Goal: Task Accomplishment & Management: Manage account settings

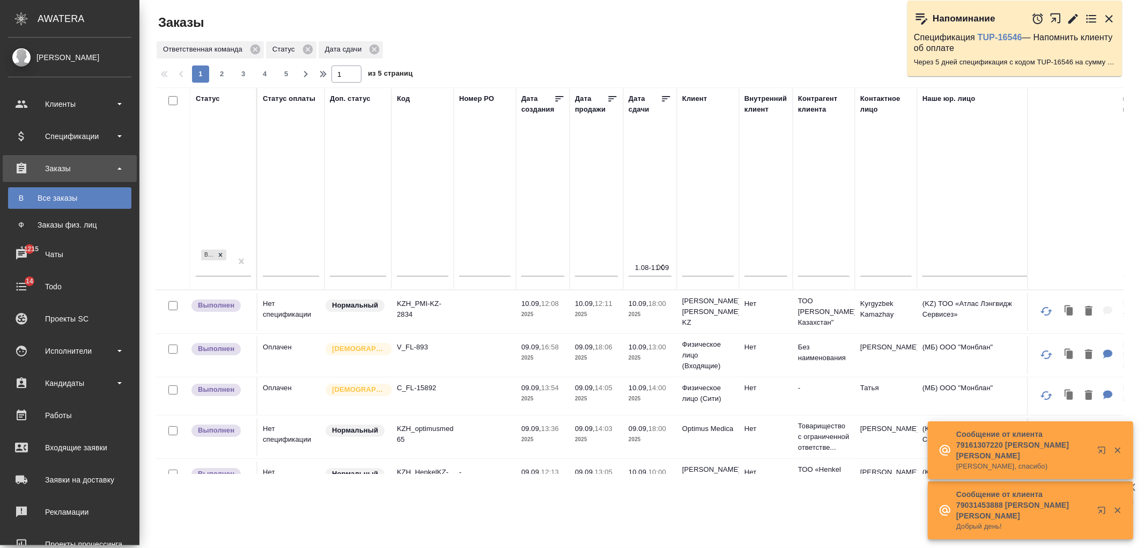
click at [75, 204] on link "В Все заказы" at bounding box center [69, 197] width 123 height 21
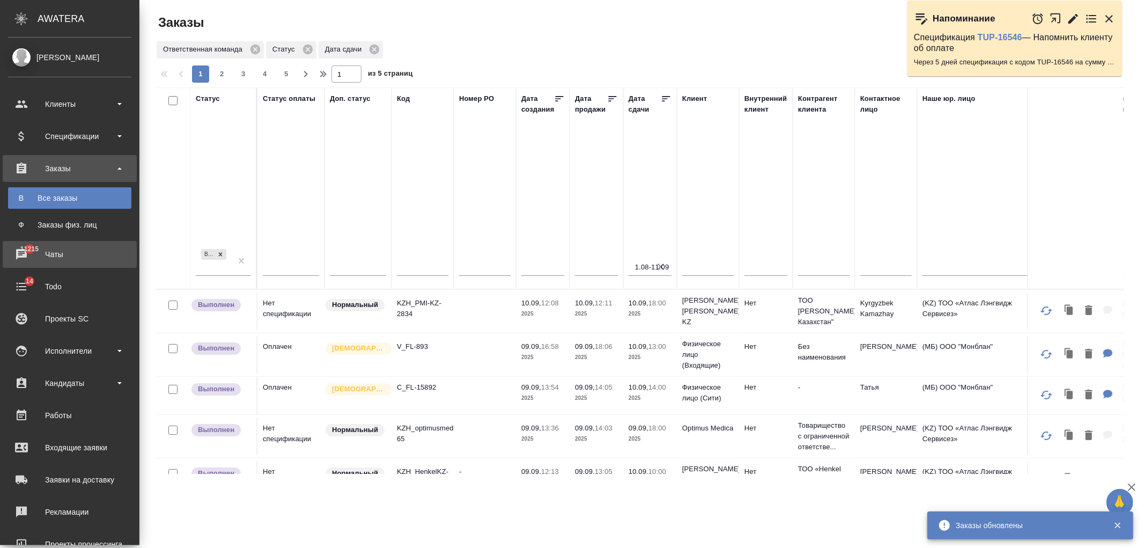
click at [25, 258] on div "Чаты" at bounding box center [69, 254] width 123 height 16
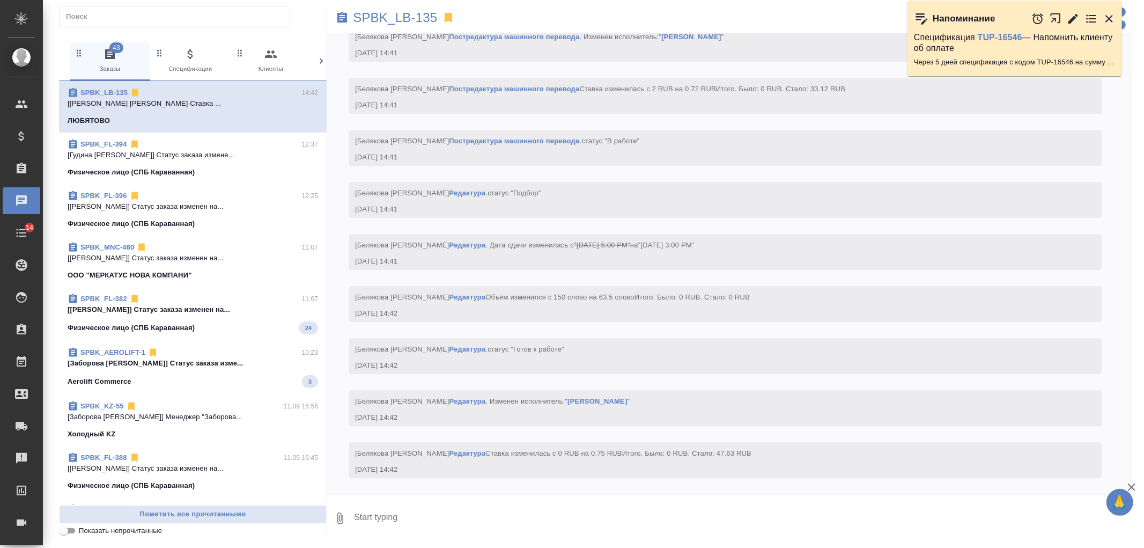
scroll to position [5866, 0]
click at [320, 54] on div at bounding box center [321, 61] width 11 height 39
click at [270, 60] on icon "button" at bounding box center [275, 54] width 13 height 13
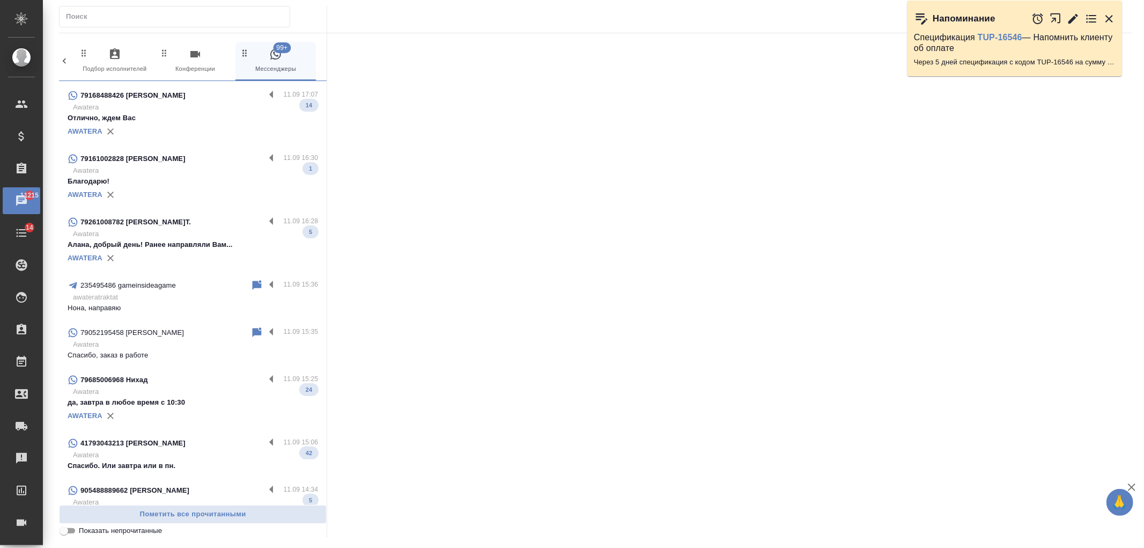
scroll to position [1719, 0]
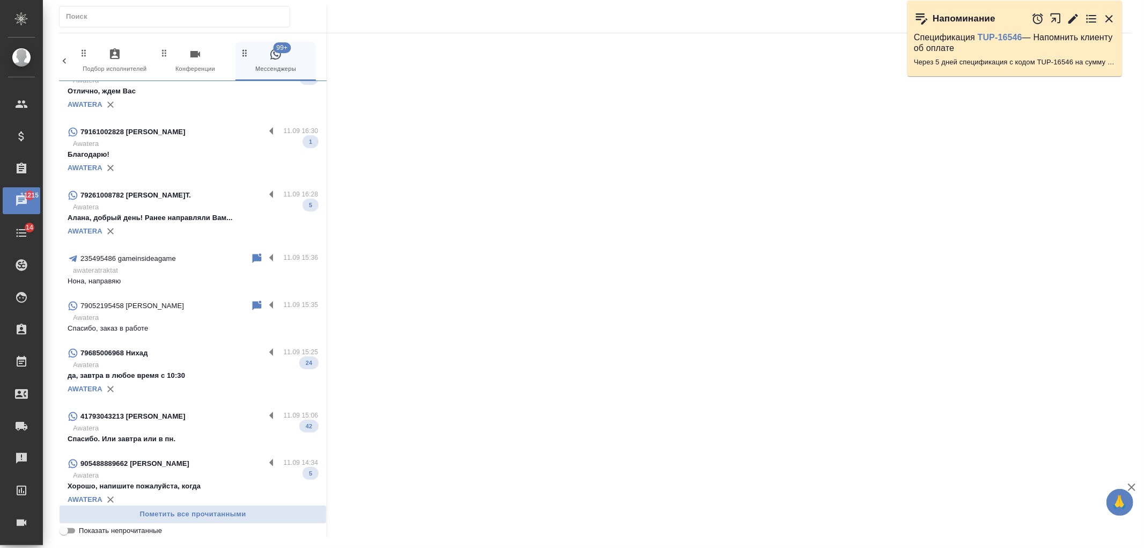
click at [172, 303] on div "79052195458 Bowen Zhao" at bounding box center [159, 305] width 183 height 13
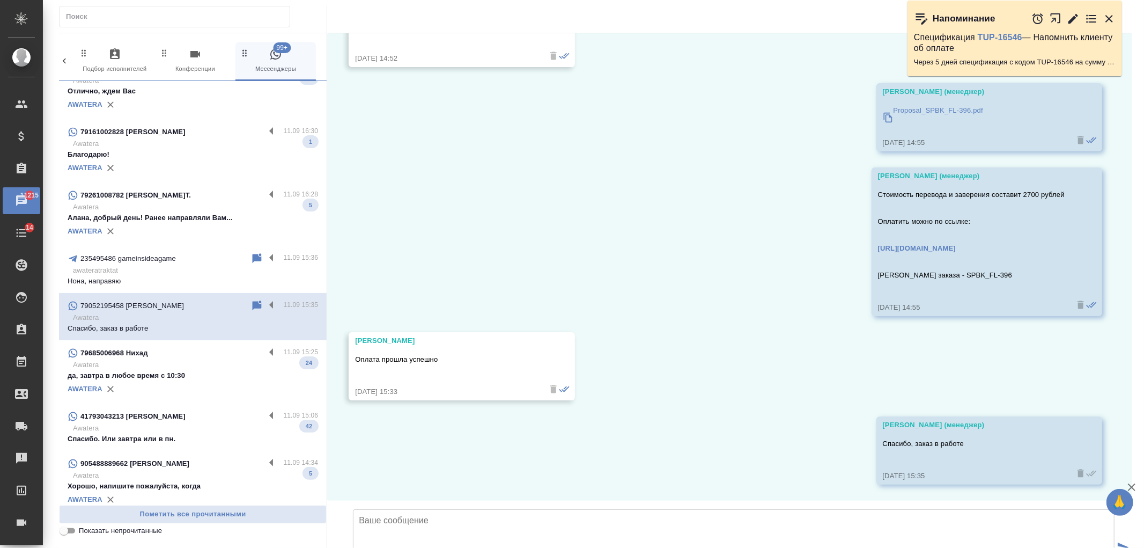
scroll to position [7739, 0]
click at [405, 509] on textarea at bounding box center [734, 546] width 762 height 75
type textarea "Здравстуйте! Перевод готов, его можно забирать"
type input "C:\fakepath\doc01481320250912145806.pdf"
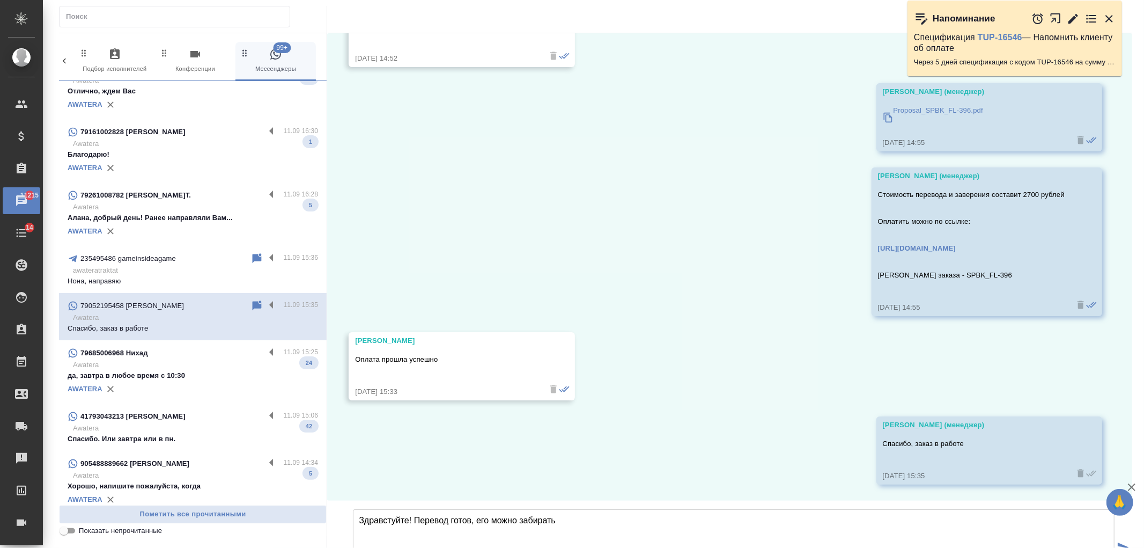
click at [604, 509] on textarea "Здравстуйте! Перевод готов, его можно забирать" at bounding box center [734, 546] width 762 height 75
type textarea "Здравстуйте! Перевод готов, его можно забирать"
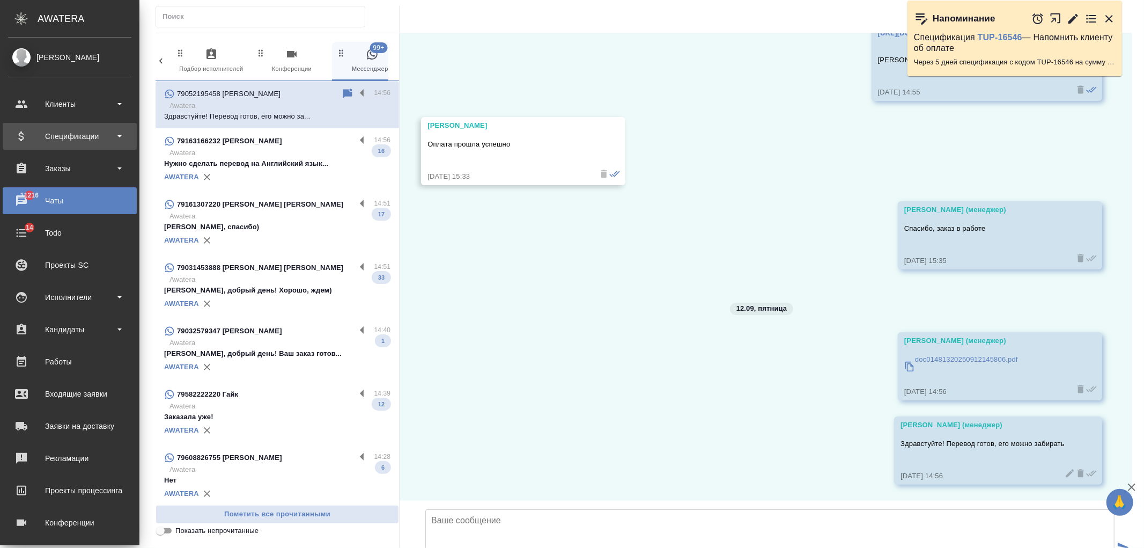
scroll to position [8008, 0]
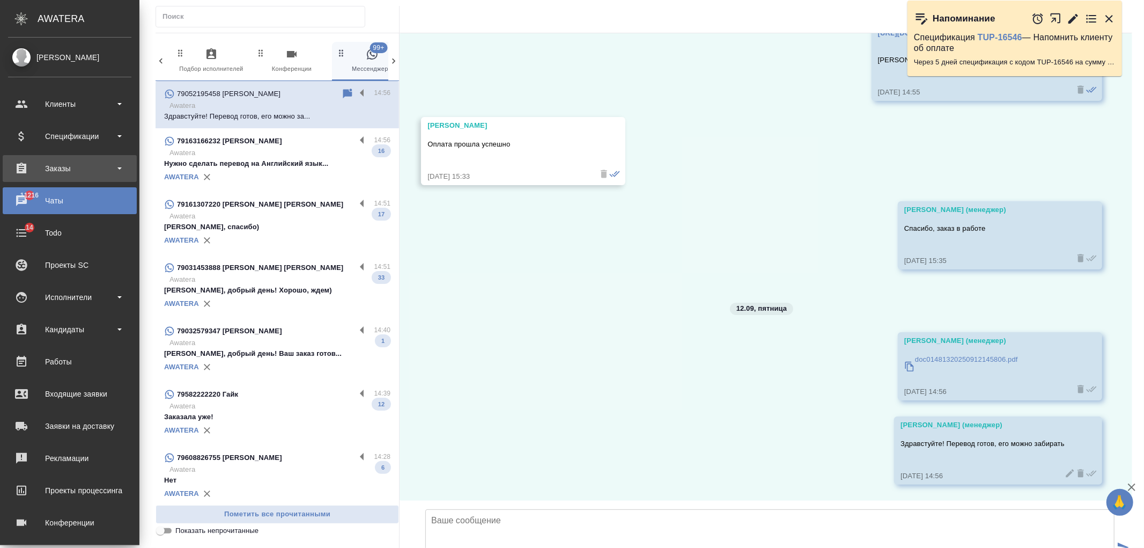
click at [78, 167] on div "Заказы" at bounding box center [69, 168] width 123 height 16
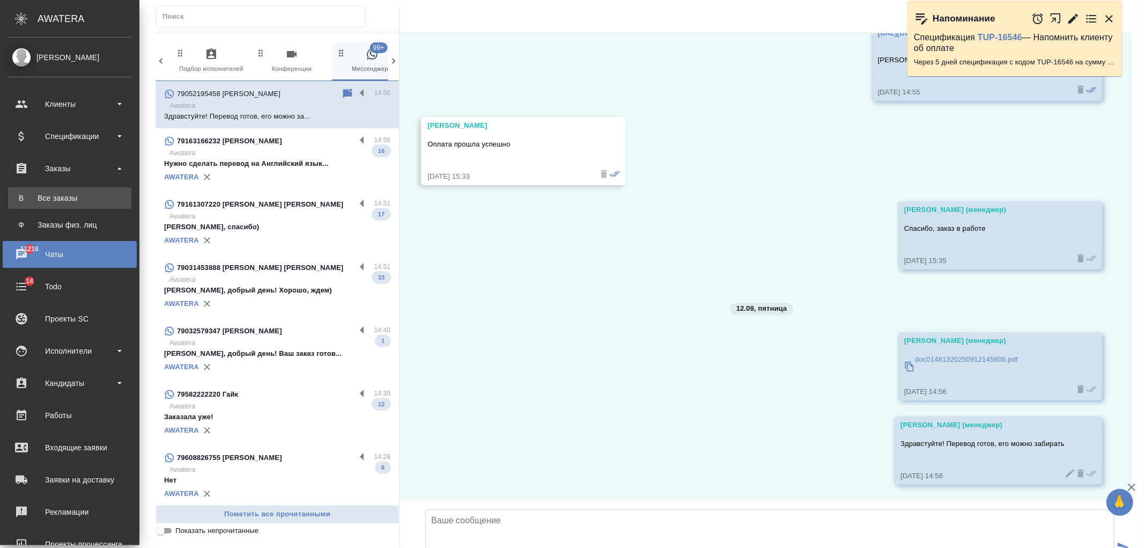
click at [74, 203] on div "Все заказы" at bounding box center [69, 198] width 113 height 11
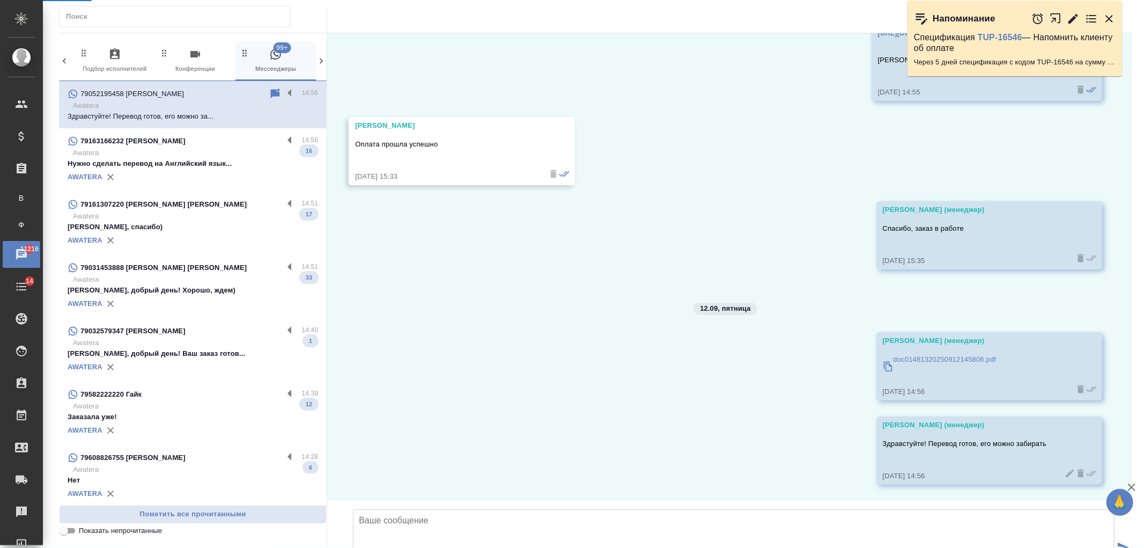
scroll to position [7954, 0]
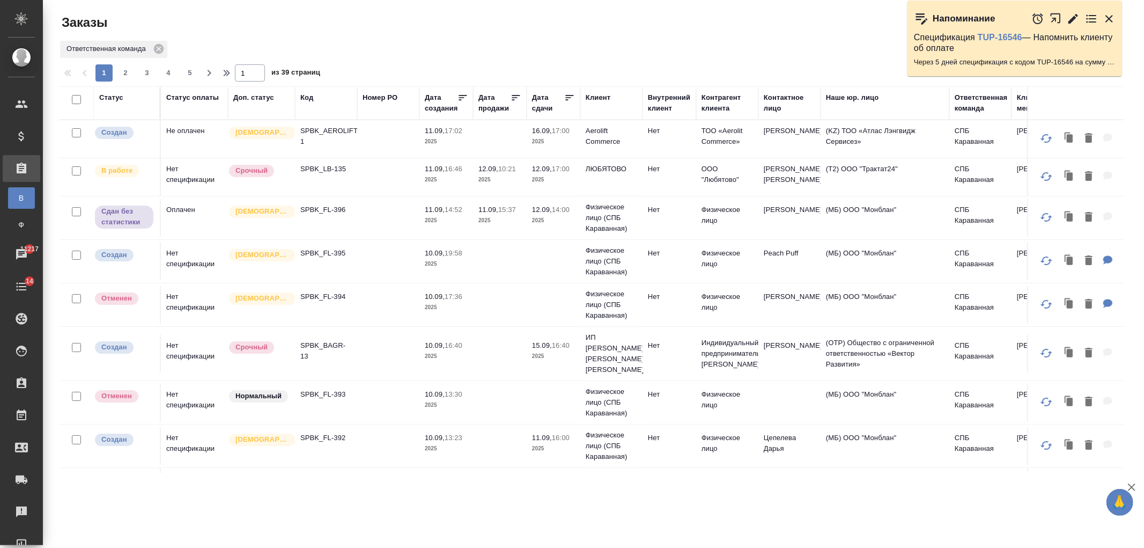
click at [427, 132] on p "11.09," at bounding box center [435, 131] width 20 height 8
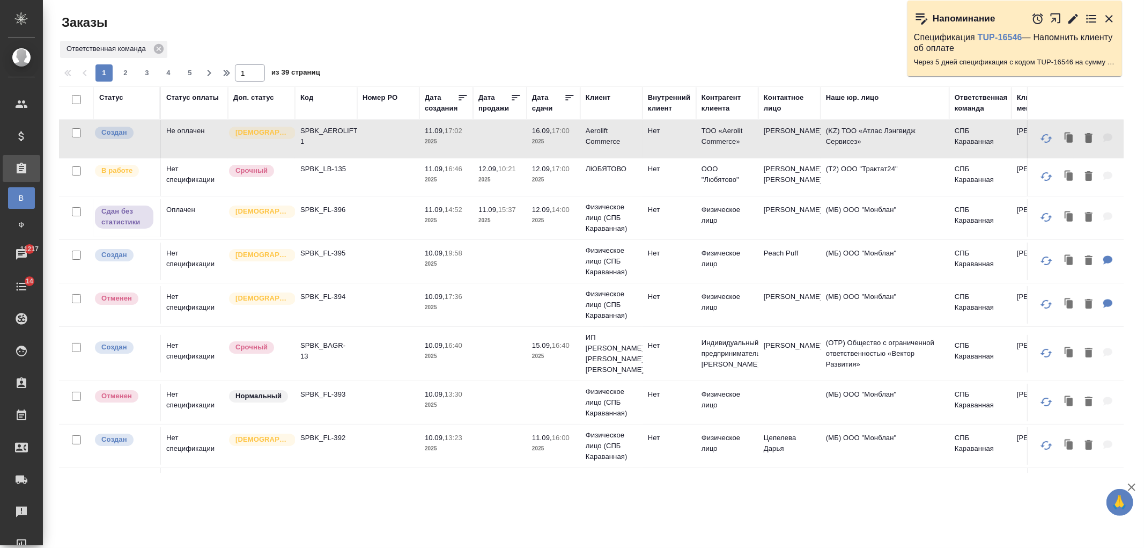
click at [513, 218] on p "2025" at bounding box center [500, 220] width 43 height 11
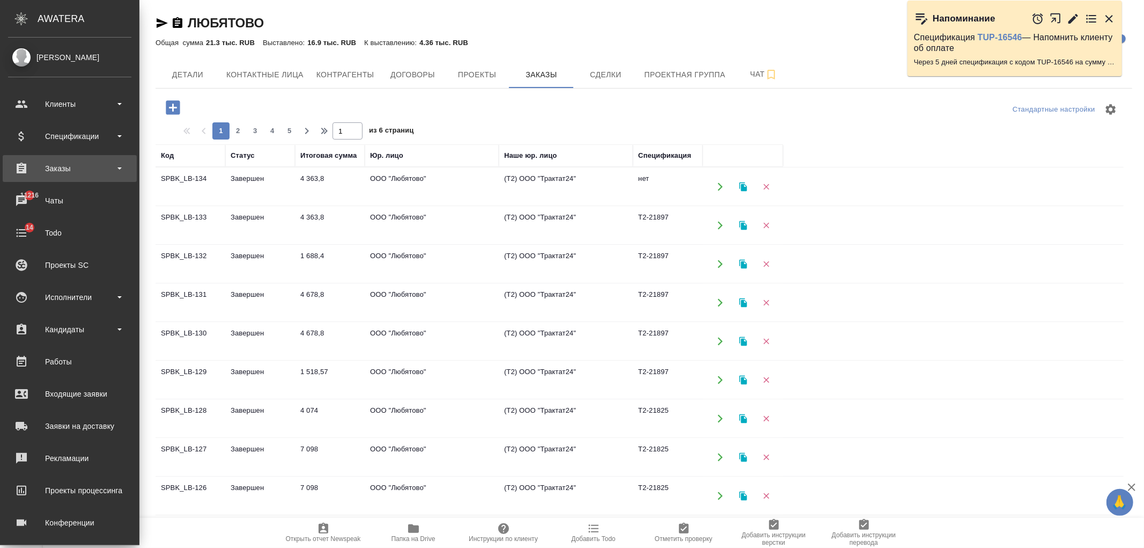
click at [78, 167] on div "Заказы" at bounding box center [69, 168] width 123 height 16
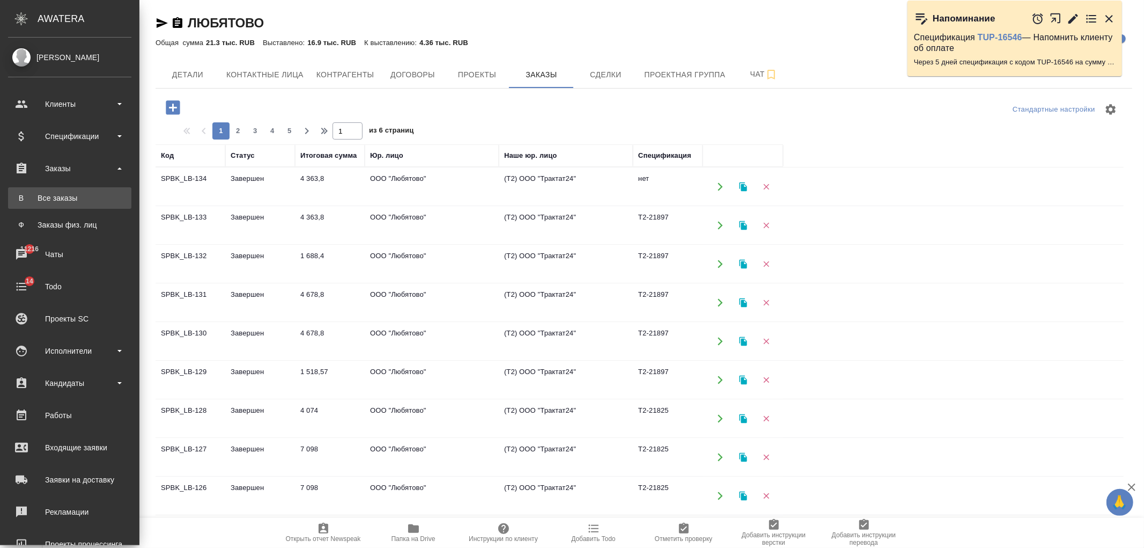
click at [86, 207] on link "В Все заказы" at bounding box center [69, 197] width 123 height 21
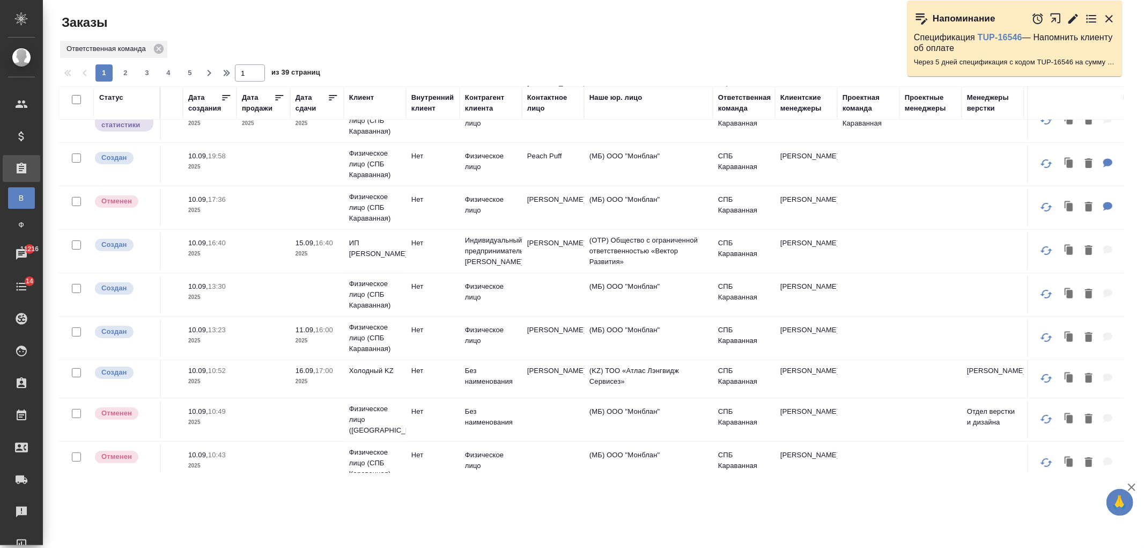
scroll to position [97, 0]
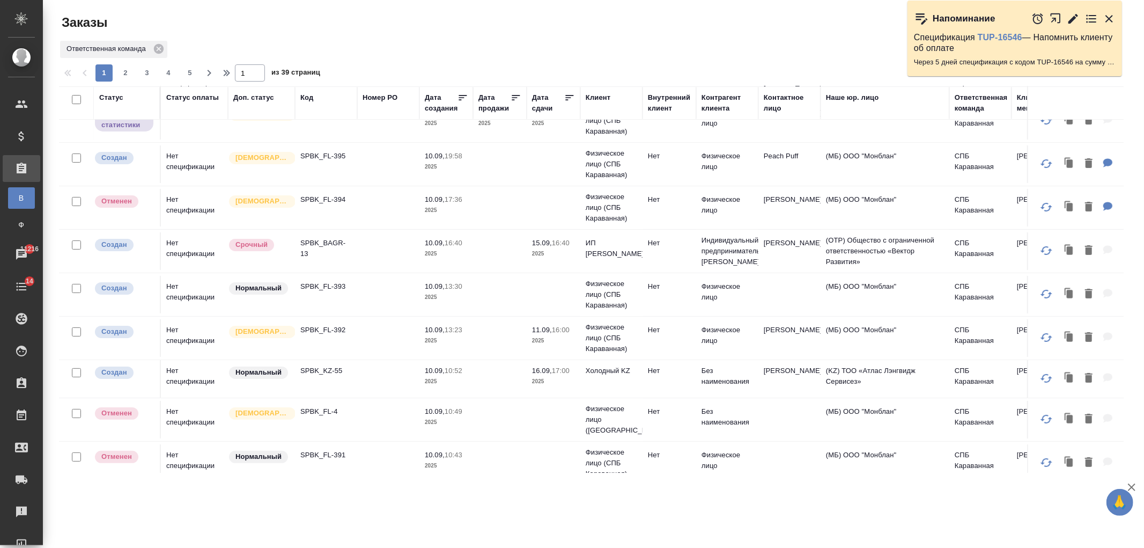
click at [505, 291] on td at bounding box center [500, 295] width 54 height 38
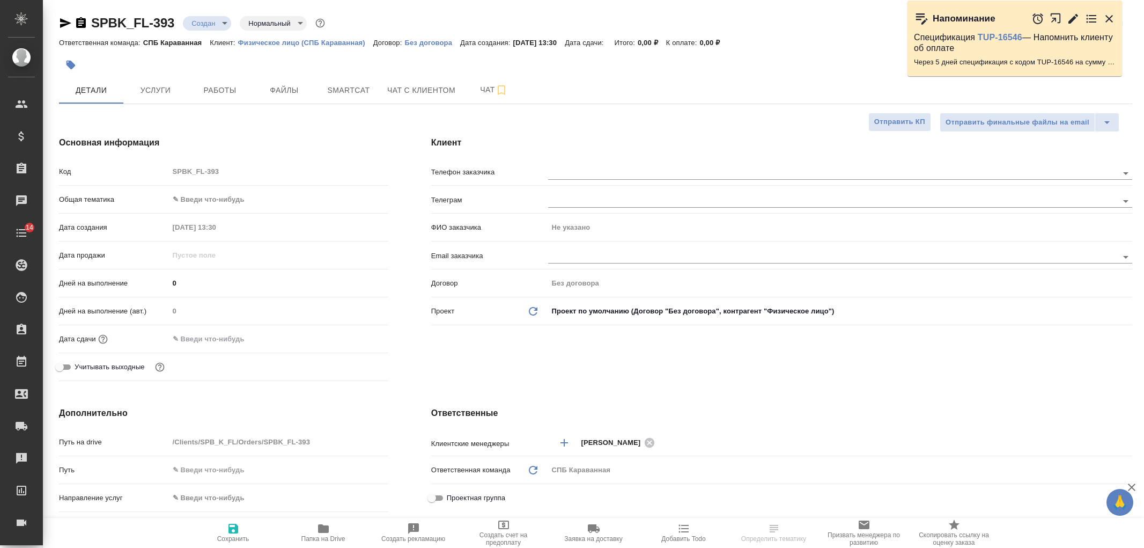
select select "RU"
click at [414, 84] on span "Чат с клиентом" at bounding box center [421, 90] width 68 height 13
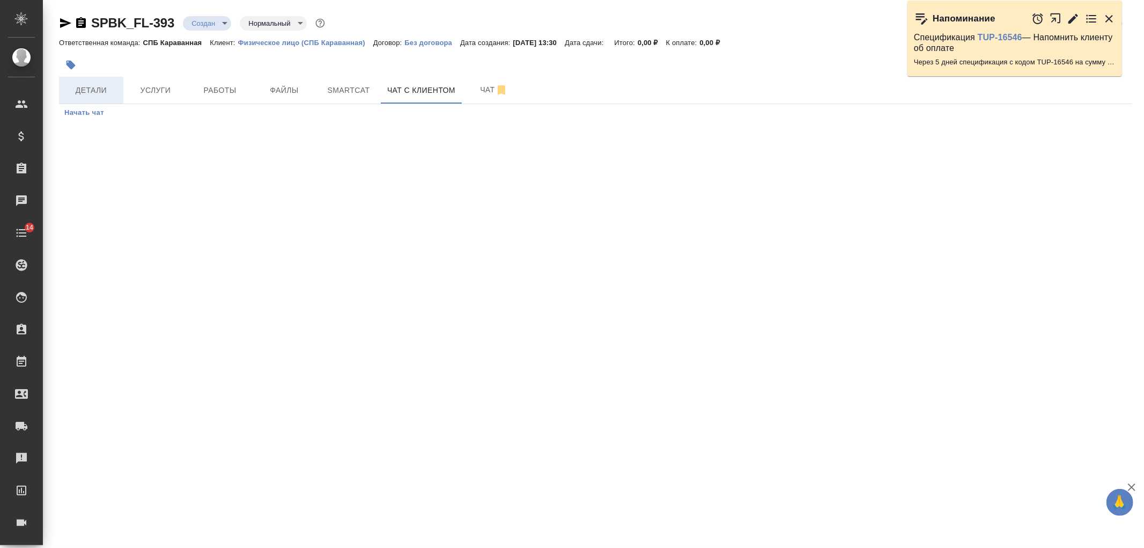
click at [88, 94] on span "Детали" at bounding box center [91, 90] width 52 height 13
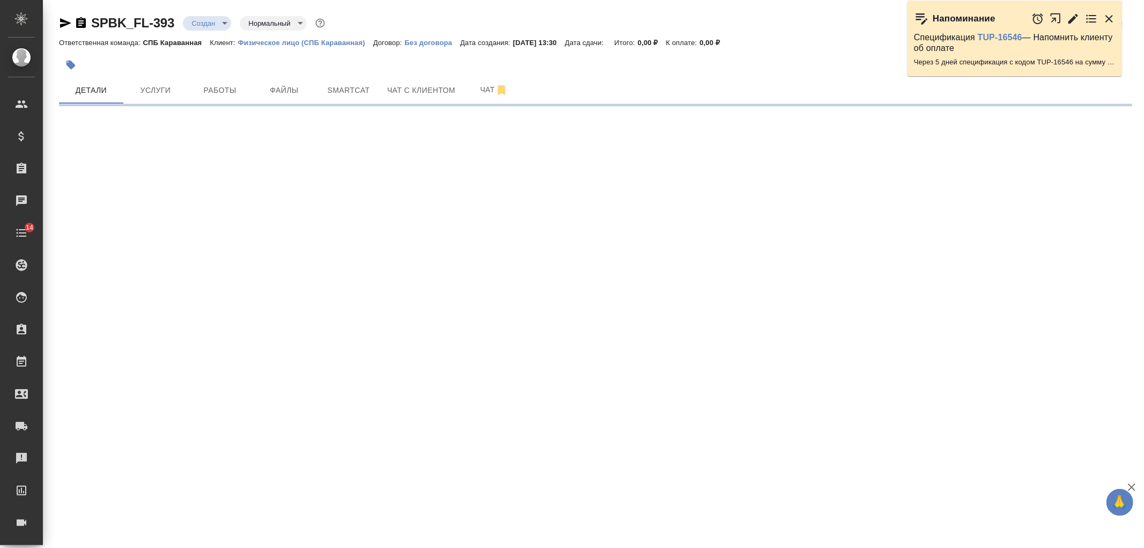
select select "RU"
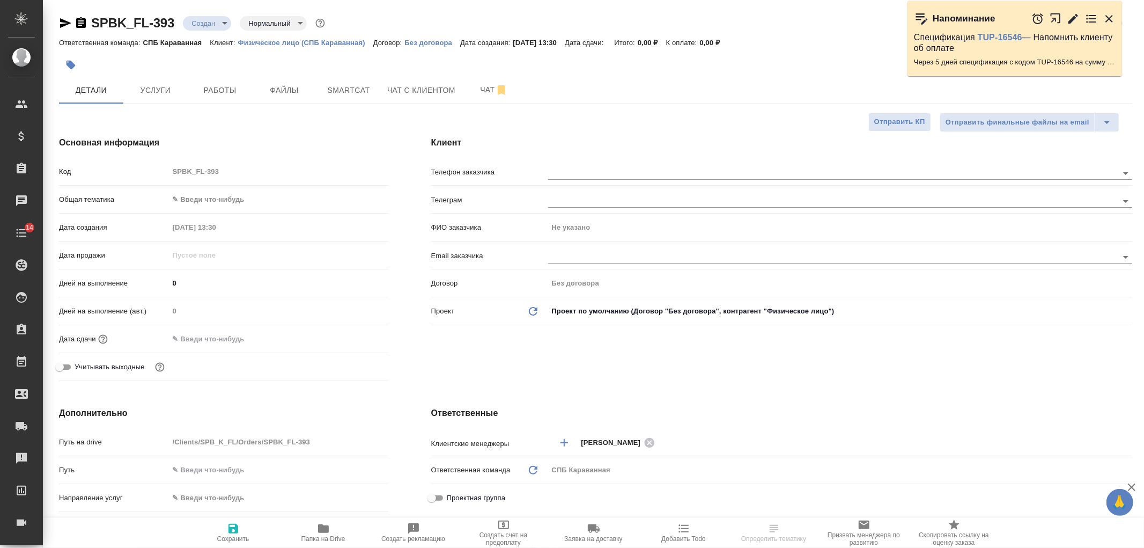
type textarea "x"
drag, startPoint x: 1144, startPoint y: 174, endPoint x: 1144, endPoint y: 203, distance: 28.4
click at [1144, 203] on div "Клиент Телефон заказчика Телеграм ФИО заказчика Не указано Email заказчика Дого…" at bounding box center [782, 261] width 744 height 292
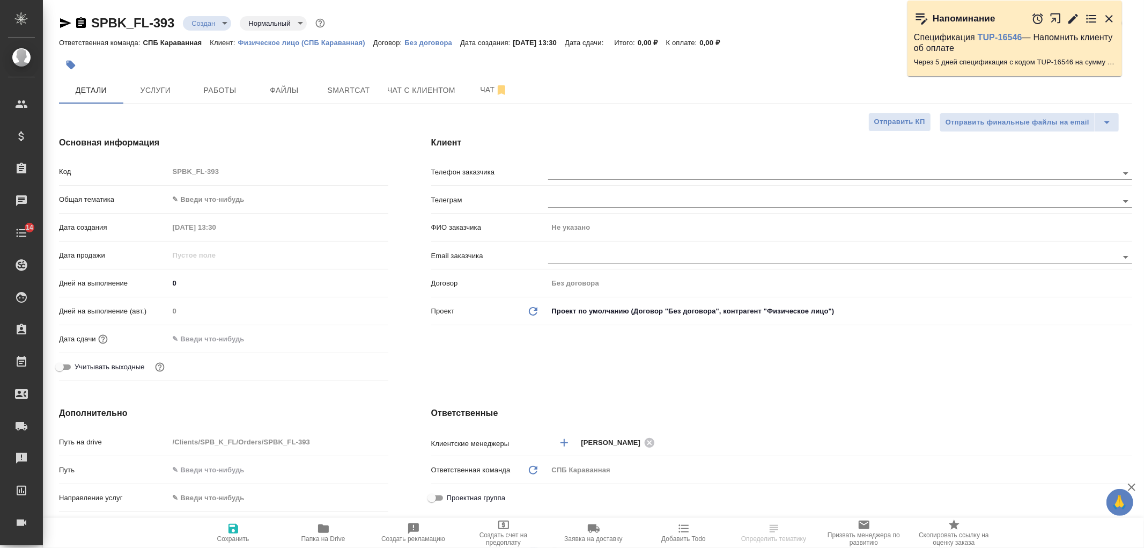
click at [614, 373] on div "Клиент Телефон заказчика Телеграм ФИО заказчика Не указано Email заказчика Дого…" at bounding box center [782, 261] width 744 height 292
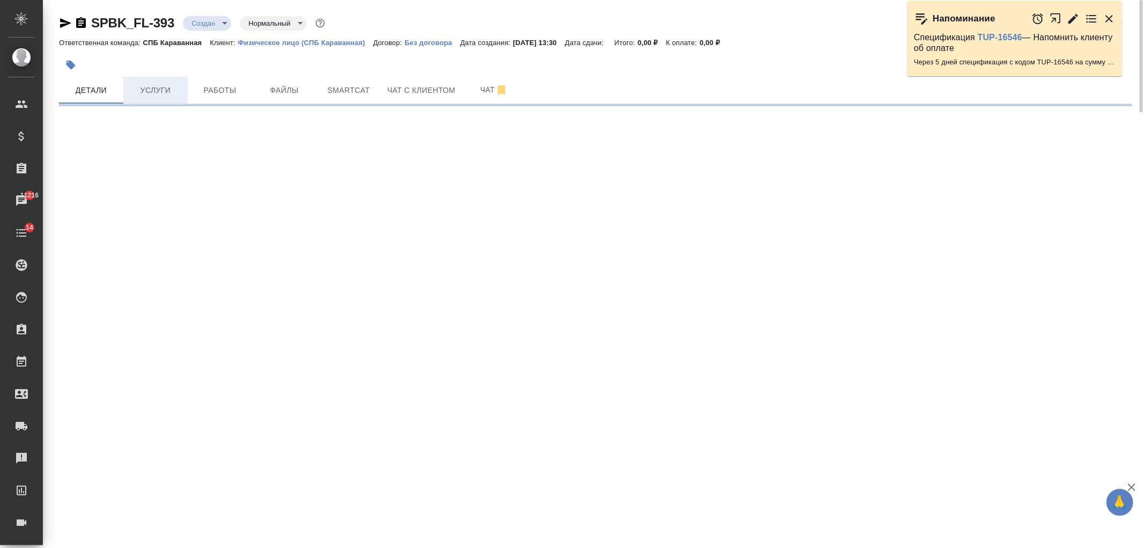
select select "RU"
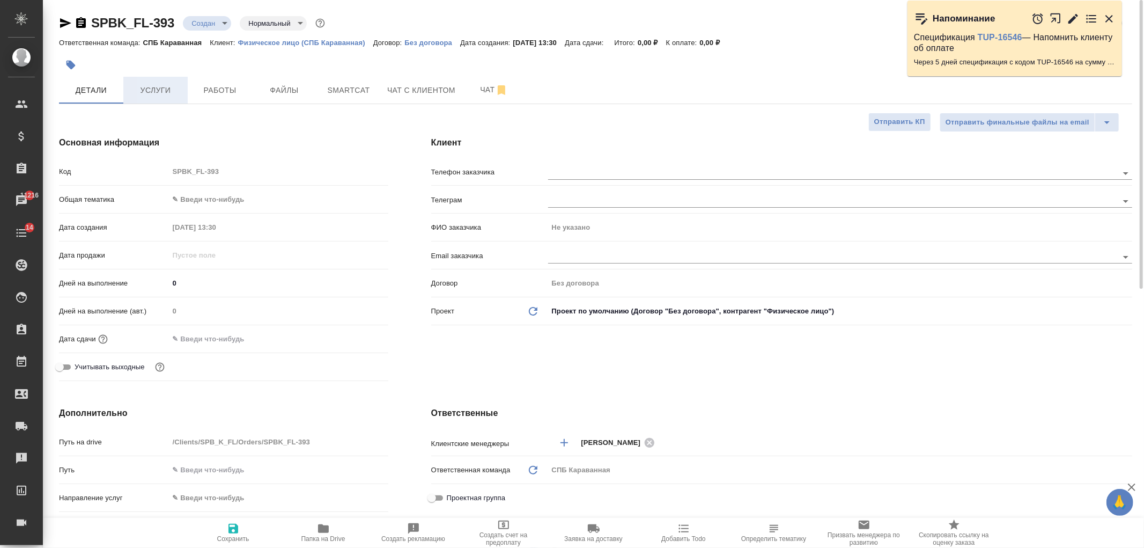
type textarea "x"
click at [211, 20] on body "🙏 .cls-1 fill:#fff; AWATERA Ivanova Arina Клиенты Спецификации Заказы 11216 Чат…" at bounding box center [572, 274] width 1144 height 548
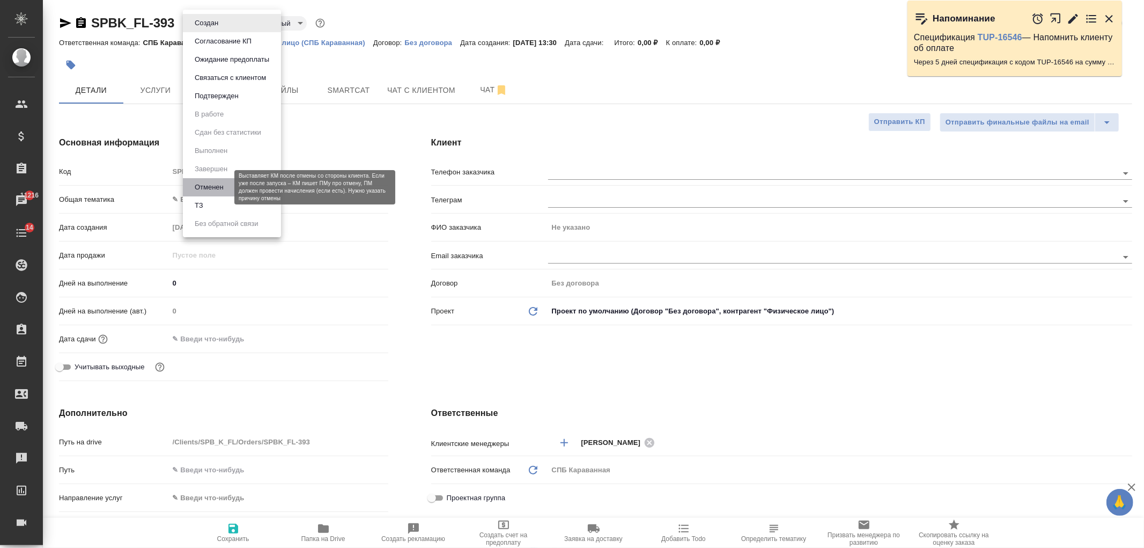
click at [224, 190] on button "Отменен" at bounding box center [209, 187] width 35 height 12
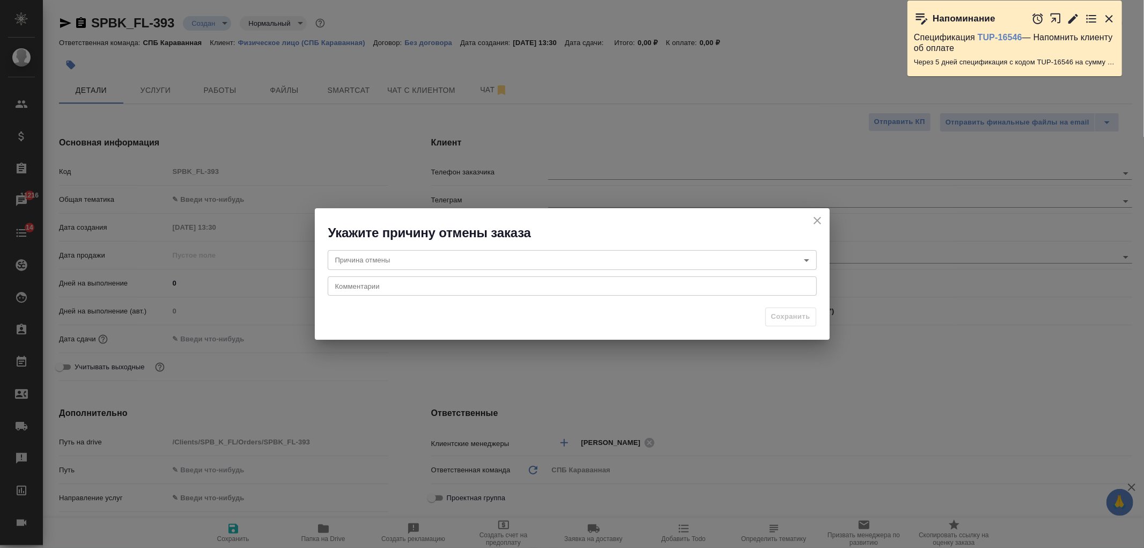
click at [663, 260] on body "🙏 .cls-1 fill:#fff; AWATERA Ivanova Arina Клиенты Спецификации Заказы 11216 Чат…" at bounding box center [572, 274] width 1144 height 548
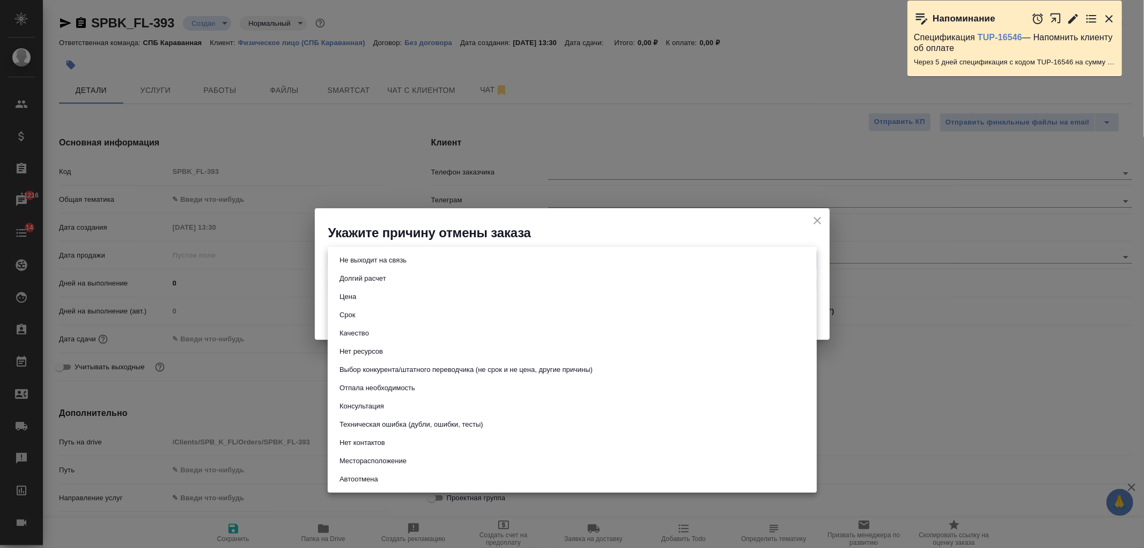
click at [405, 421] on button "Техническая ошибка (дубли, ошибки, тесты)" at bounding box center [411, 425] width 150 height 12
type input "technicalError"
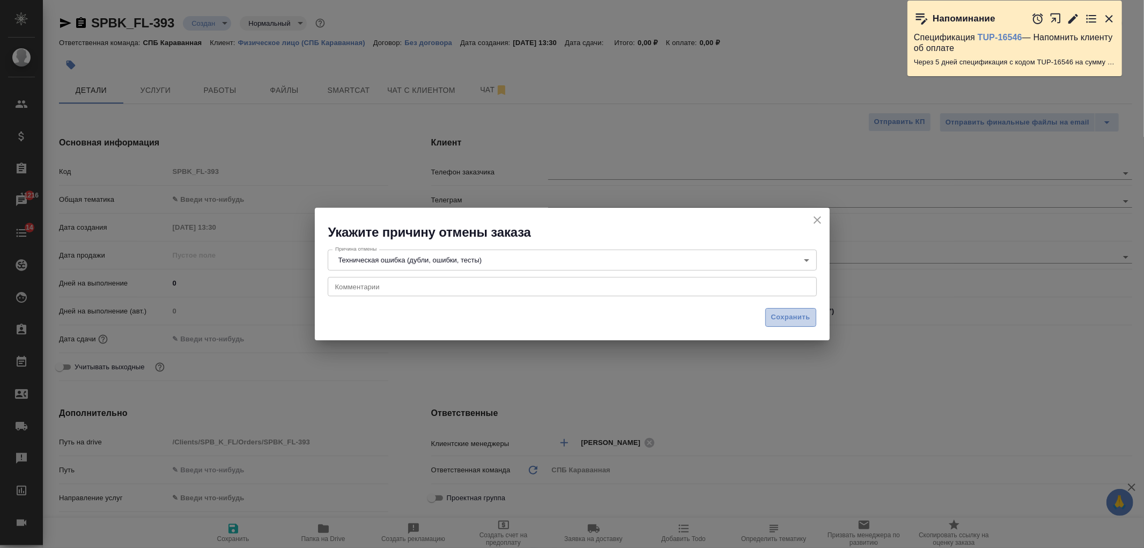
click at [797, 324] on button "Сохранить" at bounding box center [791, 317] width 51 height 19
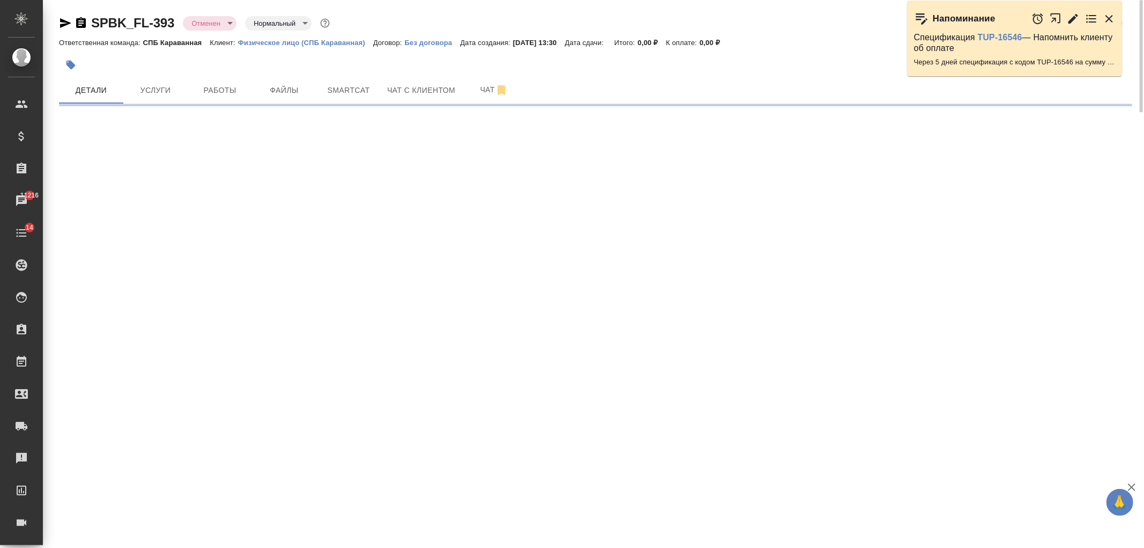
select select "RU"
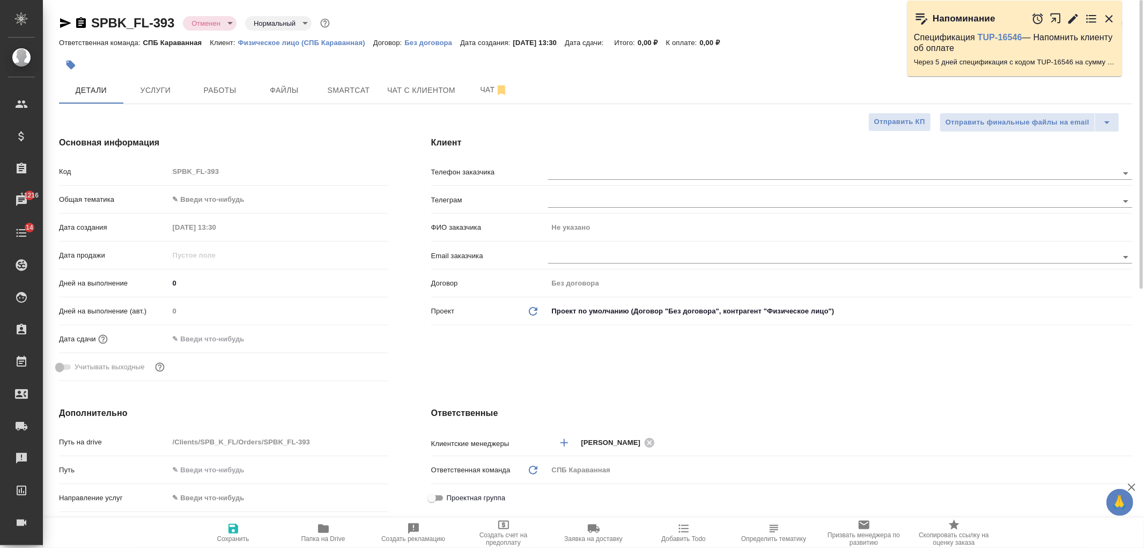
type textarea "x"
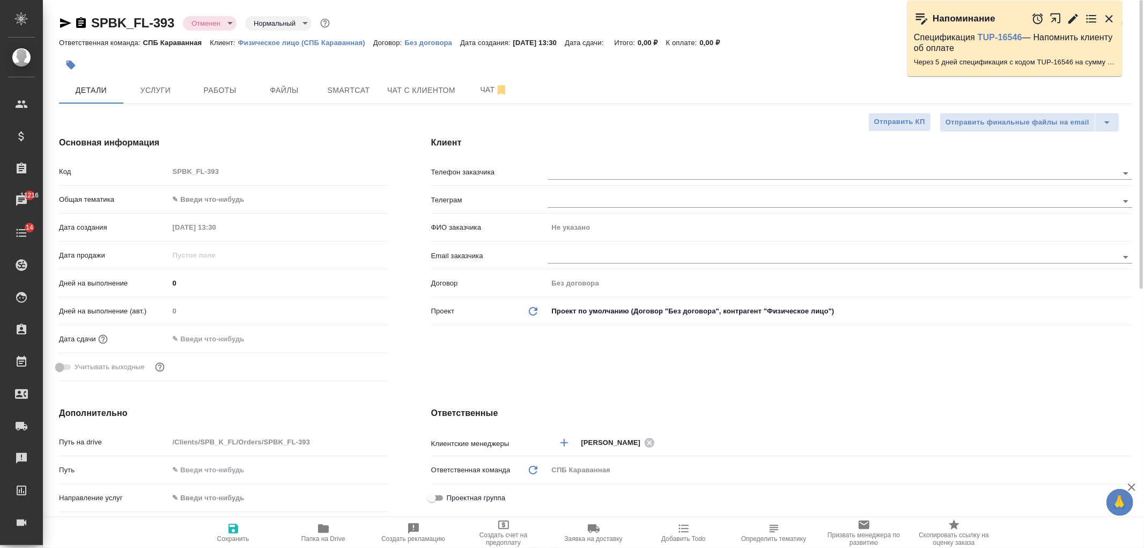
type textarea "x"
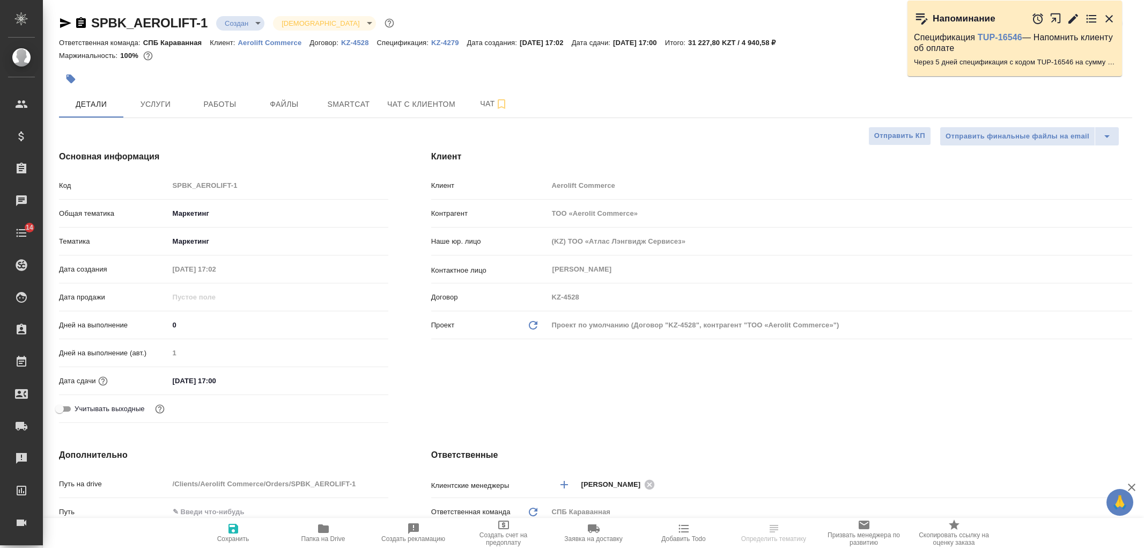
select select "RU"
click at [404, 105] on span "Чат с клиентом" at bounding box center [421, 104] width 68 height 13
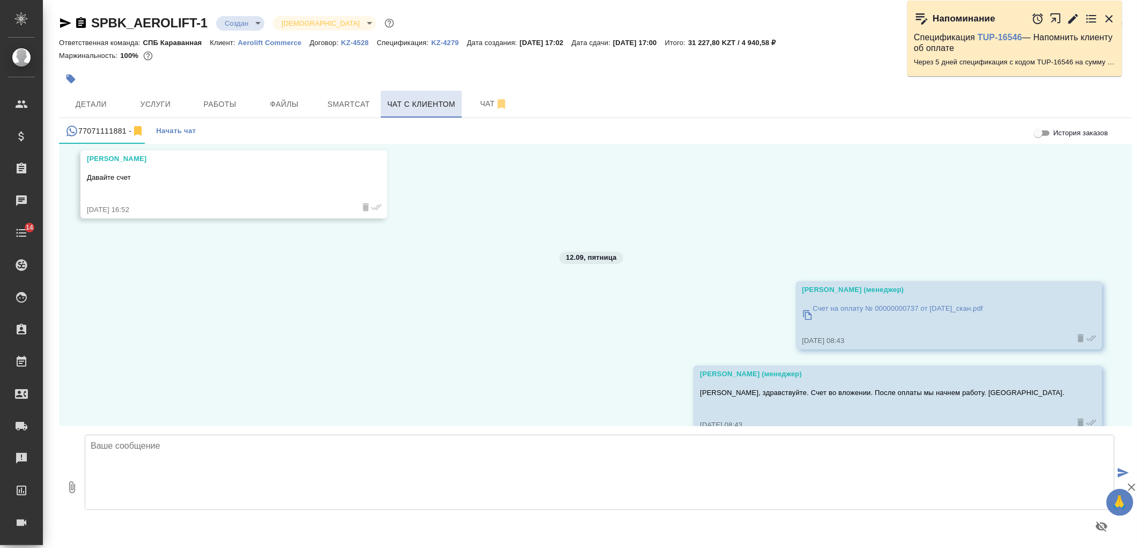
scroll to position [6038, 0]
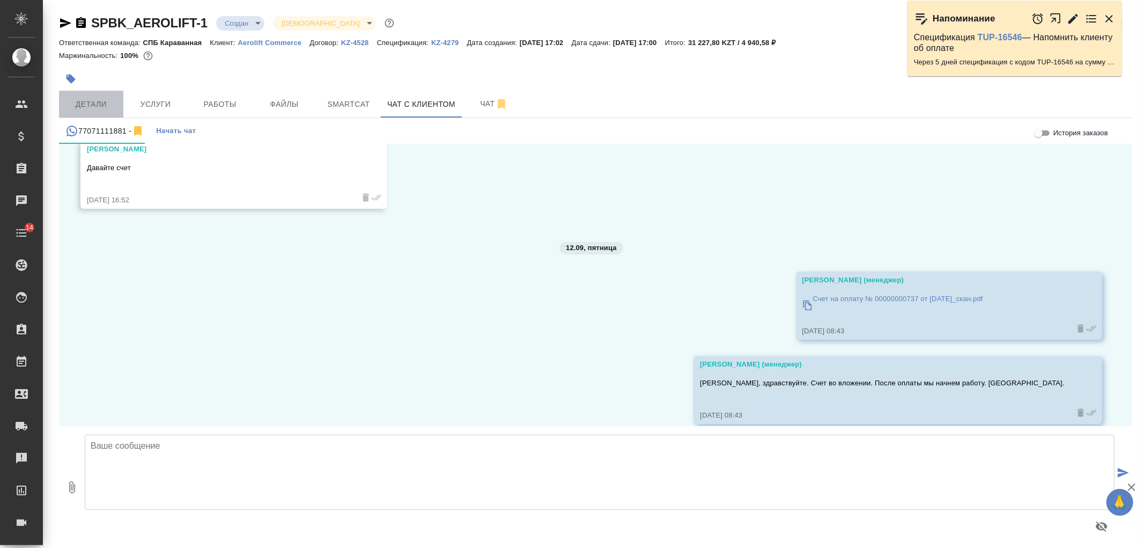
click at [101, 105] on span "Детали" at bounding box center [91, 104] width 52 height 13
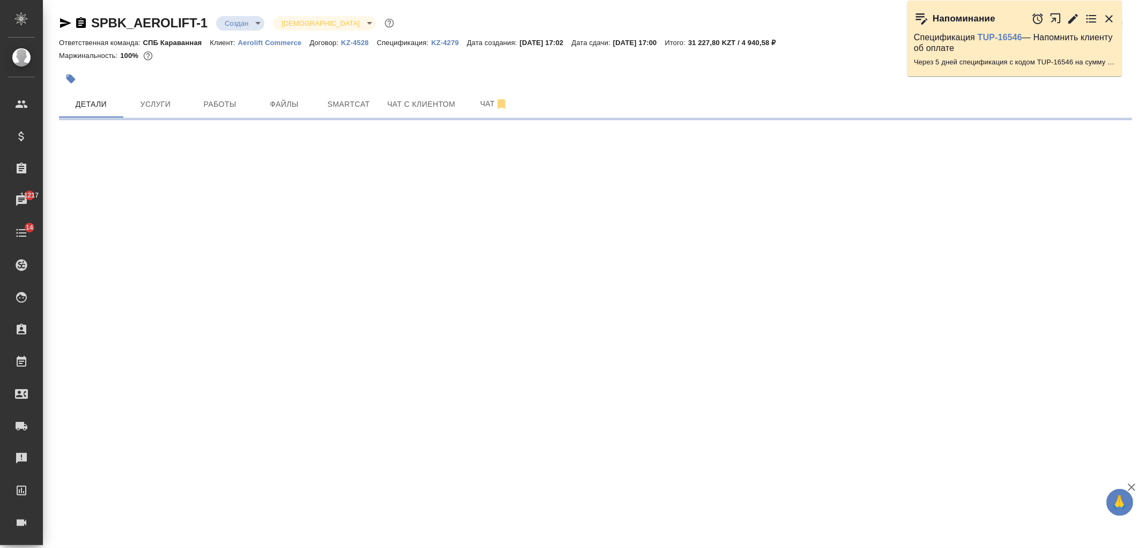
select select "RU"
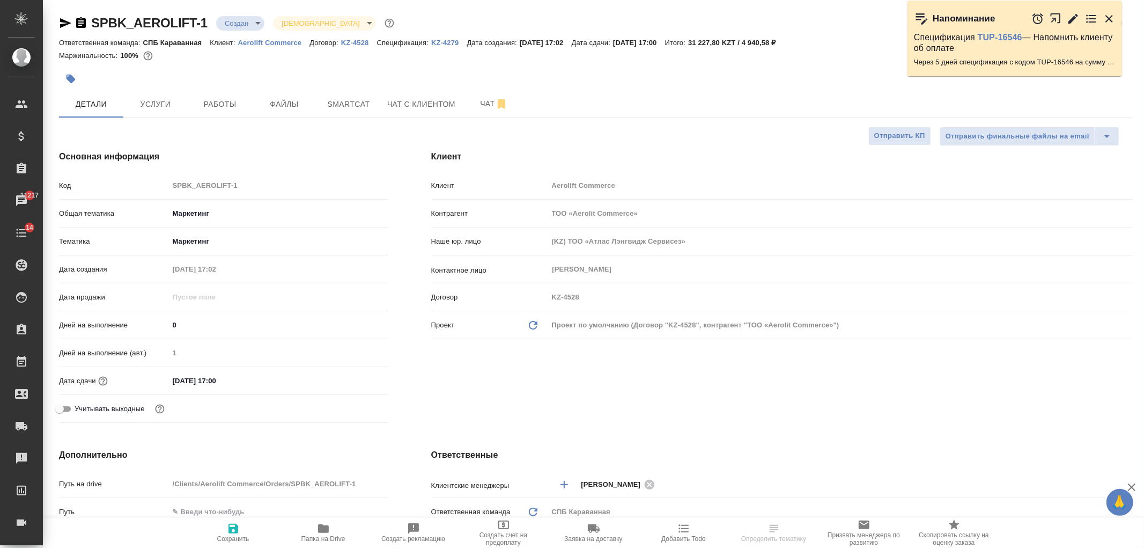
type textarea "x"
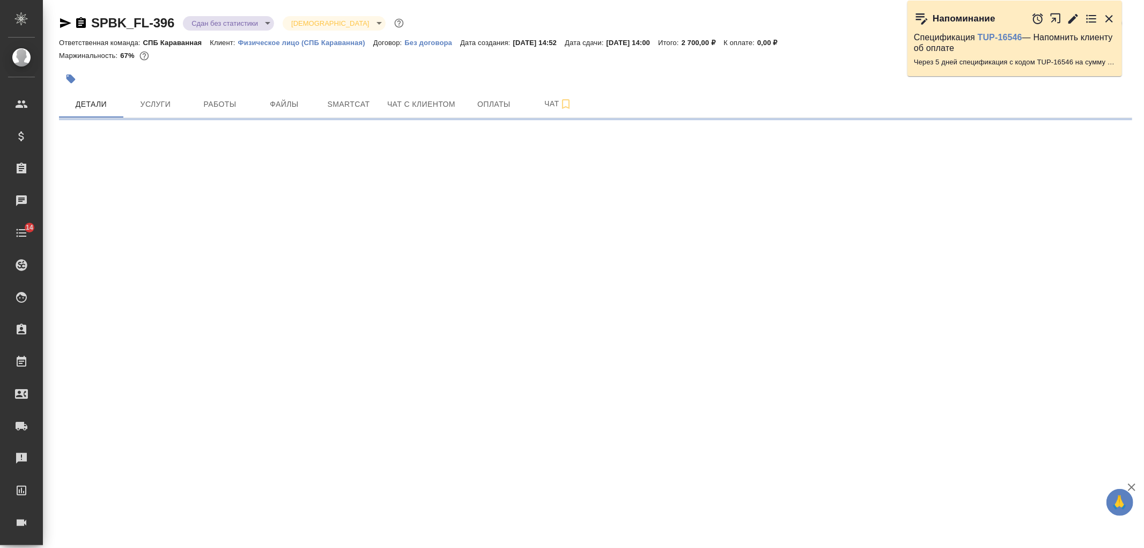
select select "RU"
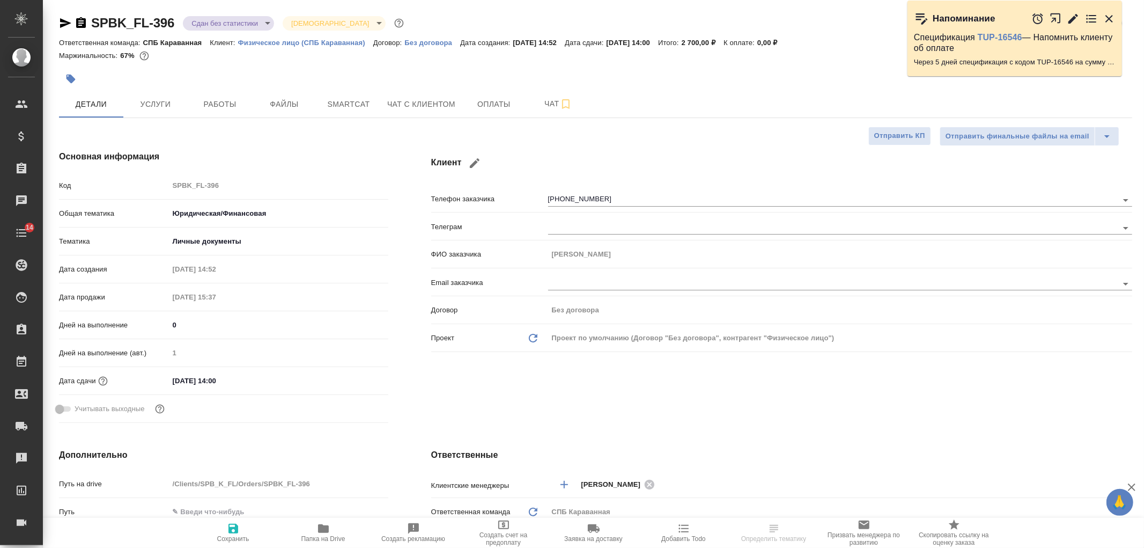
type textarea "x"
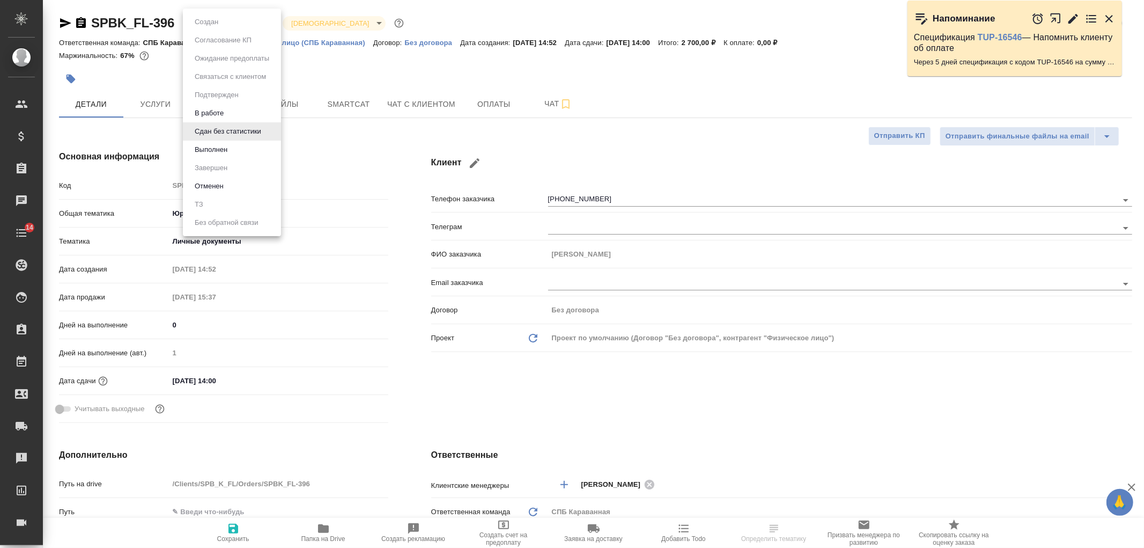
click at [225, 18] on body "🙏 .cls-1 fill:#fff; AWATERA [PERSON_NAME] Спецификации Заказы Чаты 14 Todo Прое…" at bounding box center [572, 274] width 1144 height 548
click at [242, 152] on li "Выполнен" at bounding box center [232, 150] width 98 height 18
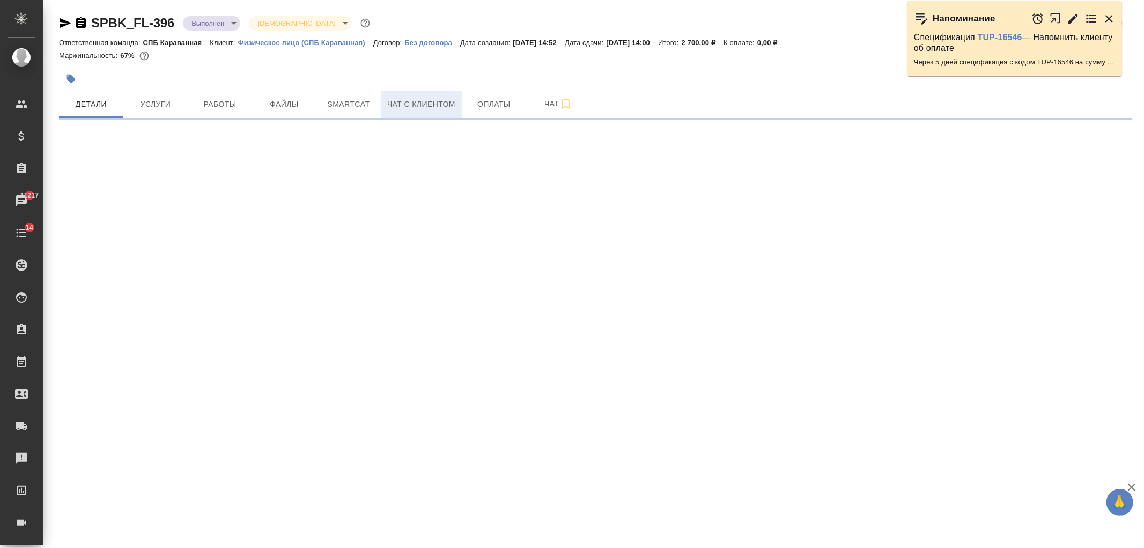
select select "RU"
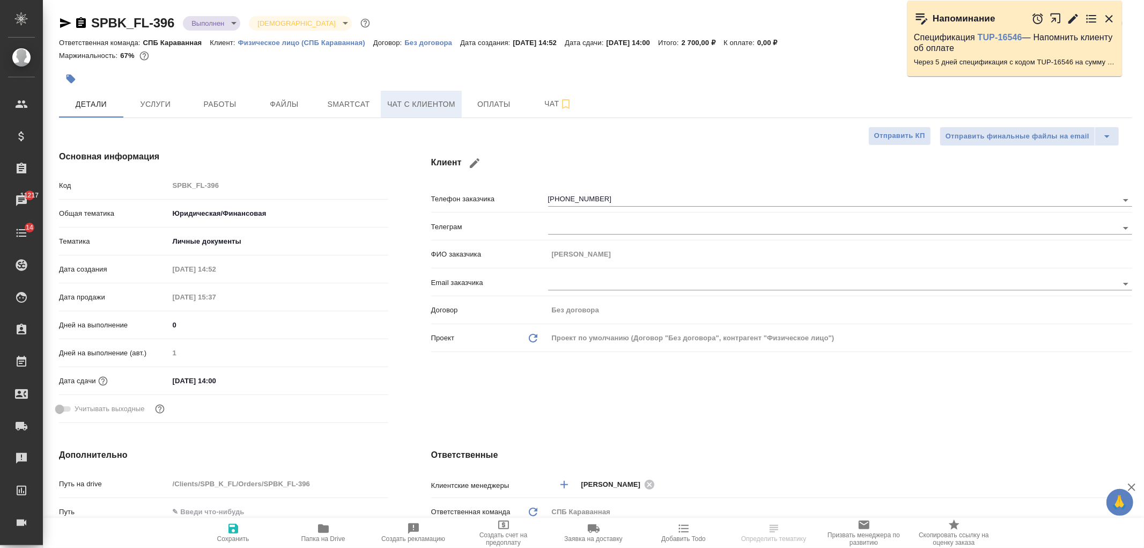
type textarea "x"
click at [430, 105] on span "Чат с клиентом" at bounding box center [421, 104] width 68 height 13
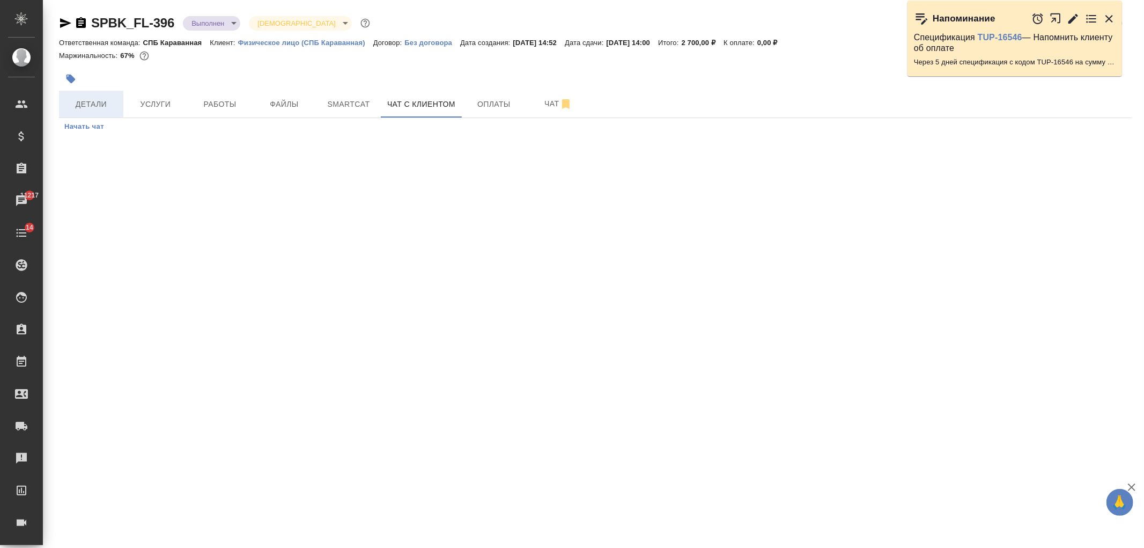
click at [109, 108] on span "Детали" at bounding box center [91, 104] width 52 height 13
select select "RU"
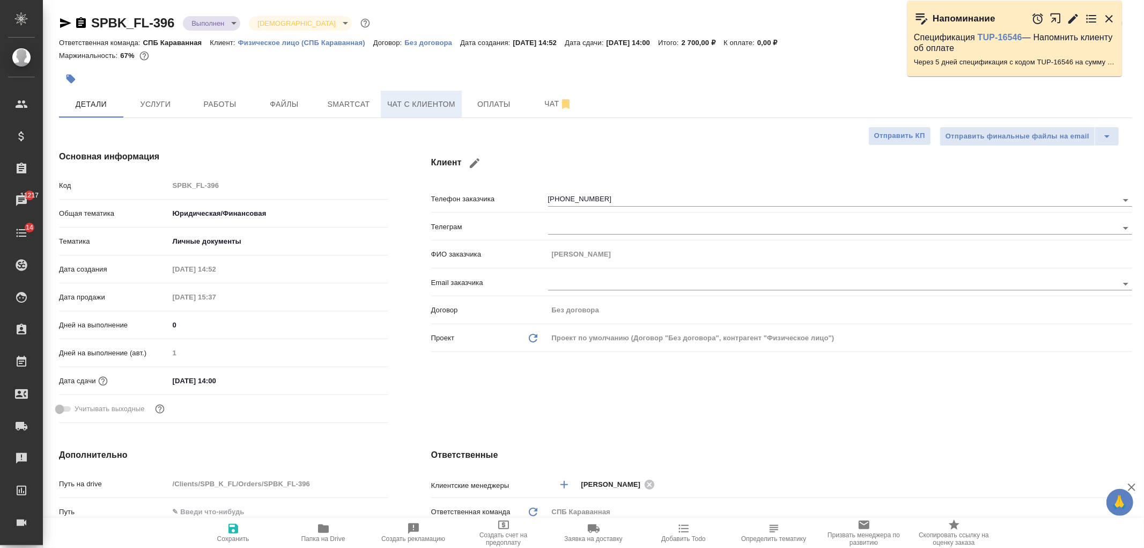
type textarea "x"
click at [422, 103] on span "Чат с клиентом" at bounding box center [421, 104] width 68 height 13
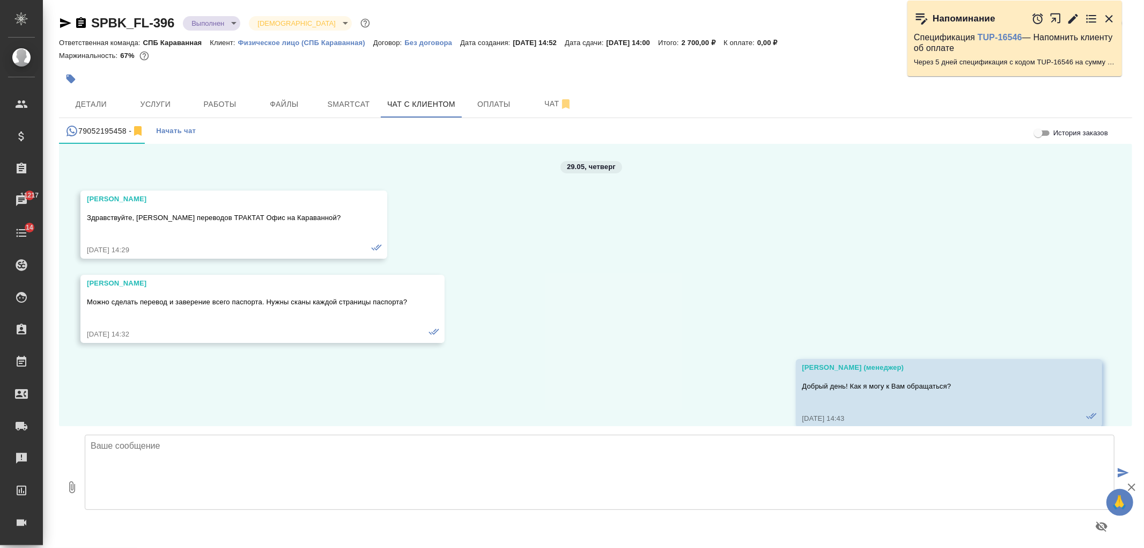
scroll to position [234, 0]
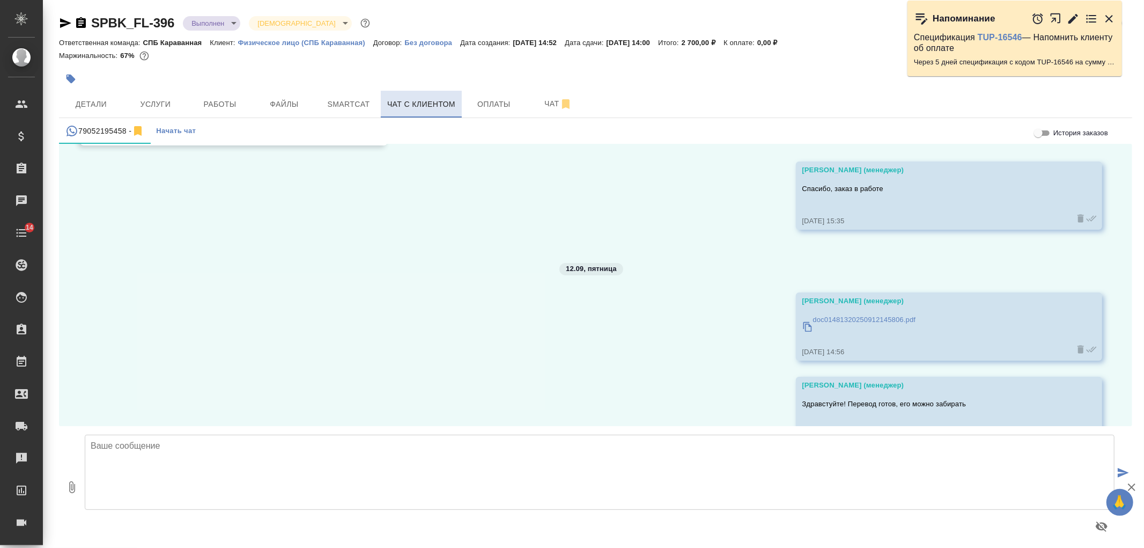
scroll to position [8016, 0]
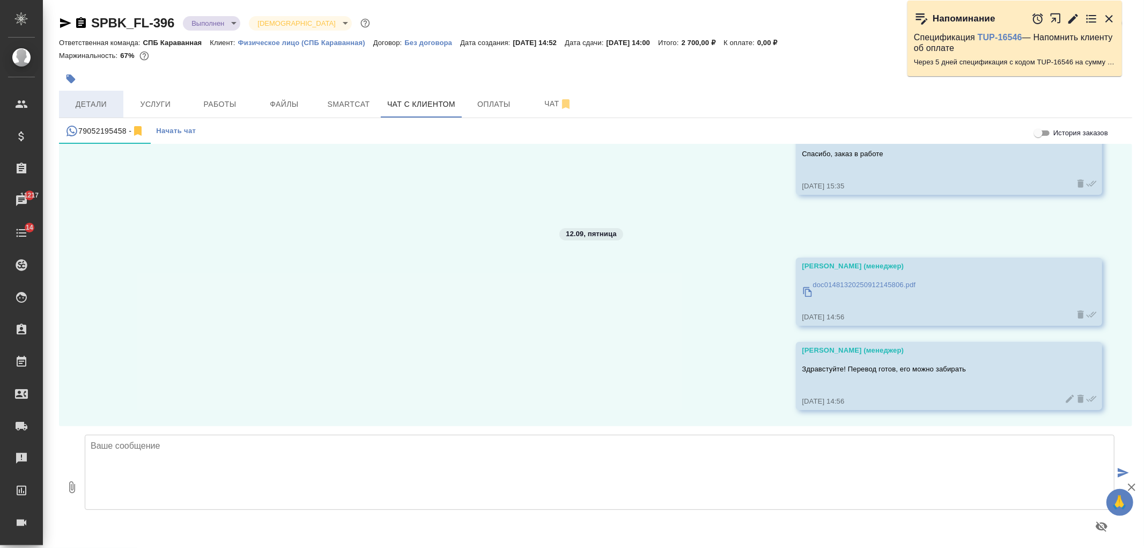
click at [102, 105] on span "Детали" at bounding box center [91, 104] width 52 height 13
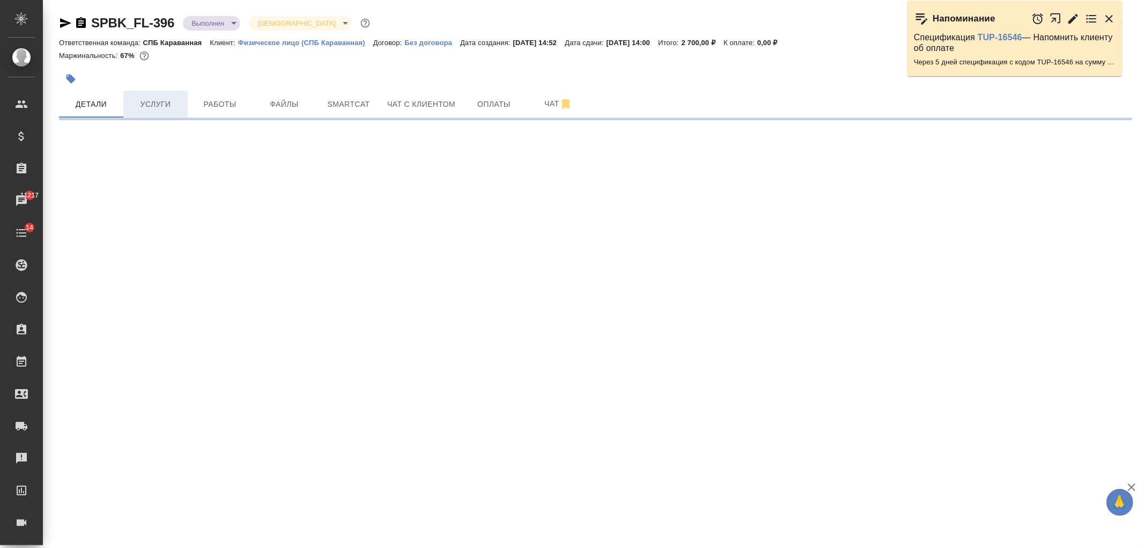
select select "RU"
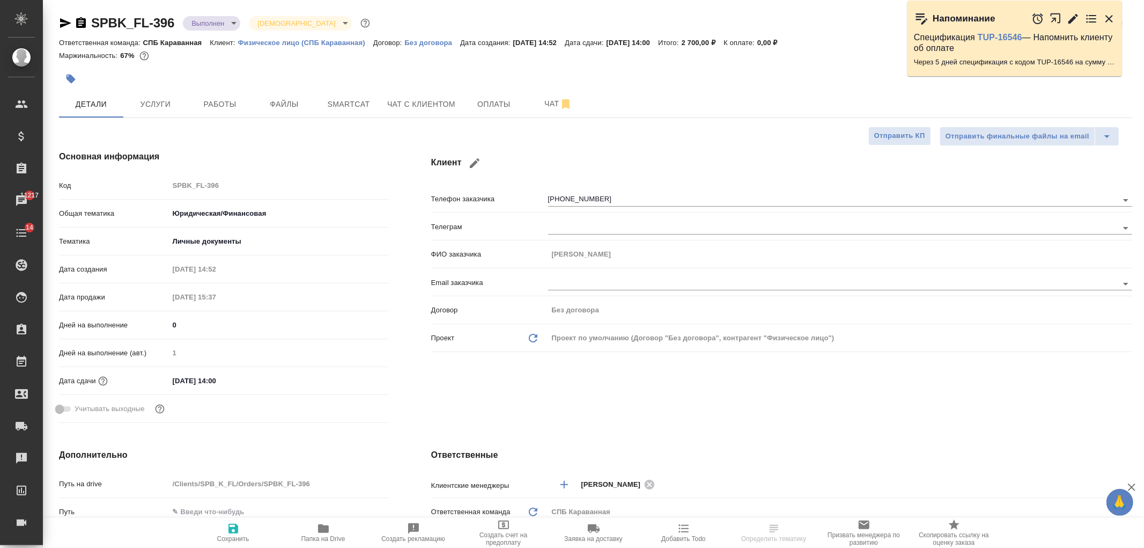
type textarea "x"
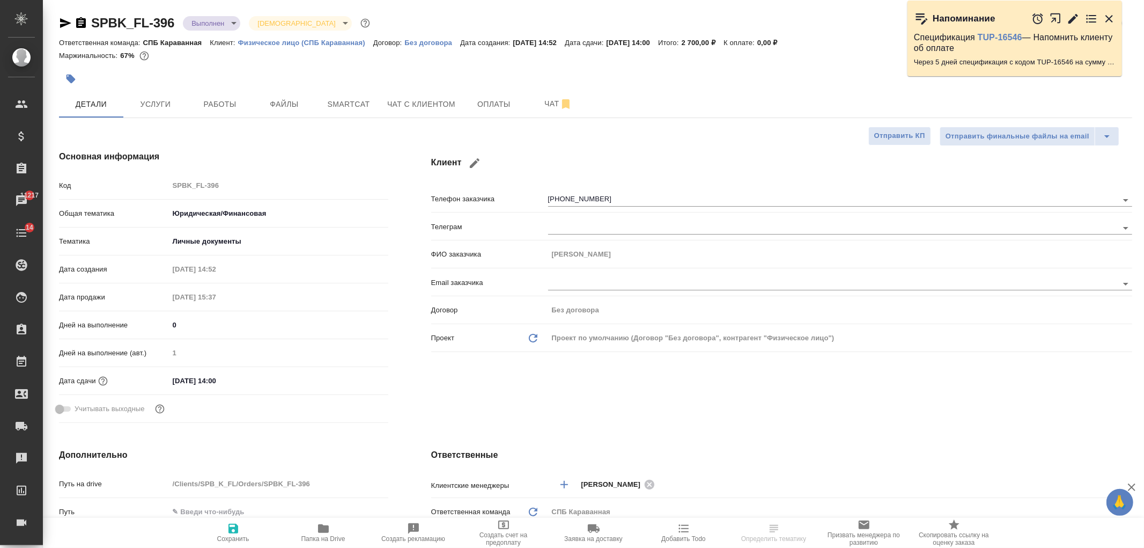
type textarea "x"
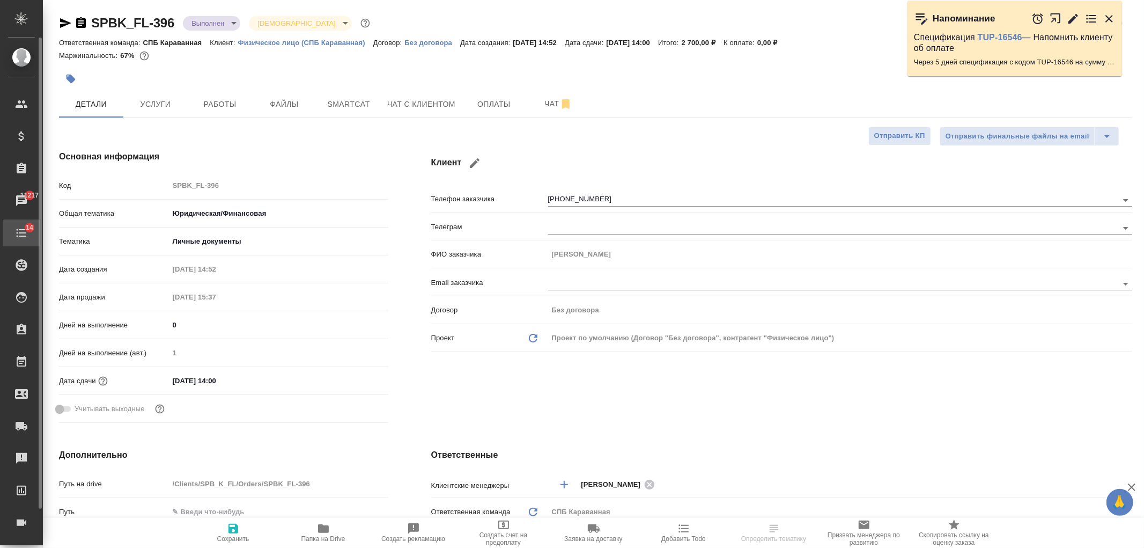
type textarea "x"
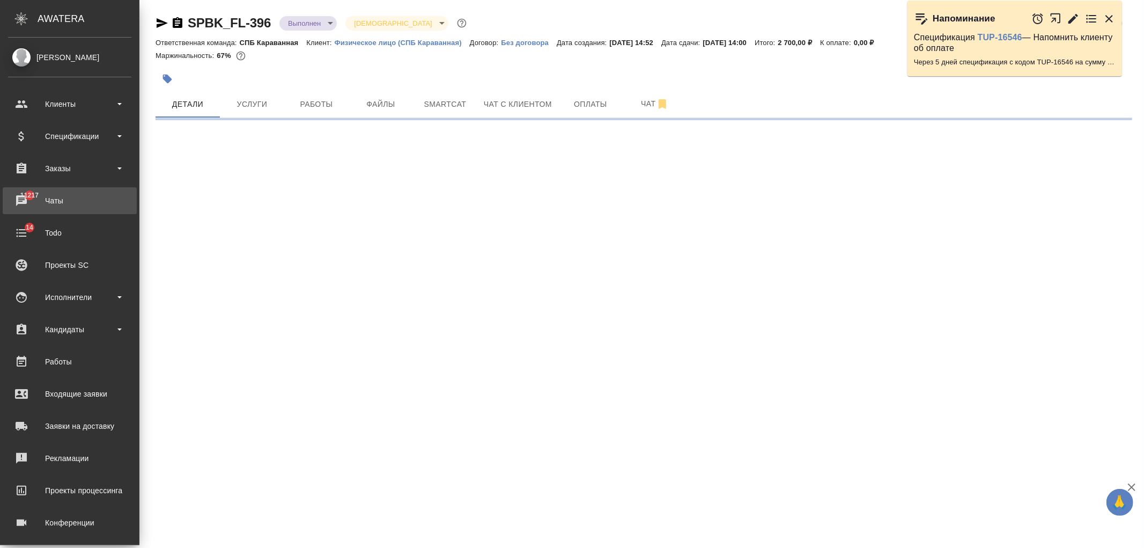
select select "RU"
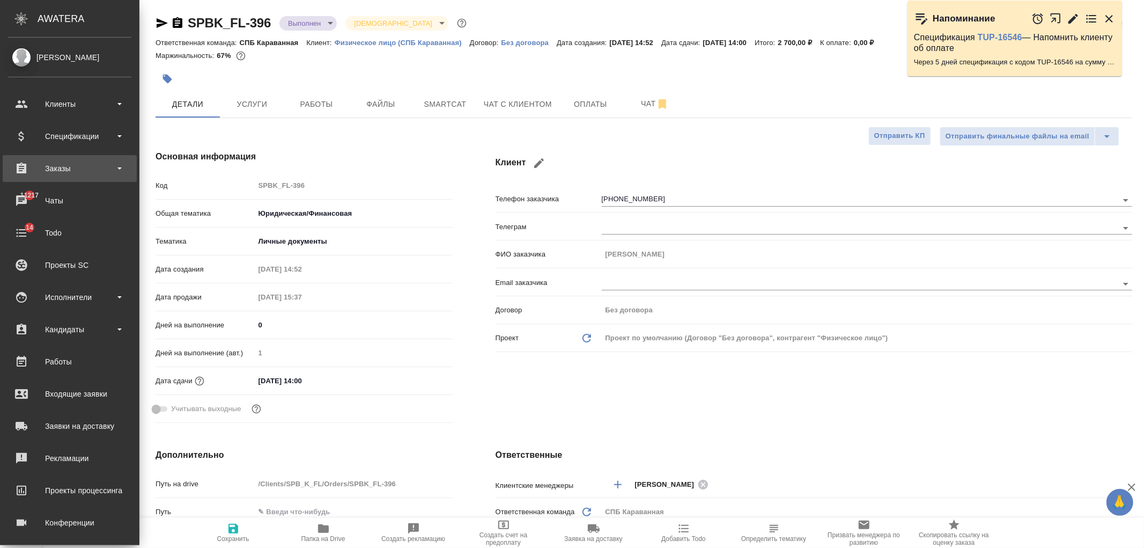
type textarea "x"
click at [82, 170] on div "Заказы" at bounding box center [69, 168] width 123 height 16
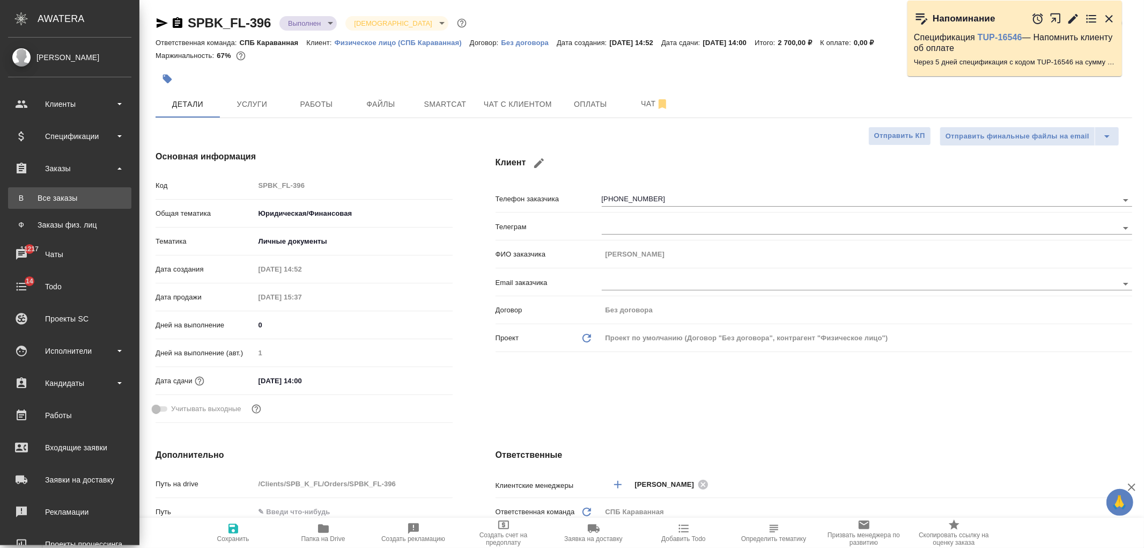
click at [89, 196] on div "Все заказы" at bounding box center [69, 198] width 113 height 11
type textarea "x"
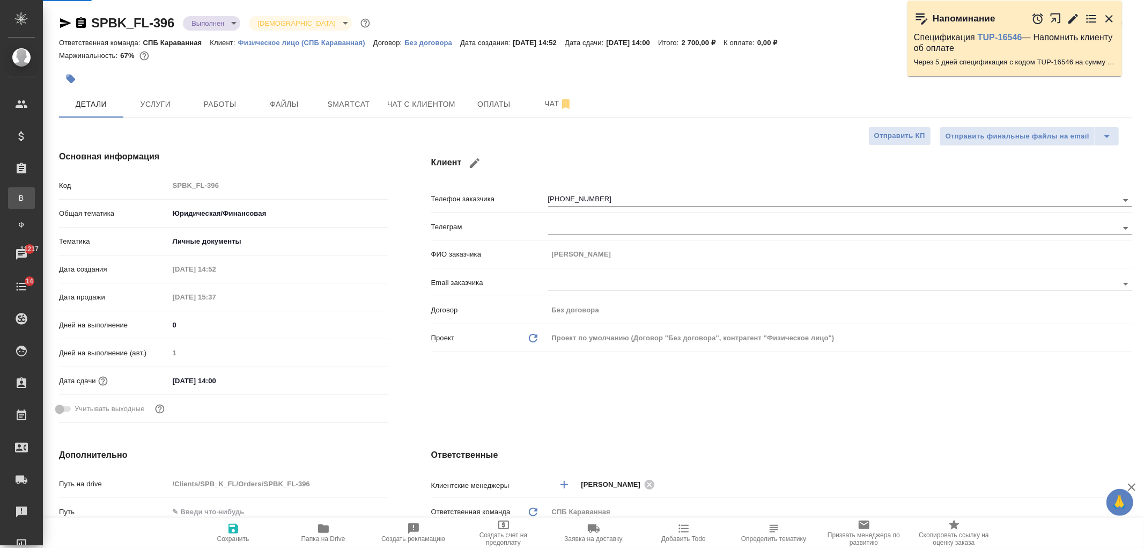
type textarea "x"
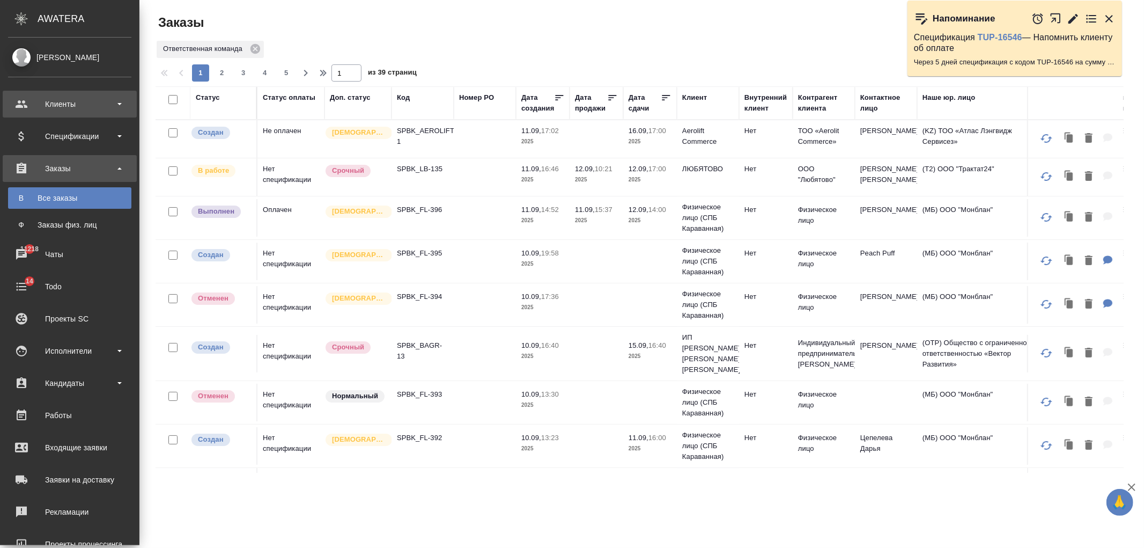
click at [30, 105] on div at bounding box center [30, 104] width 30 height 13
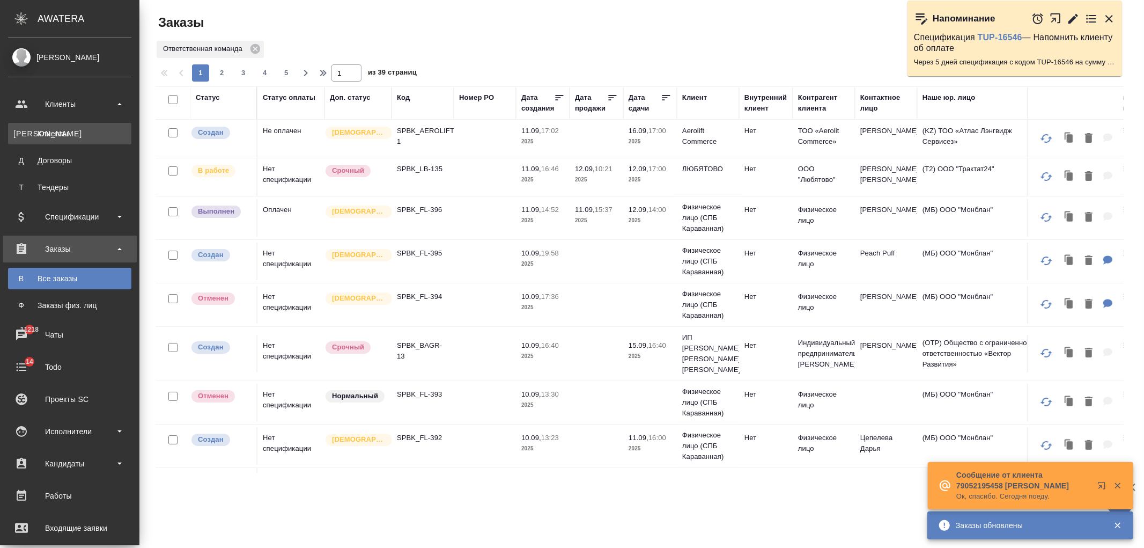
click at [64, 133] on div "Клиенты" at bounding box center [69, 133] width 113 height 11
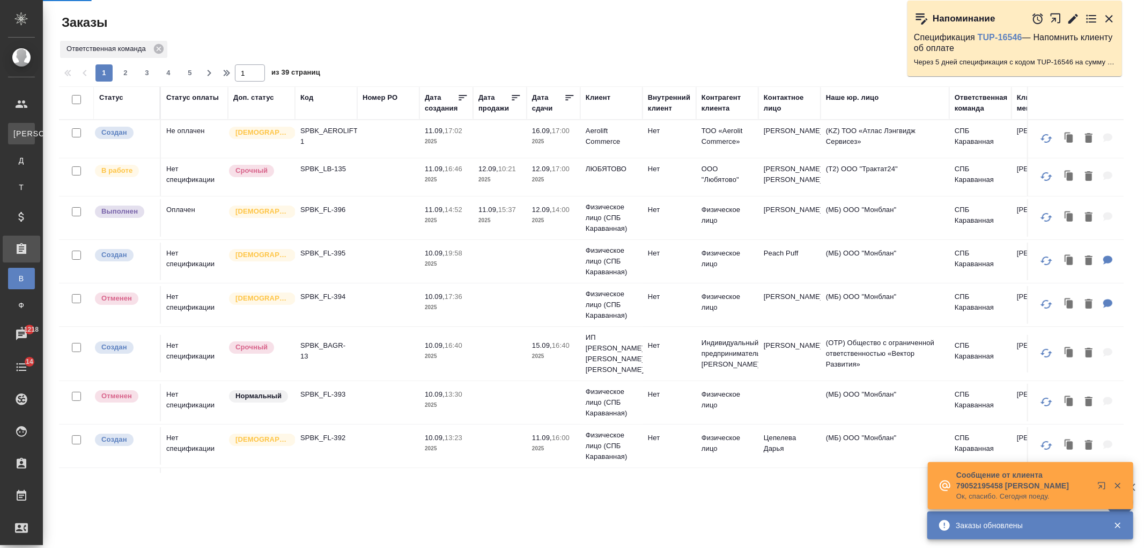
select select "RU"
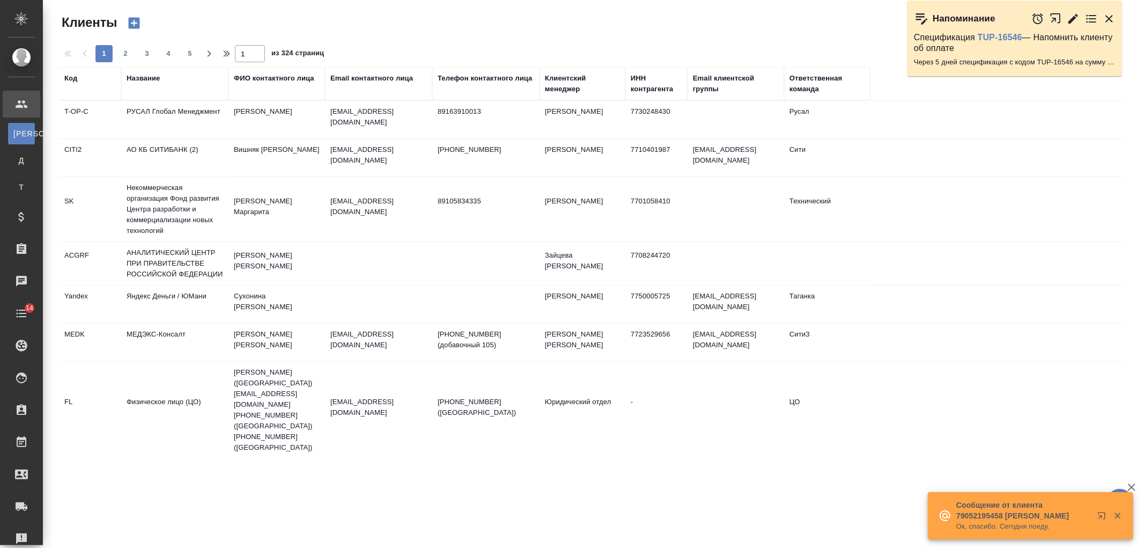
click at [152, 83] on div "Название" at bounding box center [143, 78] width 33 height 11
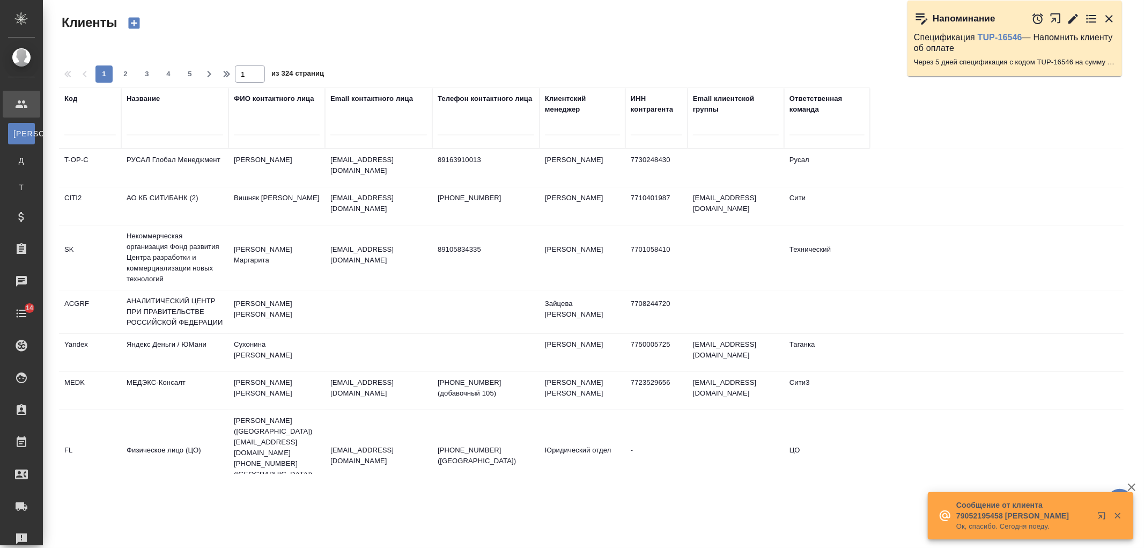
click at [164, 120] on div at bounding box center [175, 129] width 97 height 26
click at [165, 131] on input "text" at bounding box center [175, 128] width 97 height 13
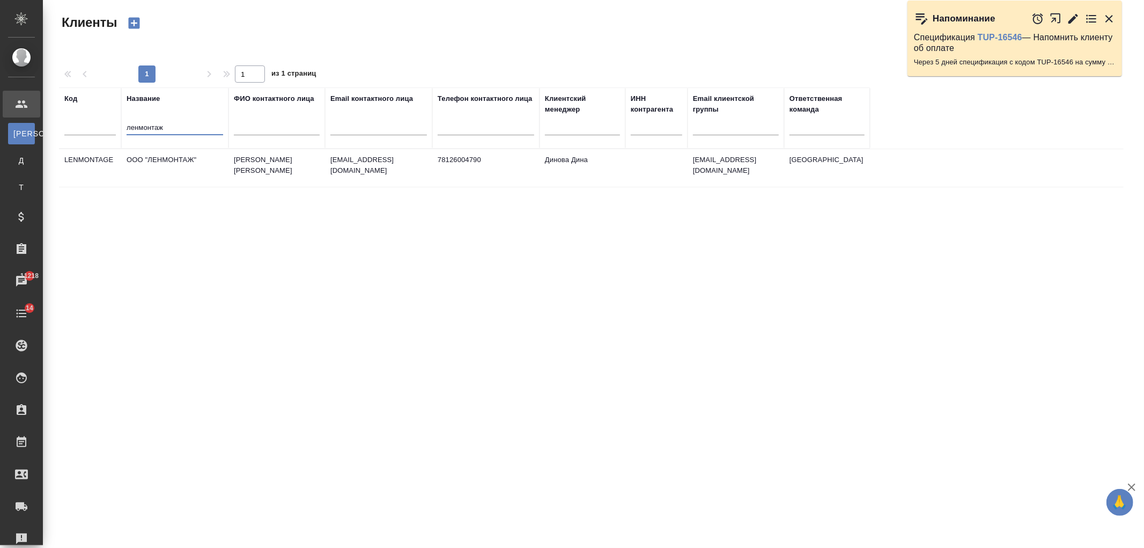
type input "ленмонтаж"
click at [183, 152] on td "ООО "ЛЕНМОНТАЖ"" at bounding box center [174, 168] width 107 height 38
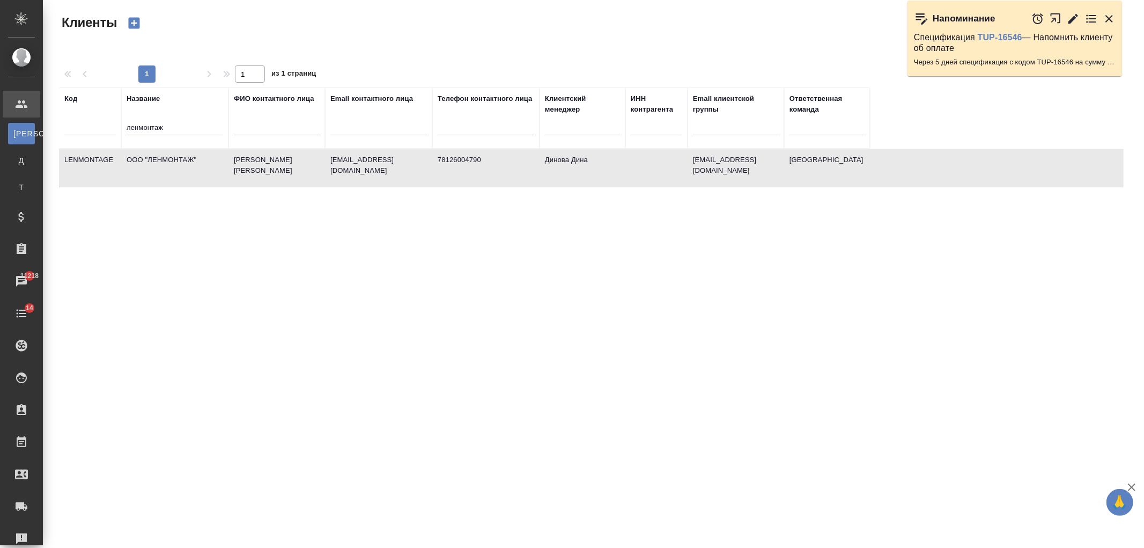
click at [183, 152] on td "ООО "ЛЕНМОНТАЖ"" at bounding box center [174, 168] width 107 height 38
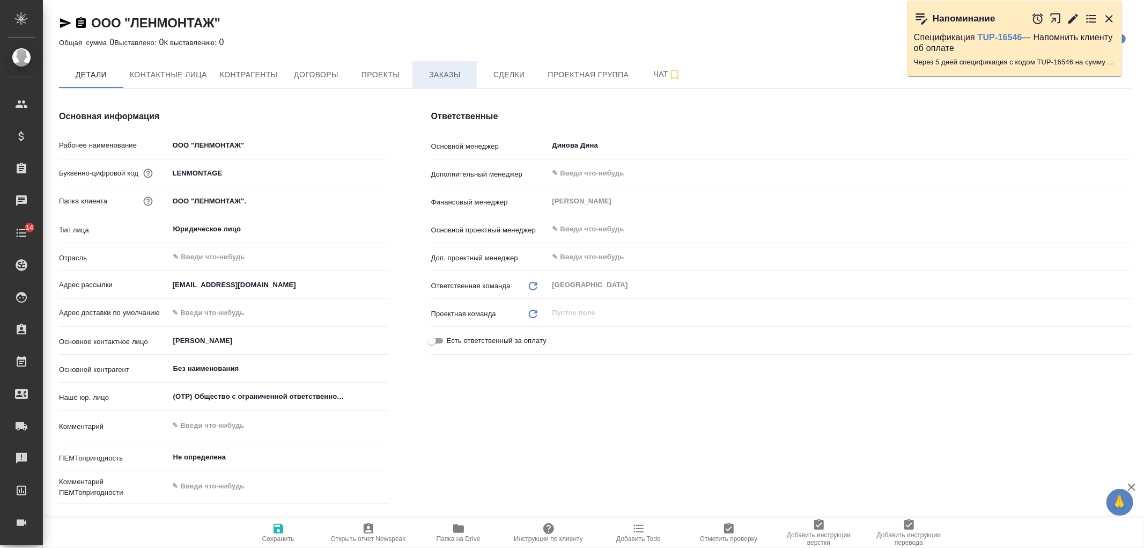
click at [439, 75] on span "Заказы" at bounding box center [445, 74] width 52 height 13
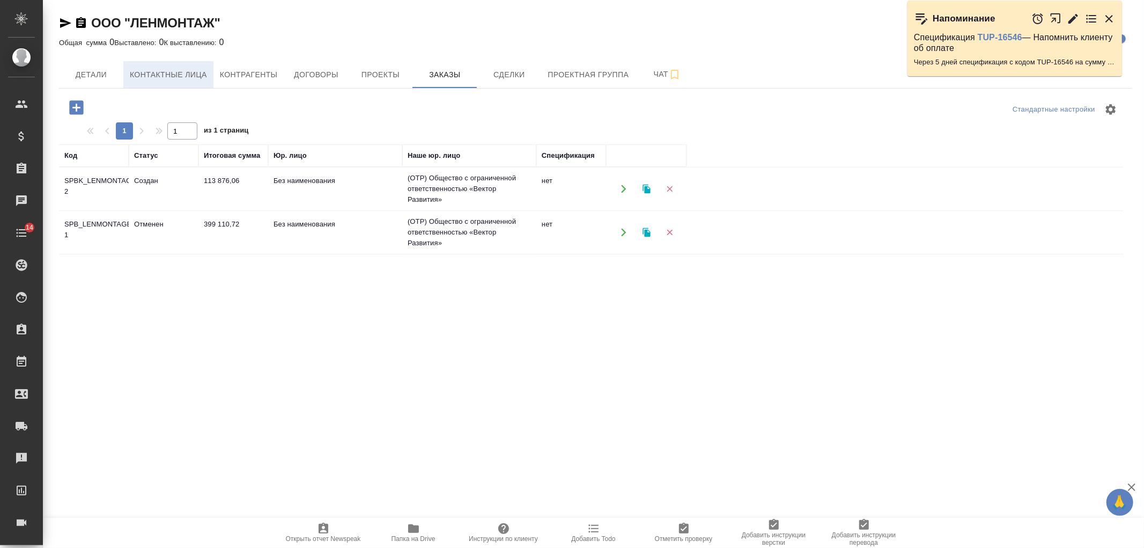
click at [168, 82] on button "Контактные лица" at bounding box center [168, 74] width 90 height 27
select select "RU"
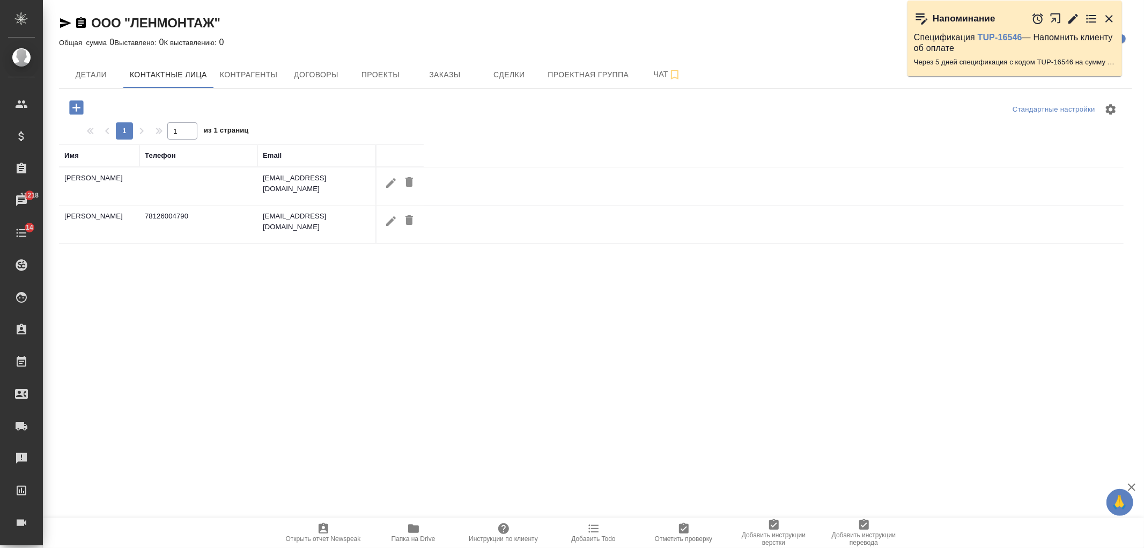
click at [210, 183] on td at bounding box center [199, 186] width 118 height 38
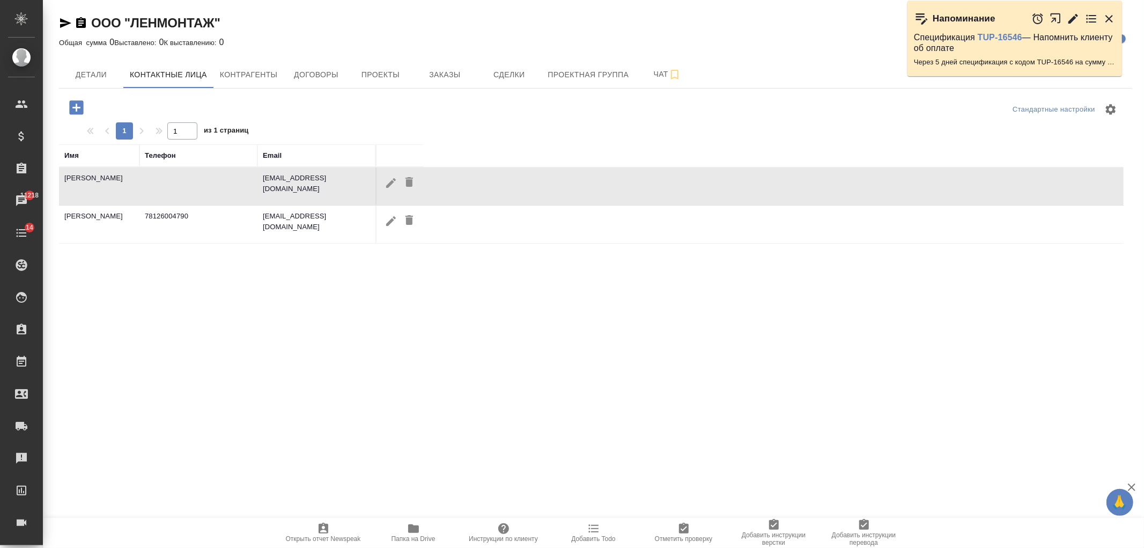
click at [210, 183] on td at bounding box center [199, 186] width 118 height 38
click at [394, 185] on icon "button" at bounding box center [391, 183] width 13 height 13
type input "Юлия"
type input "Равильевна"
type input "Кожух"
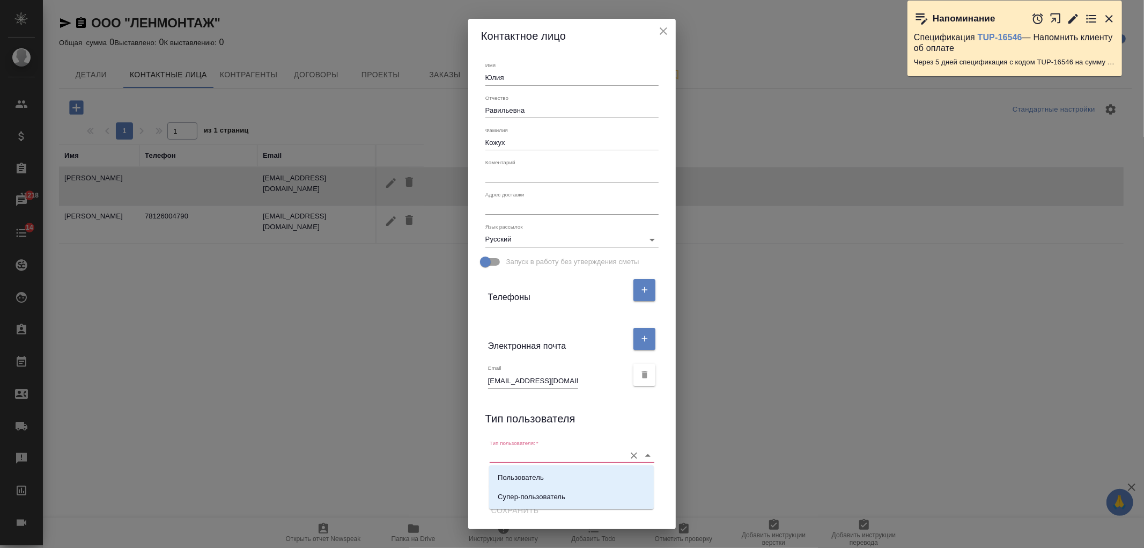
click at [532, 452] on input "Тип пользователя:   *" at bounding box center [555, 455] width 130 height 14
click at [551, 481] on li "Пользователь" at bounding box center [571, 477] width 165 height 19
type input "Пользователь"
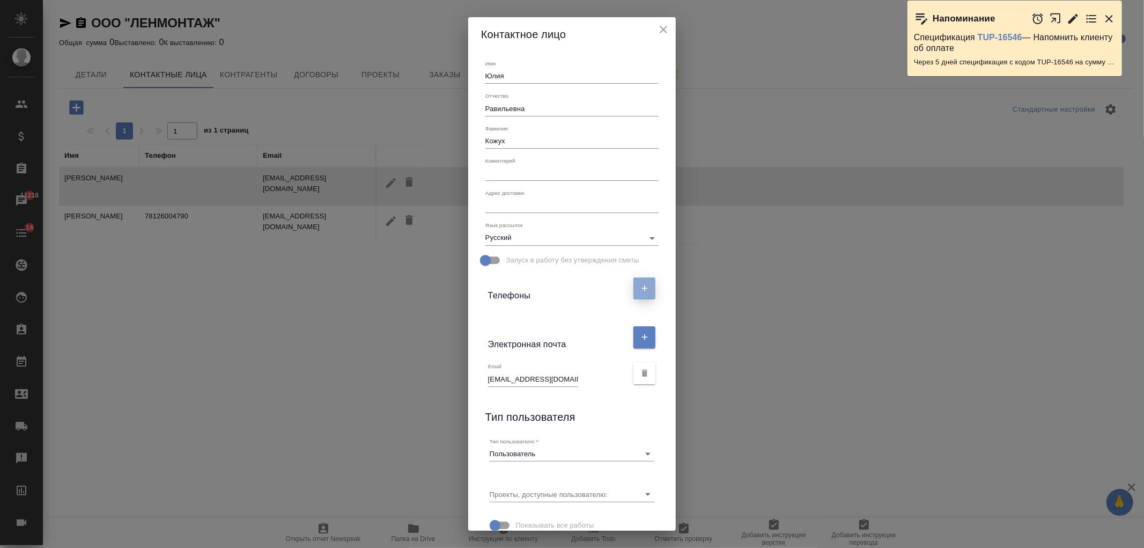
click at [634, 288] on button "button" at bounding box center [645, 288] width 22 height 22
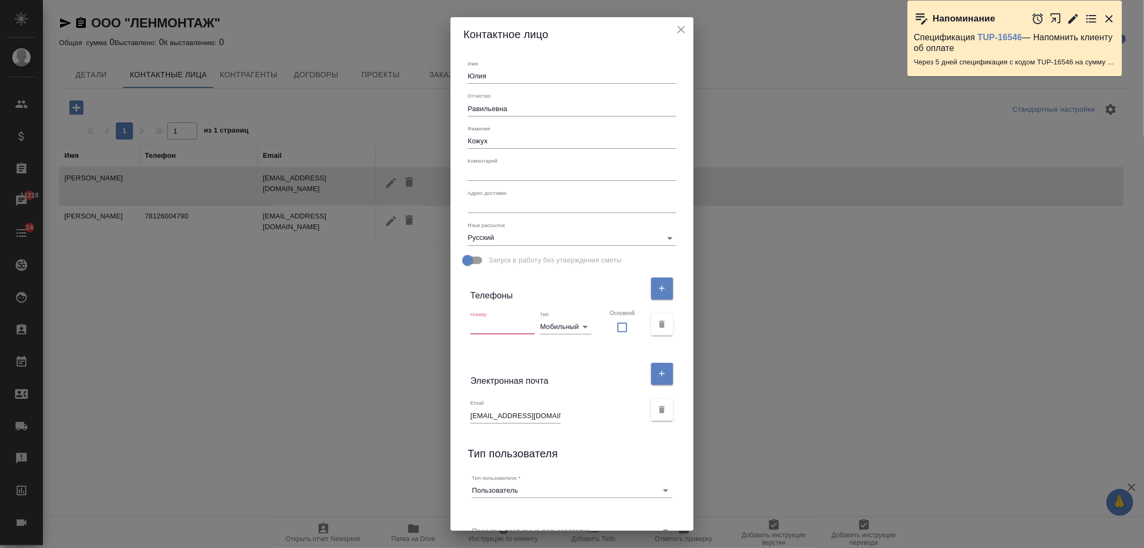
click at [506, 324] on input "text" at bounding box center [503, 326] width 64 height 15
click at [582, 326] on body "🙏 .cls-1 fill:#fff; AWATERA Ivanova Arina Клиенты Спецификации Заказы 11218 Чат…" at bounding box center [572, 274] width 1144 height 548
click at [577, 307] on li "Городской" at bounding box center [570, 309] width 56 height 17
type input "phone"
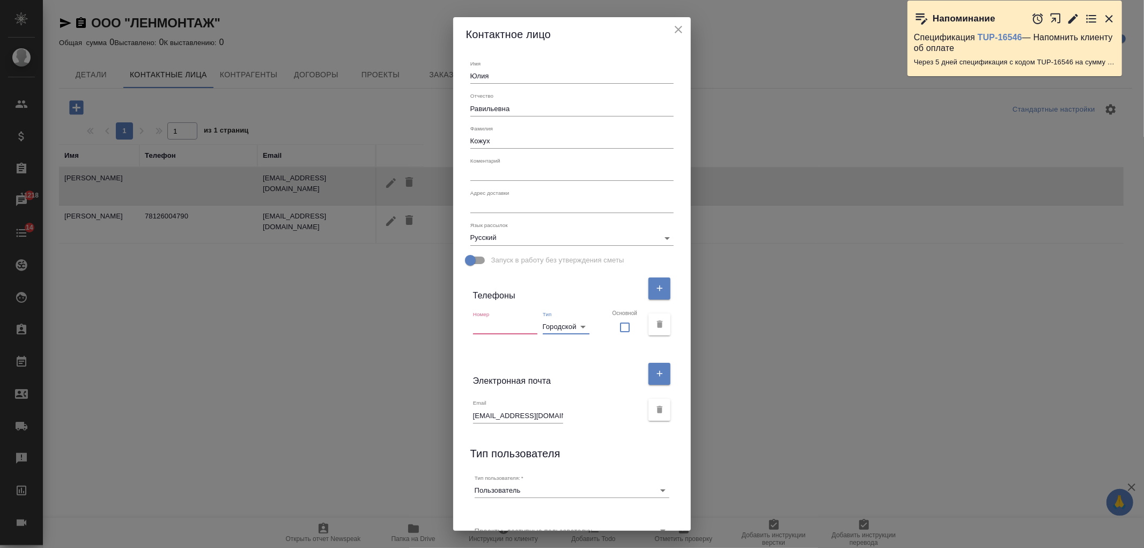
click at [499, 325] on input "text" at bounding box center [505, 326] width 64 height 15
paste input "+7 (812) 326-00-01 доп. 116"
type input "+7 (812) 326-00-01 доп. 116"
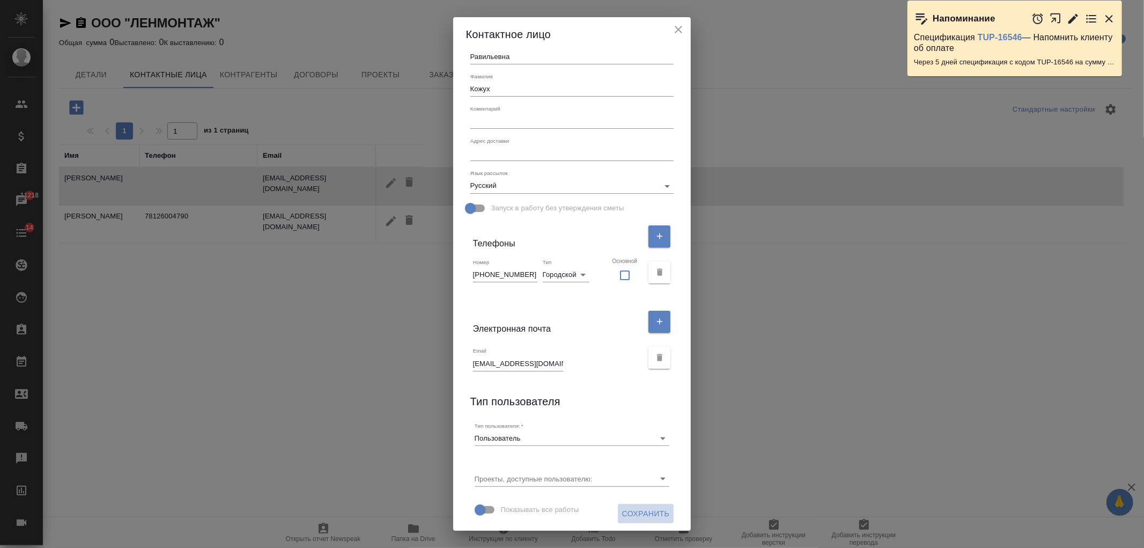
click at [646, 509] on span "Сохранить" at bounding box center [646, 513] width 48 height 13
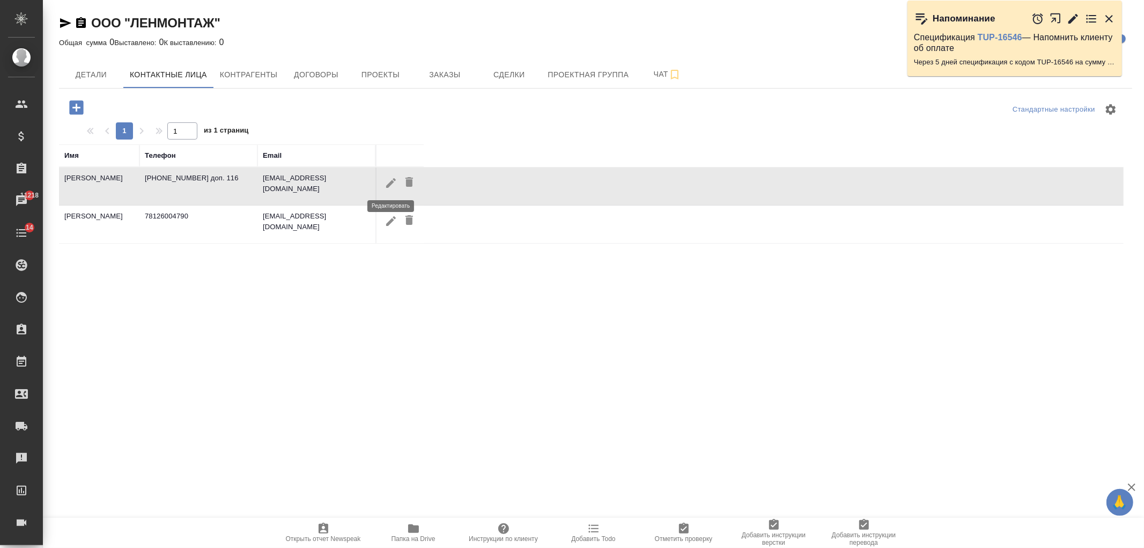
click at [393, 186] on icon "button" at bounding box center [391, 183] width 13 height 13
checkbox input "false"
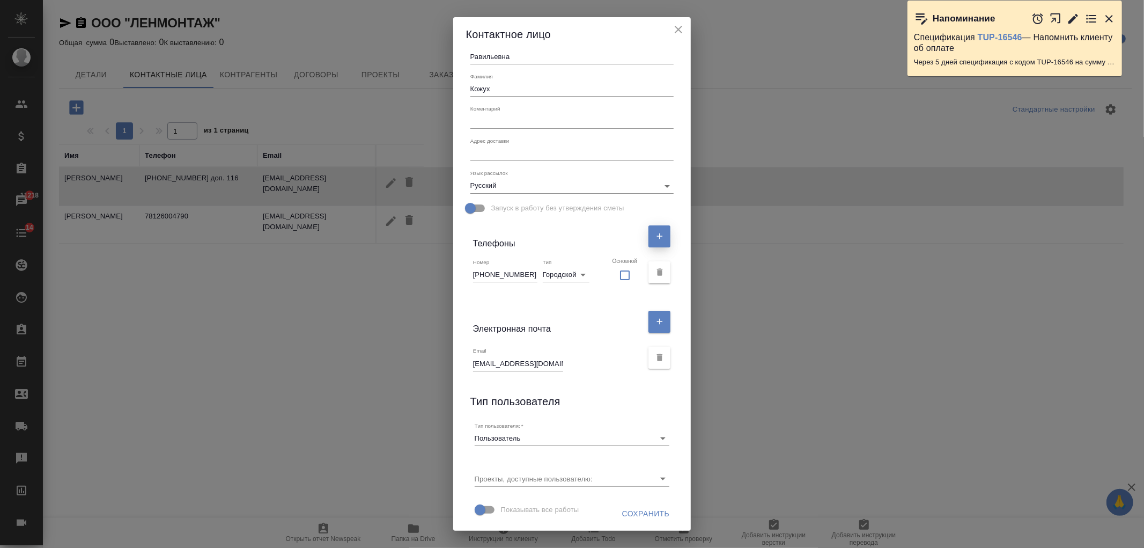
click at [649, 240] on button "button" at bounding box center [660, 236] width 22 height 22
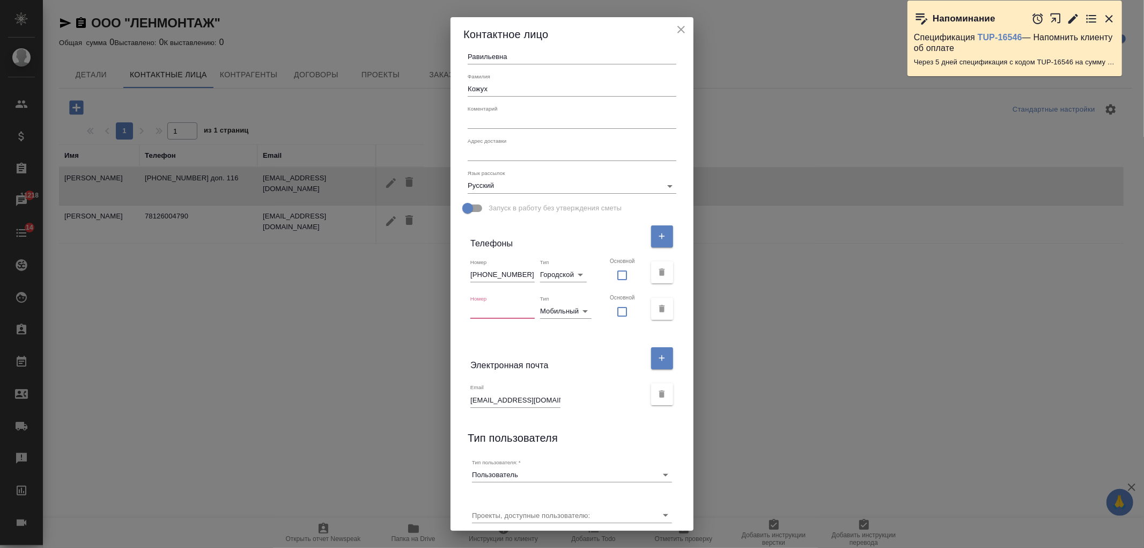
click at [500, 307] on input "text" at bounding box center [503, 311] width 64 height 15
paste input "+7 911 023-20-72"
type input "+7 911 023-20-72"
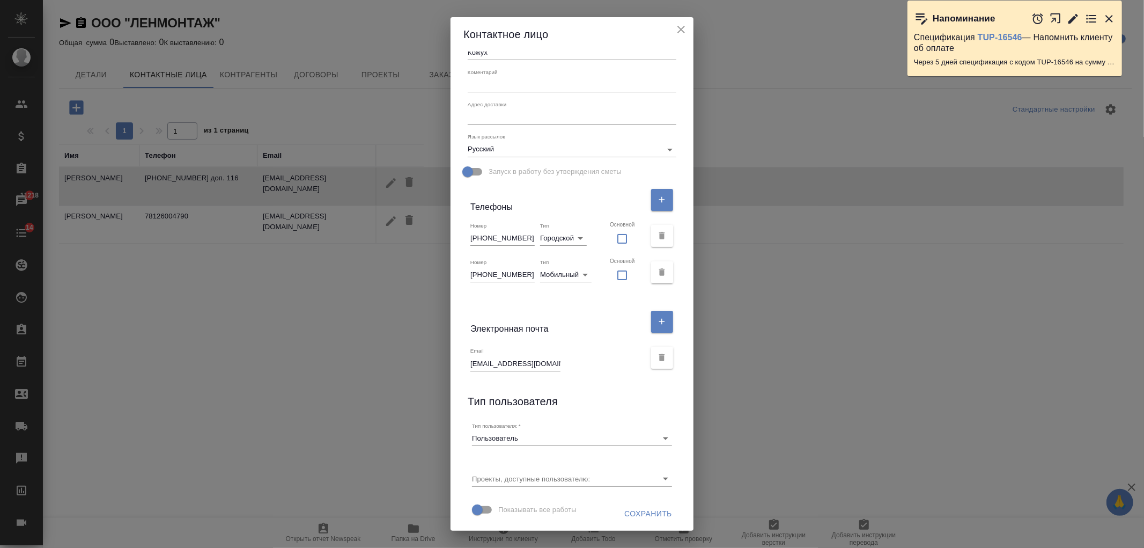
click at [490, 235] on input "+7 (812) 326-00-01 доп. 116" at bounding box center [503, 238] width 64 height 15
click at [501, 236] on input "+7 812) 326-00-01 доп. 116" at bounding box center [503, 238] width 64 height 15
click at [505, 236] on input "+7 812) 326-00-01 доп. 116" at bounding box center [503, 238] width 64 height 15
type input "+7 812 326-00-01 доп. 116"
click at [625, 511] on span "Сохранить" at bounding box center [649, 513] width 48 height 13
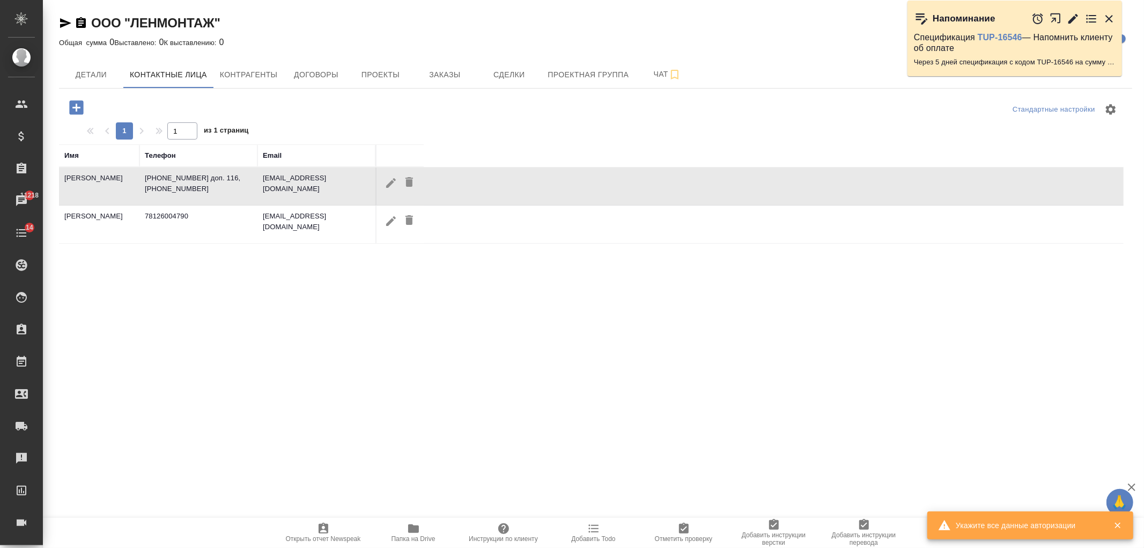
click at [210, 189] on td "+7 812 326-00-01 доп. 116, +7 911 023-20-72" at bounding box center [199, 186] width 118 height 38
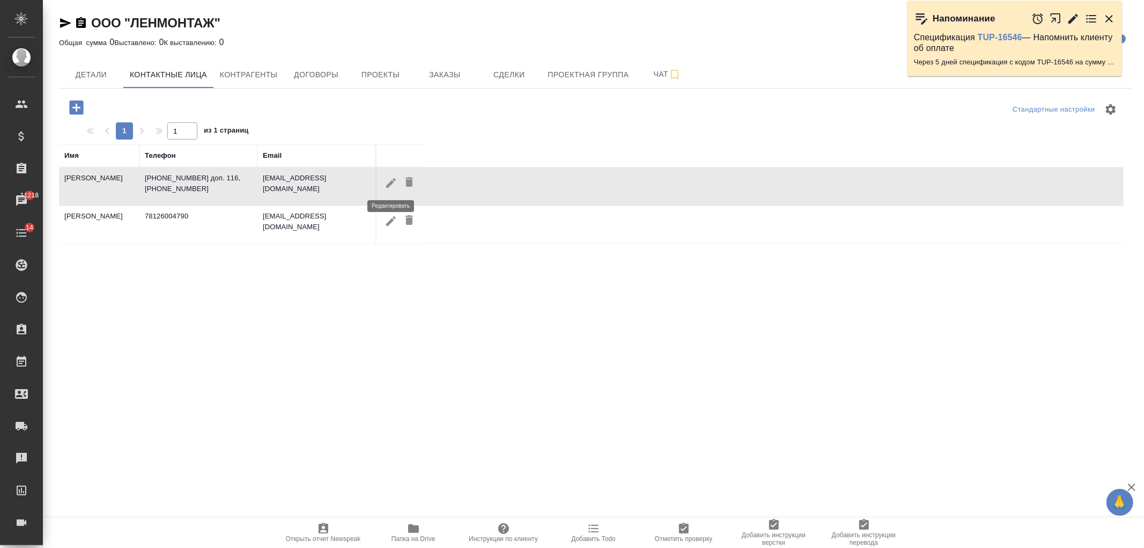
click at [387, 188] on icon "button" at bounding box center [391, 183] width 13 height 13
checkbox input "false"
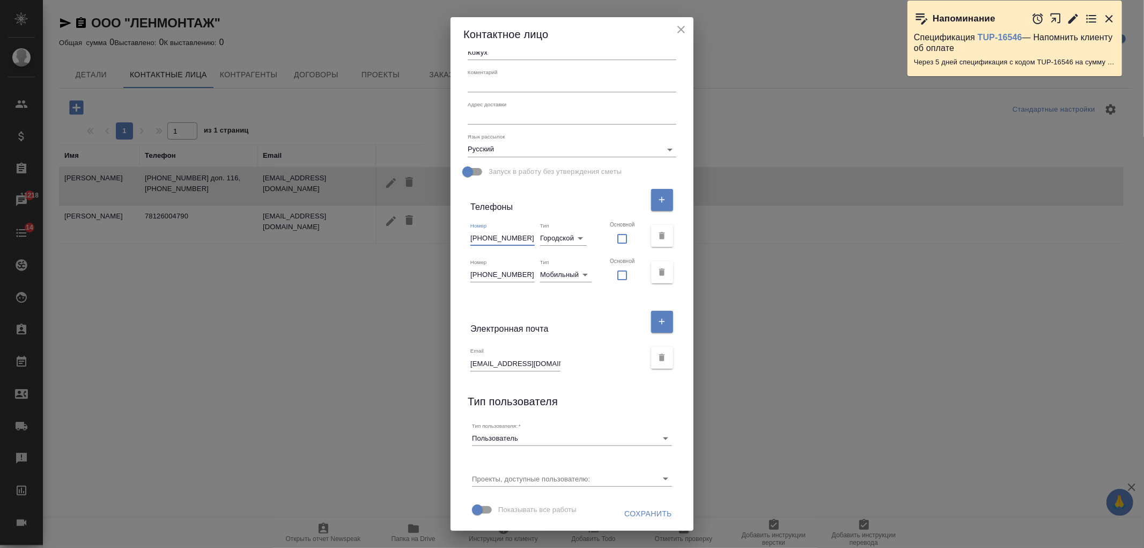
click at [517, 234] on input "+7 812 326-00-01 доп. 116" at bounding box center [503, 238] width 64 height 15
click at [490, 238] on input "+7 812 32600-01 доп. 116" at bounding box center [503, 238] width 64 height 15
click at [501, 238] on input "+7812 32600-01 доп. 116" at bounding box center [503, 238] width 64 height 15
click at [521, 237] on input "+781232600-01 доп. 116" at bounding box center [503, 238] width 64 height 15
type input "+78123260001 доп. 116"
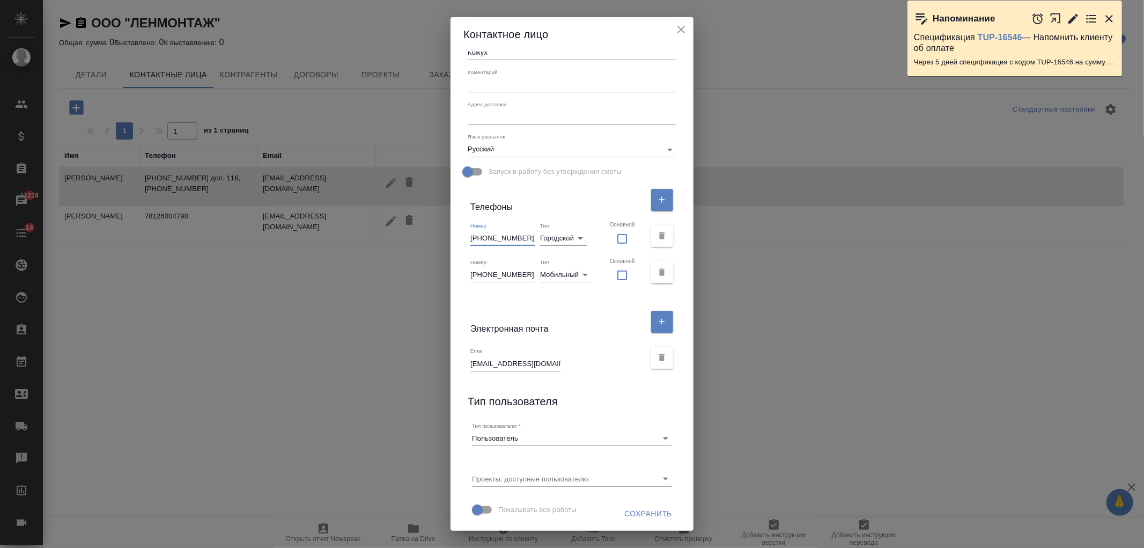
click at [490, 274] on input "+7 911 023-20-72" at bounding box center [503, 274] width 64 height 15
click at [501, 275] on input "+7911 023-20-72" at bounding box center [503, 274] width 64 height 15
click at [515, 275] on input "+7911023-20-72" at bounding box center [503, 274] width 64 height 15
click at [512, 275] on input "+7911023-20-72" at bounding box center [503, 274] width 64 height 15
click at [519, 273] on input "+791102320-72" at bounding box center [503, 274] width 64 height 15
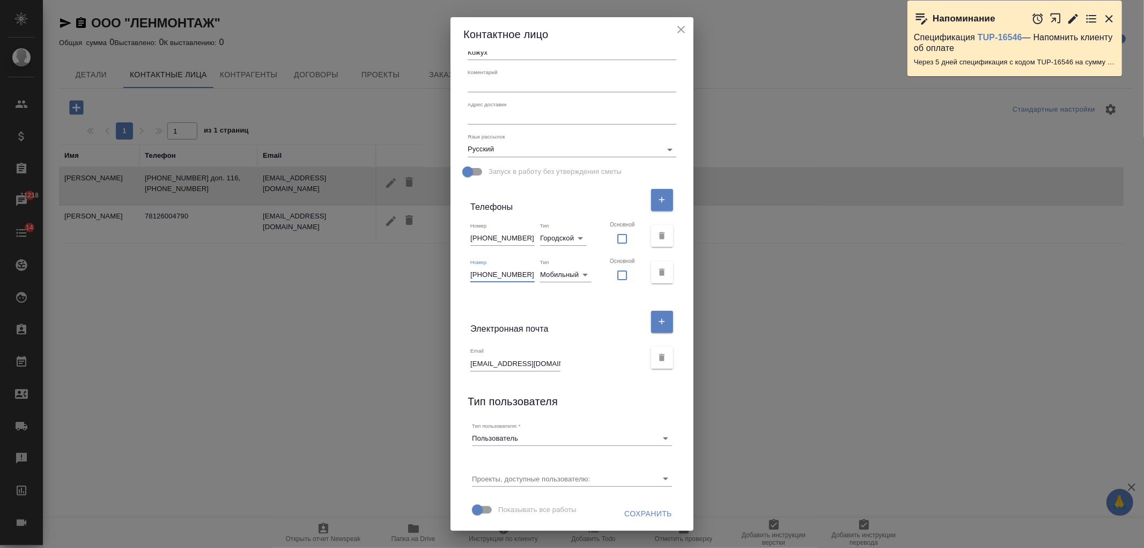
type input "+79110232072"
click at [630, 513] on span "Сохранить" at bounding box center [649, 513] width 48 height 13
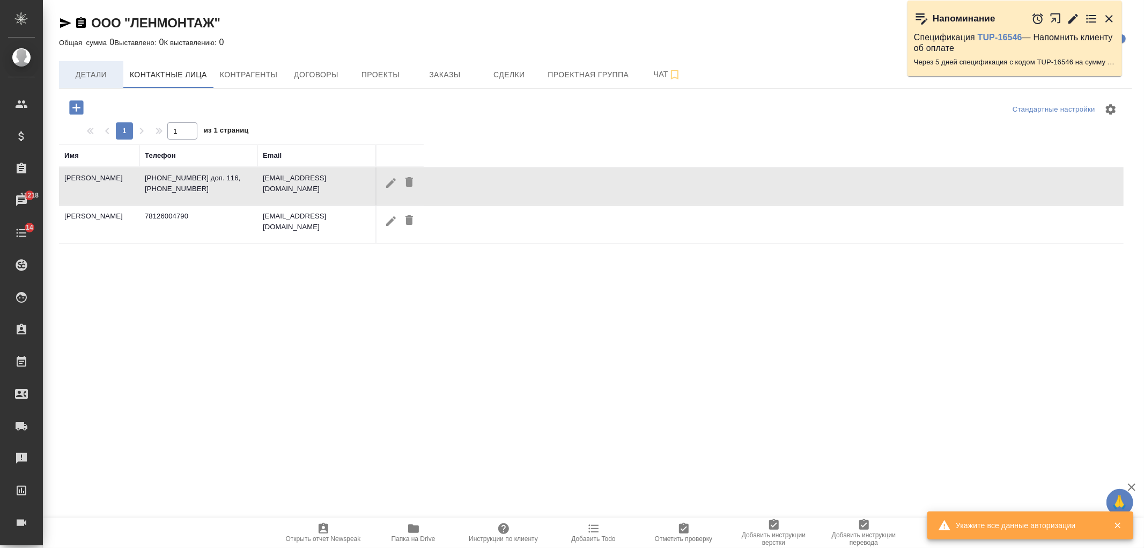
click at [83, 67] on button "Детали" at bounding box center [91, 74] width 64 height 27
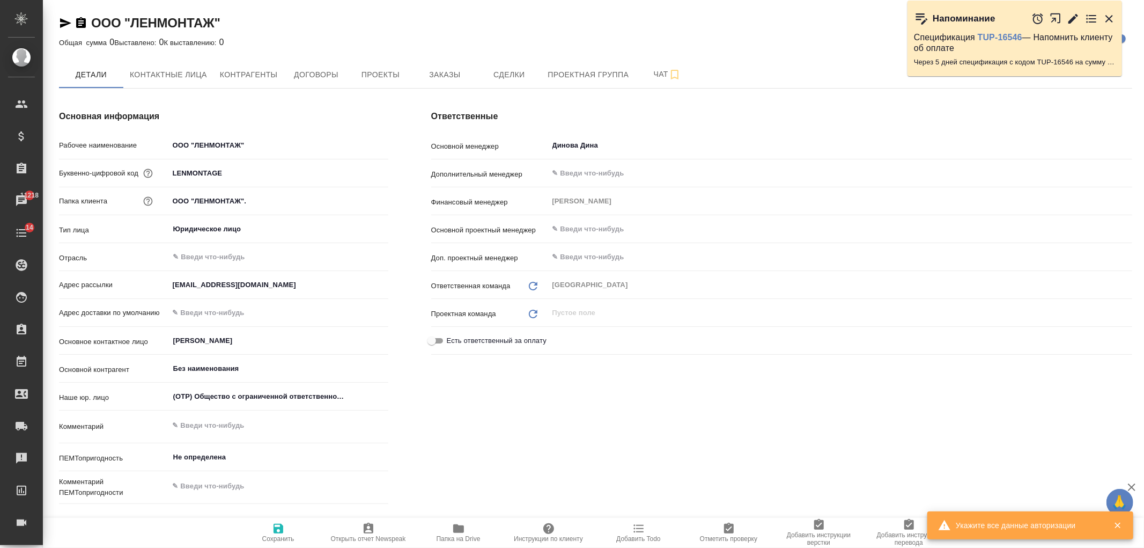
type textarea "x"
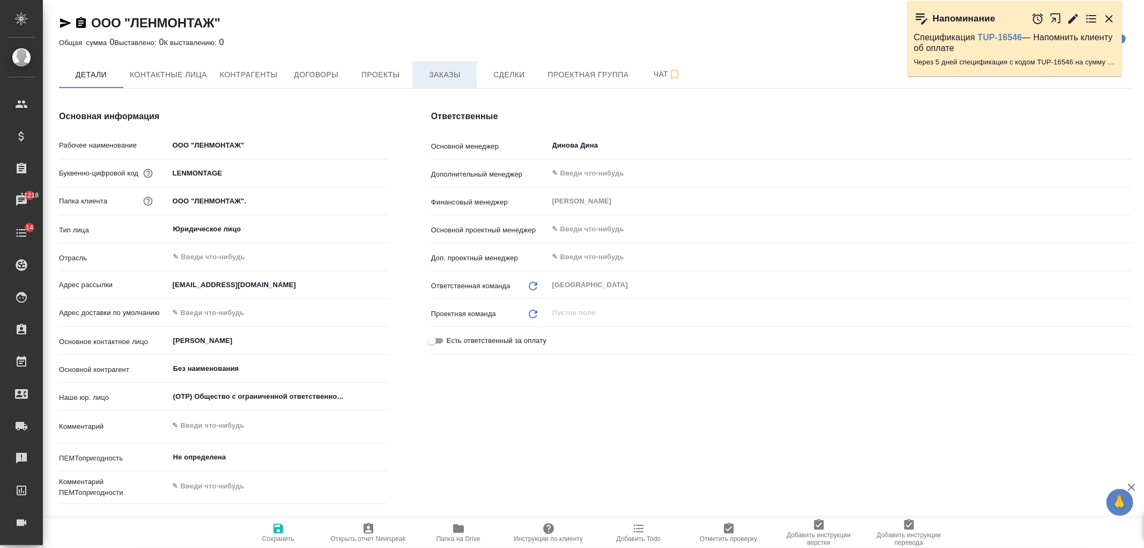
click at [454, 71] on span "Заказы" at bounding box center [445, 74] width 52 height 13
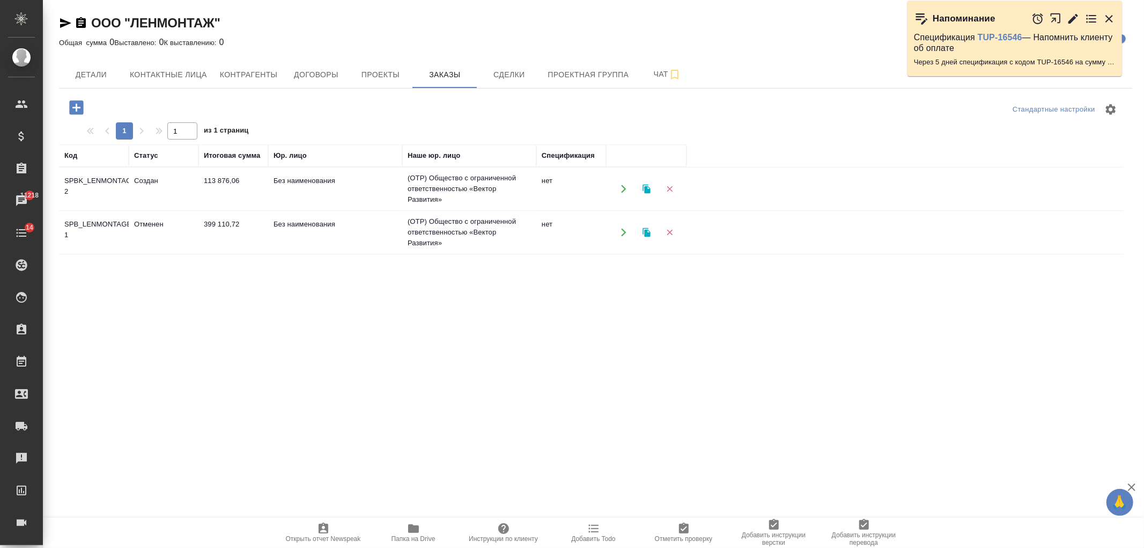
click at [238, 180] on td "113 876,06" at bounding box center [234, 189] width 70 height 38
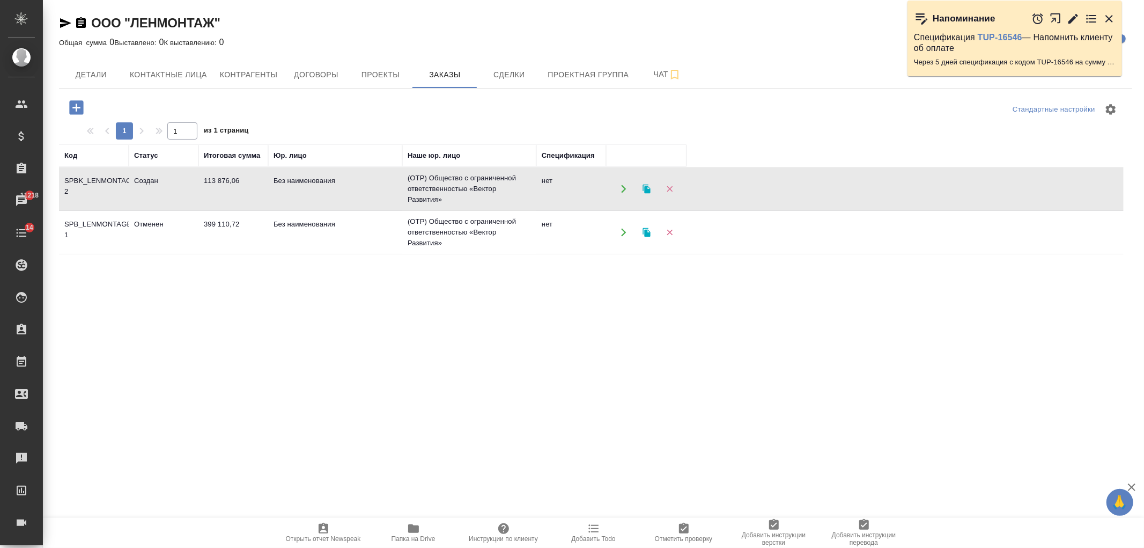
click at [238, 180] on td "113 876,06" at bounding box center [234, 189] width 70 height 38
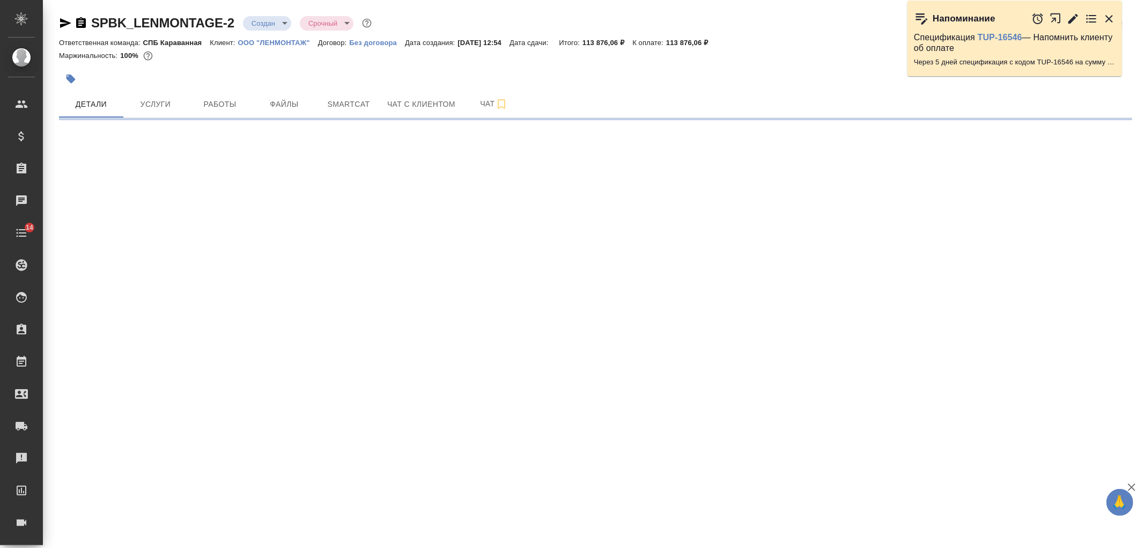
select select "RU"
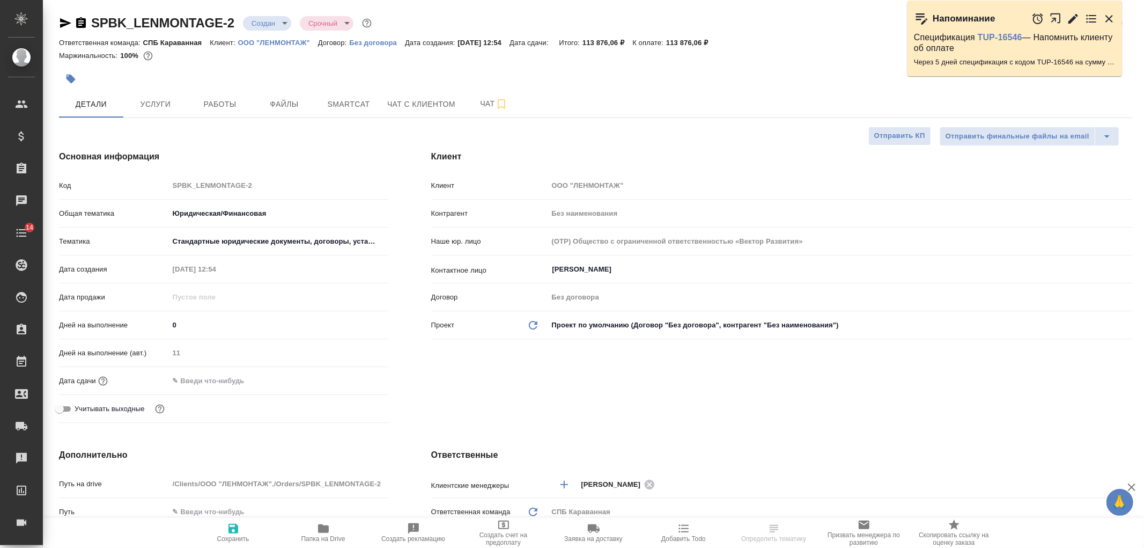
type textarea "x"
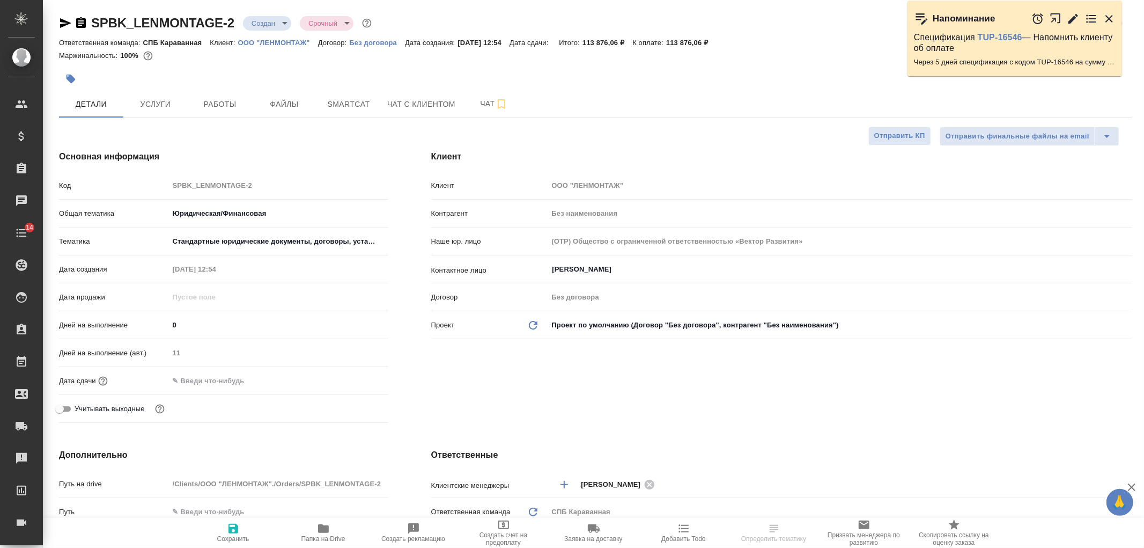
type textarea "x"
click at [62, 20] on icon "button" at bounding box center [65, 23] width 11 height 10
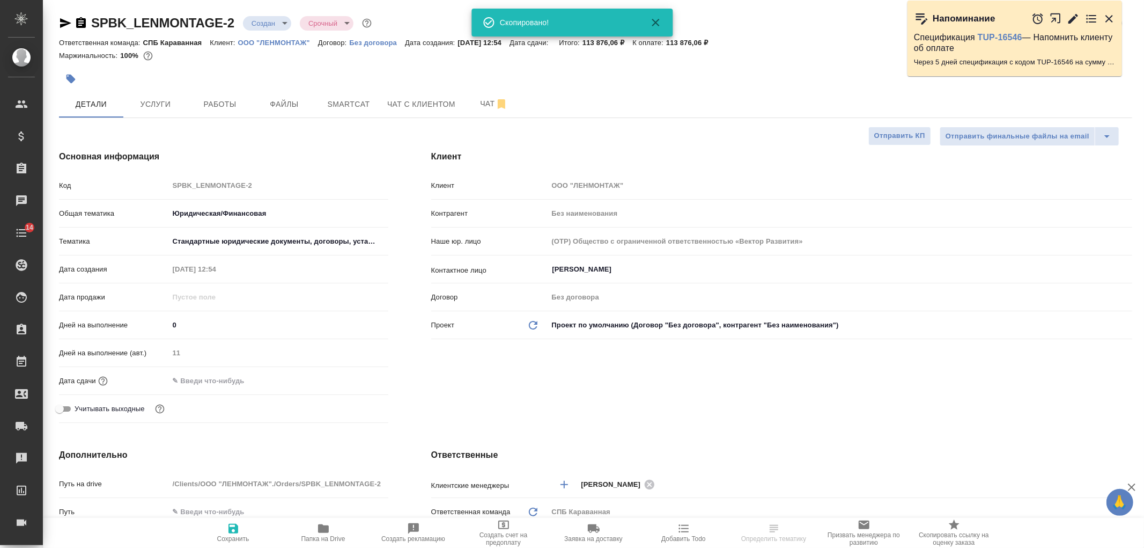
type textarea "x"
select select "RU"
type textarea "x"
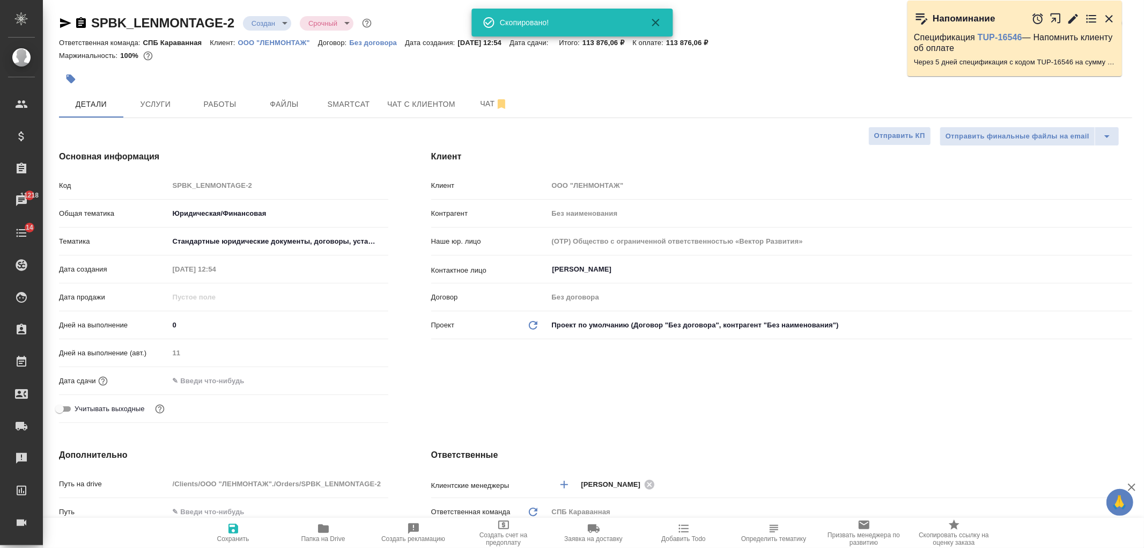
type textarea "x"
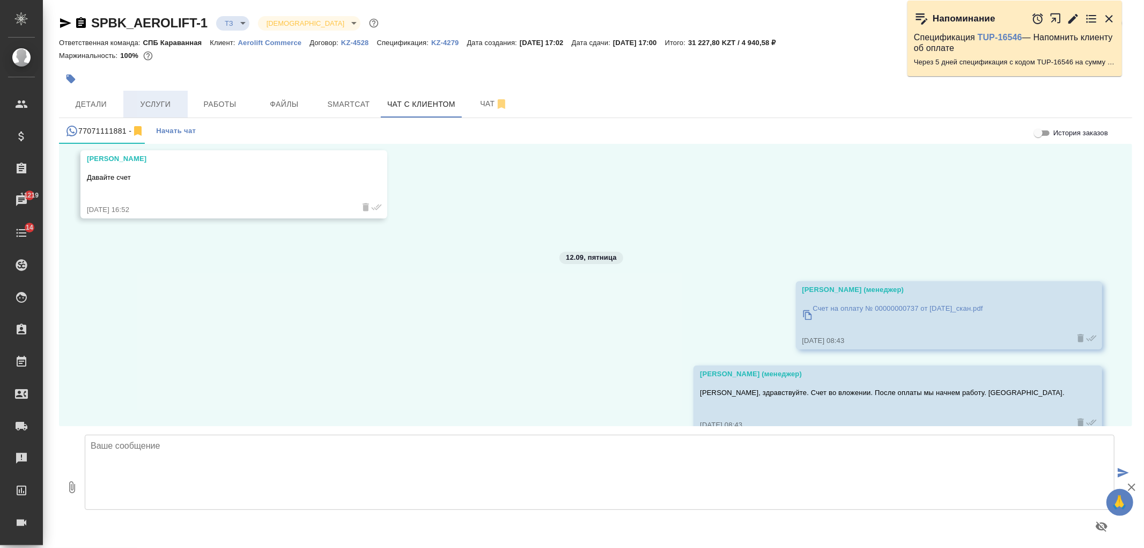
scroll to position [6038, 0]
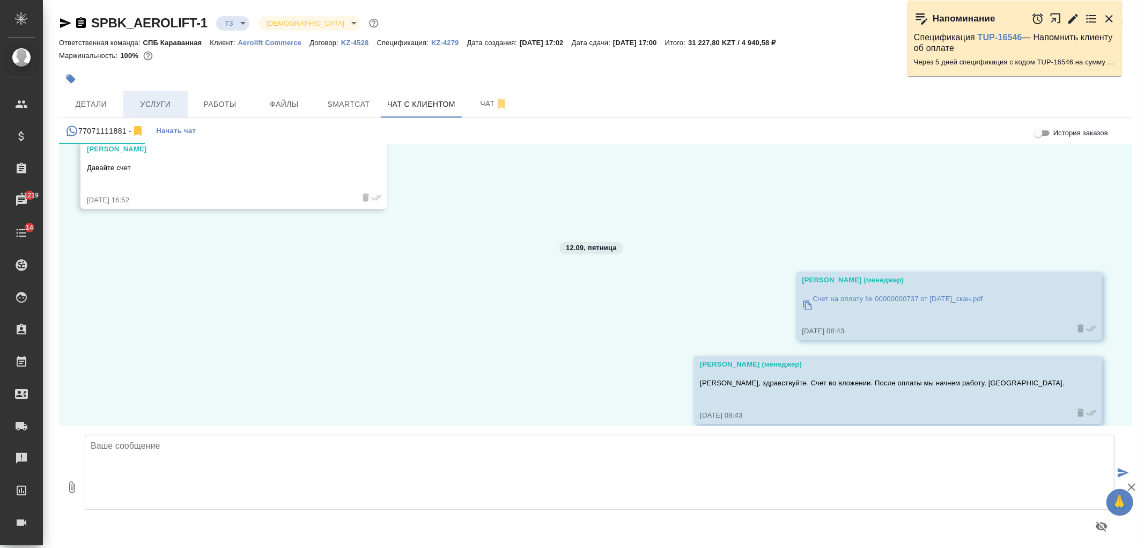
click at [138, 105] on span "Услуги" at bounding box center [156, 104] width 52 height 13
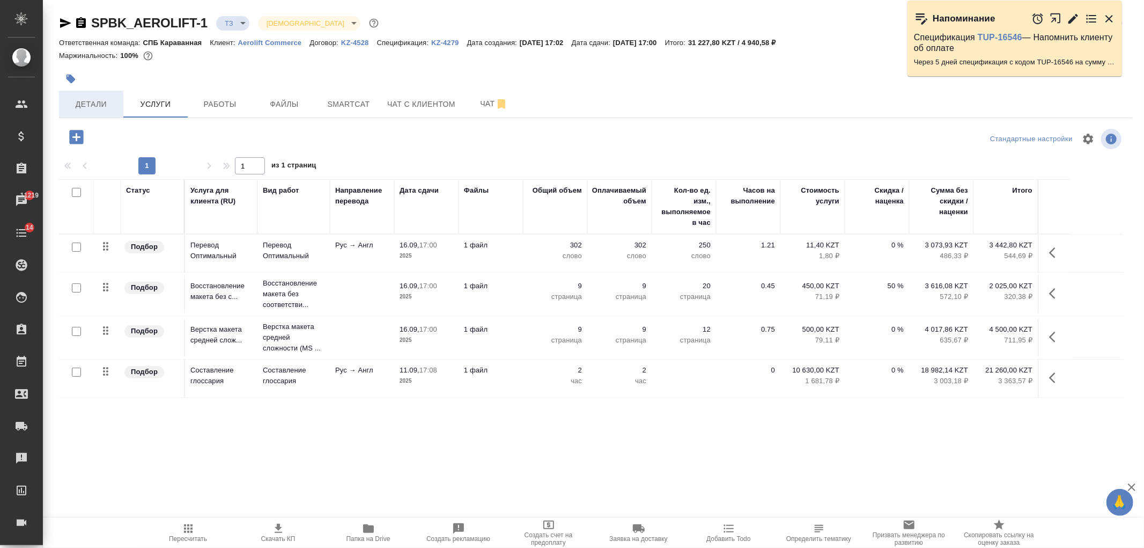
click at [103, 110] on span "Детали" at bounding box center [91, 104] width 52 height 13
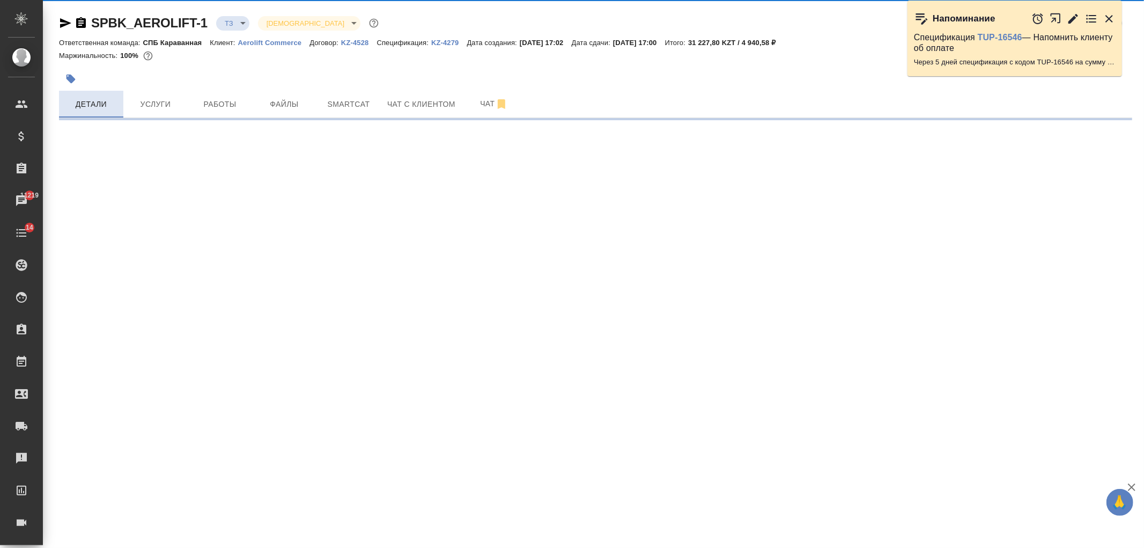
select select "RU"
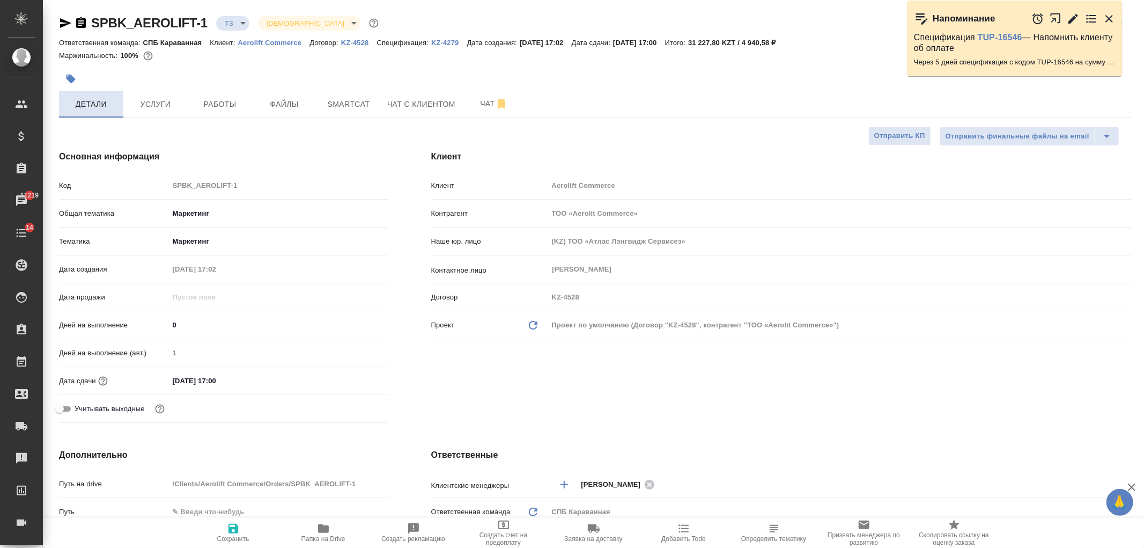
type textarea "x"
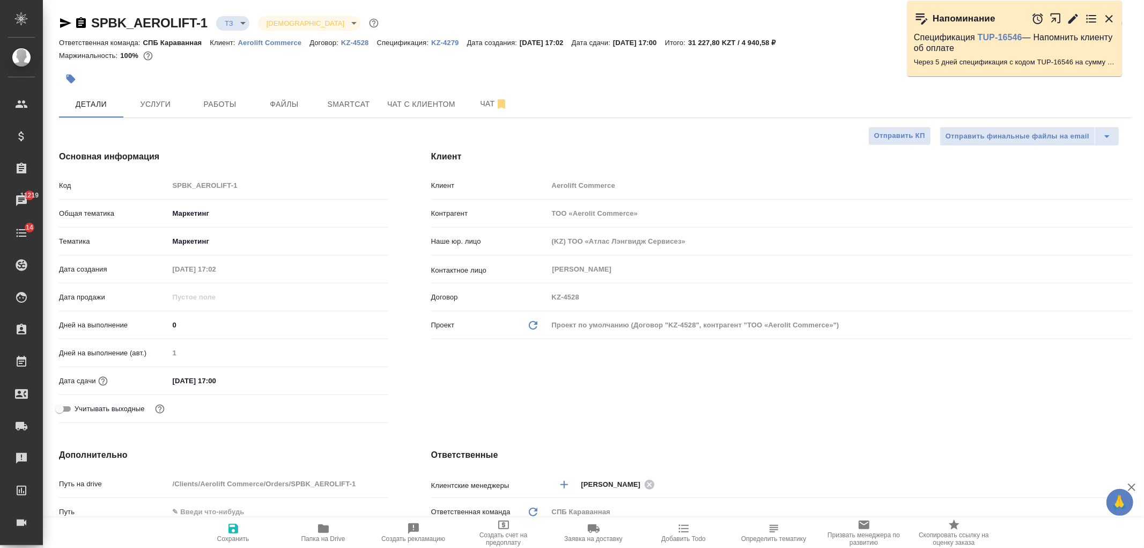
type textarea "x"
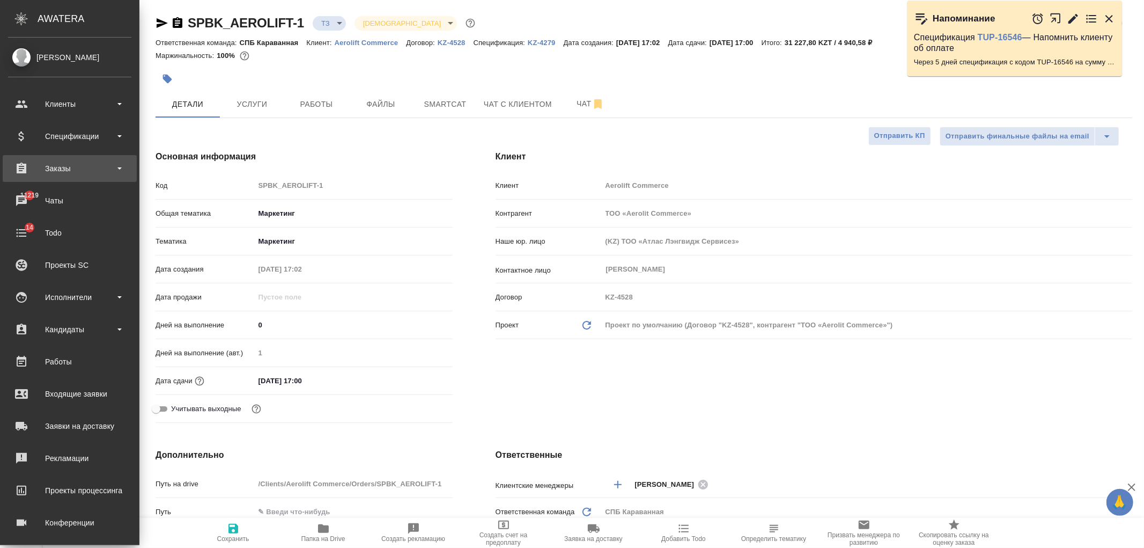
click at [84, 169] on div "Заказы" at bounding box center [69, 168] width 123 height 16
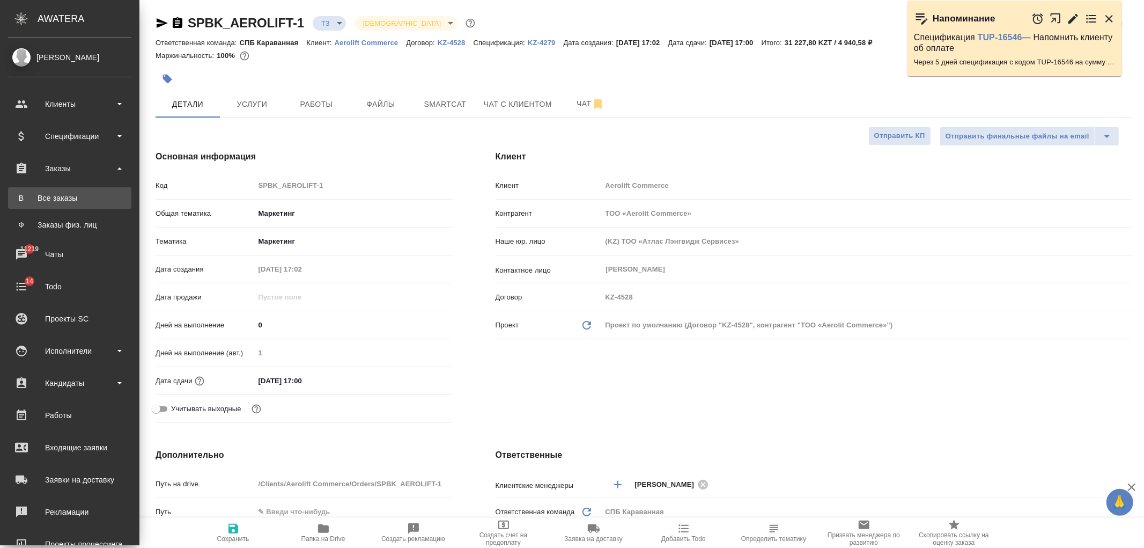
click at [99, 195] on div "Все заказы" at bounding box center [69, 198] width 113 height 11
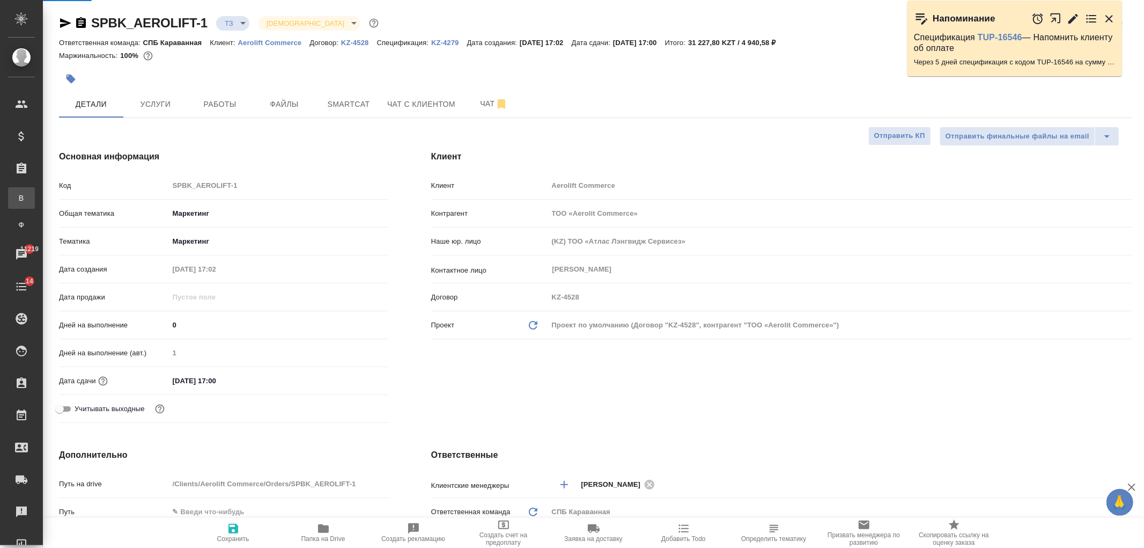
type textarea "x"
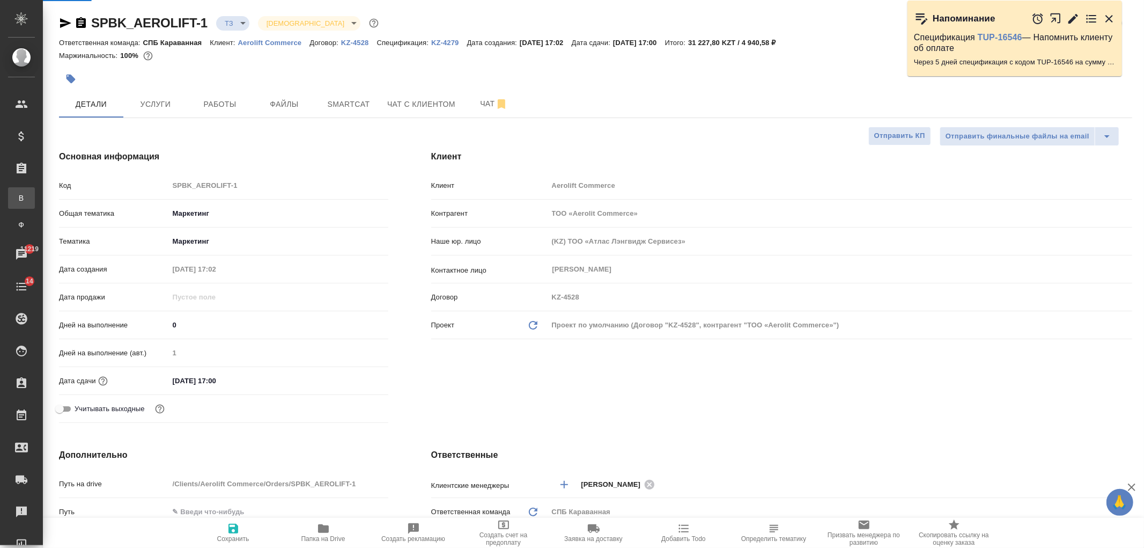
type textarea "x"
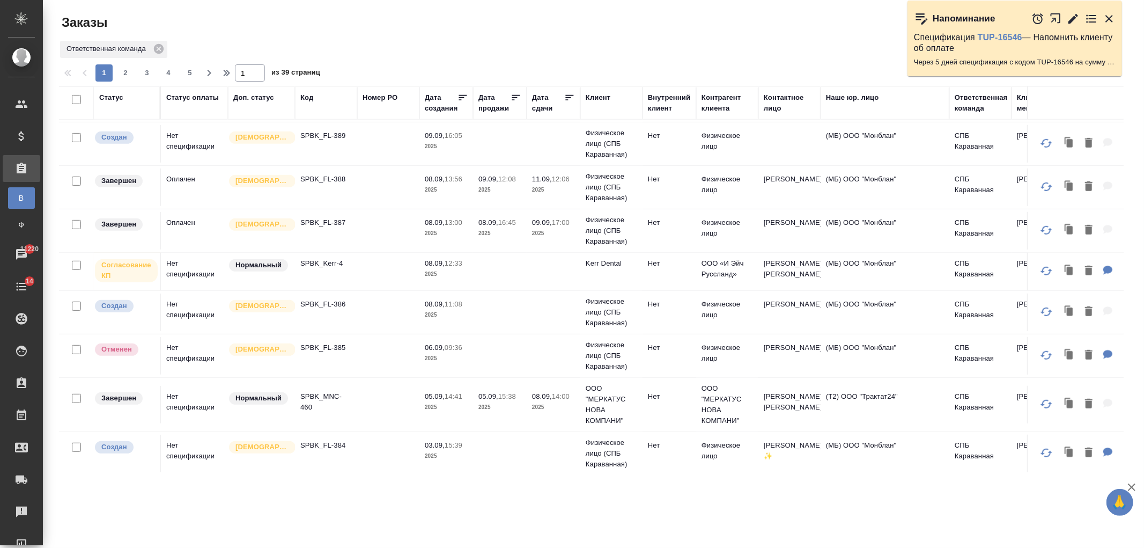
scroll to position [503, 0]
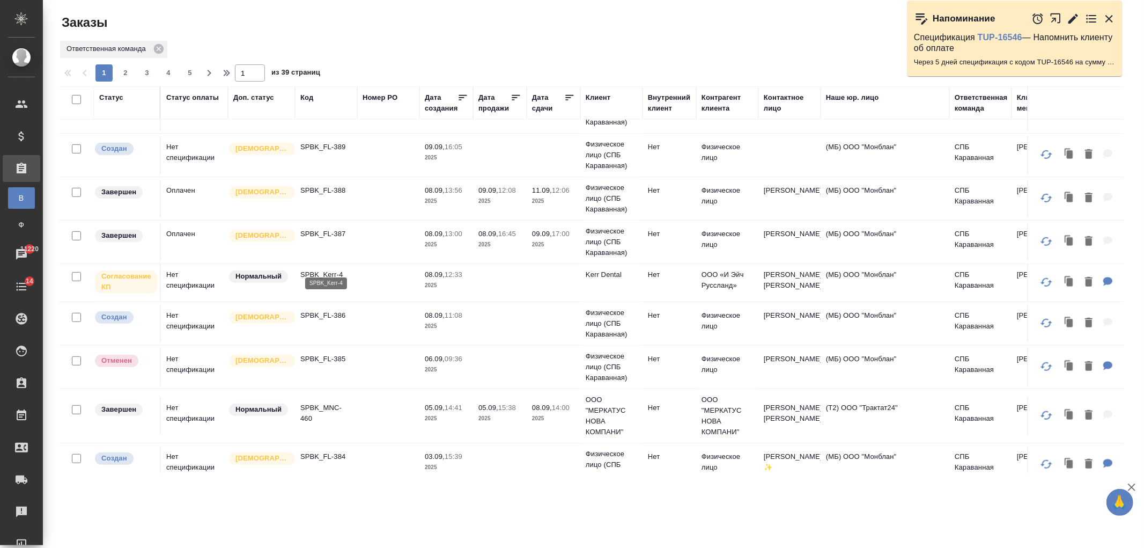
click at [350, 269] on p "SPBK_Kerr-4" at bounding box center [326, 274] width 52 height 11
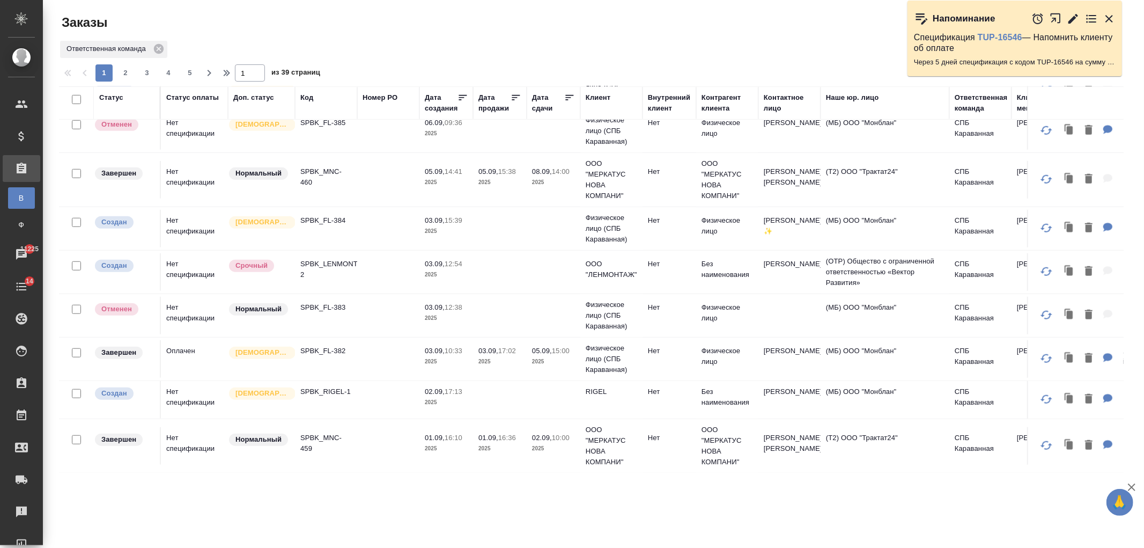
scroll to position [736, 0]
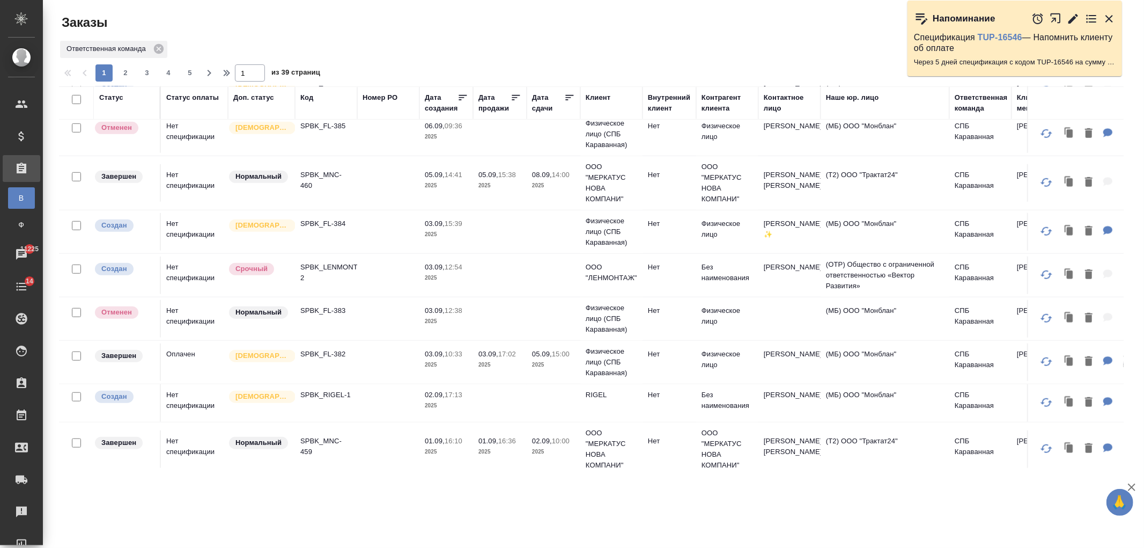
click at [571, 362] on td "05.09, 15:00 2025" at bounding box center [554, 362] width 54 height 38
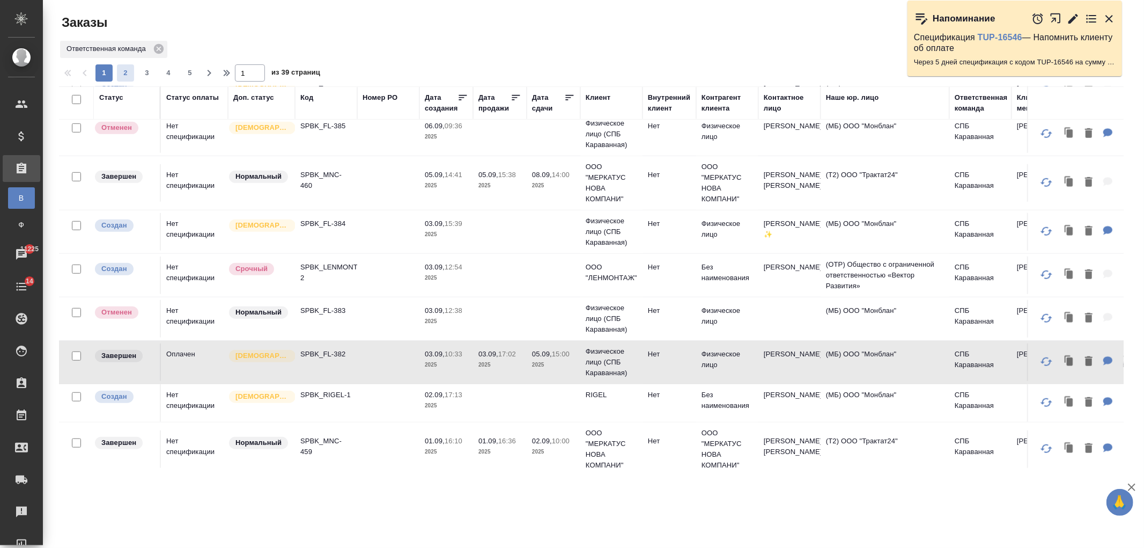
click at [130, 74] on span "2" at bounding box center [125, 73] width 17 height 11
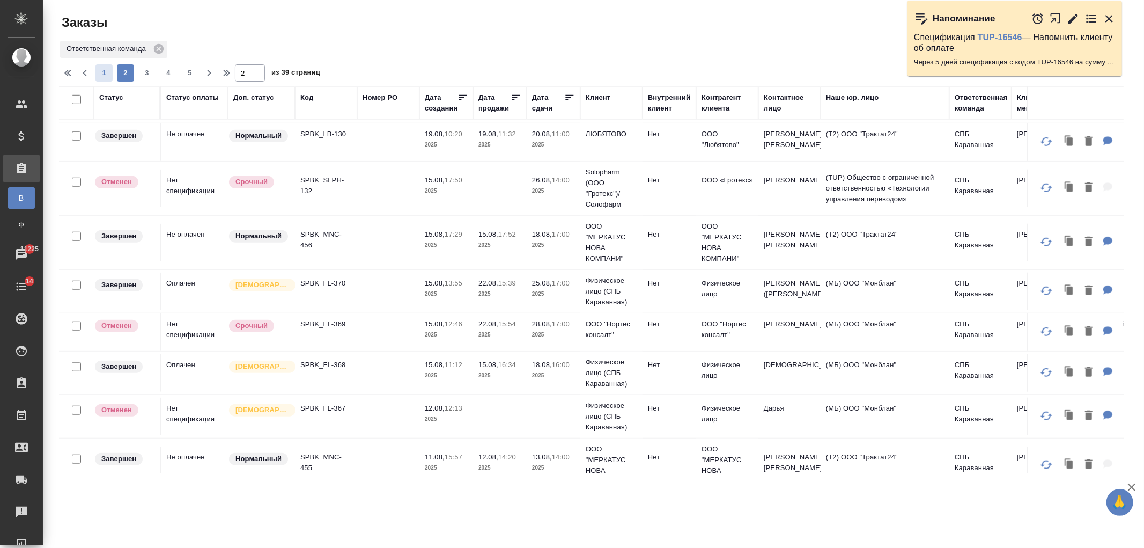
click at [104, 71] on span "1" at bounding box center [104, 73] width 17 height 11
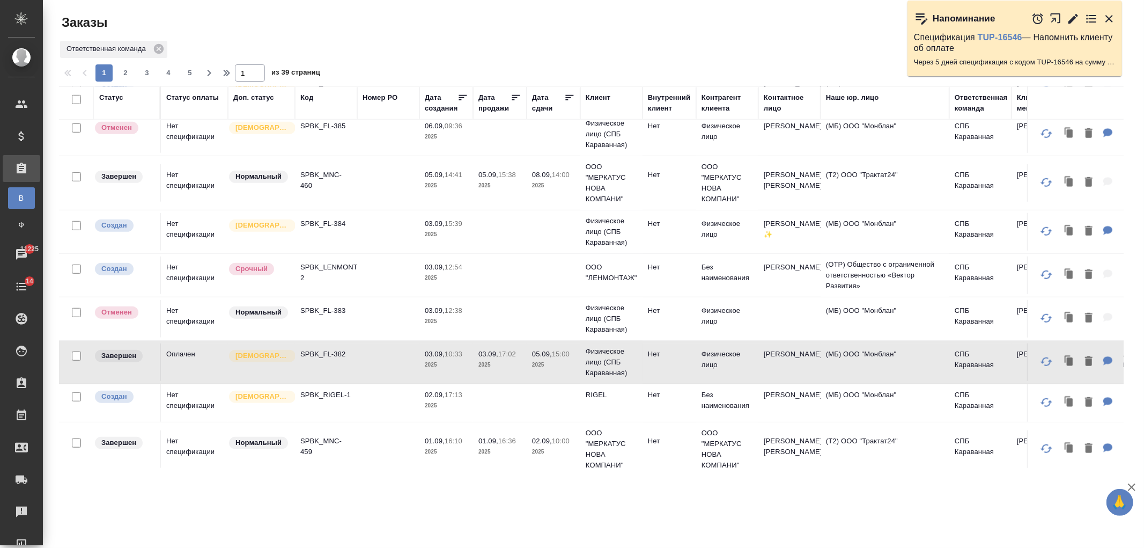
click at [425, 391] on p "02.09," at bounding box center [435, 395] width 20 height 8
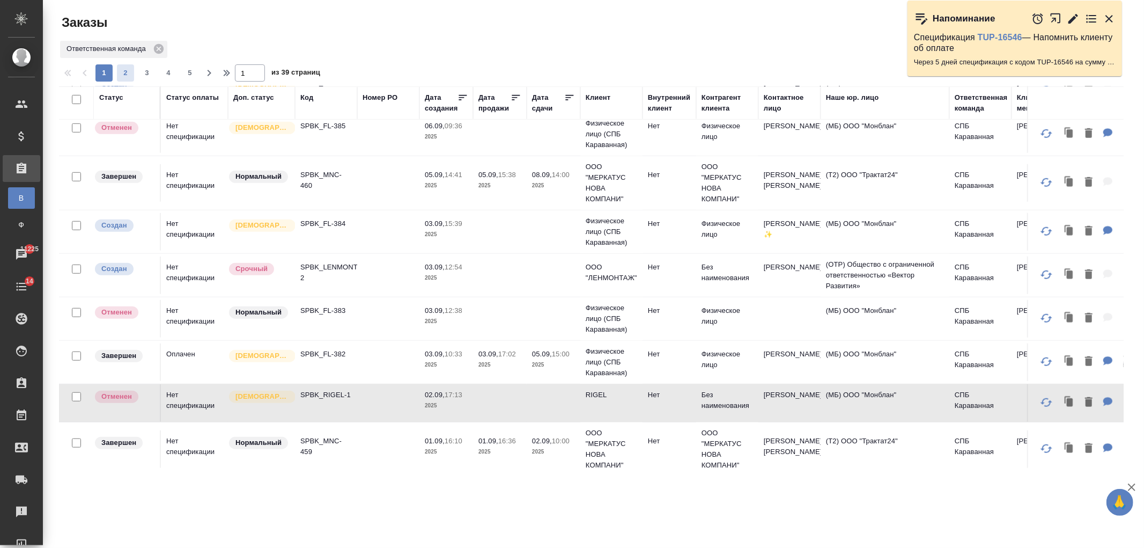
click at [122, 72] on span "2" at bounding box center [125, 73] width 17 height 11
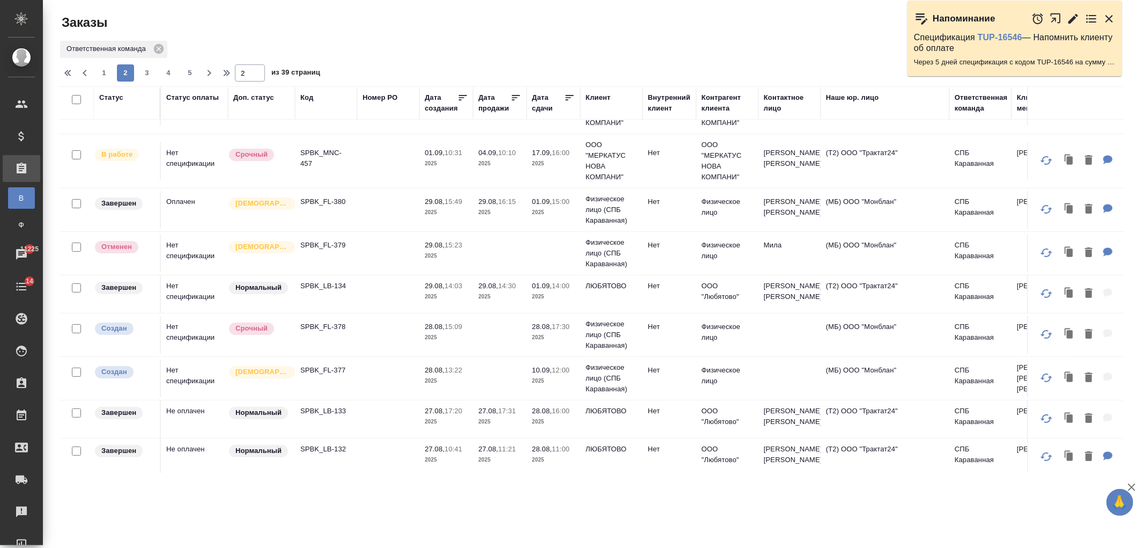
scroll to position [0, 0]
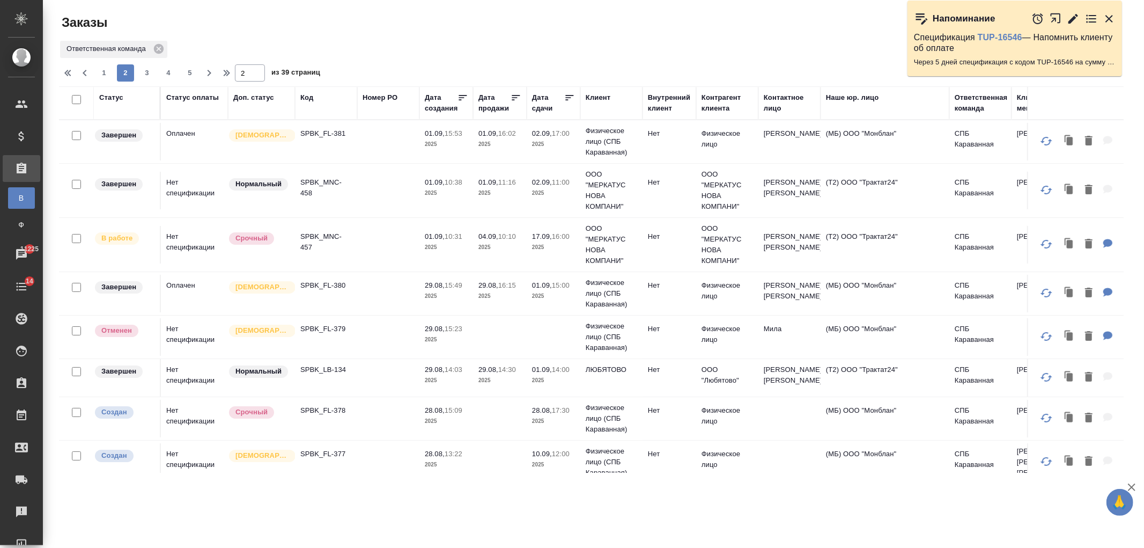
click at [403, 149] on td at bounding box center [388, 142] width 62 height 38
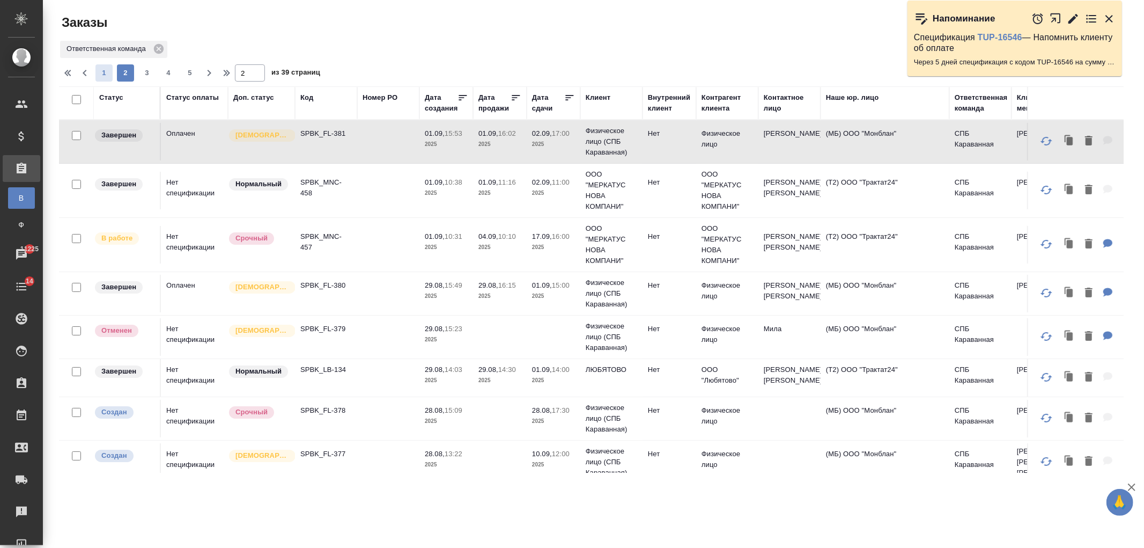
click at [103, 76] on span "1" at bounding box center [104, 73] width 17 height 11
type input "1"
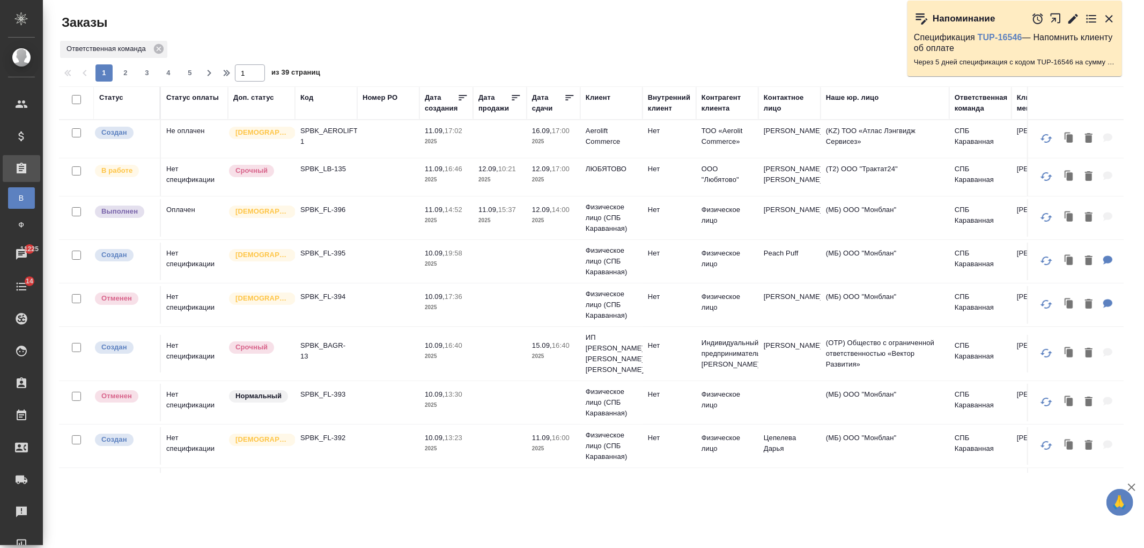
click at [394, 223] on td at bounding box center [388, 218] width 62 height 38
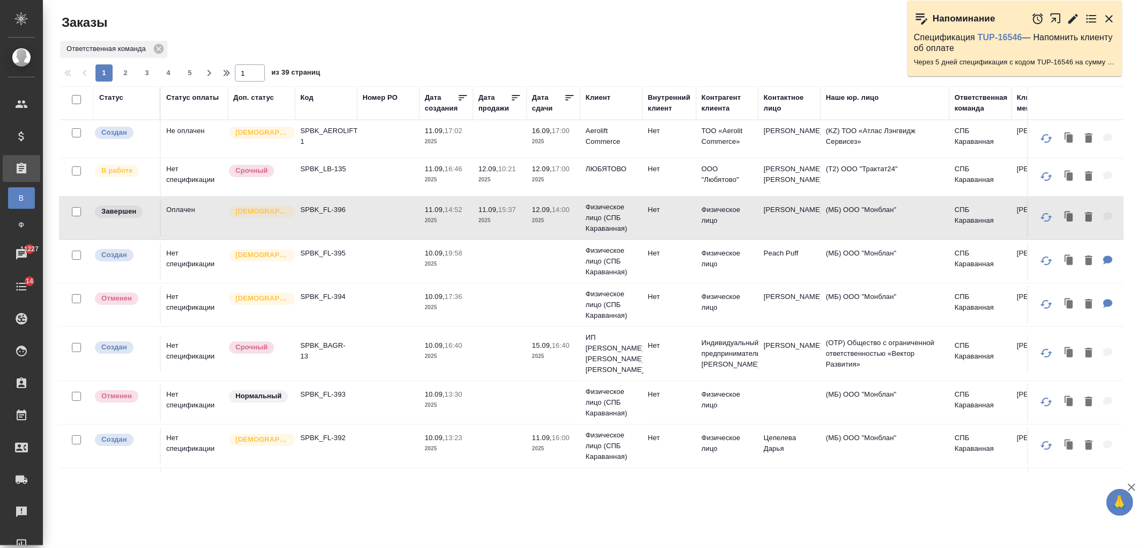
click at [339, 148] on td "SPBK_AEROLIFT-1" at bounding box center [326, 139] width 62 height 38
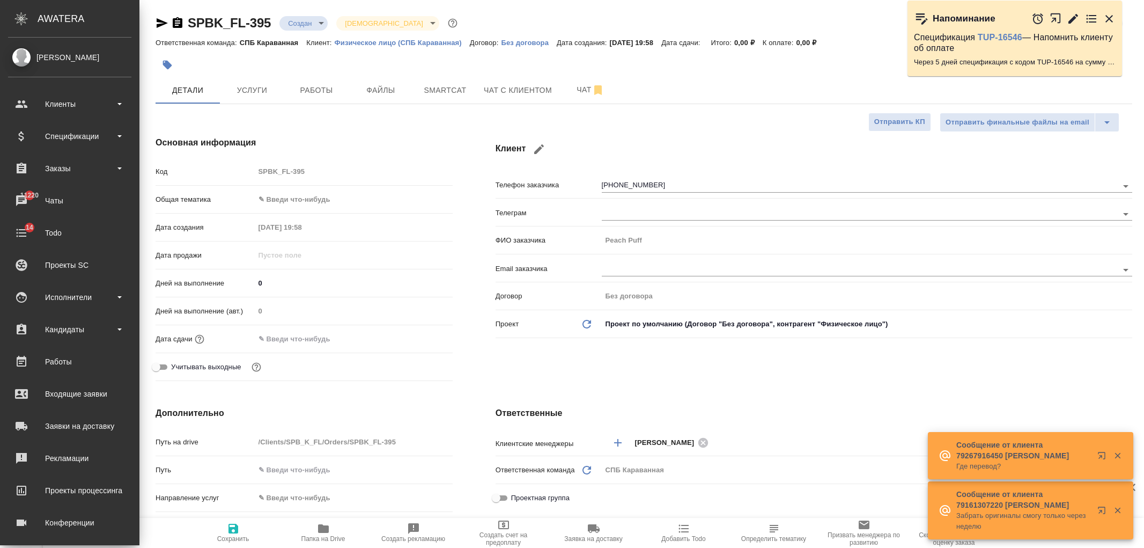
select select "RU"
click at [63, 203] on div "Чаты" at bounding box center [69, 201] width 123 height 16
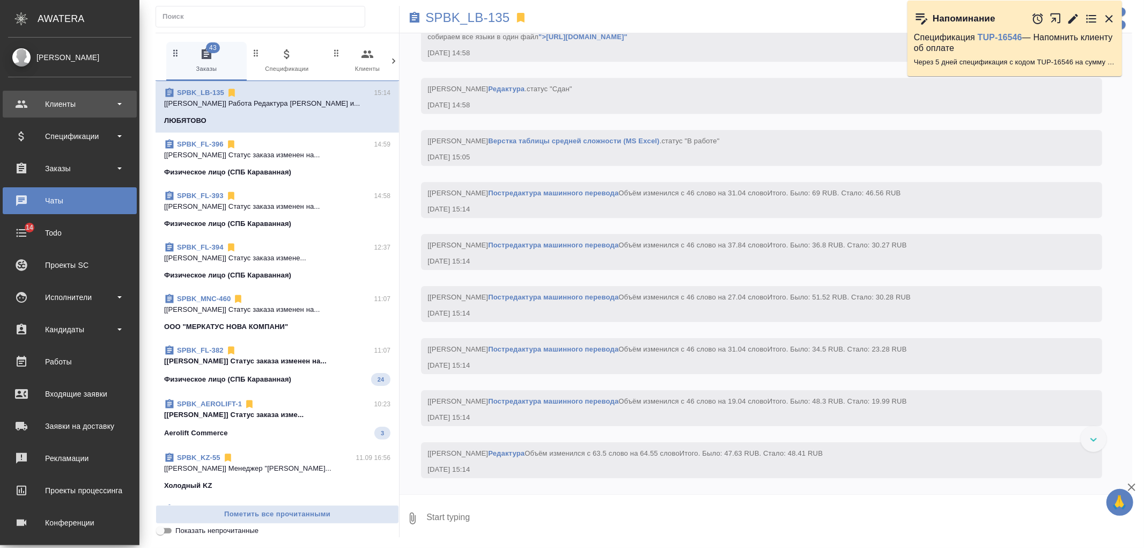
click at [28, 103] on div "Клиенты" at bounding box center [69, 104] width 123 height 16
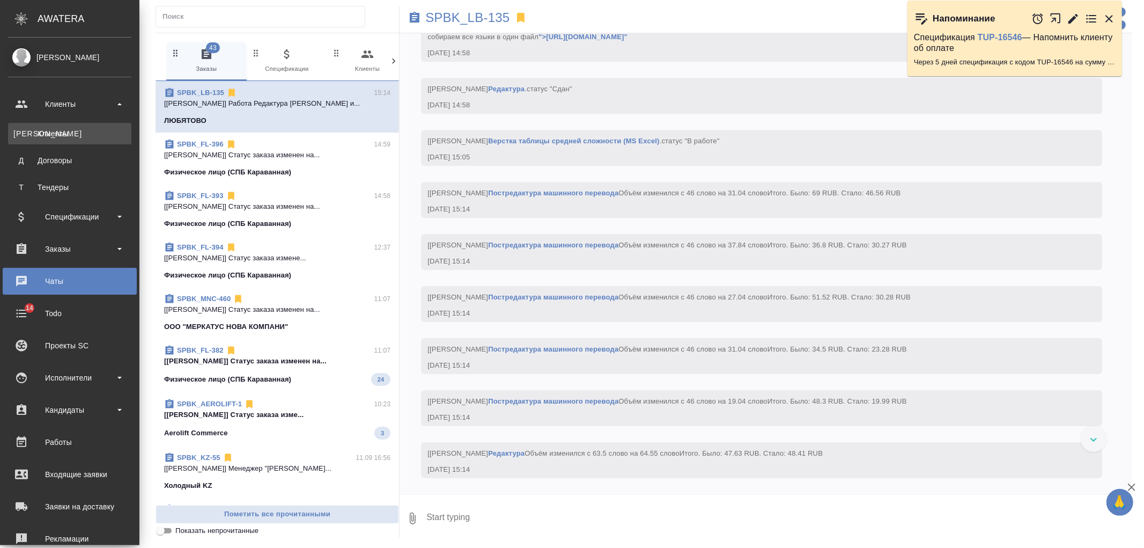
click at [82, 134] on div "Клиенты" at bounding box center [69, 133] width 113 height 11
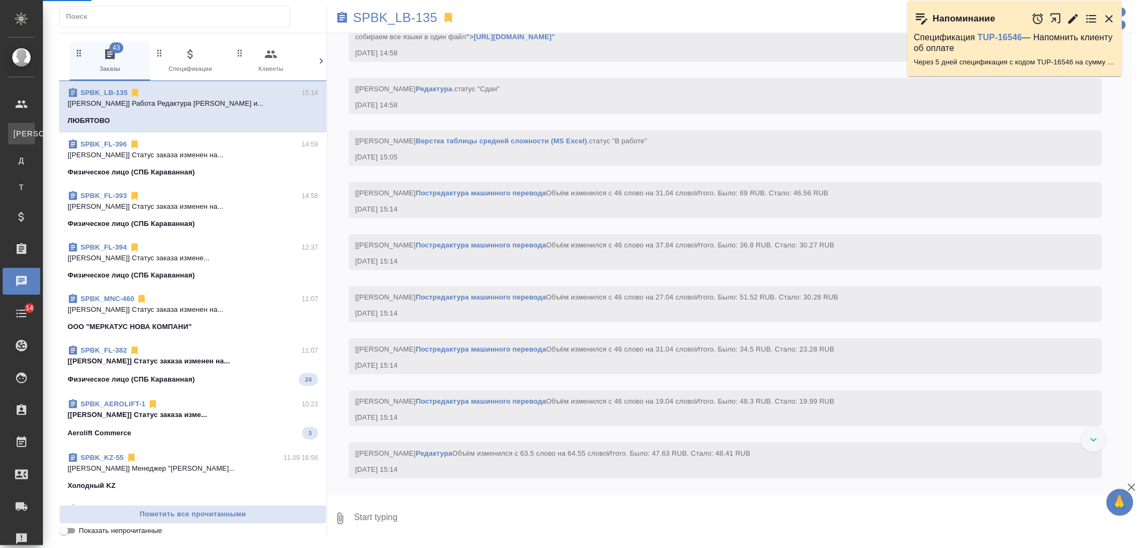
select select "RU"
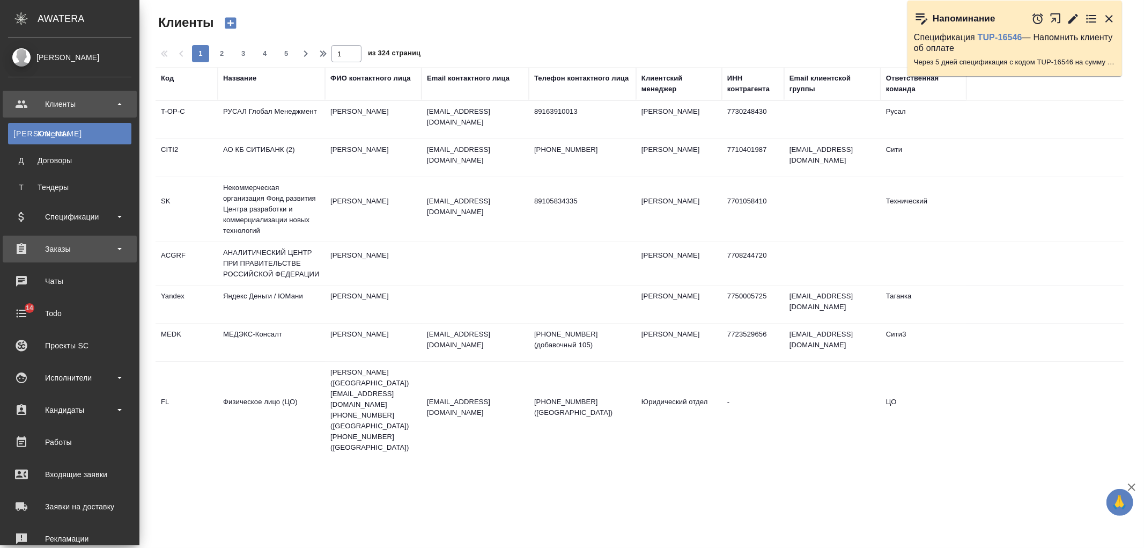
click at [91, 247] on div "Заказы" at bounding box center [69, 249] width 123 height 16
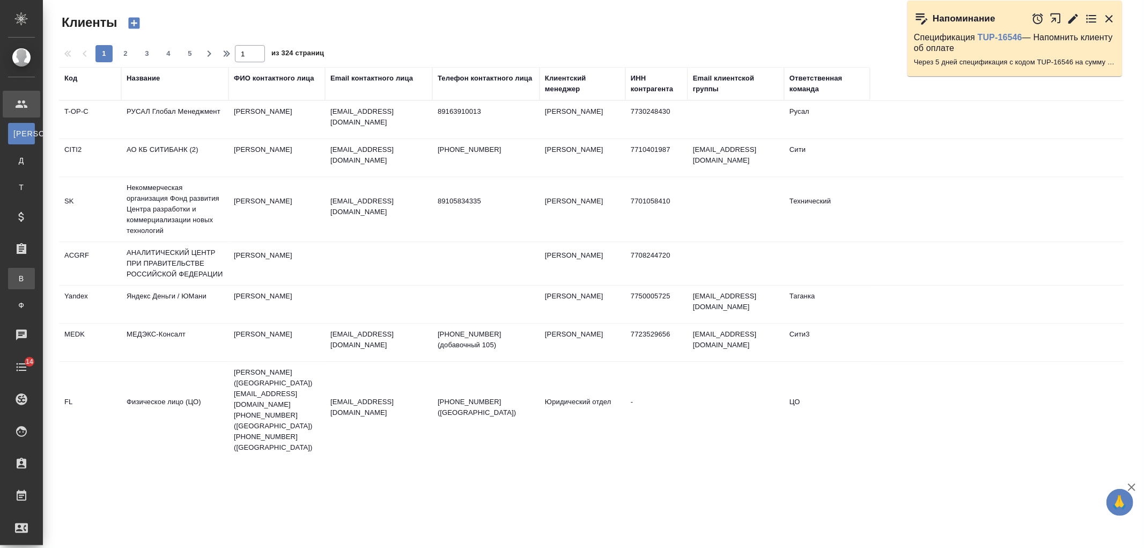
click at [16, 277] on div "Все заказы" at bounding box center [8, 278] width 16 height 11
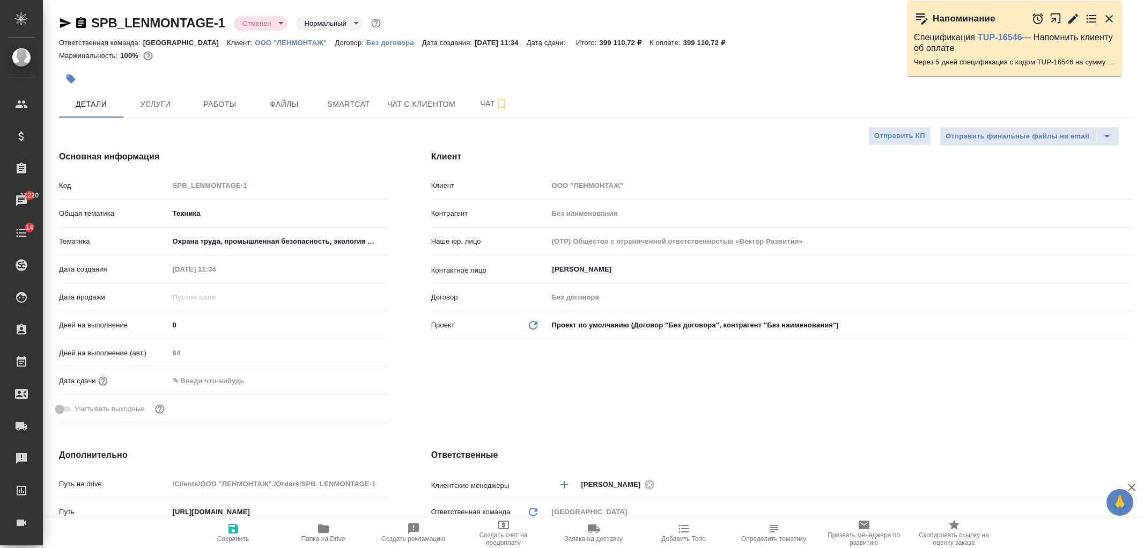
select select "RU"
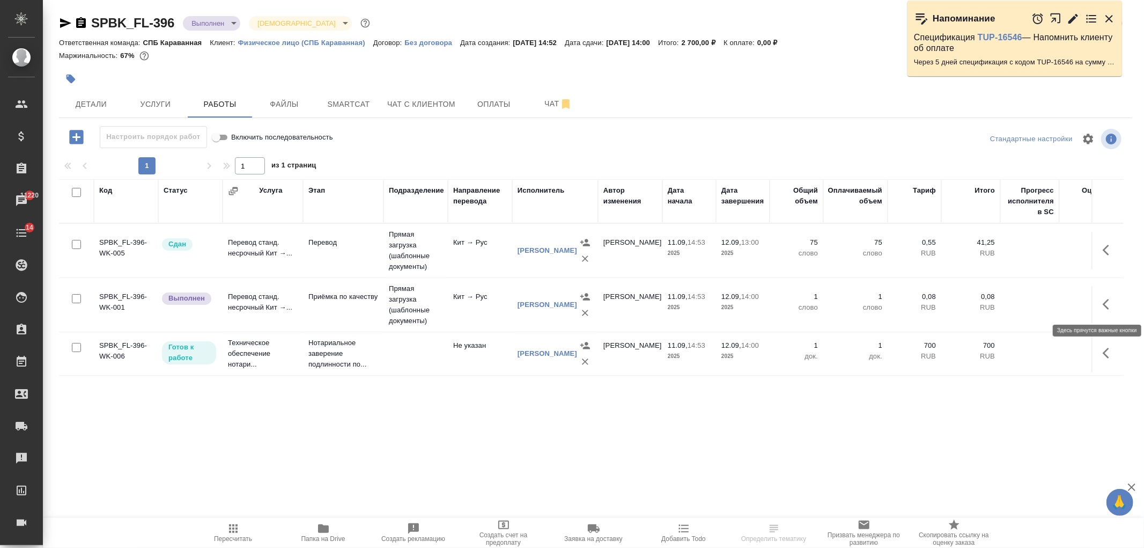
click at [1109, 305] on icon "button" at bounding box center [1109, 304] width 13 height 13
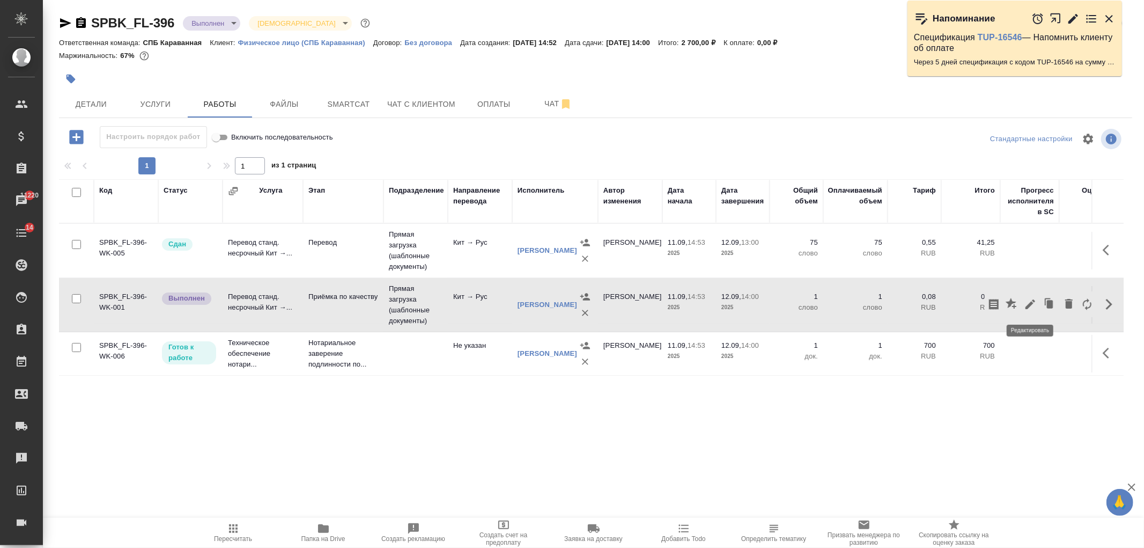
click at [1029, 310] on icon "button" at bounding box center [1030, 304] width 13 height 13
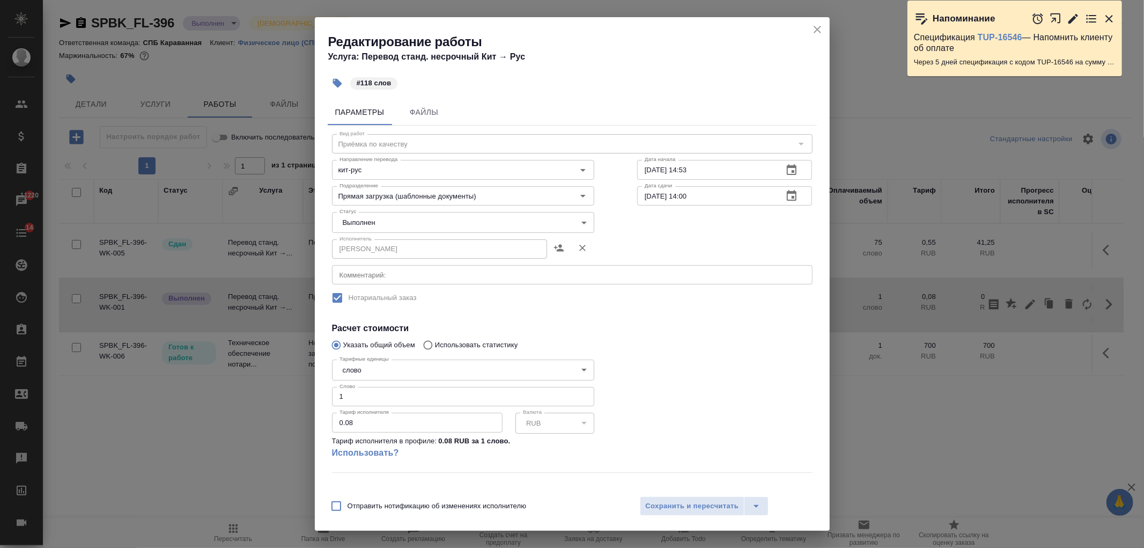
click at [449, 216] on body "🙏 .cls-1 fill:#fff; AWATERA [PERSON_NAME] Спецификации Заказы 11220 Чаты 14 Tod…" at bounding box center [572, 274] width 1144 height 548
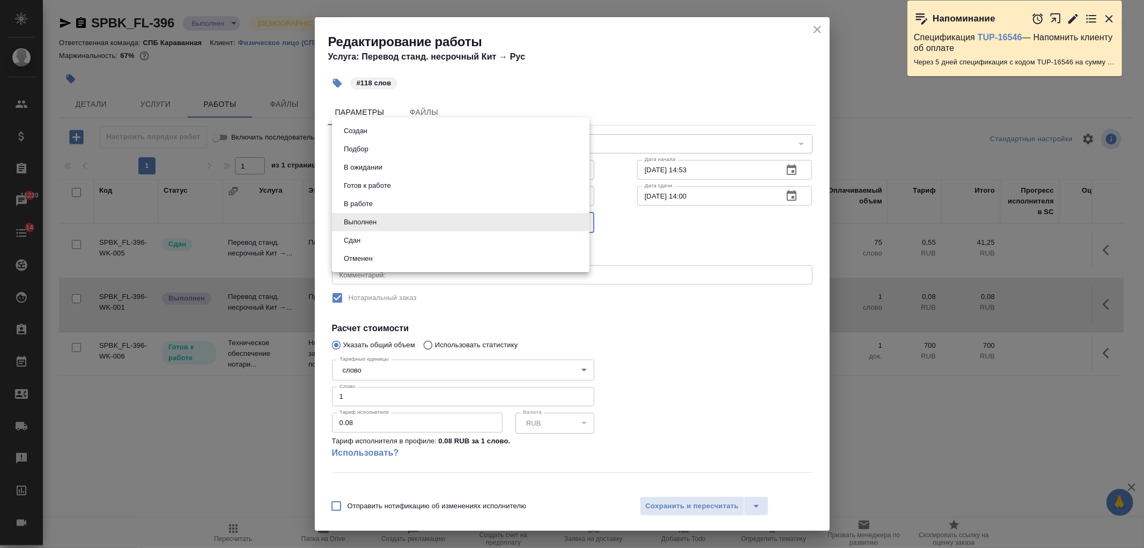
click at [421, 243] on li "Сдан" at bounding box center [461, 240] width 258 height 18
type input "closed"
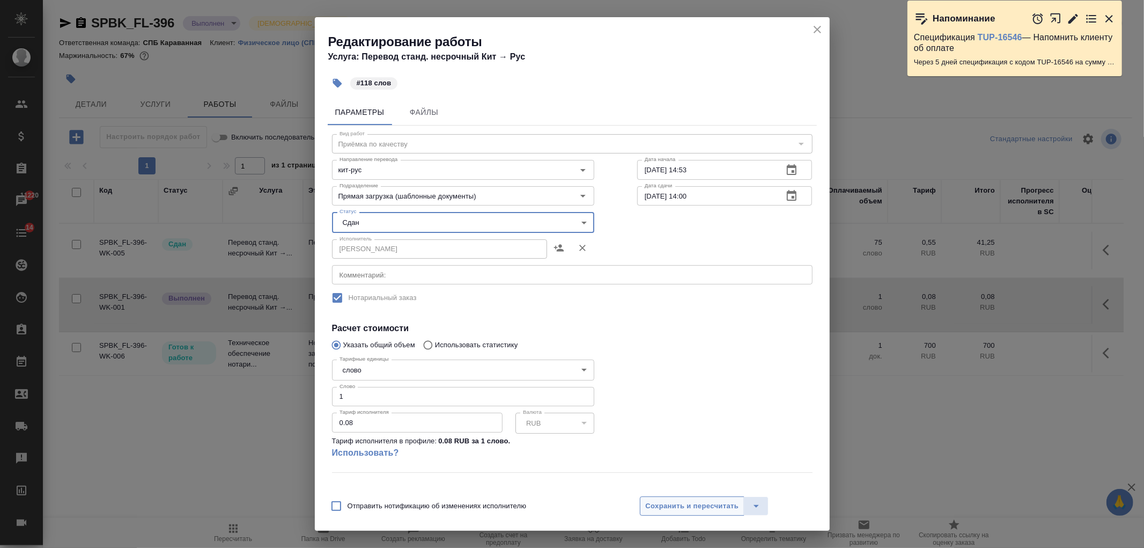
click at [680, 502] on span "Сохранить и пересчитать" at bounding box center [692, 506] width 93 height 12
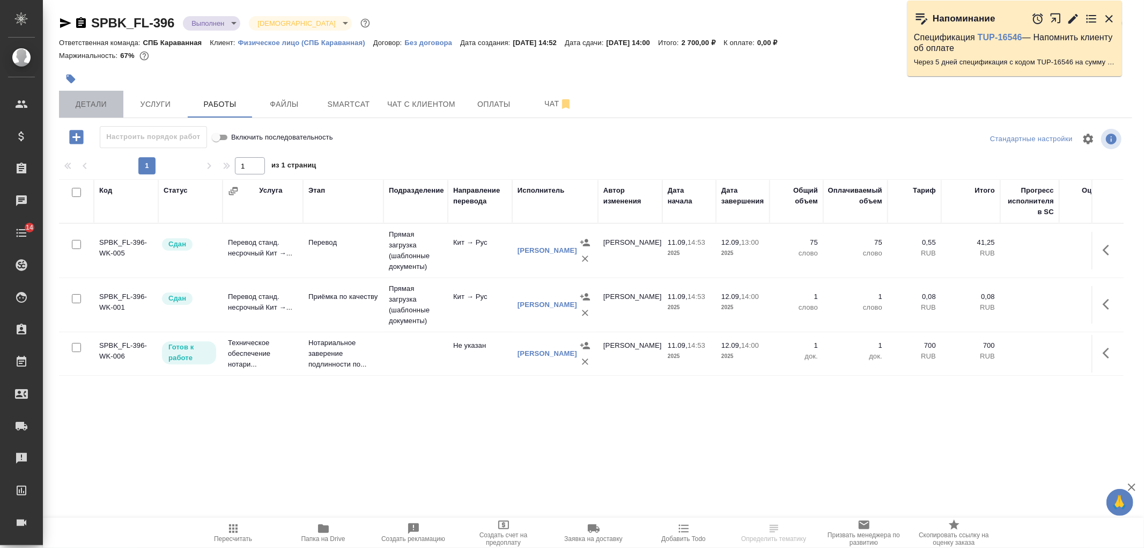
click at [90, 111] on button "Детали" at bounding box center [91, 104] width 64 height 27
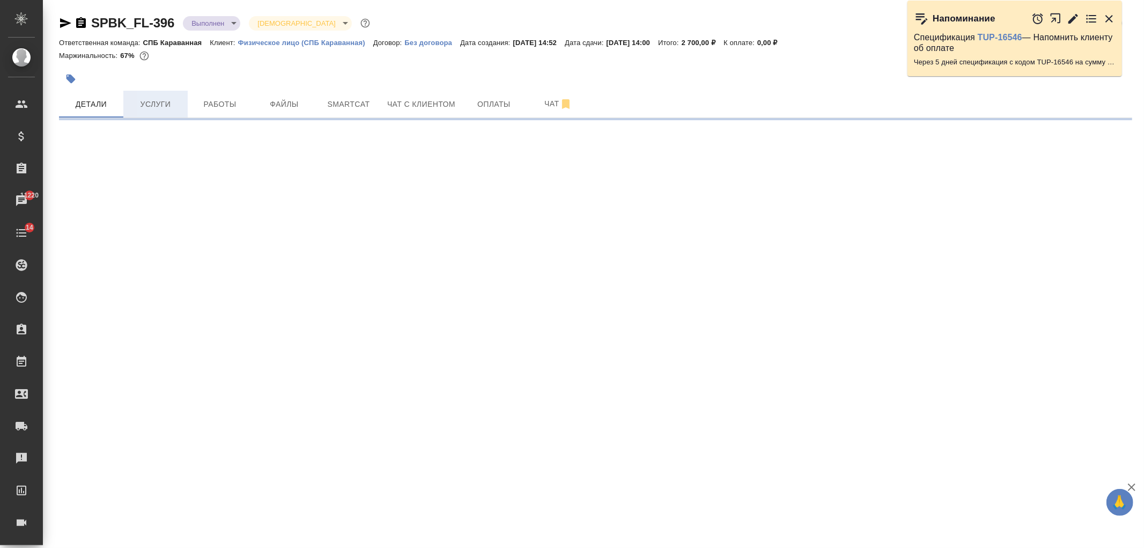
select select "RU"
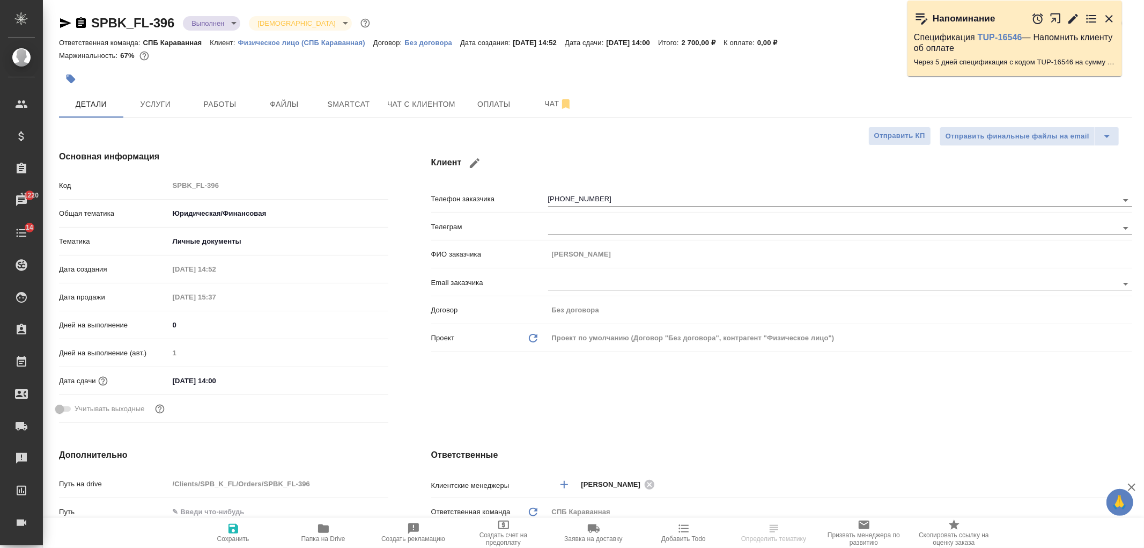
type textarea "x"
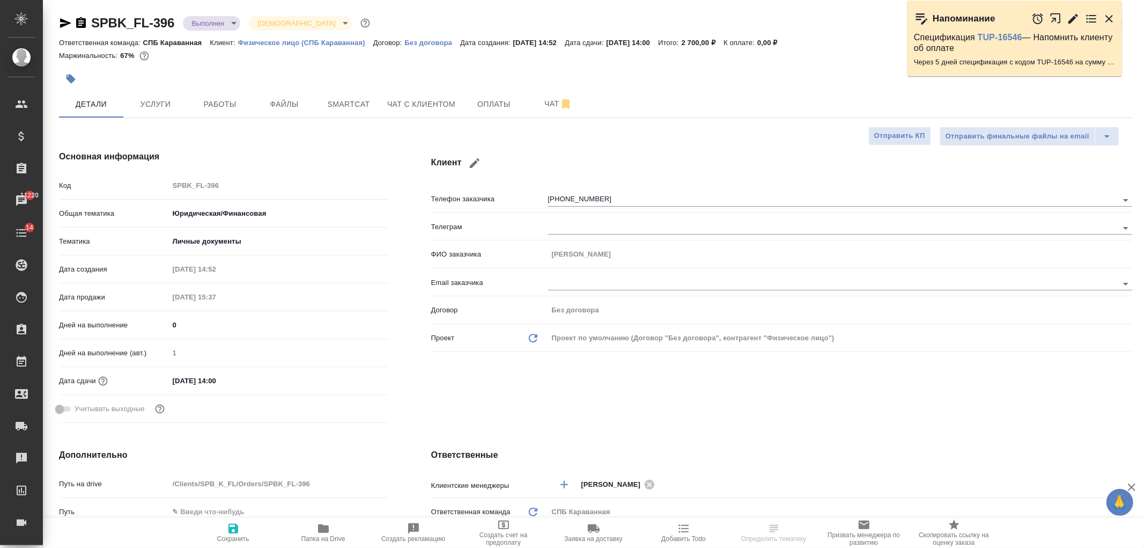
type textarea "x"
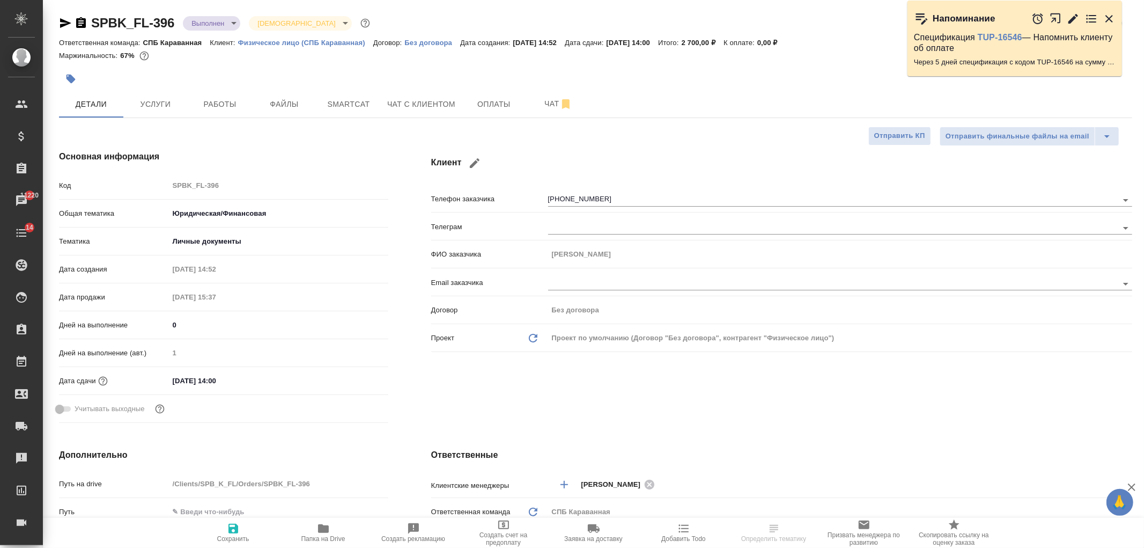
type textarea "x"
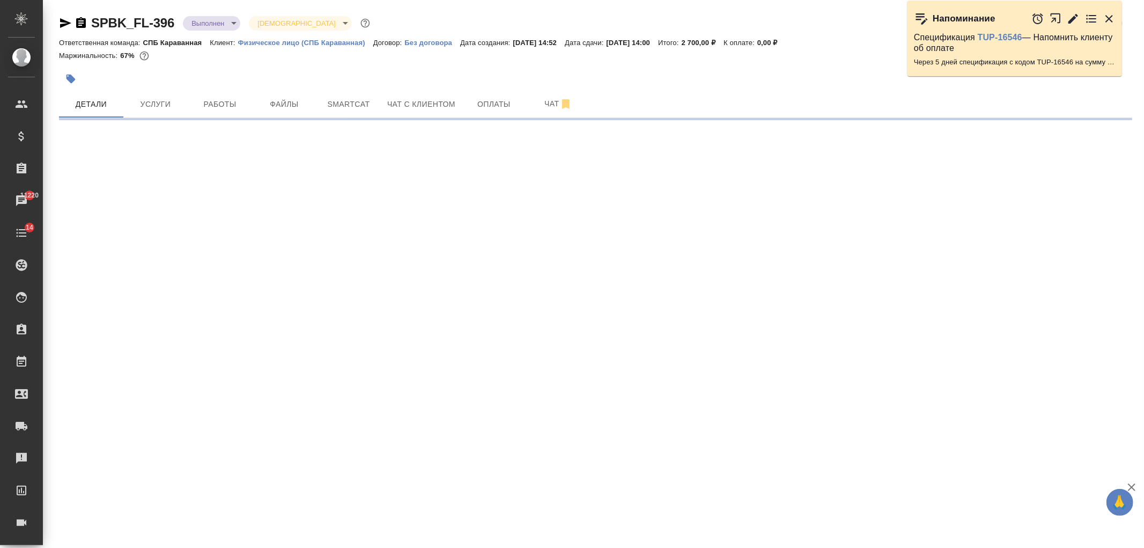
select select "RU"
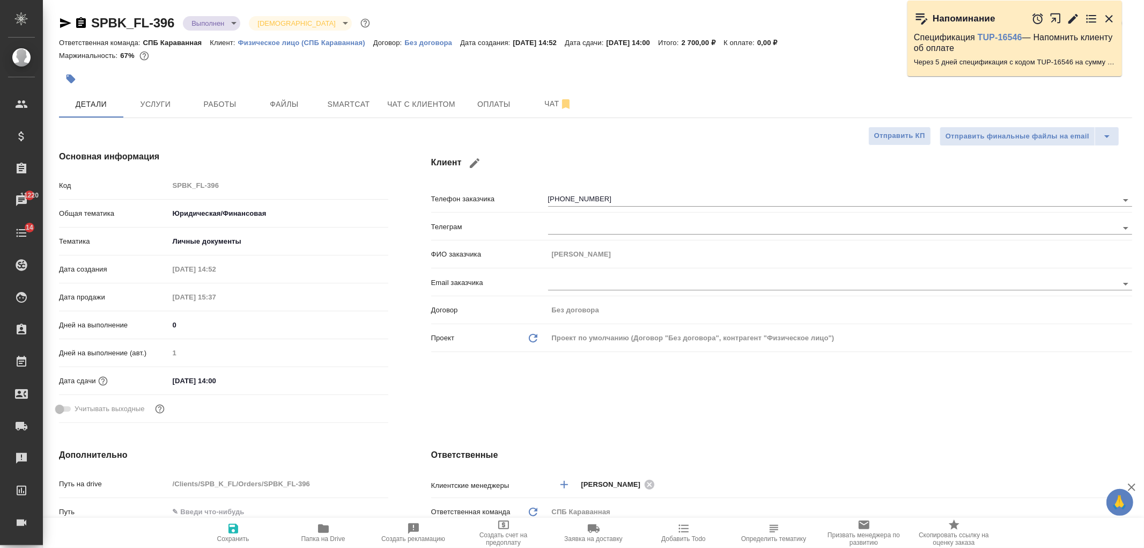
type textarea "x"
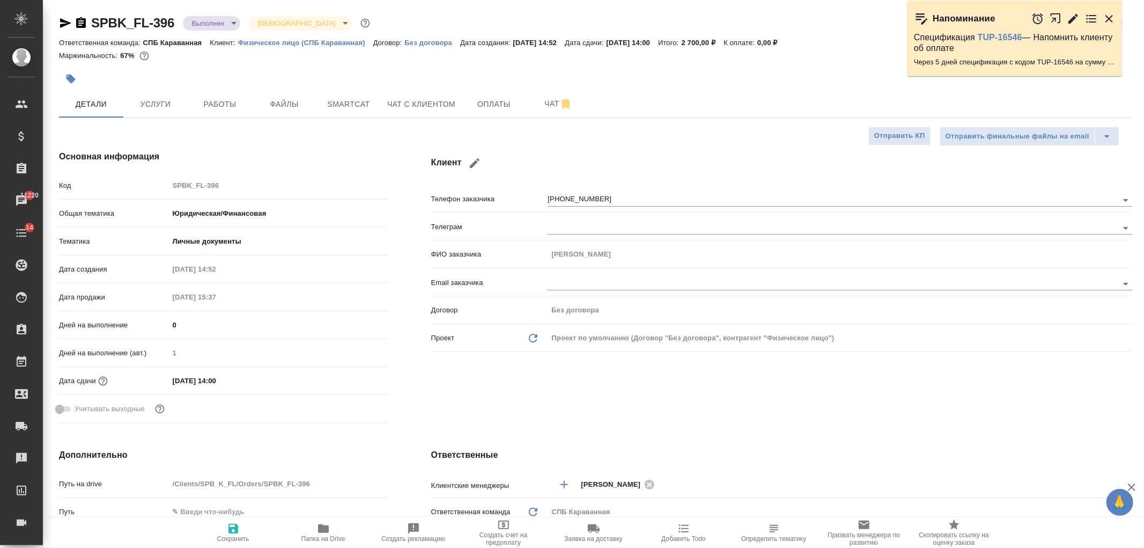
type textarea "x"
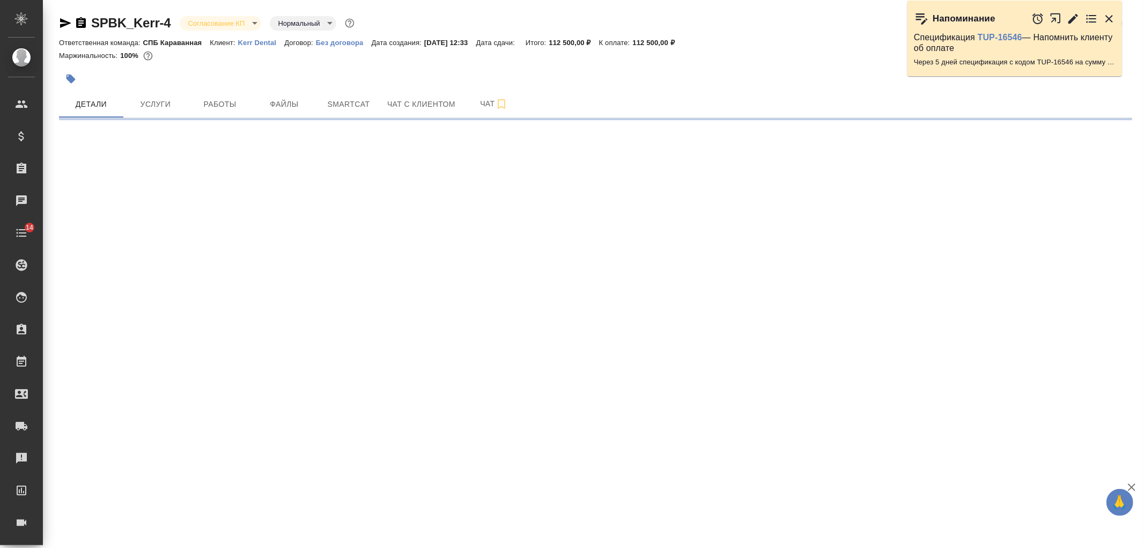
select select "RU"
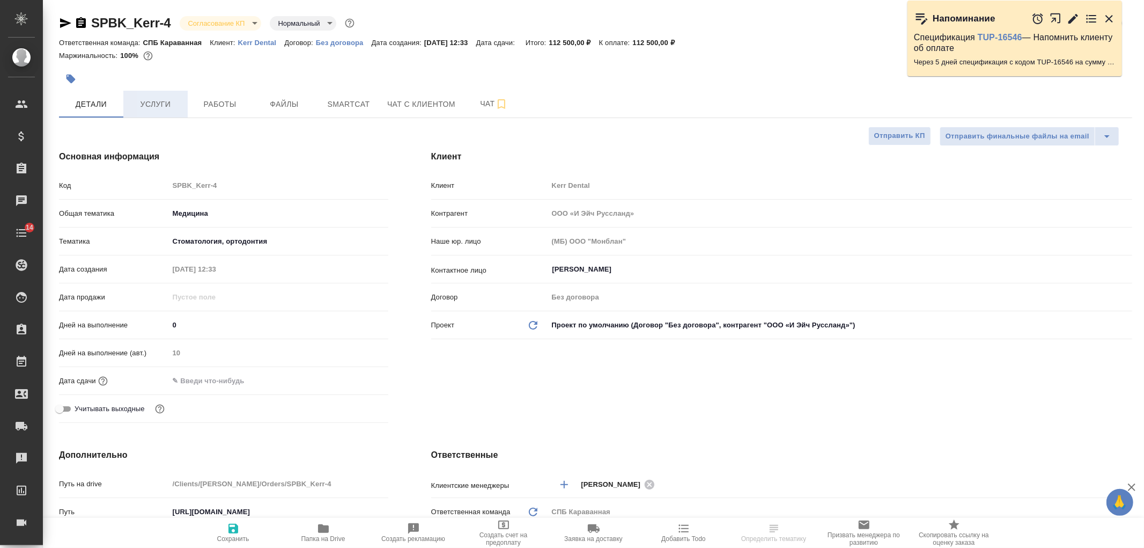
type textarea "x"
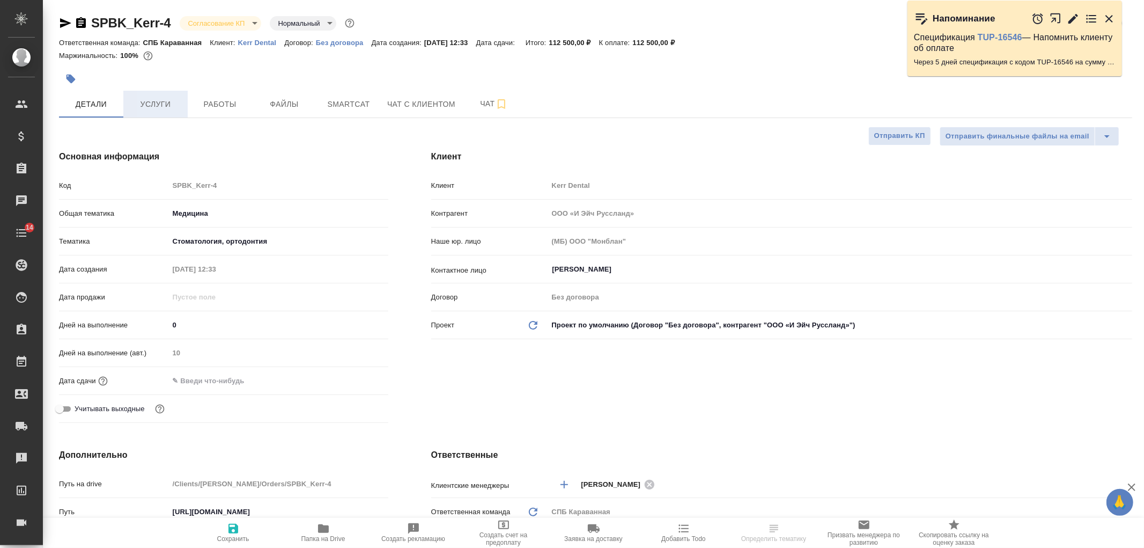
type textarea "x"
click at [140, 105] on span "Услуги" at bounding box center [156, 104] width 52 height 13
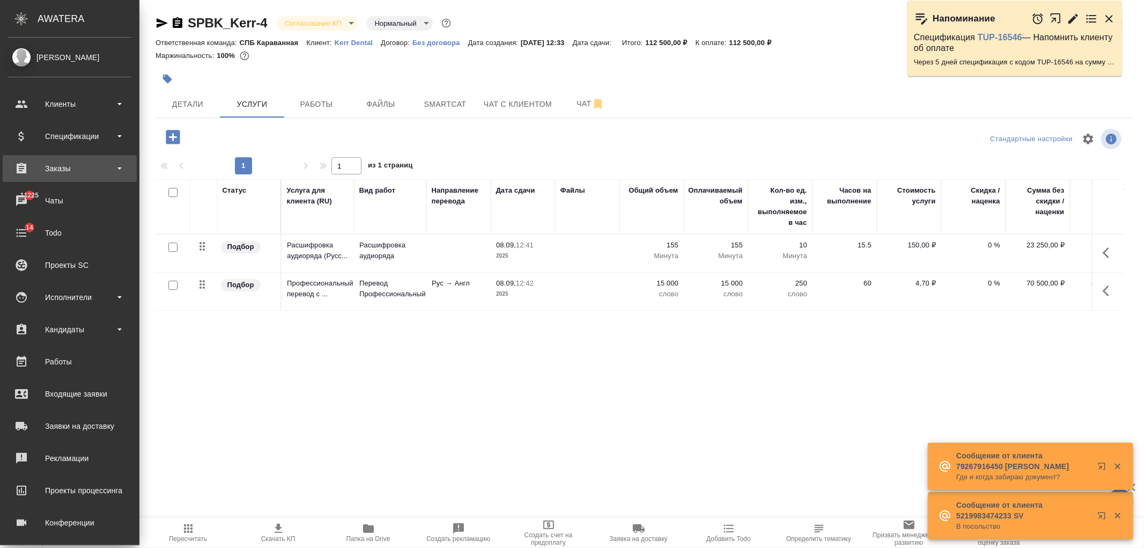
click at [87, 163] on div "Заказы" at bounding box center [69, 168] width 123 height 16
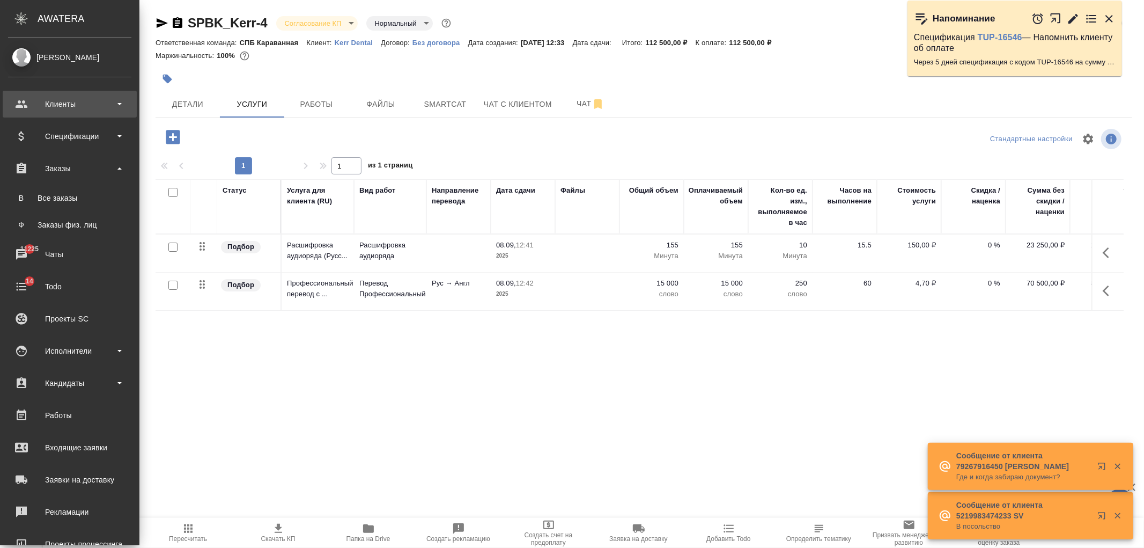
click at [90, 109] on div "Клиенты" at bounding box center [69, 104] width 123 height 16
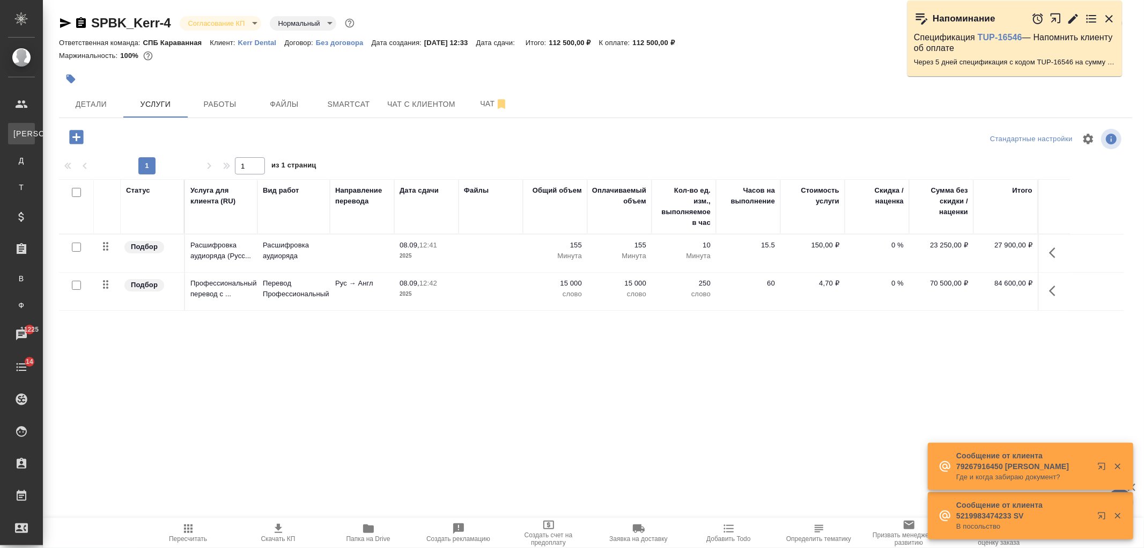
click at [35, 126] on link "К Клиенты" at bounding box center [21, 133] width 27 height 21
select select "RU"
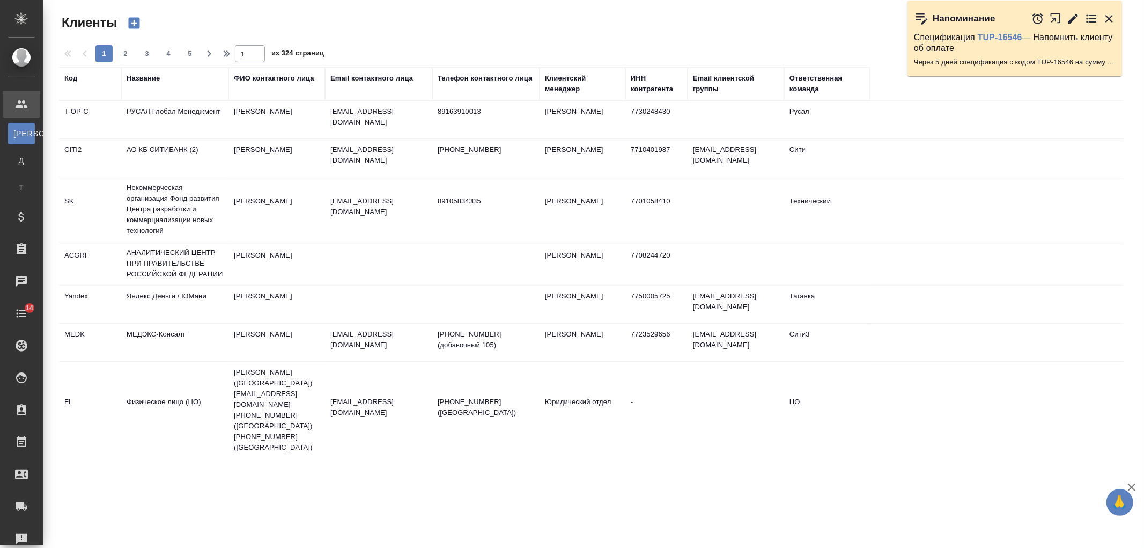
click at [151, 81] on div "Название" at bounding box center [143, 78] width 33 height 11
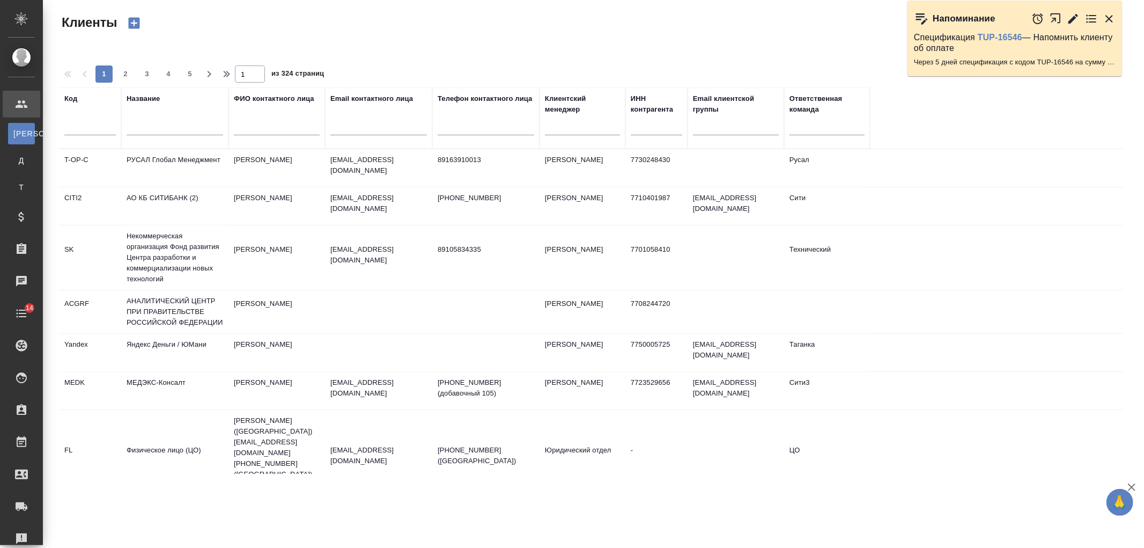
click at [158, 124] on input "text" at bounding box center [175, 128] width 97 height 13
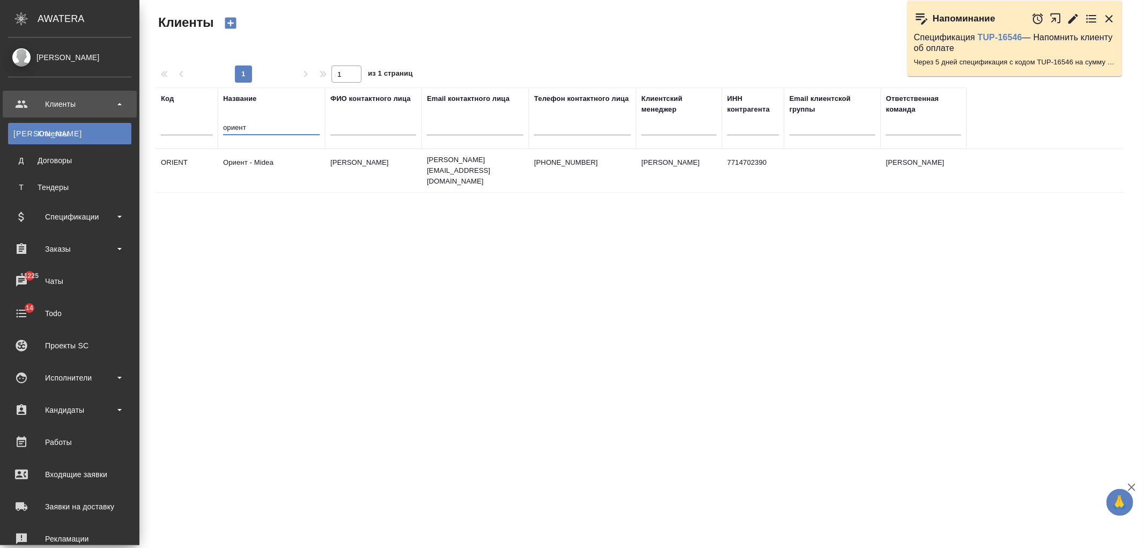
type input "ориент"
click at [55, 106] on div "Клиенты" at bounding box center [69, 104] width 123 height 16
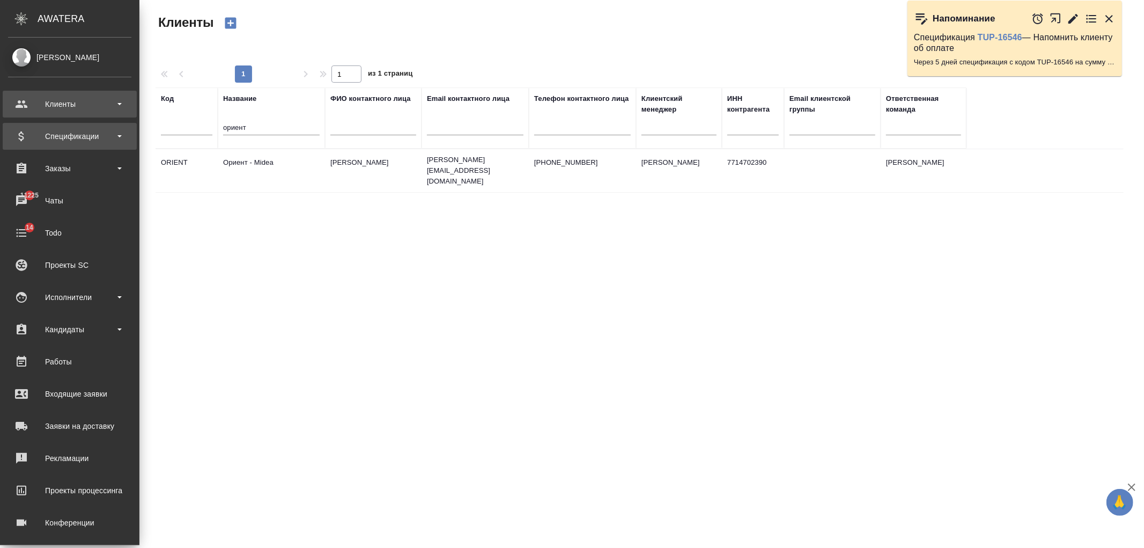
click at [63, 140] on div "Спецификации" at bounding box center [69, 136] width 123 height 16
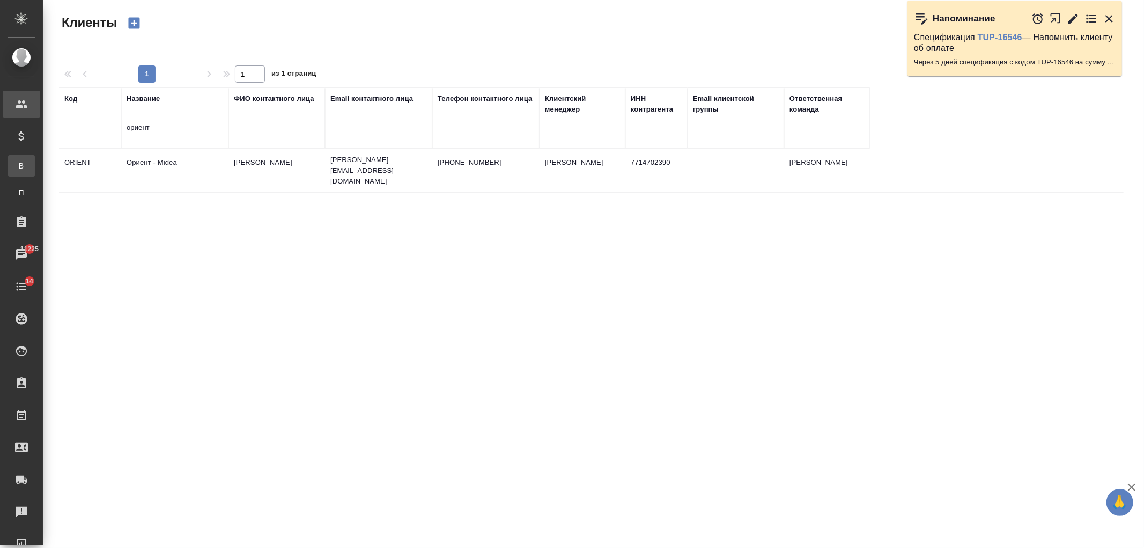
click at [16, 167] on div "Все спецификации" at bounding box center [8, 165] width 16 height 11
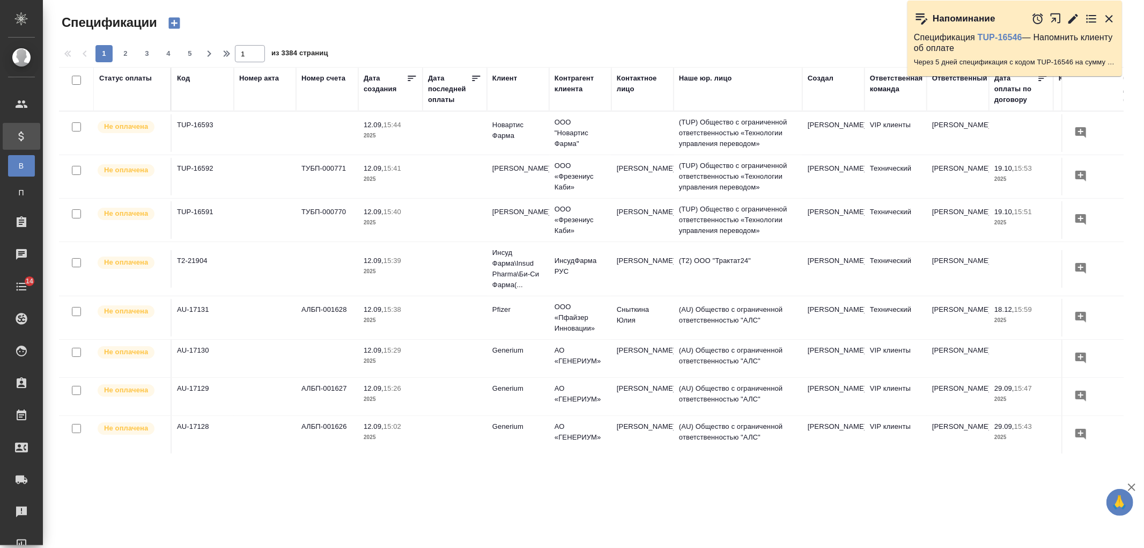
click at [502, 77] on div "Клиент" at bounding box center [505, 78] width 25 height 11
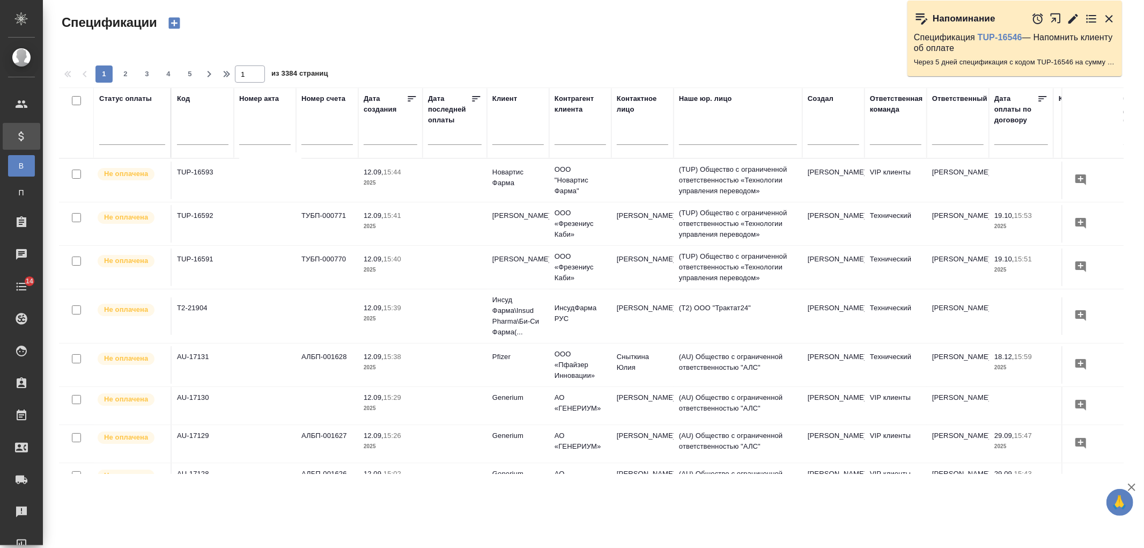
click at [514, 133] on input "text" at bounding box center [519, 137] width 52 height 13
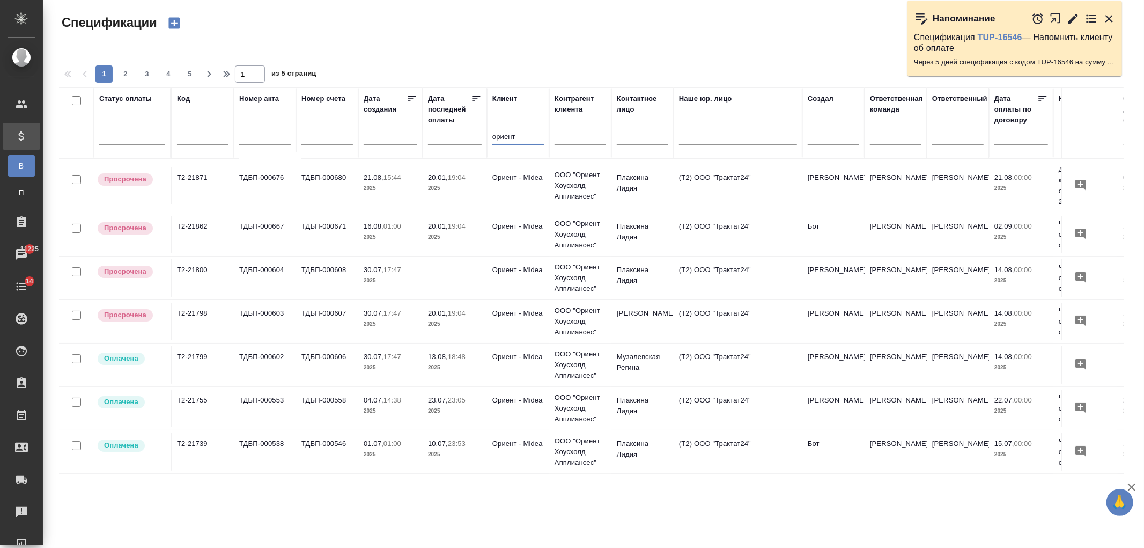
type input "ориент"
click at [337, 313] on td "ТДБП-000607" at bounding box center [327, 322] width 62 height 38
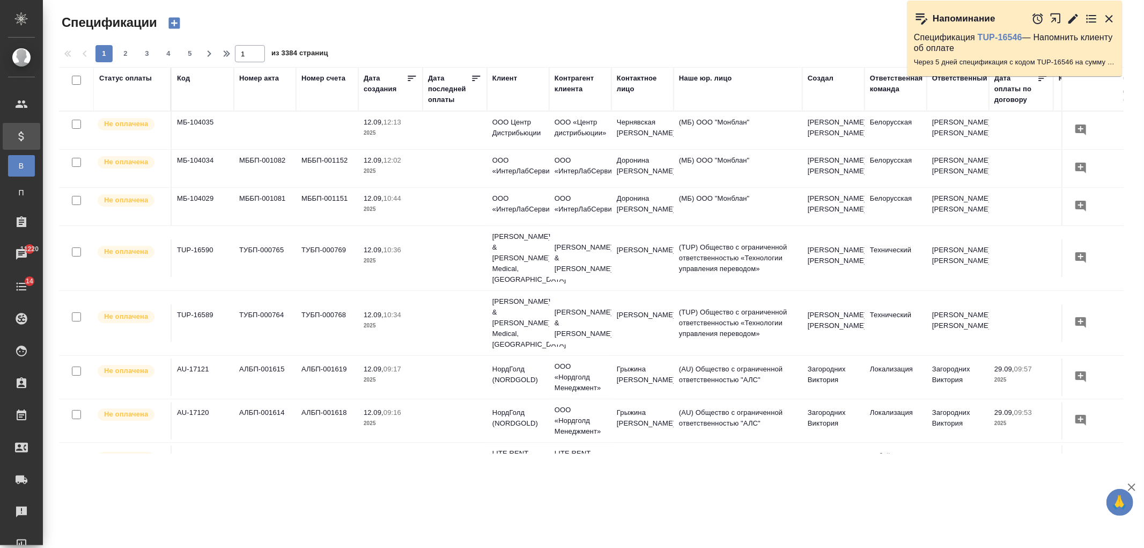
click at [507, 73] on div "Клиент" at bounding box center [505, 78] width 25 height 11
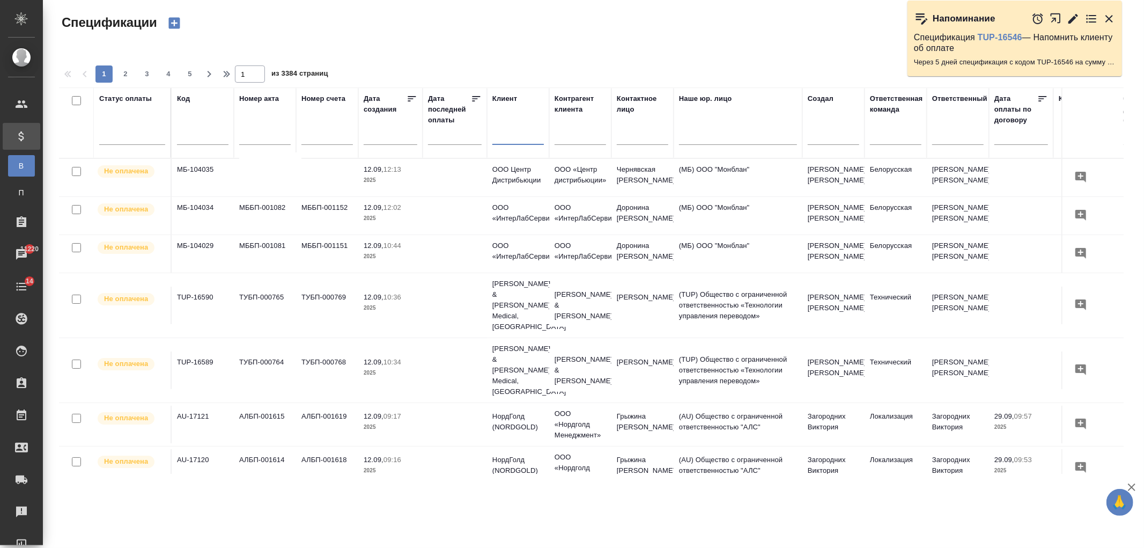
click at [517, 143] on input "text" at bounding box center [519, 137] width 52 height 13
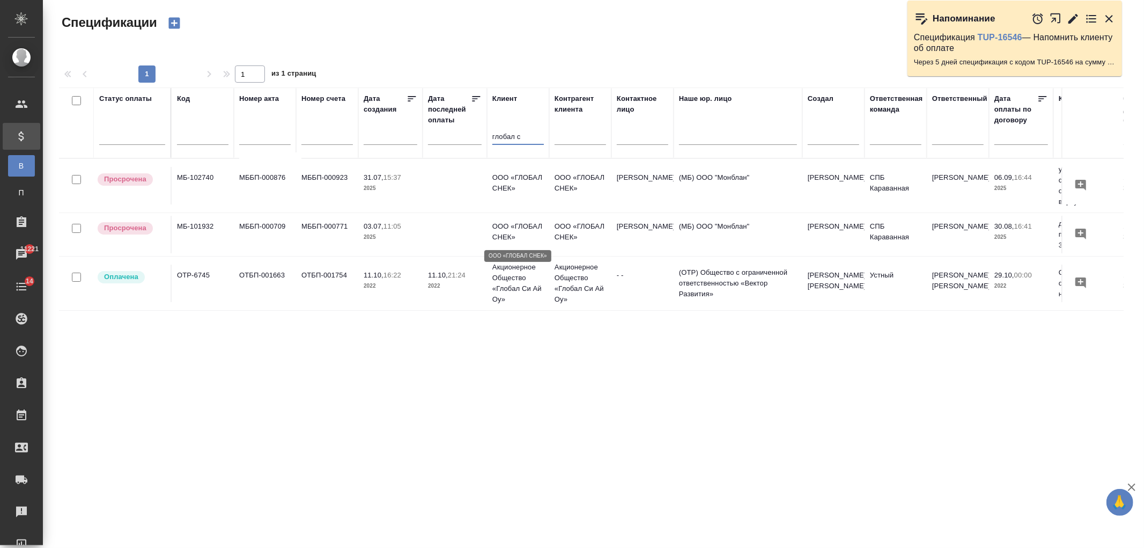
type input "глобал с"
click at [518, 223] on p "ООО «ГЛОБАЛ СНЕК»" at bounding box center [519, 231] width 52 height 21
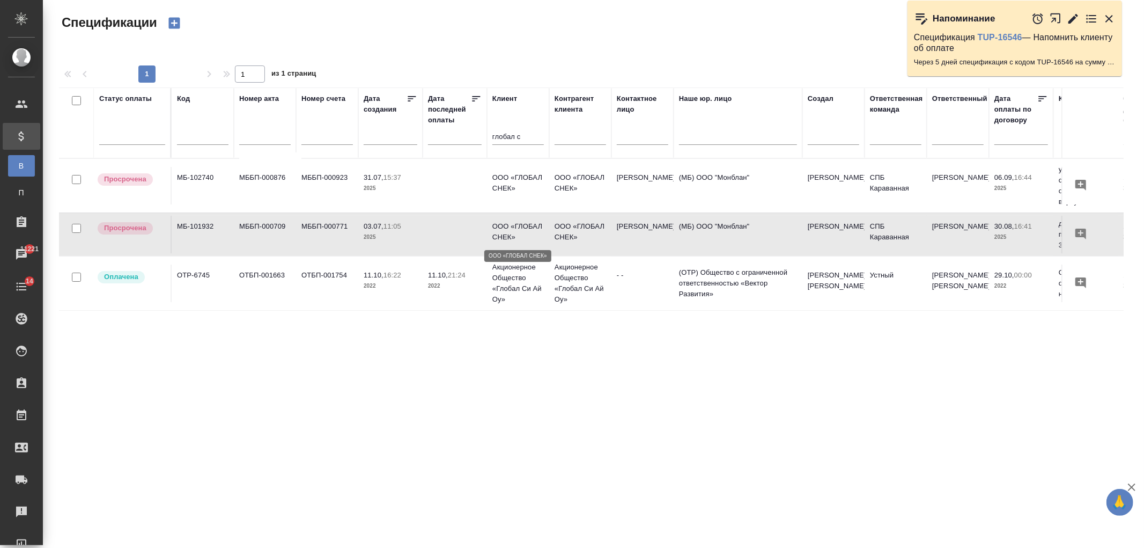
click at [518, 223] on p "ООО «ГЛОБАЛ СНЕК»" at bounding box center [519, 231] width 52 height 21
click at [344, 187] on td "МББП-000923" at bounding box center [327, 186] width 62 height 38
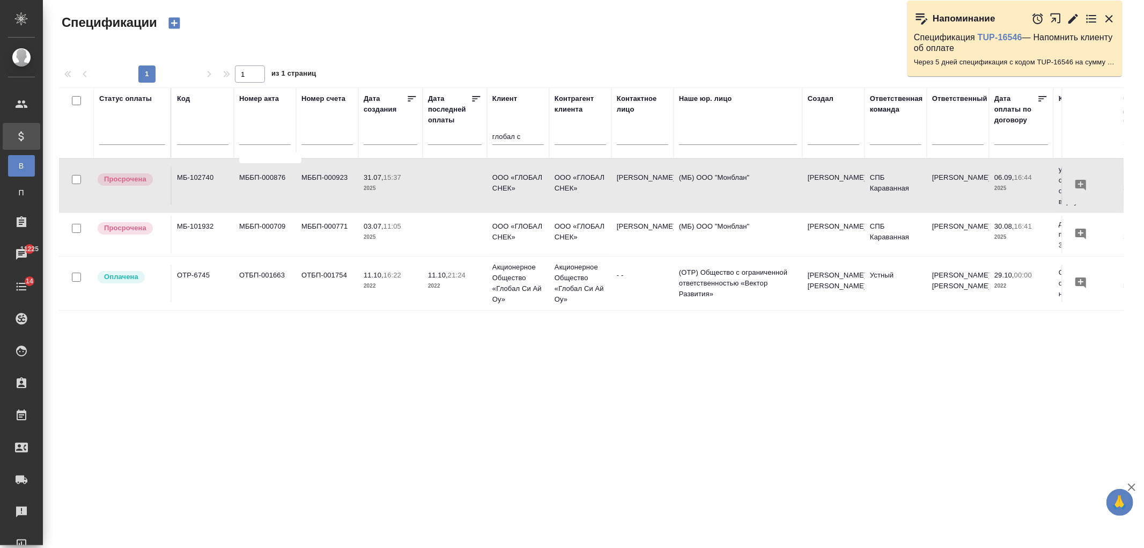
click at [344, 187] on td "МББП-000923" at bounding box center [327, 186] width 62 height 38
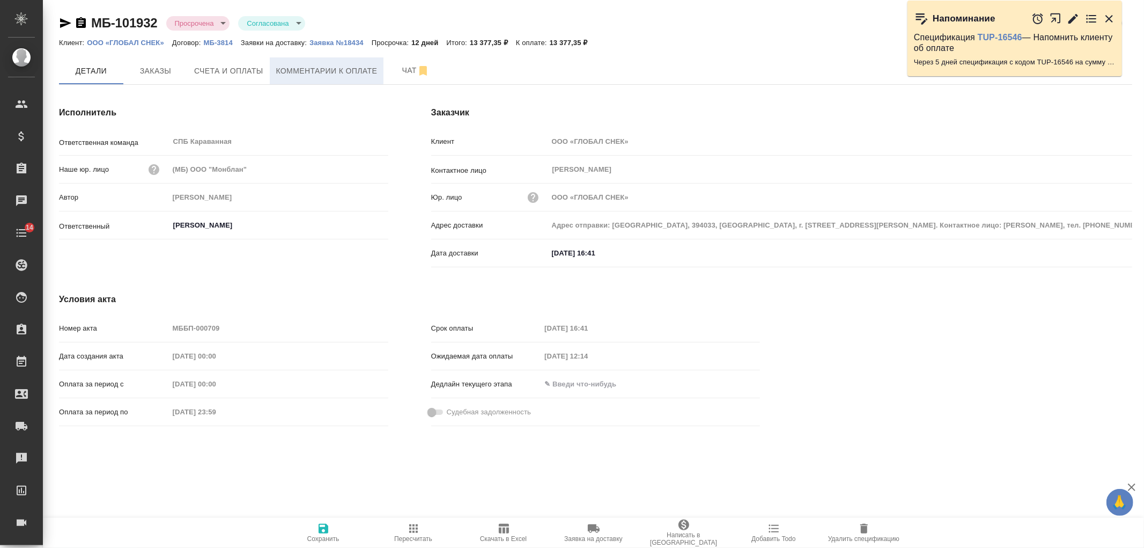
click at [320, 76] on span "Комментарии к оплате" at bounding box center [326, 70] width 101 height 13
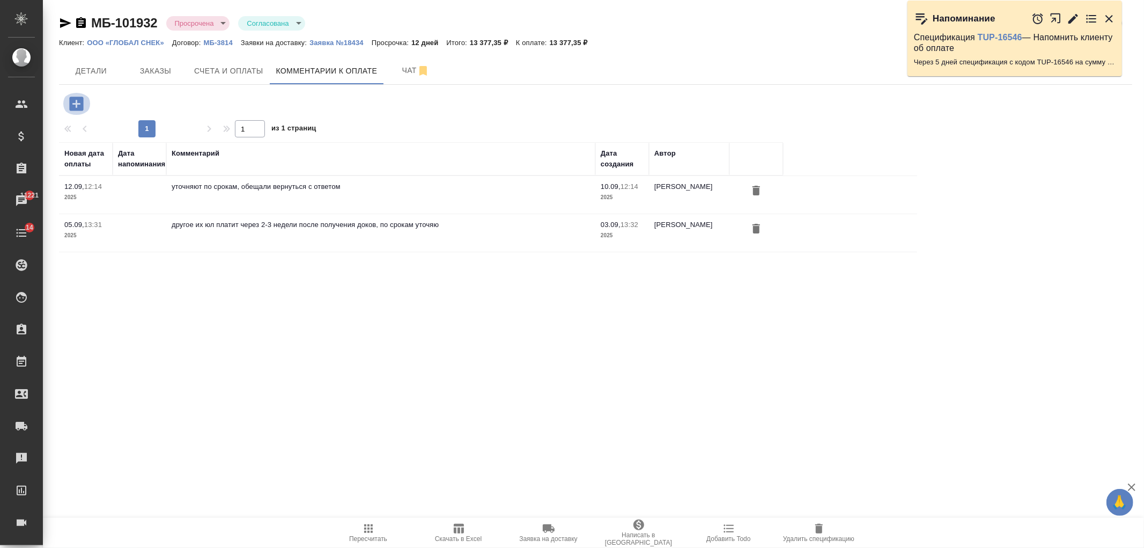
click at [81, 104] on icon "button" at bounding box center [76, 104] width 14 height 14
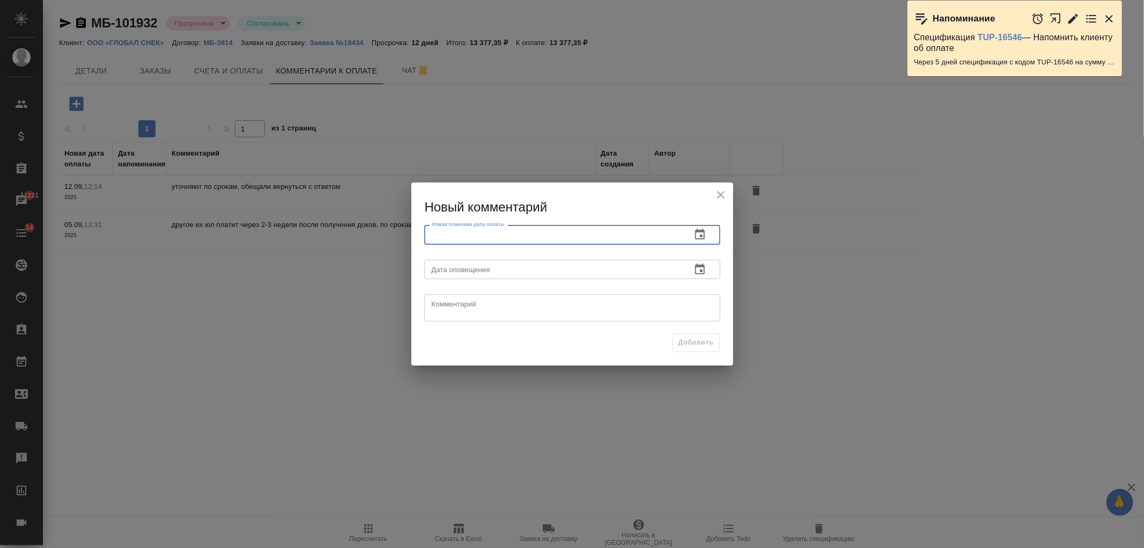
click at [615, 237] on input "text" at bounding box center [553, 234] width 259 height 19
click at [700, 240] on icon "button" at bounding box center [700, 234] width 13 height 13
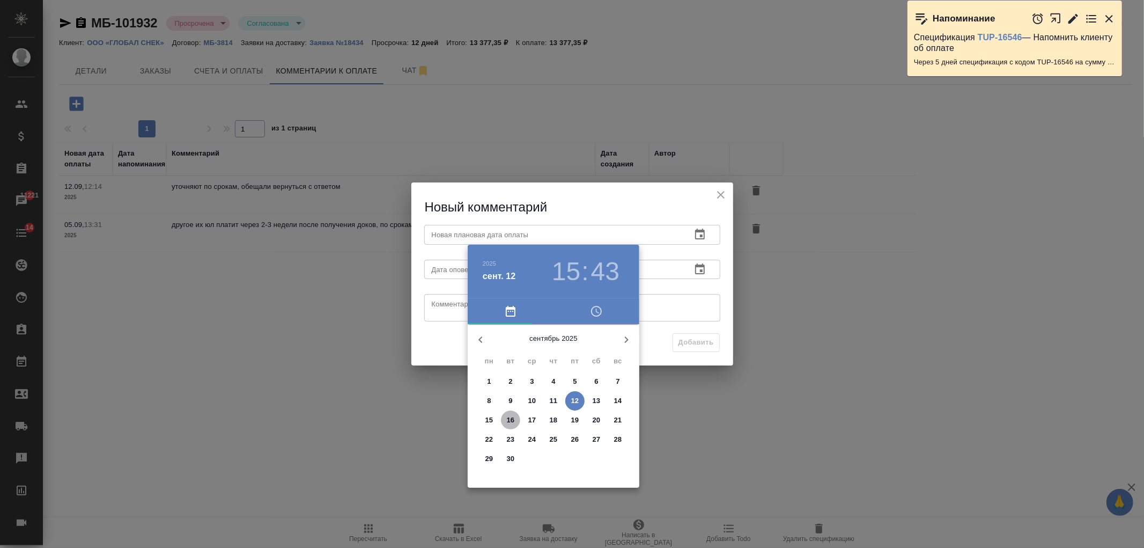
click at [516, 420] on span "16" at bounding box center [510, 420] width 19 height 11
type input "16.09.2025 15:43"
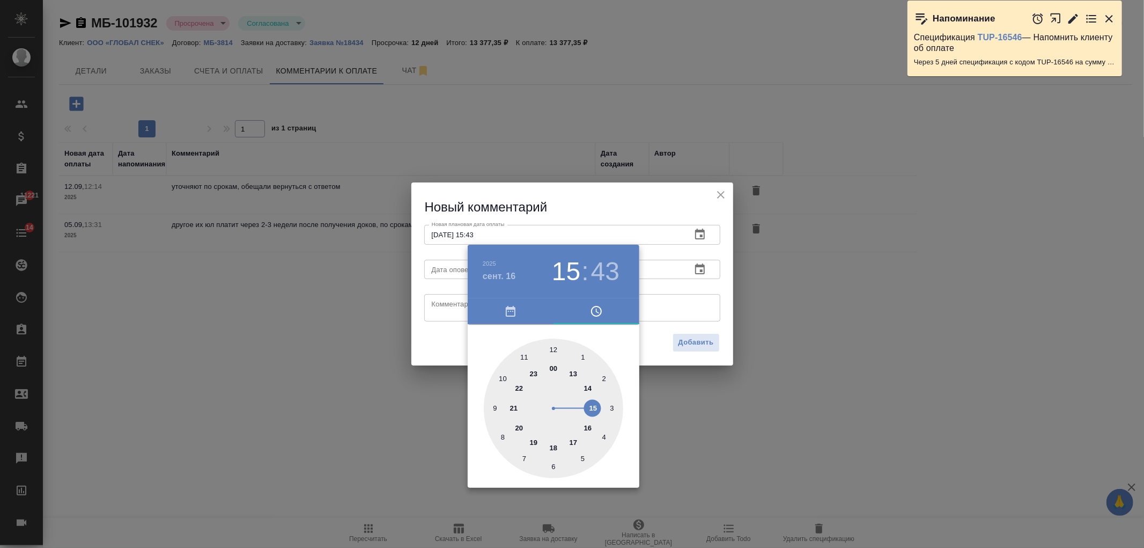
click at [433, 281] on div at bounding box center [572, 274] width 1144 height 548
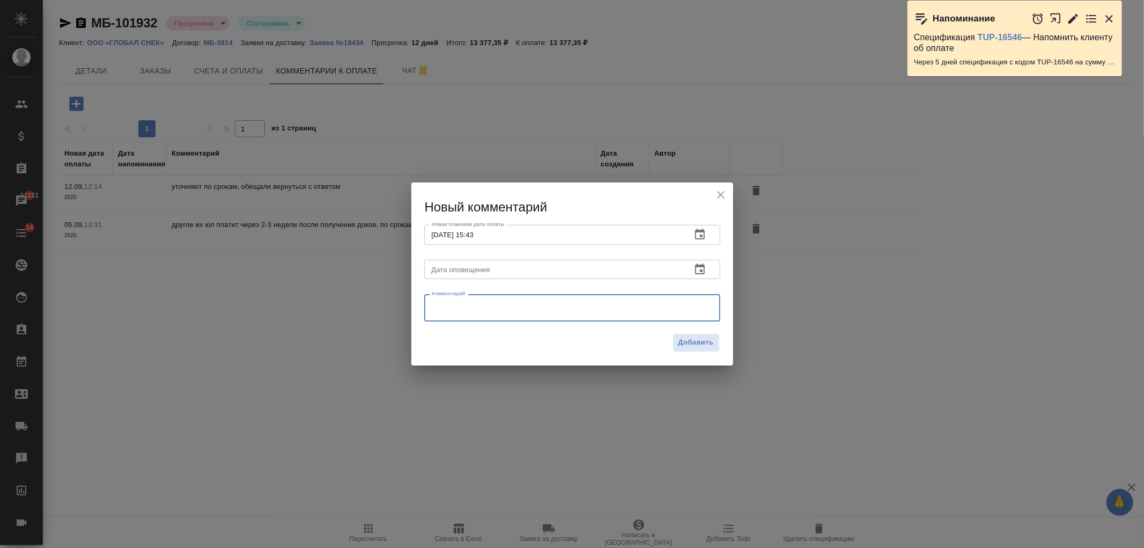
click at [460, 303] on textarea at bounding box center [572, 308] width 281 height 16
type textarea "спросила, что там науточняли, ждём ответа"
click at [706, 344] on span "Добавить" at bounding box center [696, 342] width 35 height 12
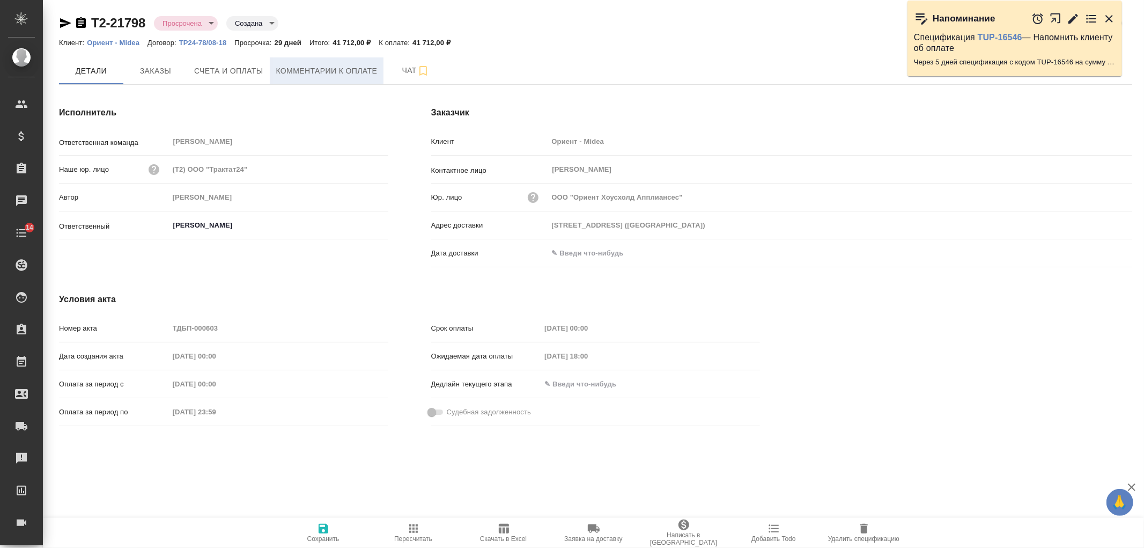
click at [321, 64] on span "Комментарии к оплате" at bounding box center [326, 70] width 101 height 13
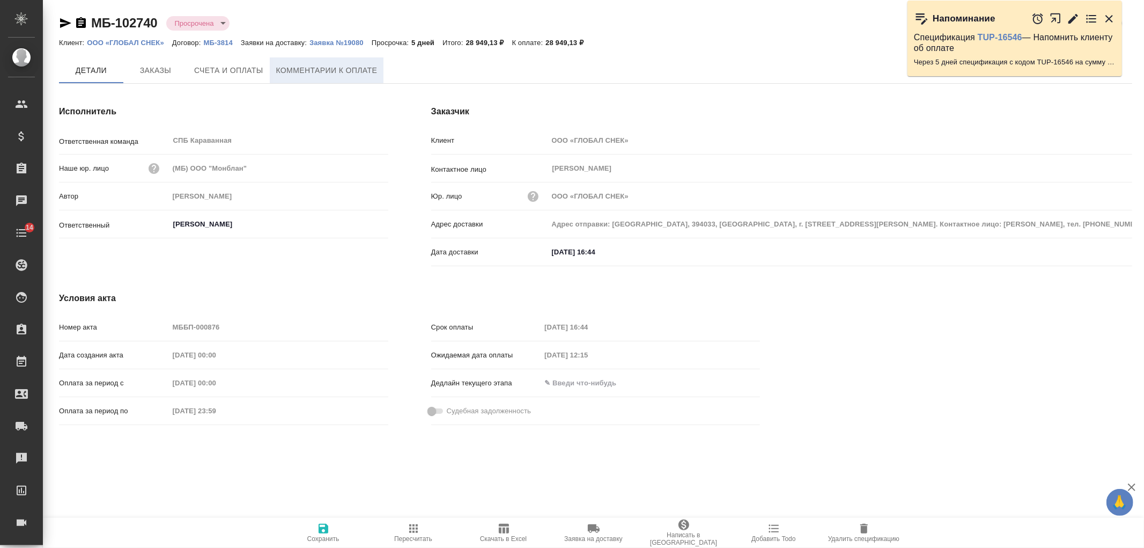
click at [315, 70] on span "Комментарии к оплате" at bounding box center [326, 70] width 101 height 13
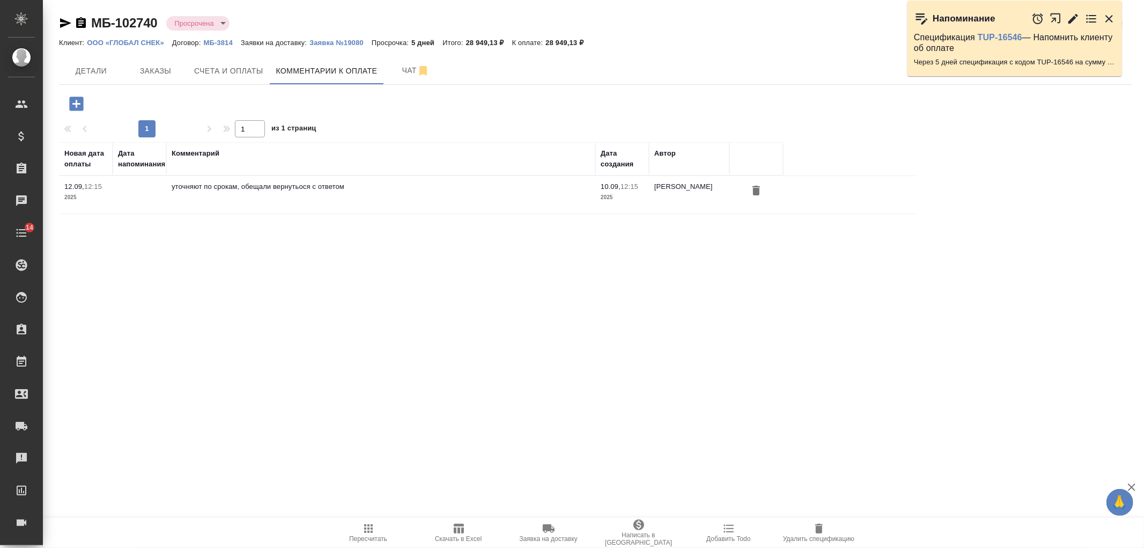
click at [77, 106] on icon "button" at bounding box center [76, 104] width 14 height 14
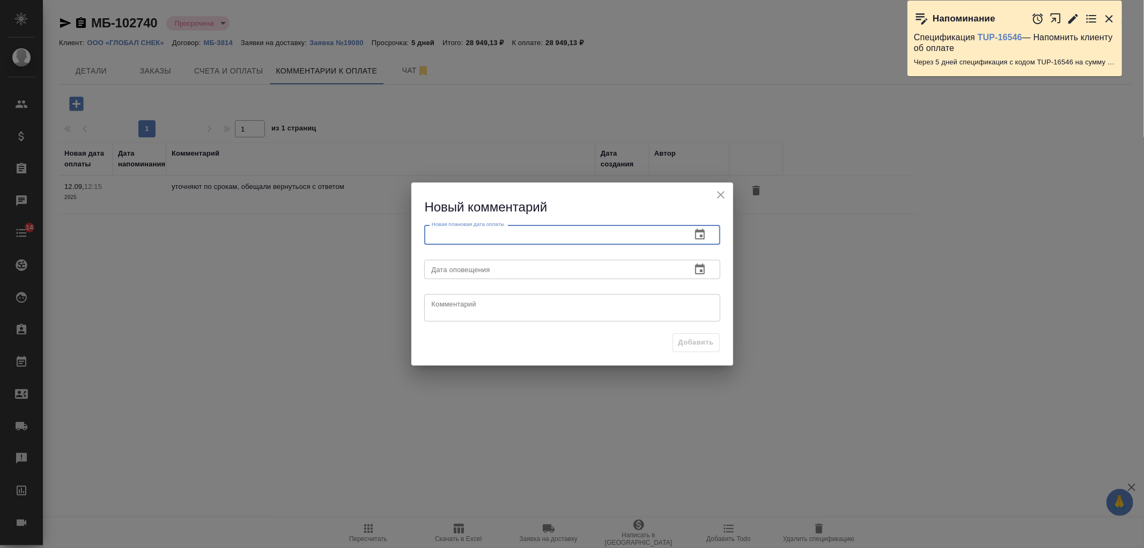
click at [516, 231] on input "text" at bounding box center [553, 234] width 259 height 19
click at [701, 235] on icon "button" at bounding box center [700, 234] width 10 height 11
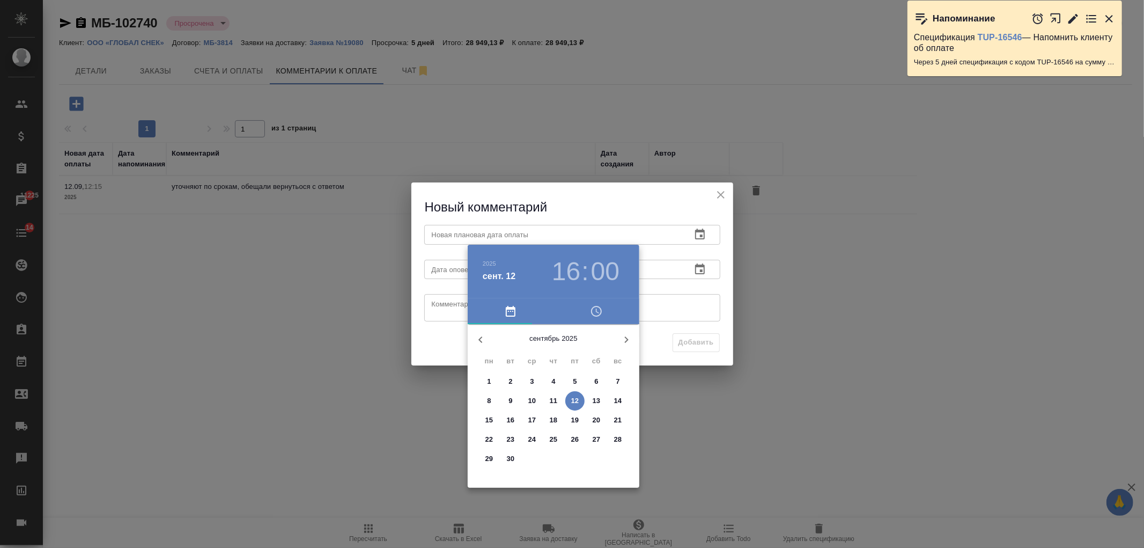
click at [512, 420] on p "16" at bounding box center [511, 420] width 8 height 11
type input "[DATE] 16:00"
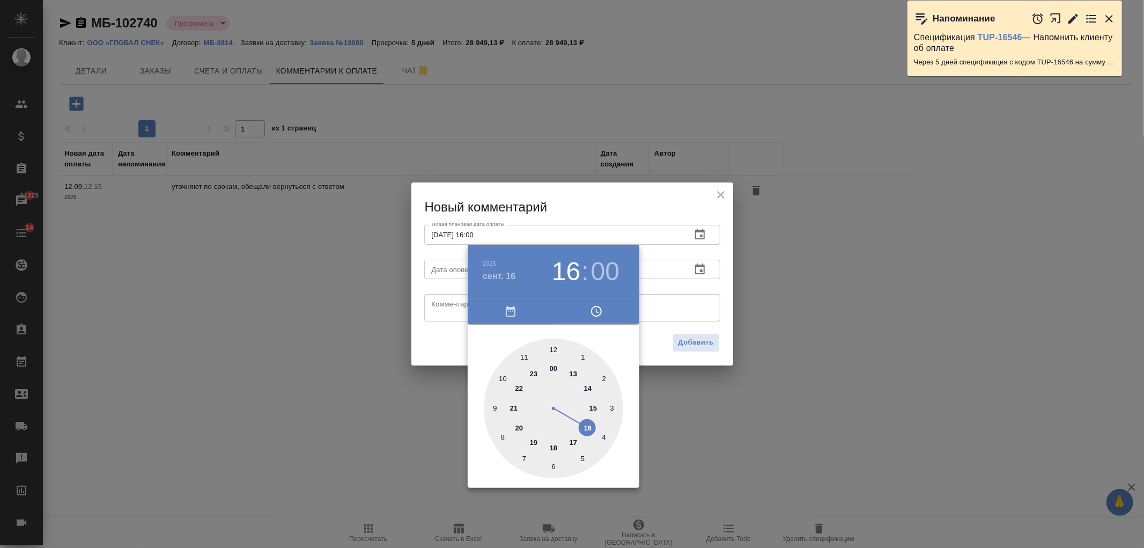
click at [446, 274] on div at bounding box center [572, 274] width 1144 height 548
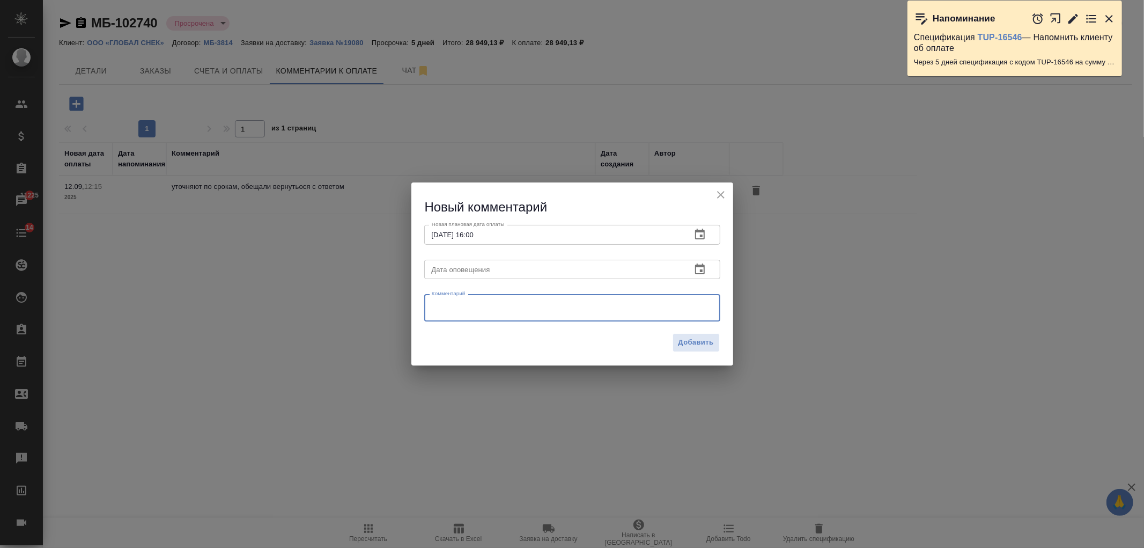
click at [449, 300] on textarea at bounding box center [572, 308] width 281 height 16
type textarea "спросила, что там науточняли, ждём ответ"
click at [700, 349] on button "Добавить" at bounding box center [696, 342] width 47 height 19
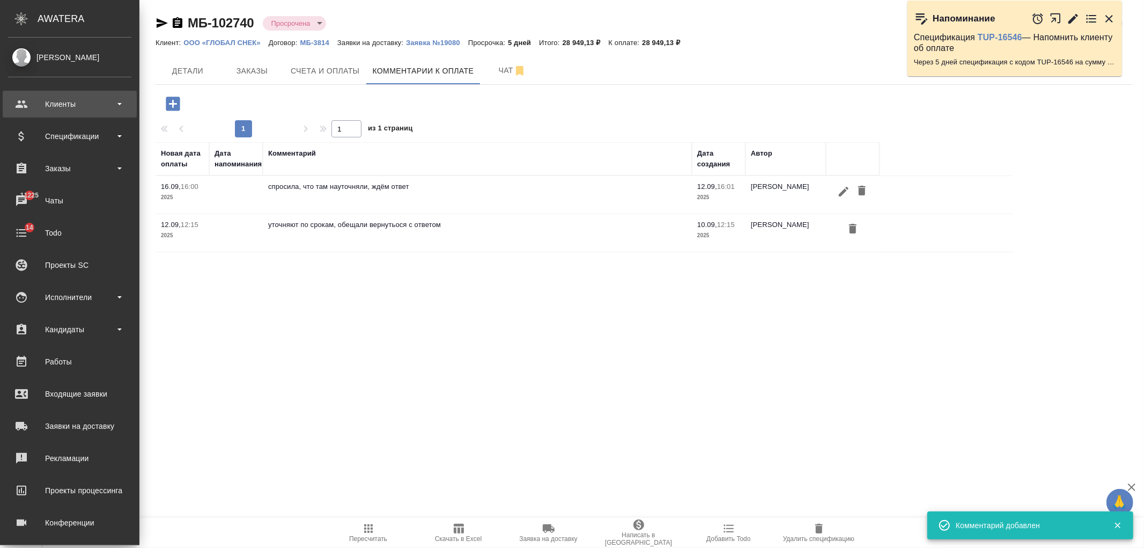
click at [39, 99] on div "Клиенты" at bounding box center [69, 104] width 123 height 16
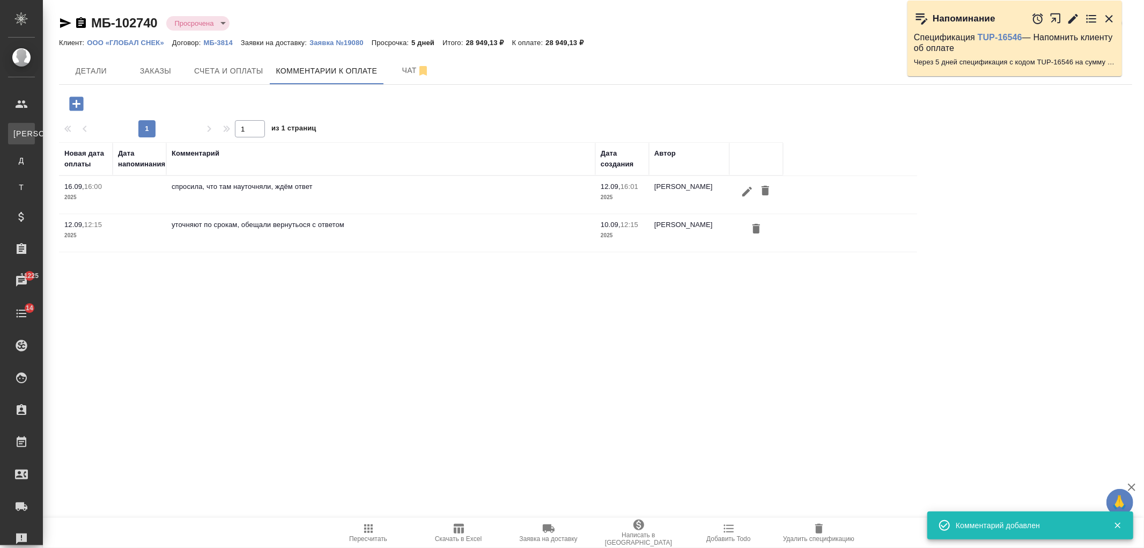
click at [16, 136] on div "Клиенты" at bounding box center [8, 133] width 16 height 11
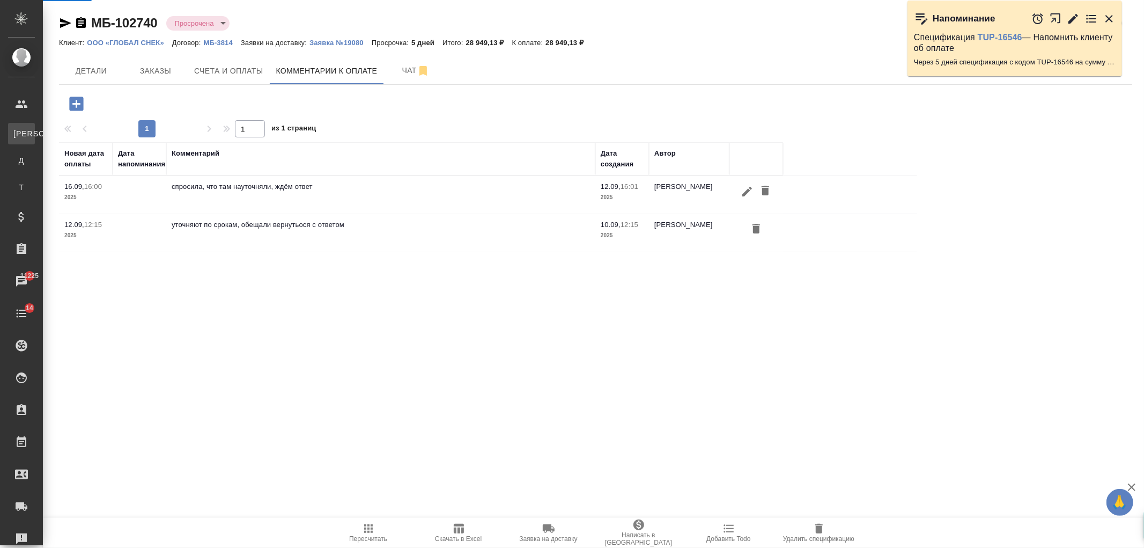
select select "RU"
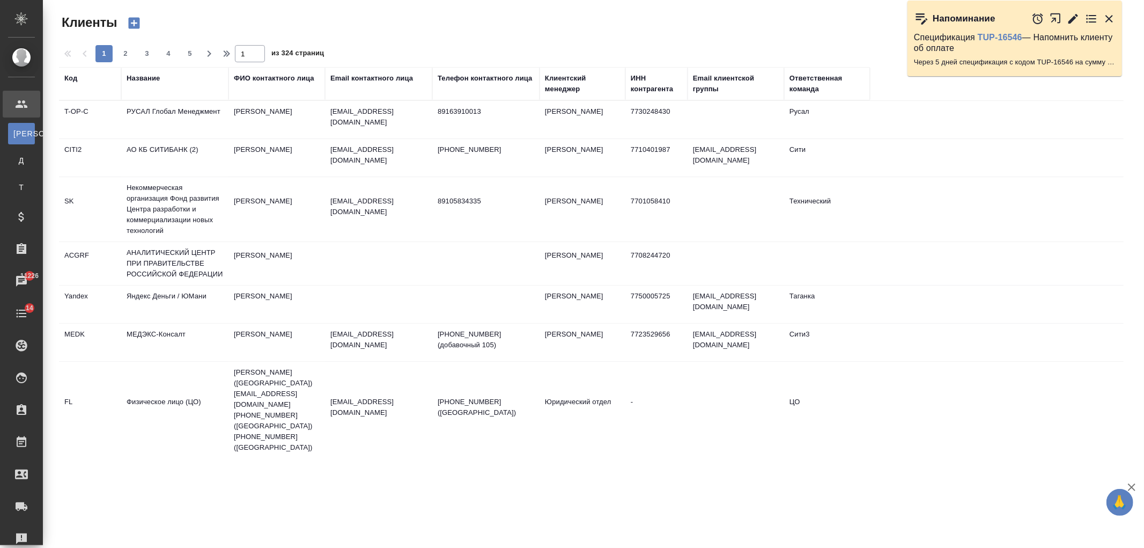
click at [146, 81] on div "Название" at bounding box center [143, 78] width 33 height 11
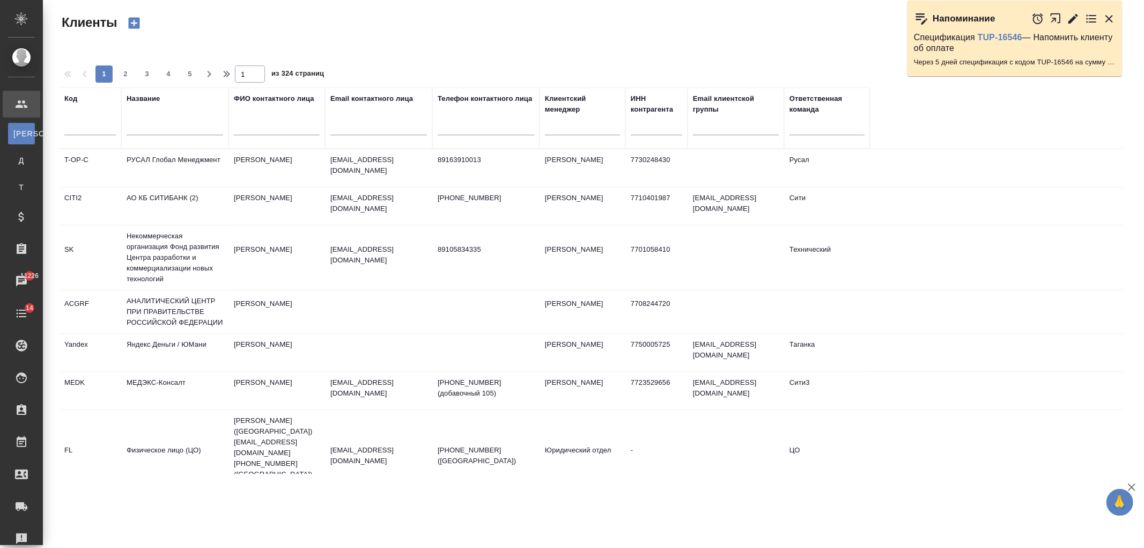
click at [163, 122] on input "text" at bounding box center [175, 128] width 97 height 13
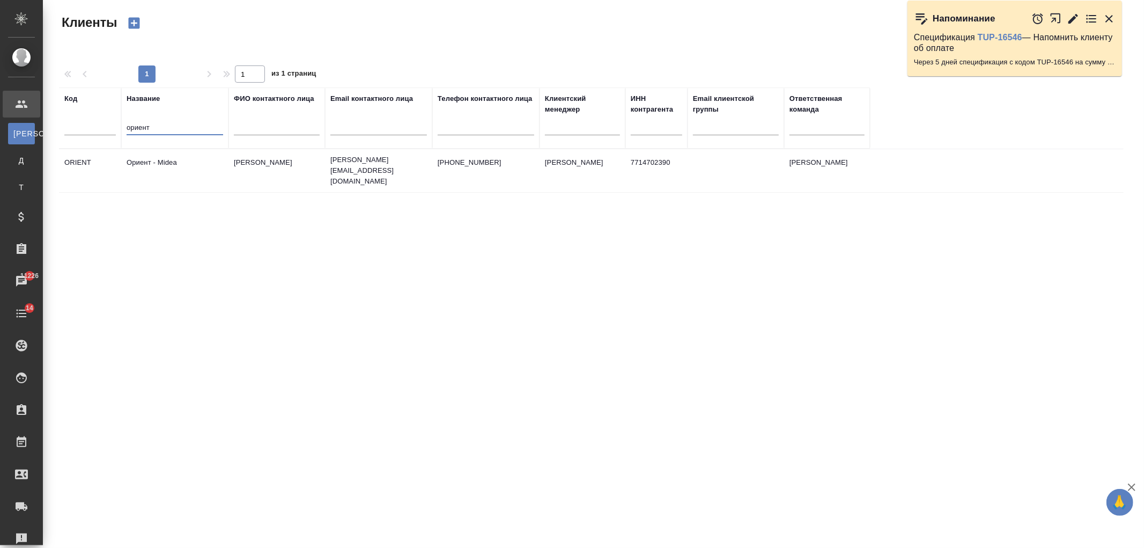
type input "ориент"
click at [179, 159] on td "Ориент - Midea" at bounding box center [174, 171] width 107 height 38
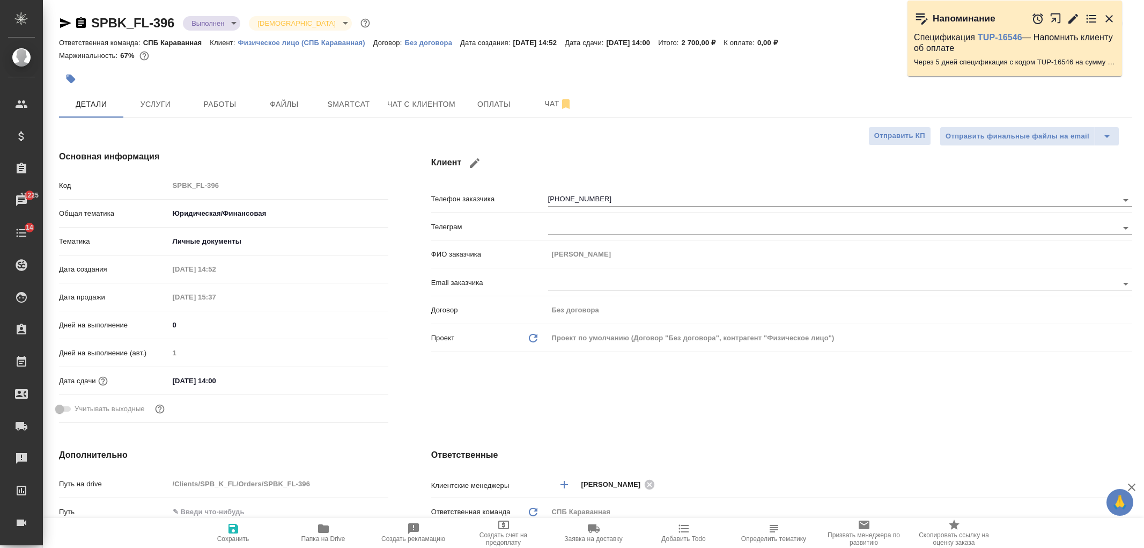
select select "RU"
click at [159, 100] on span "Услуги" at bounding box center [156, 104] width 52 height 13
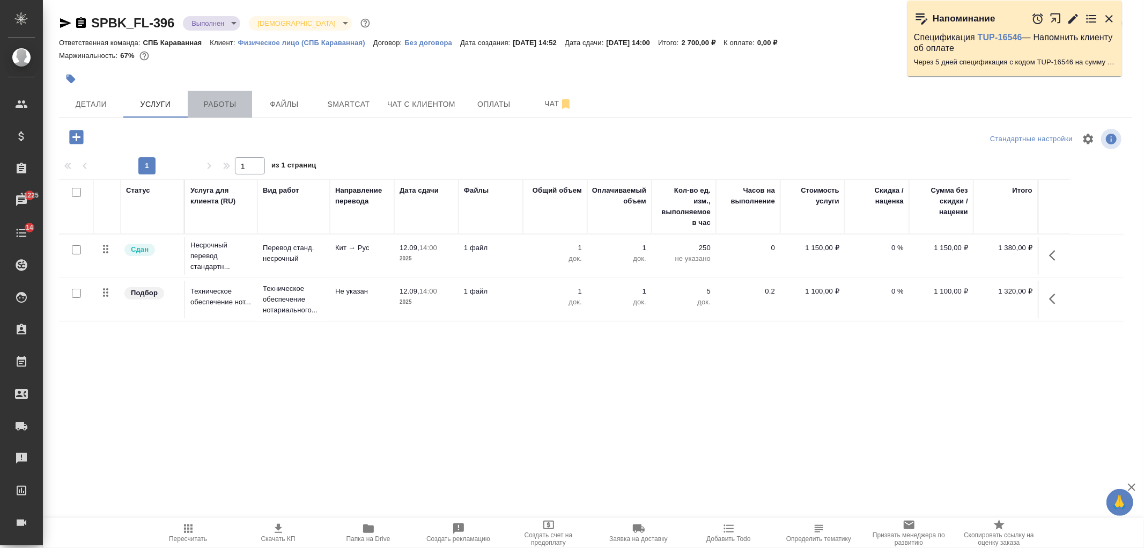
click at [211, 98] on span "Работы" at bounding box center [220, 104] width 52 height 13
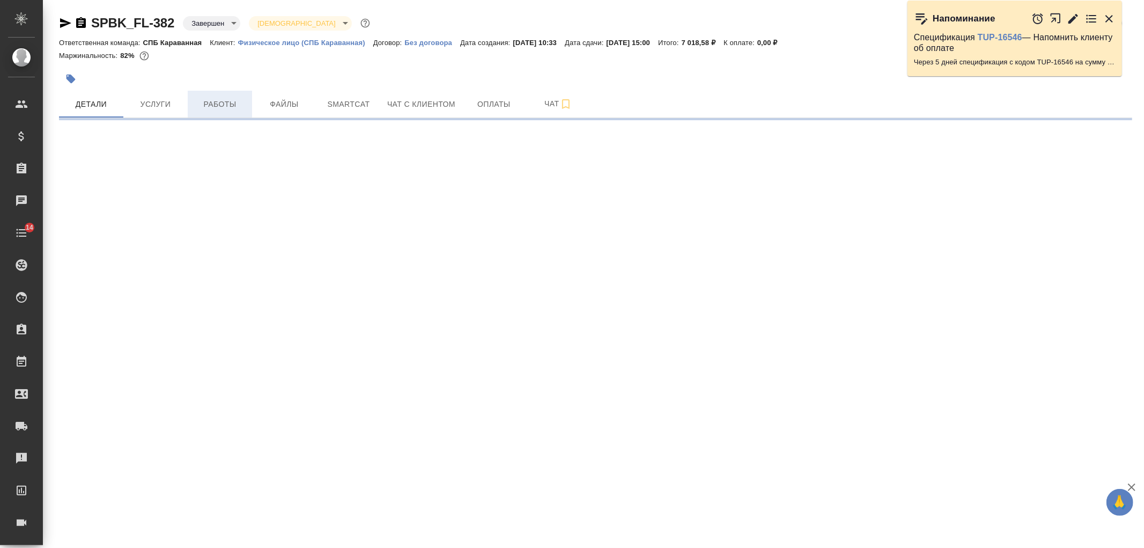
select select "RU"
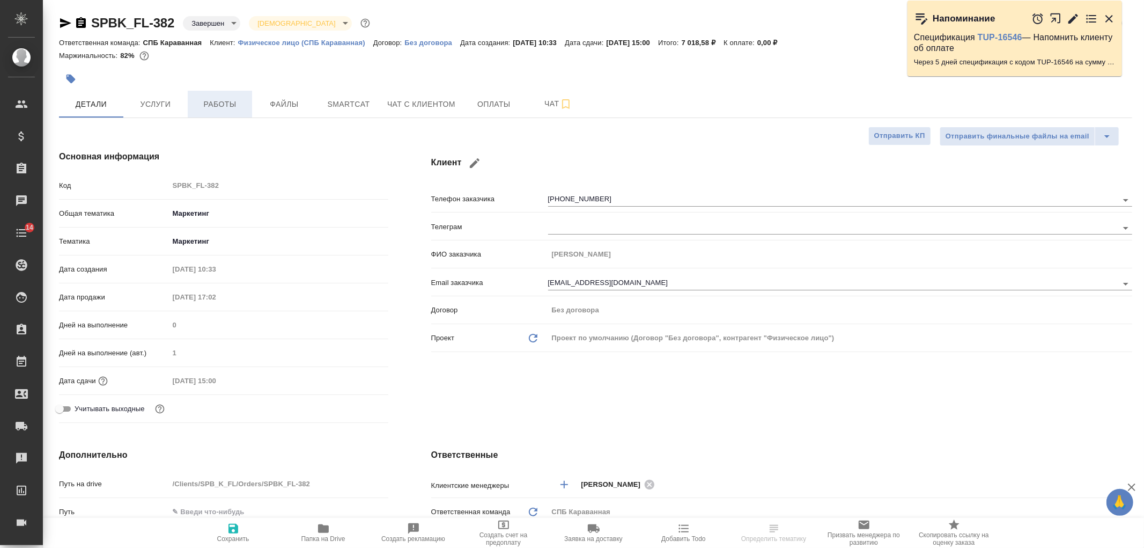
click at [230, 105] on span "Работы" at bounding box center [220, 104] width 52 height 13
type textarea "x"
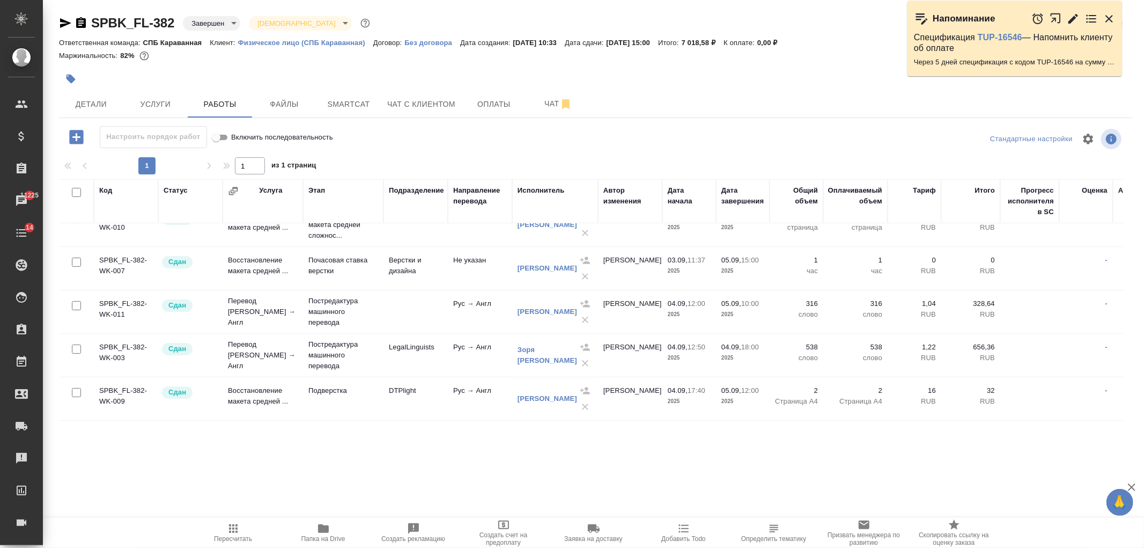
scroll to position [30, 0]
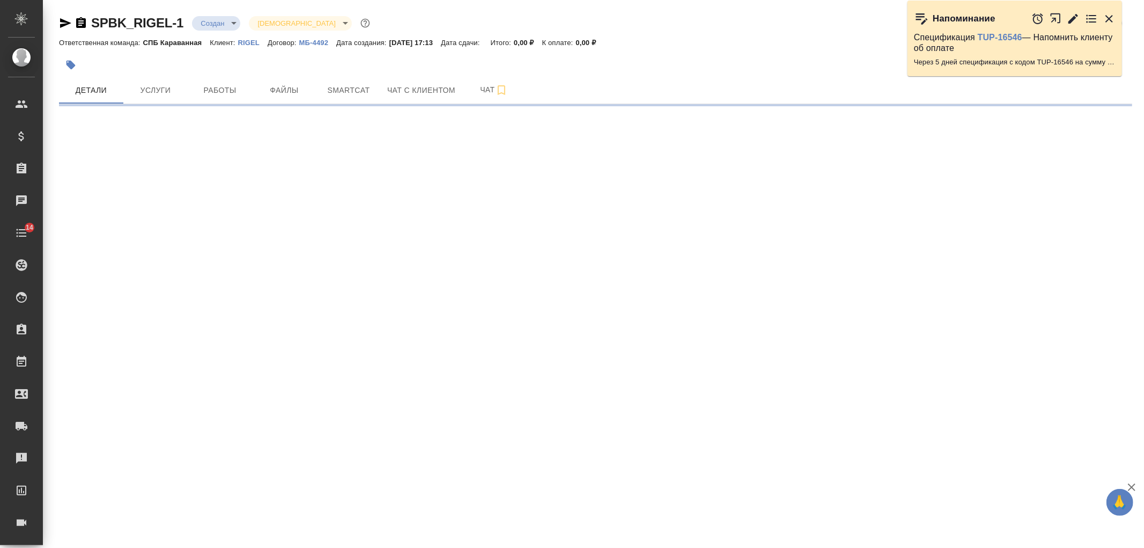
select select "RU"
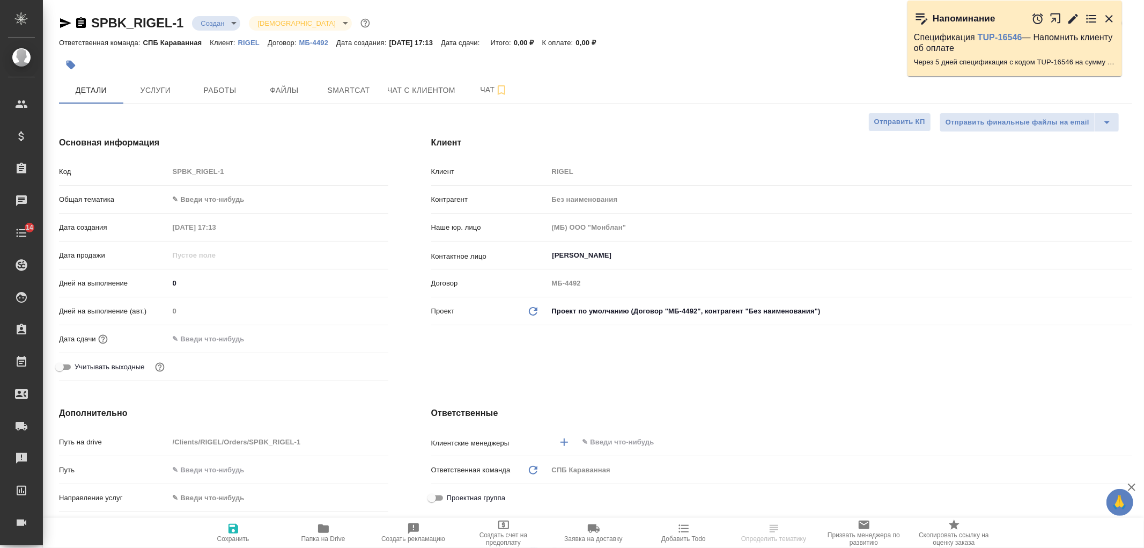
type textarea "x"
click at [223, 20] on body "🙏 .cls-1 fill:#fff; AWATERA [PERSON_NAME] Спецификации Заказы Чаты 14 Todo Прое…" at bounding box center [572, 274] width 1144 height 548
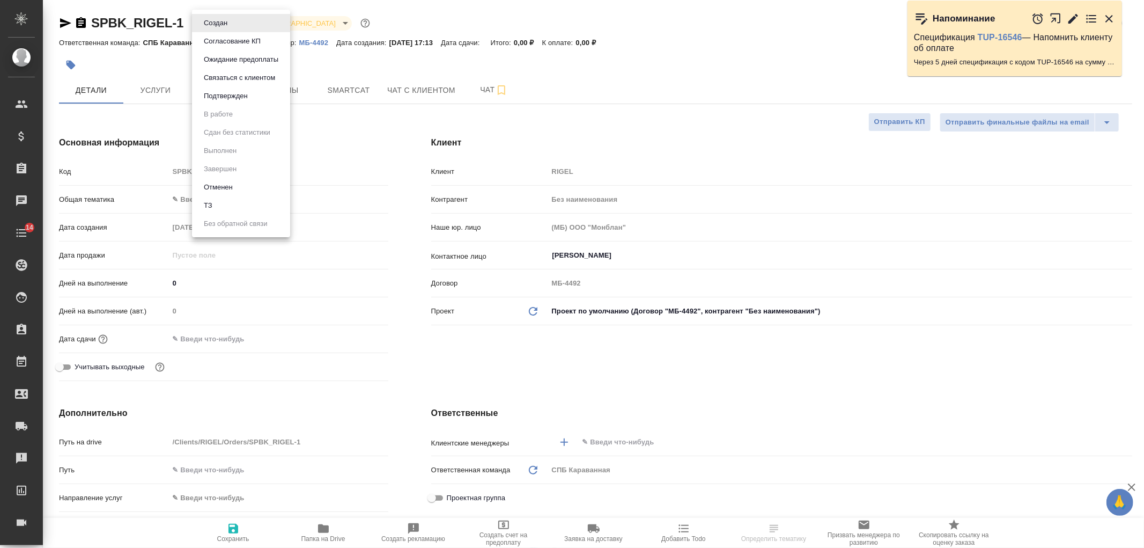
type textarea "x"
click at [236, 183] on li "Отменен" at bounding box center [241, 187] width 98 height 18
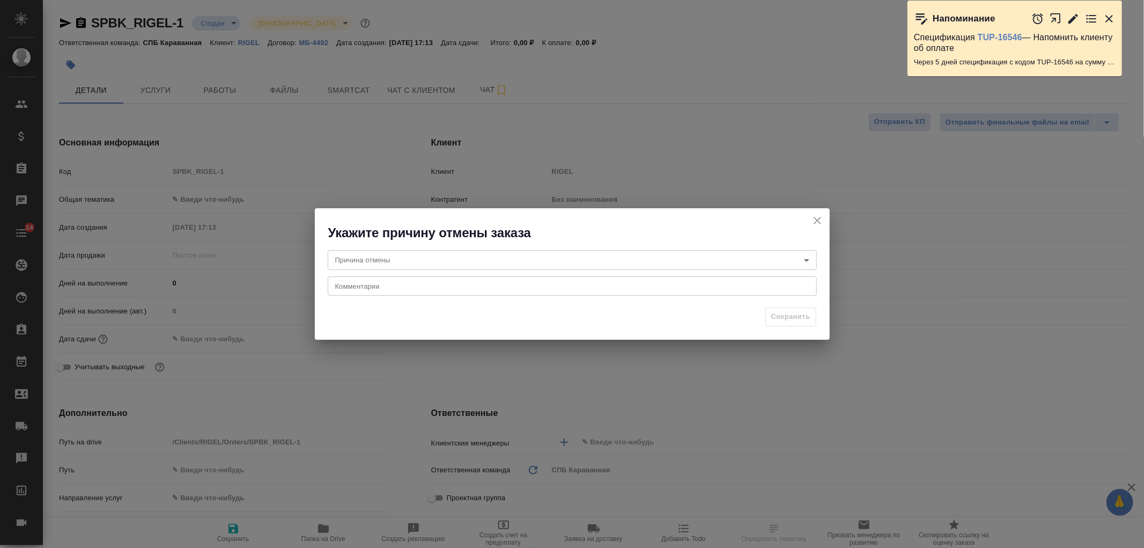
click at [507, 264] on body "🙏 .cls-1 fill:#fff; AWATERA [PERSON_NAME] Спецификации Заказы Чаты 14 Todo Прое…" at bounding box center [572, 274] width 1144 height 548
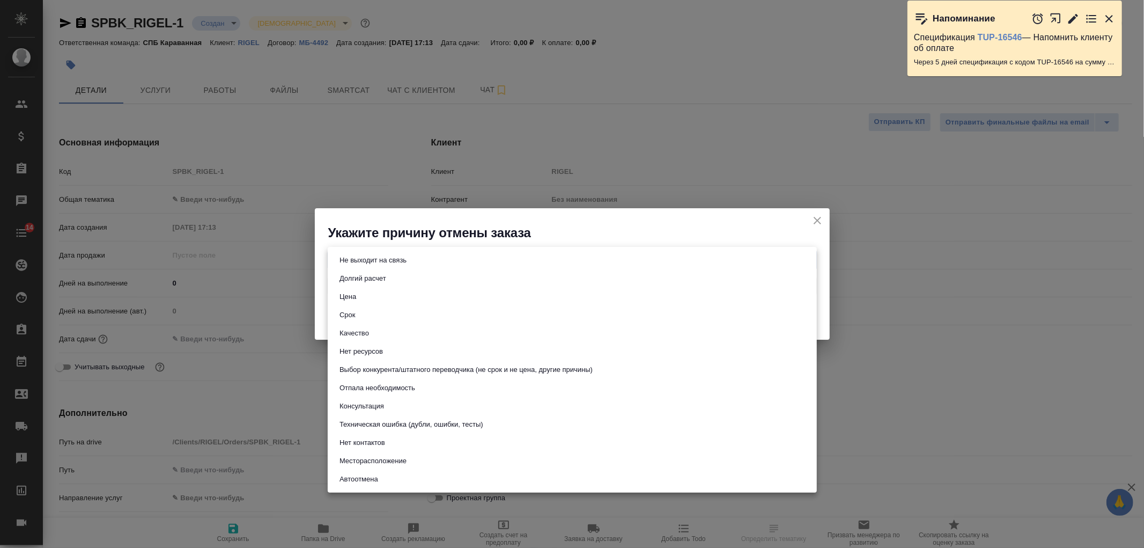
click at [501, 265] on li "Не выходит на связь" at bounding box center [572, 260] width 489 height 18
type input "stopContacting"
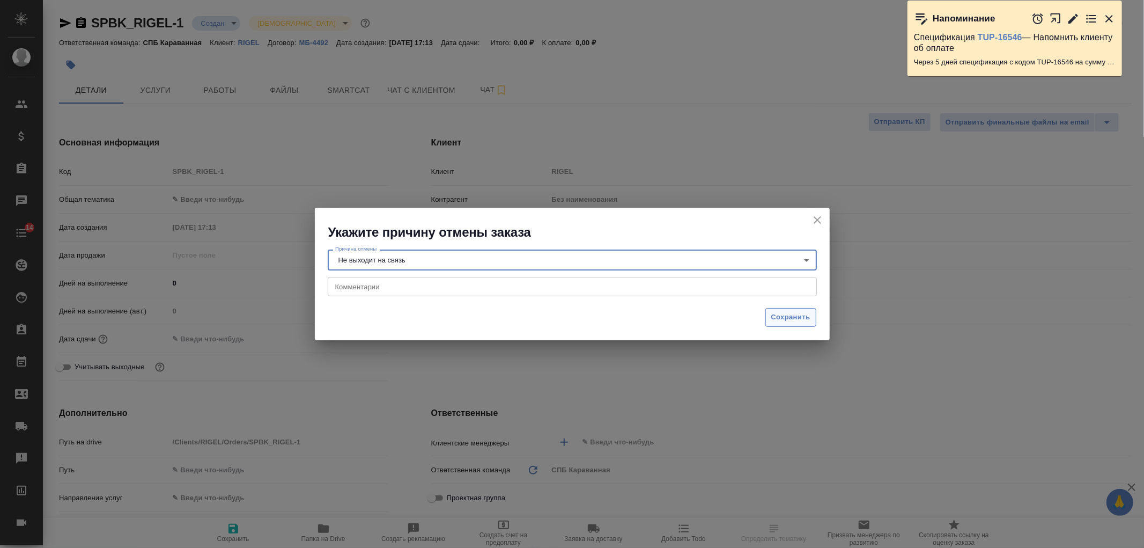
click at [784, 321] on span "Сохранить" at bounding box center [791, 317] width 39 height 12
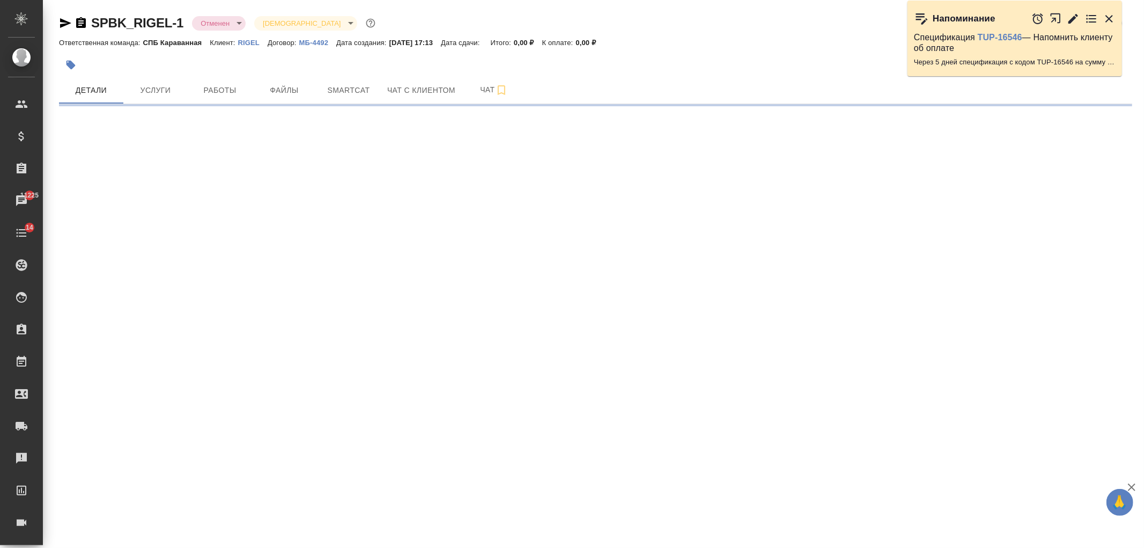
select select "RU"
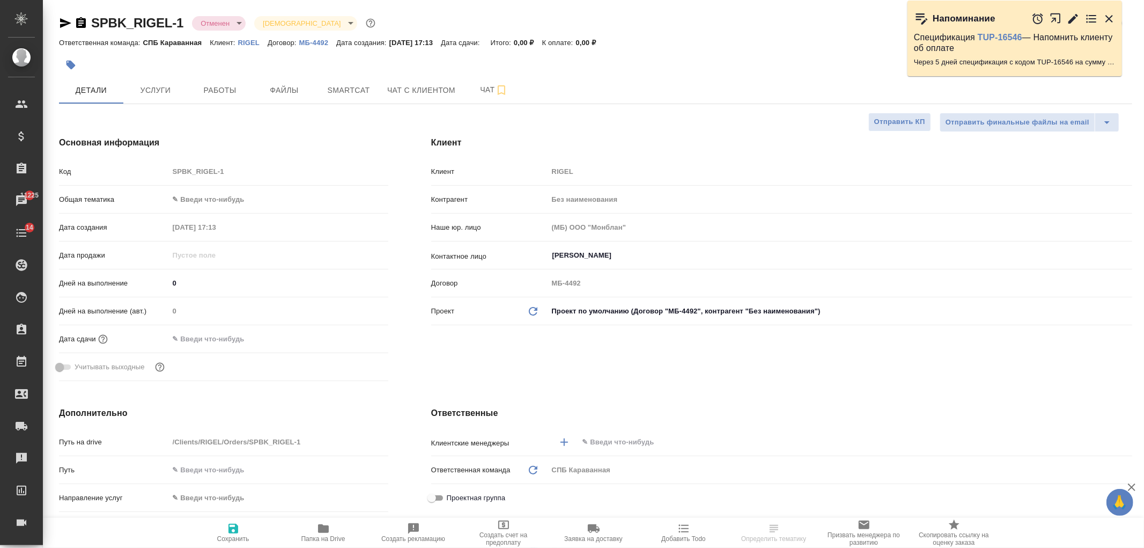
type textarea "x"
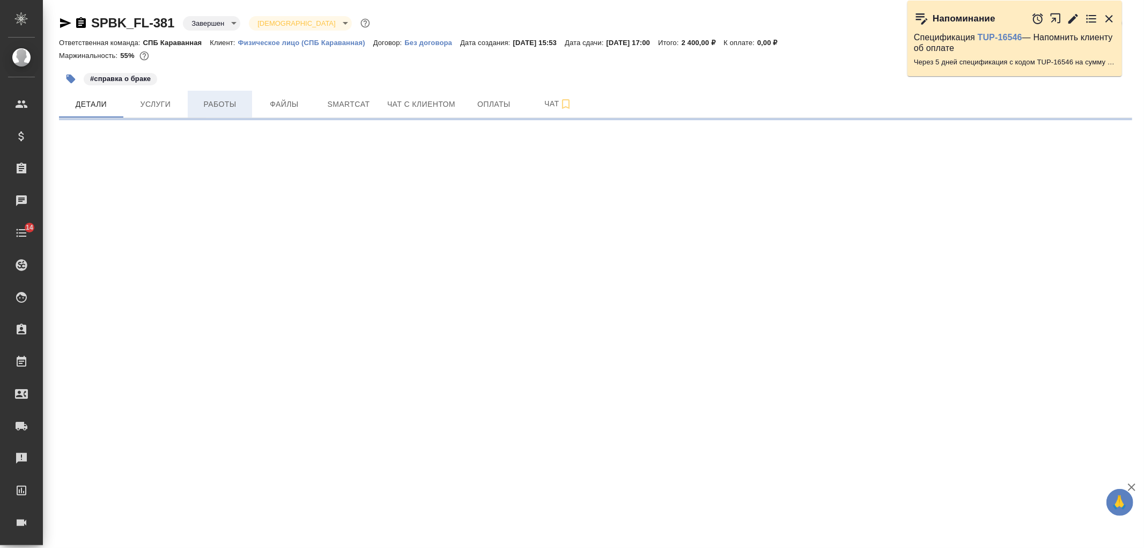
select select "RU"
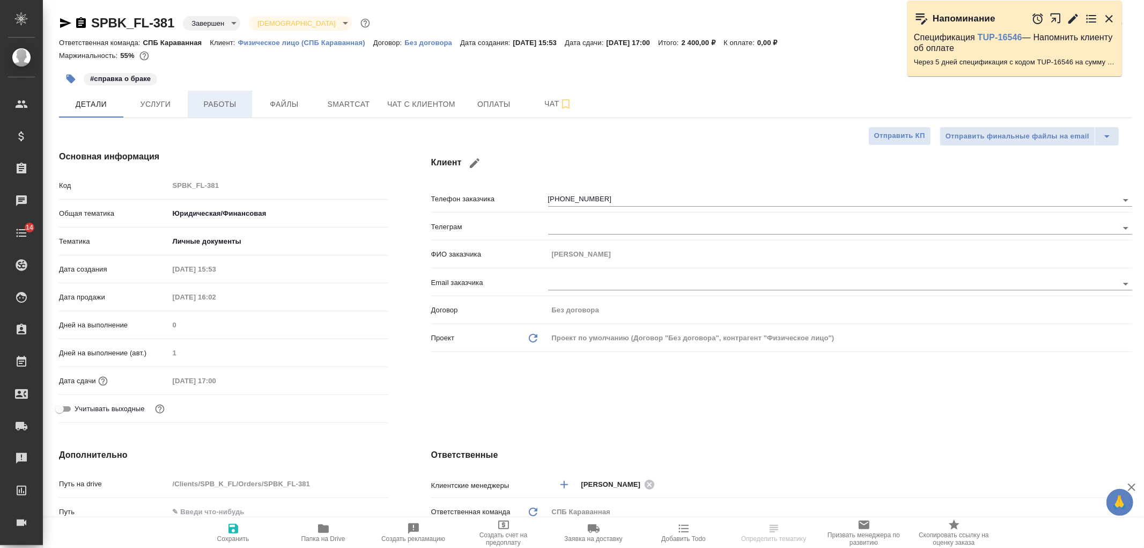
click at [222, 97] on button "Работы" at bounding box center [220, 104] width 64 height 27
type textarea "x"
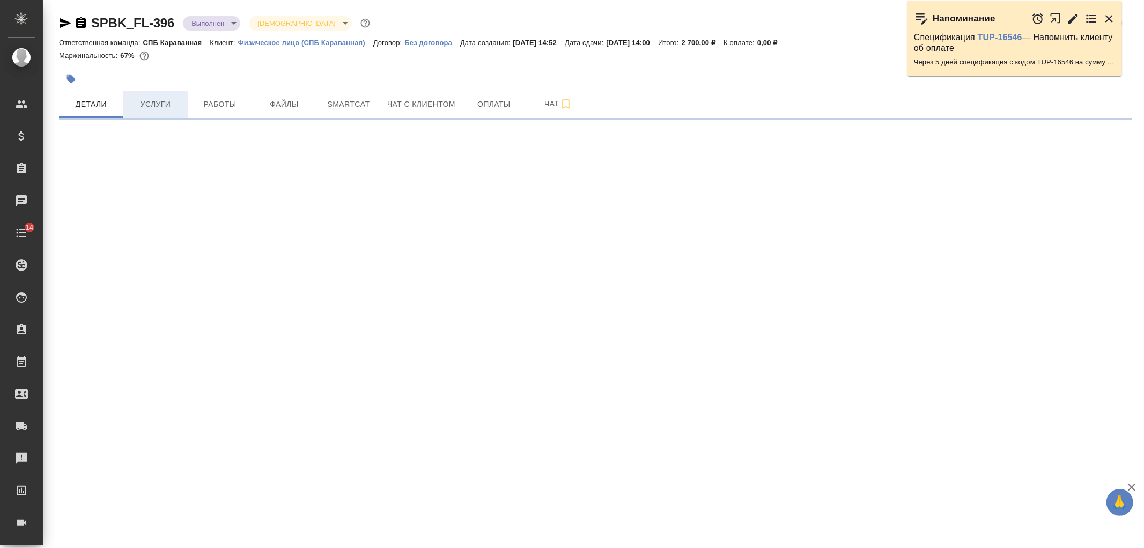
select select "RU"
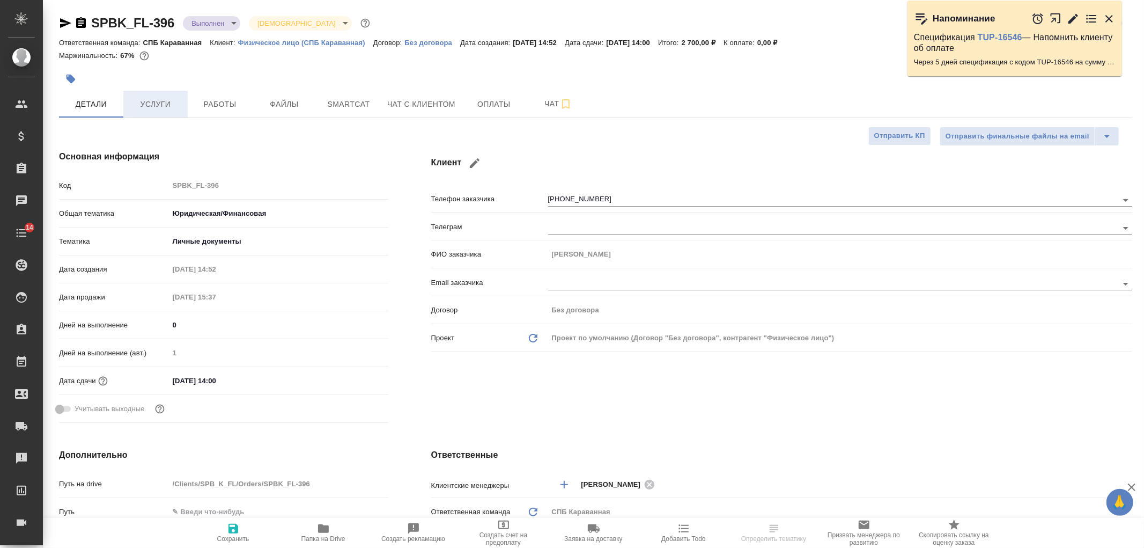
type textarea "x"
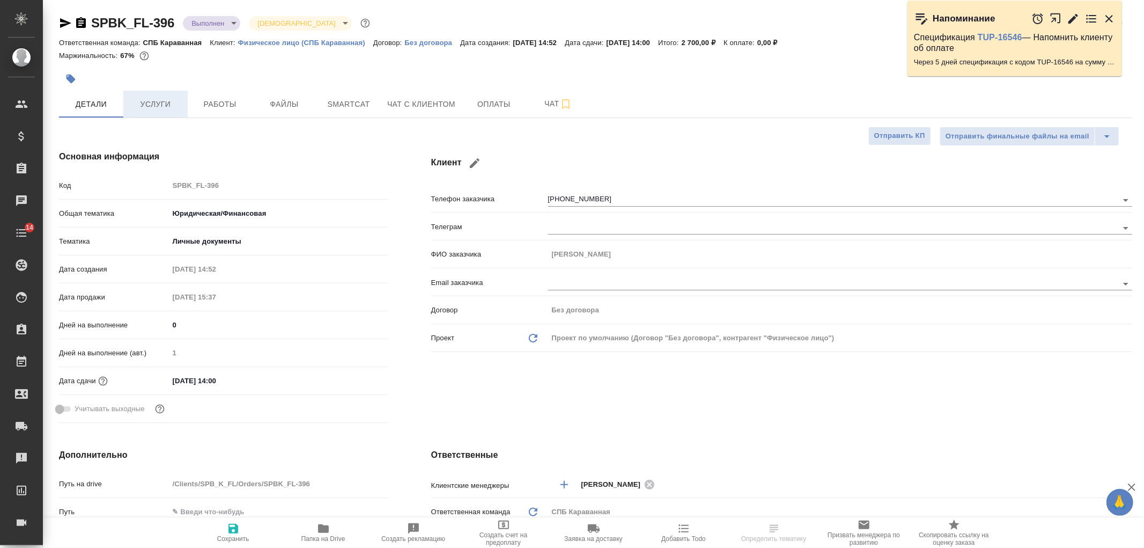
type textarea "x"
click at [157, 104] on span "Услуги" at bounding box center [156, 104] width 52 height 13
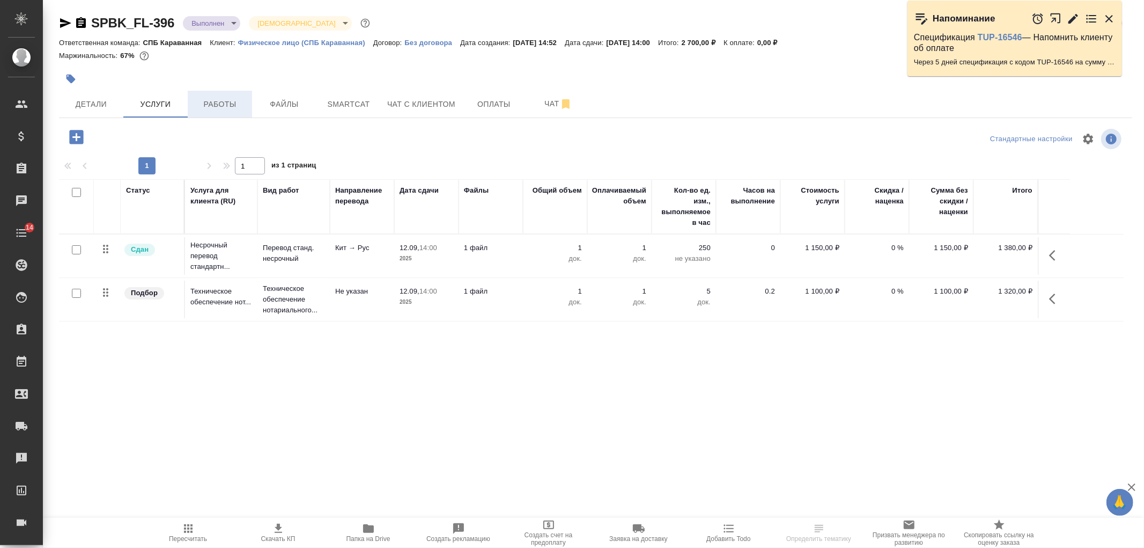
click at [231, 101] on span "Работы" at bounding box center [220, 104] width 52 height 13
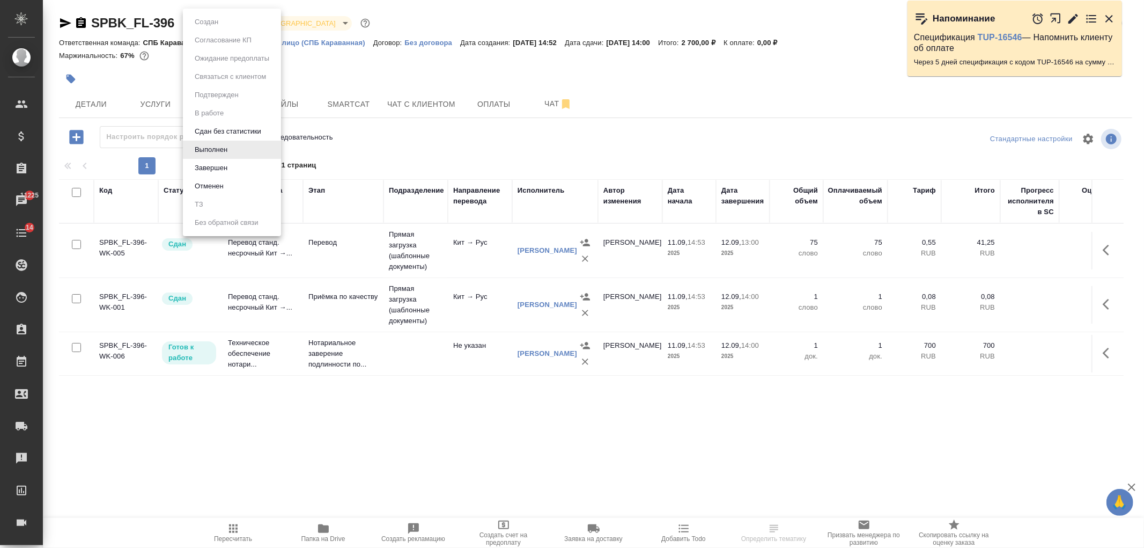
click at [200, 25] on body "🙏 .cls-1 fill:#fff; AWATERA Ivanova Arina Клиенты Спецификации Заказы 11225 Чат…" at bounding box center [572, 274] width 1144 height 548
click at [225, 133] on button "Сдан без статистики" at bounding box center [228, 132] width 73 height 12
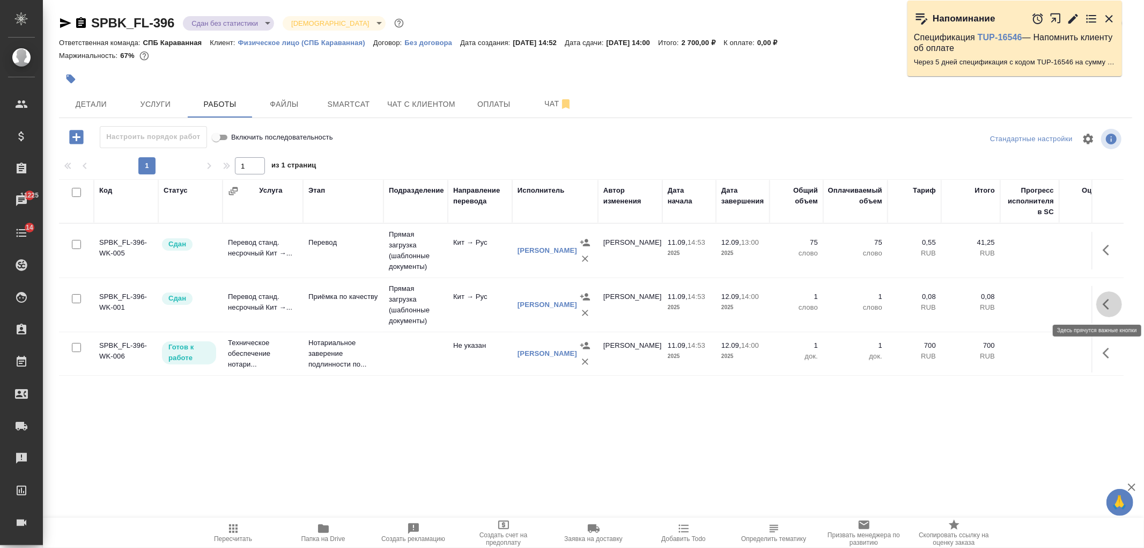
click at [1112, 307] on icon "button" at bounding box center [1109, 304] width 13 height 13
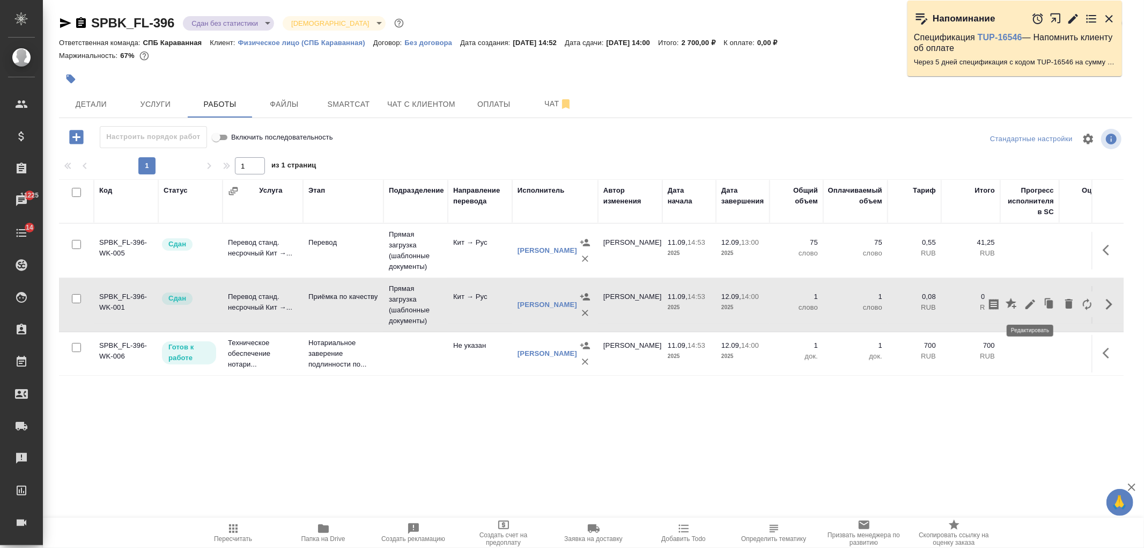
click at [1032, 306] on icon "button" at bounding box center [1030, 304] width 13 height 13
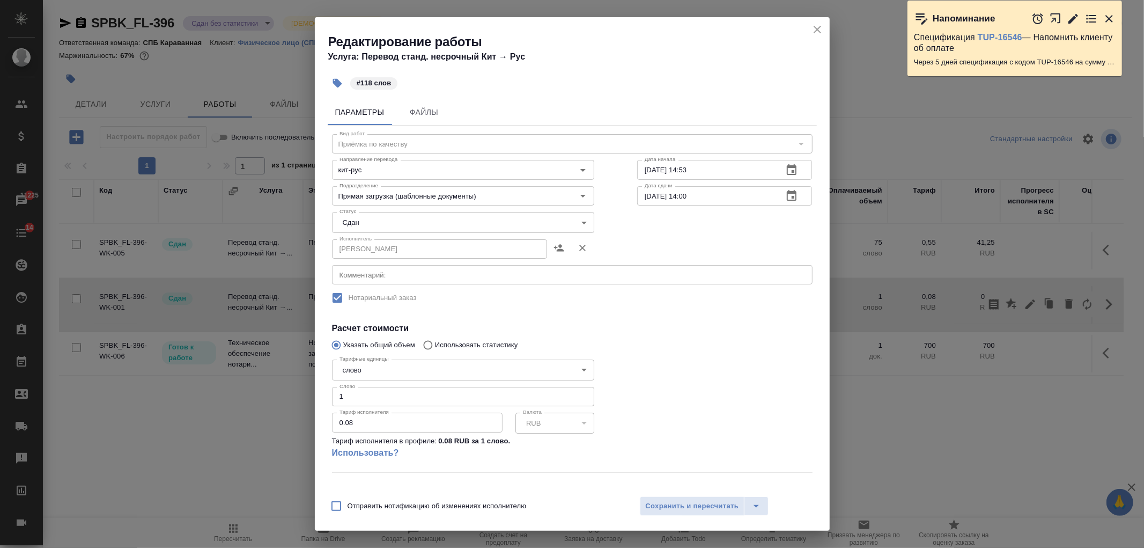
click at [357, 398] on input "1" at bounding box center [463, 396] width 262 height 19
type input "118"
click at [687, 510] on span "Сохранить и пересчитать" at bounding box center [692, 506] width 93 height 12
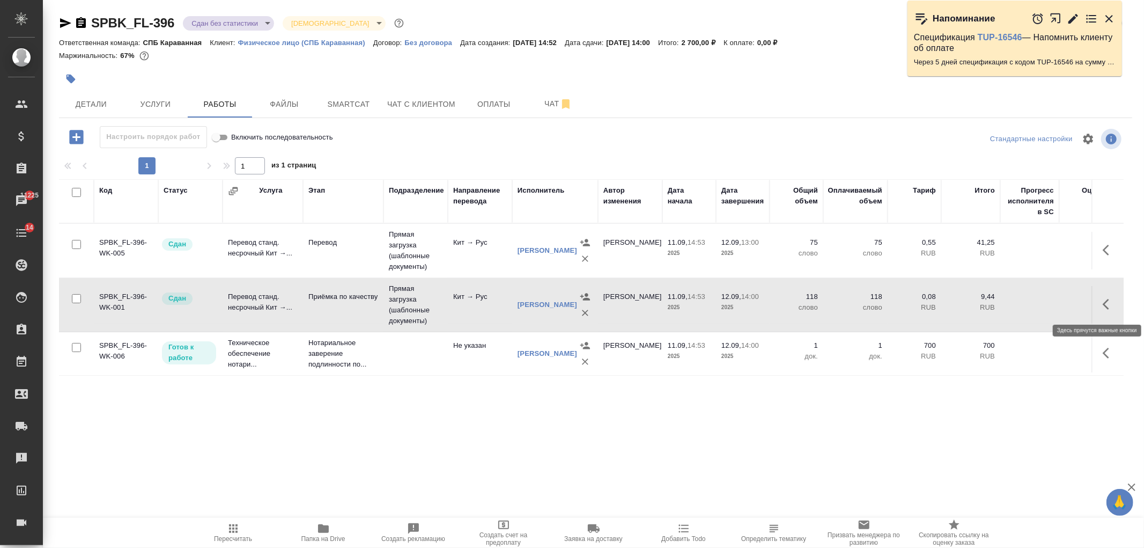
click at [1112, 302] on icon "button" at bounding box center [1109, 304] width 13 height 13
click at [1033, 304] on icon "button" at bounding box center [1030, 304] width 13 height 13
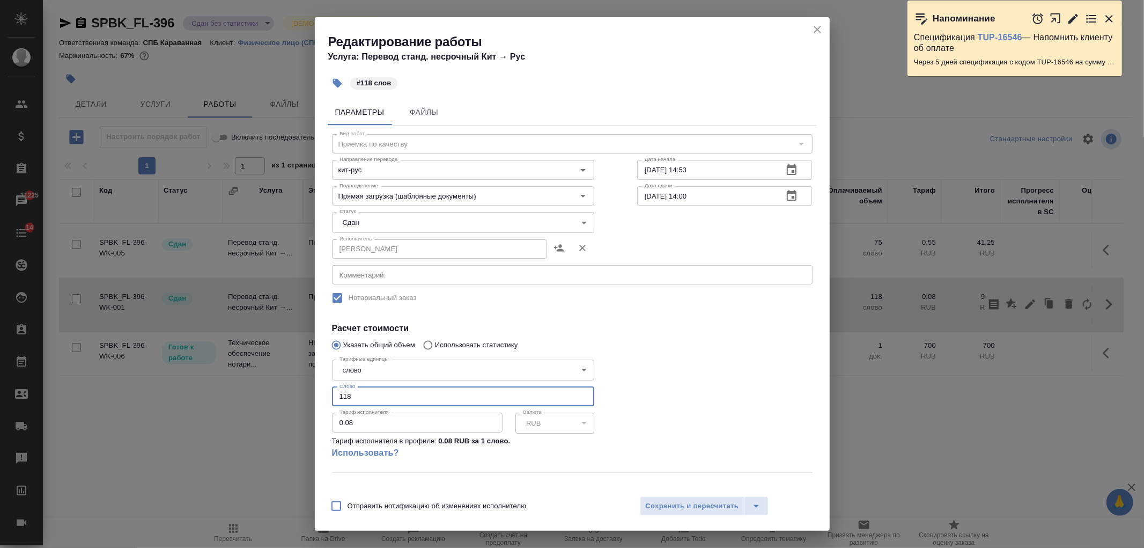
drag, startPoint x: 361, startPoint y: 395, endPoint x: 289, endPoint y: 392, distance: 72.0
click at [289, 392] on div "Редактирование работы Услуга: Перевод станд. несрочный Кит → Рус #118 слов Пара…" at bounding box center [572, 274] width 1144 height 548
type input "250"
click at [710, 505] on span "Сохранить и пересчитать" at bounding box center [692, 506] width 93 height 12
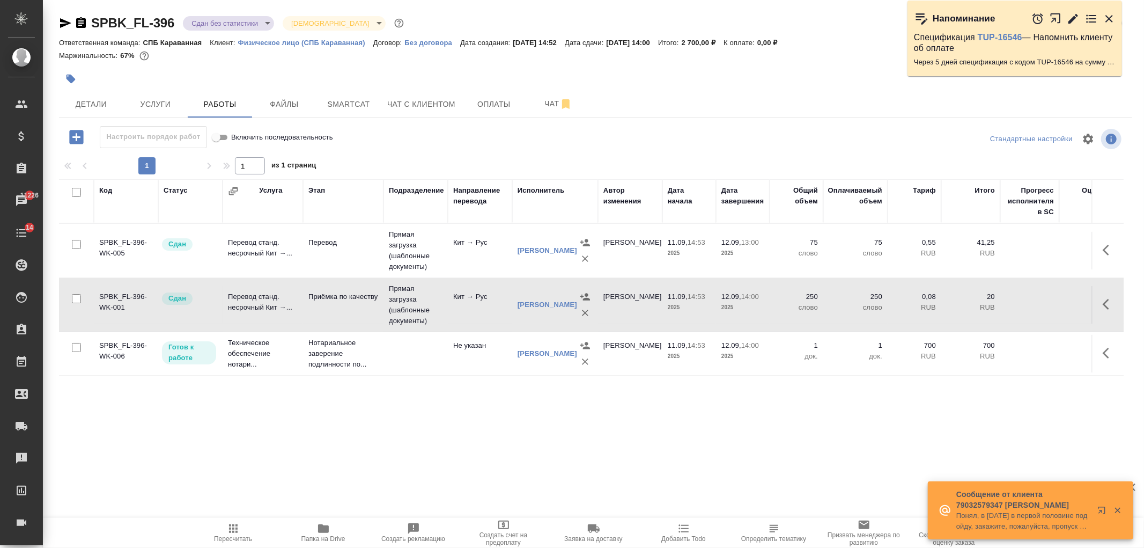
click at [1109, 298] on icon "button" at bounding box center [1109, 304] width 13 height 13
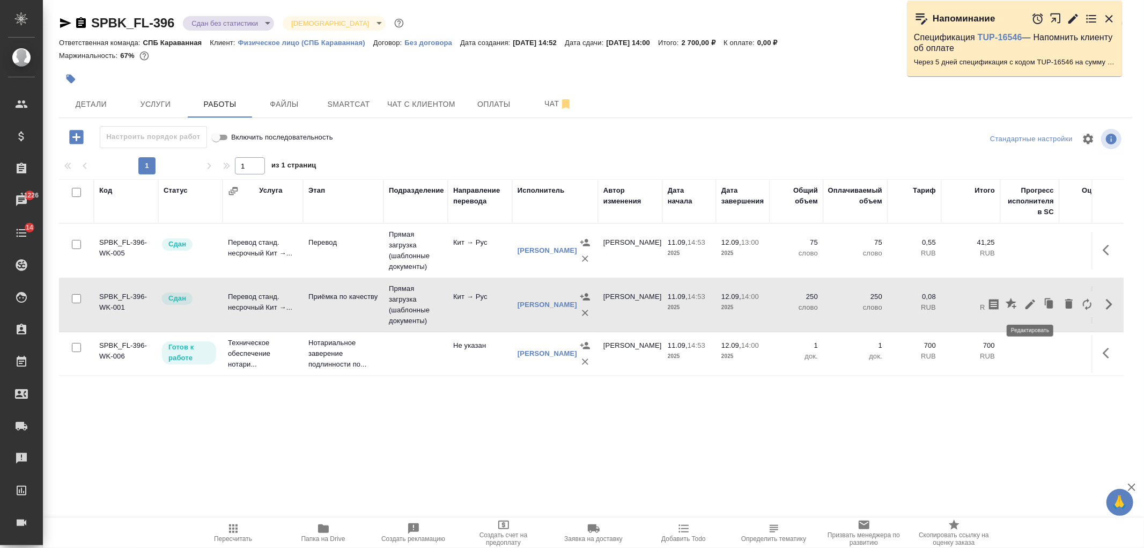
click at [1027, 306] on icon "button" at bounding box center [1031, 304] width 10 height 10
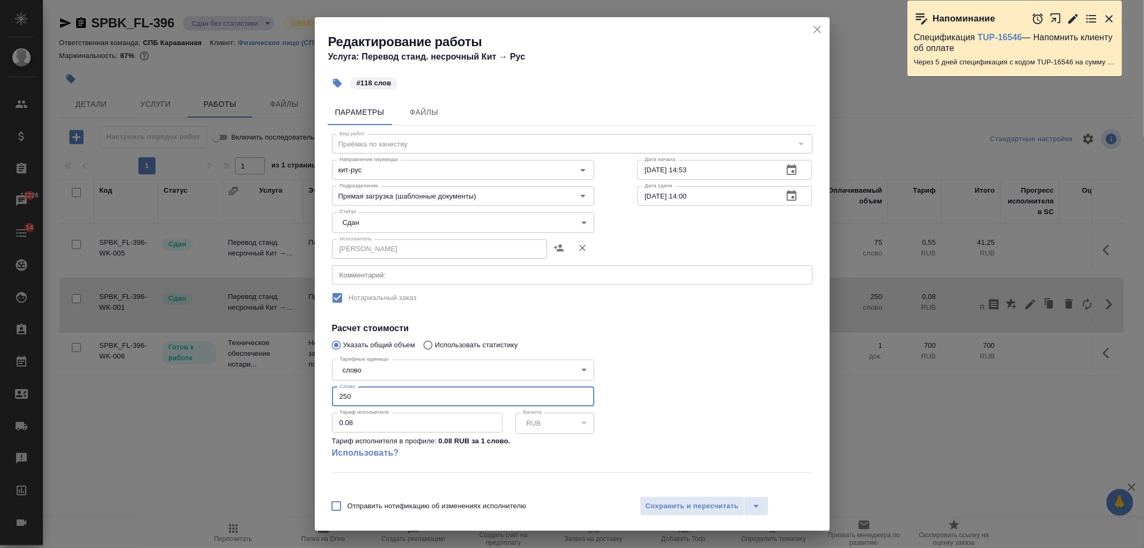
drag, startPoint x: 364, startPoint y: 395, endPoint x: 292, endPoint y: 400, distance: 71.6
click at [296, 404] on div "Редактирование работы Услуга: Перевод станд. несрочный Кит → Рус #118 слов Пара…" at bounding box center [572, 274] width 1144 height 548
type input "118"
click at [688, 507] on span "Сохранить и пересчитать" at bounding box center [692, 506] width 93 height 12
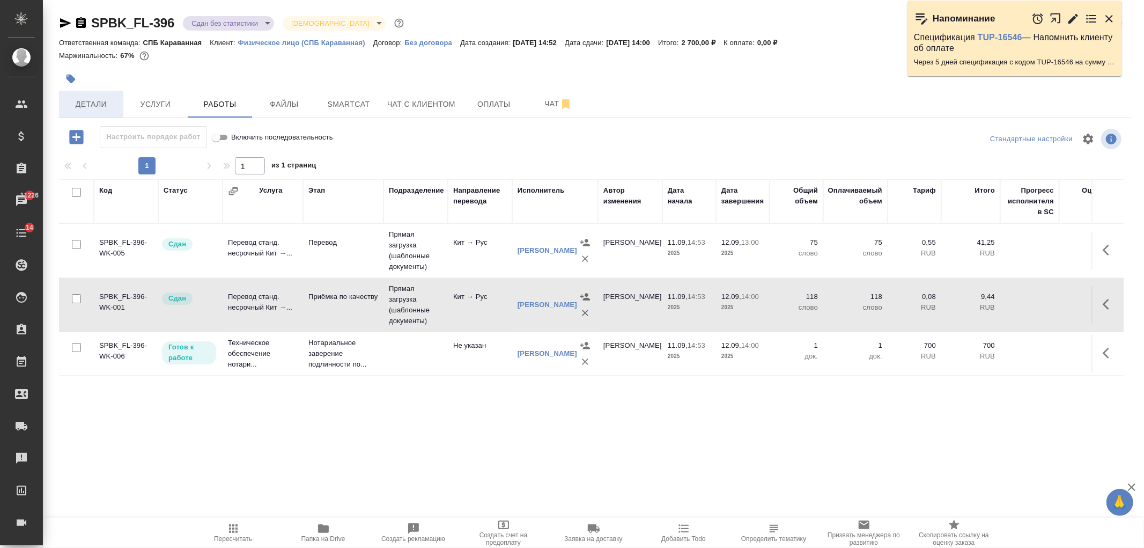
click at [78, 96] on button "Детали" at bounding box center [91, 104] width 64 height 27
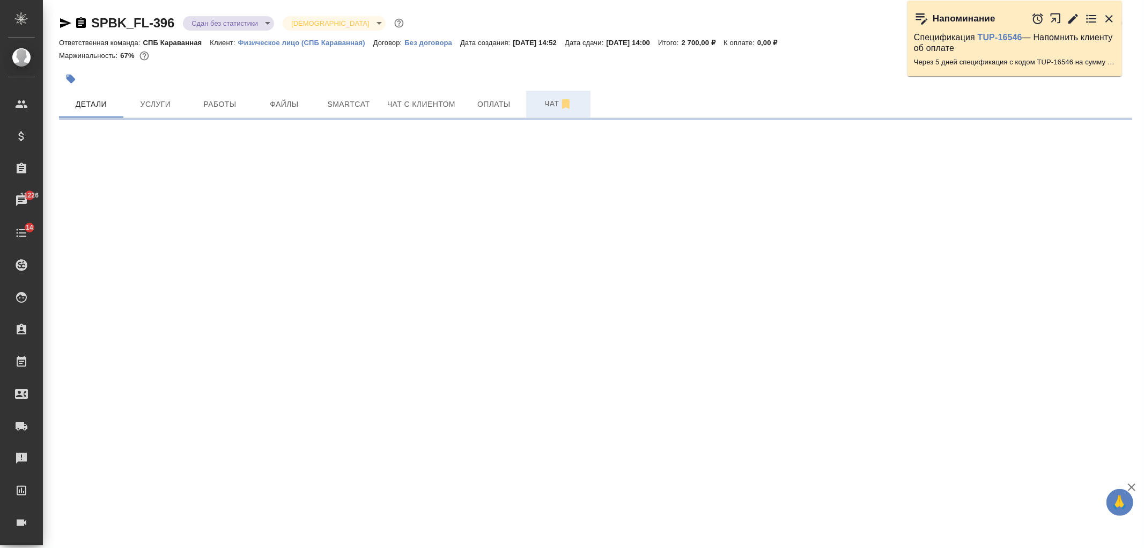
select select "RU"
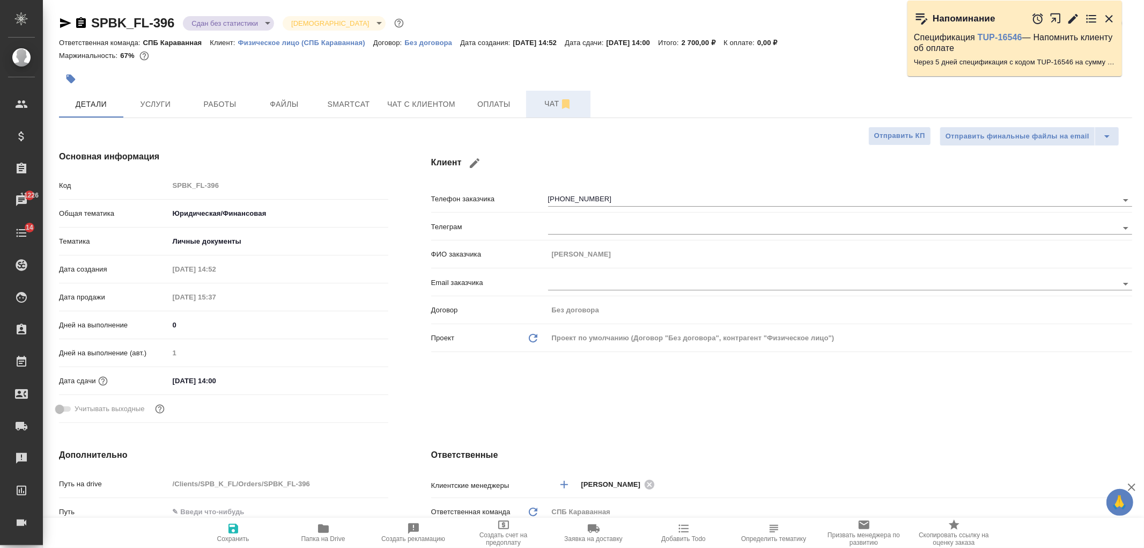
type textarea "x"
click at [538, 106] on span "Чат" at bounding box center [559, 103] width 52 height 13
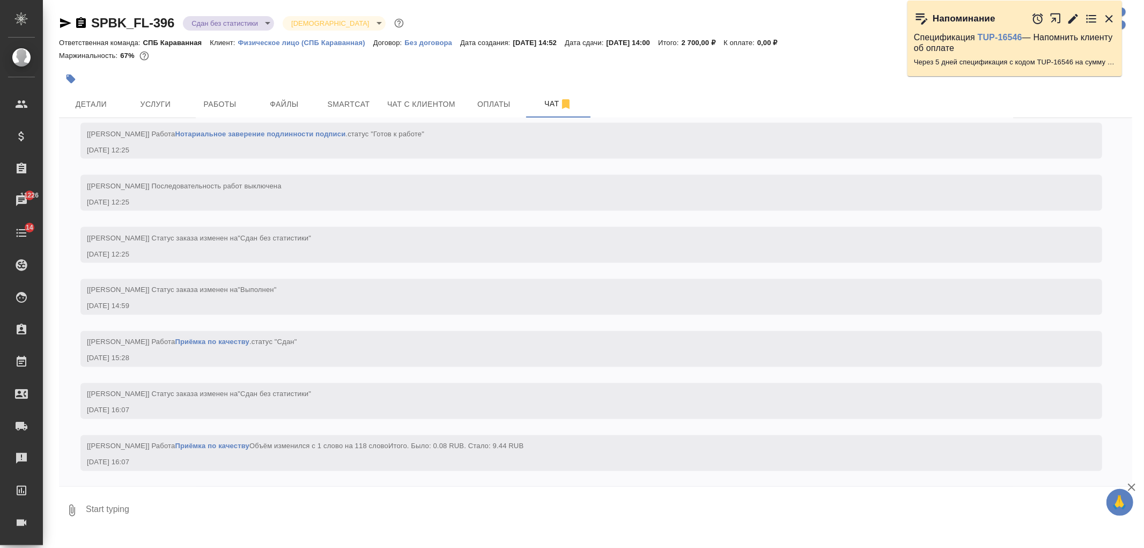
scroll to position [1758, 0]
click at [166, 104] on span "Услуги" at bounding box center [156, 104] width 52 height 13
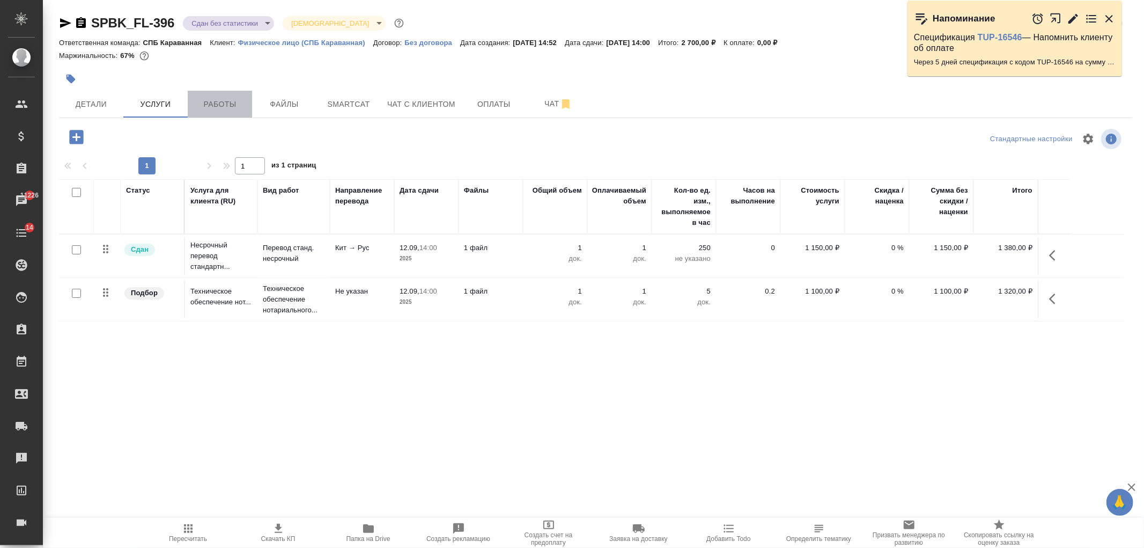
click at [237, 106] on span "Работы" at bounding box center [220, 104] width 52 height 13
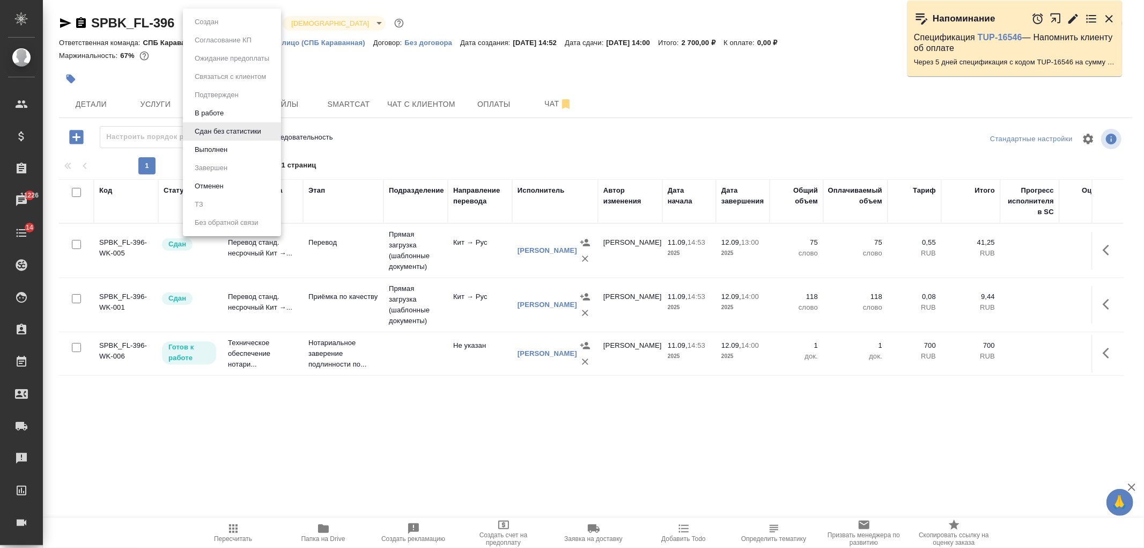
click at [221, 25] on body "🙏 .cls-1 fill:#fff; AWATERA Ivanova Arina Клиенты Спецификации Заказы 11226 Чат…" at bounding box center [572, 274] width 1144 height 548
click at [258, 148] on li "Выполнен" at bounding box center [232, 150] width 98 height 18
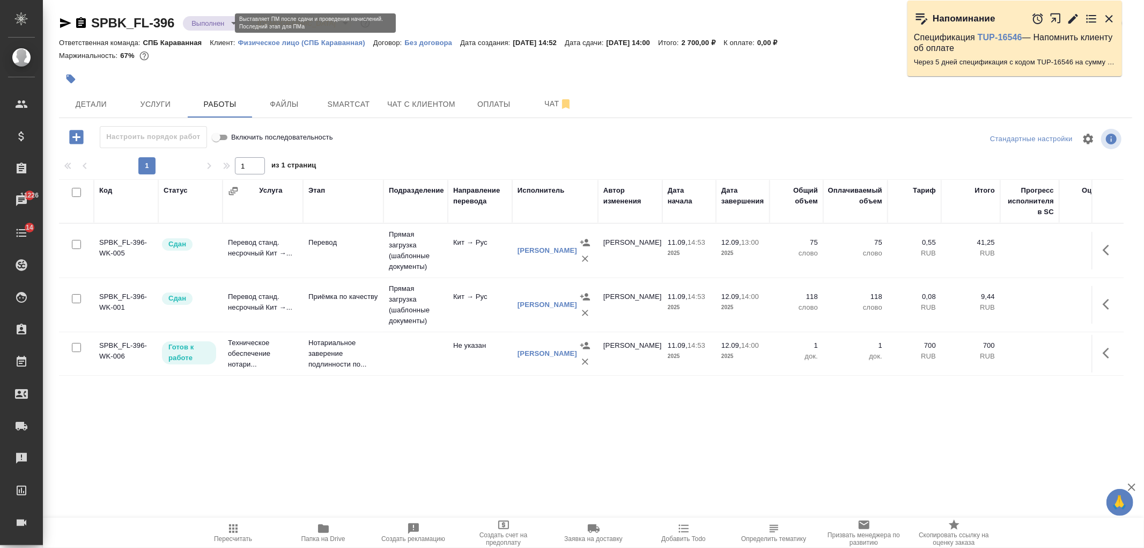
click at [221, 21] on body "🙏 .cls-1 fill:#fff; AWATERA Ivanova Arina Клиенты Спецификации Заказы 11226 Чат…" at bounding box center [572, 274] width 1144 height 548
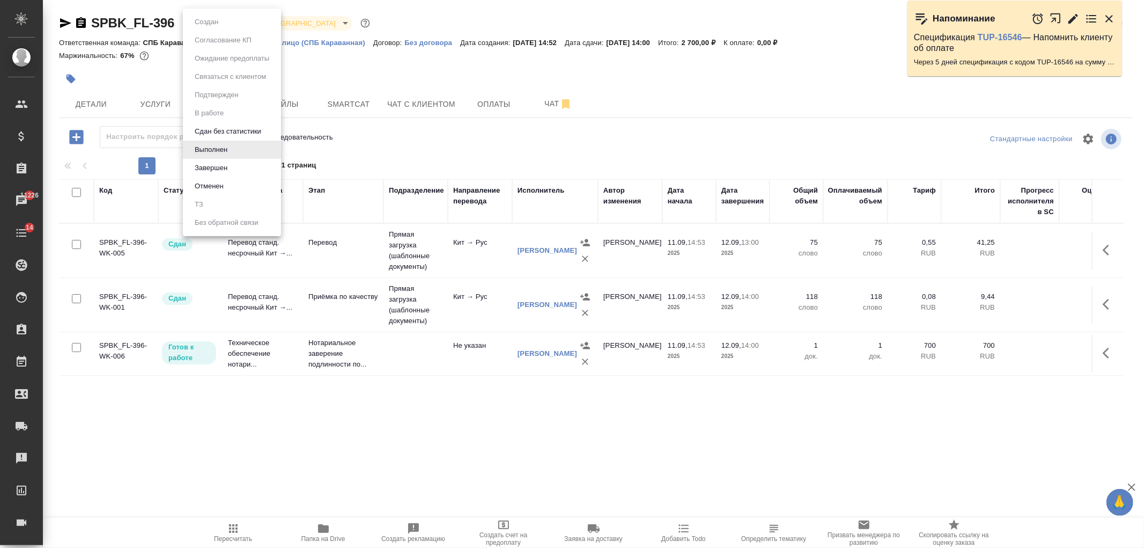
click at [256, 168] on li "Завершен" at bounding box center [232, 168] width 98 height 18
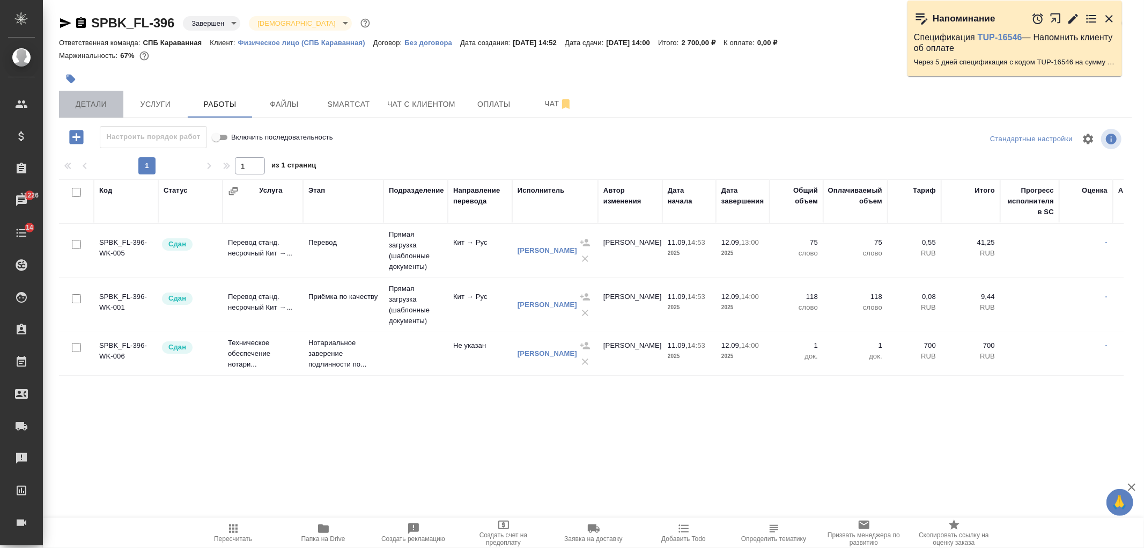
click at [93, 114] on button "Детали" at bounding box center [91, 104] width 64 height 27
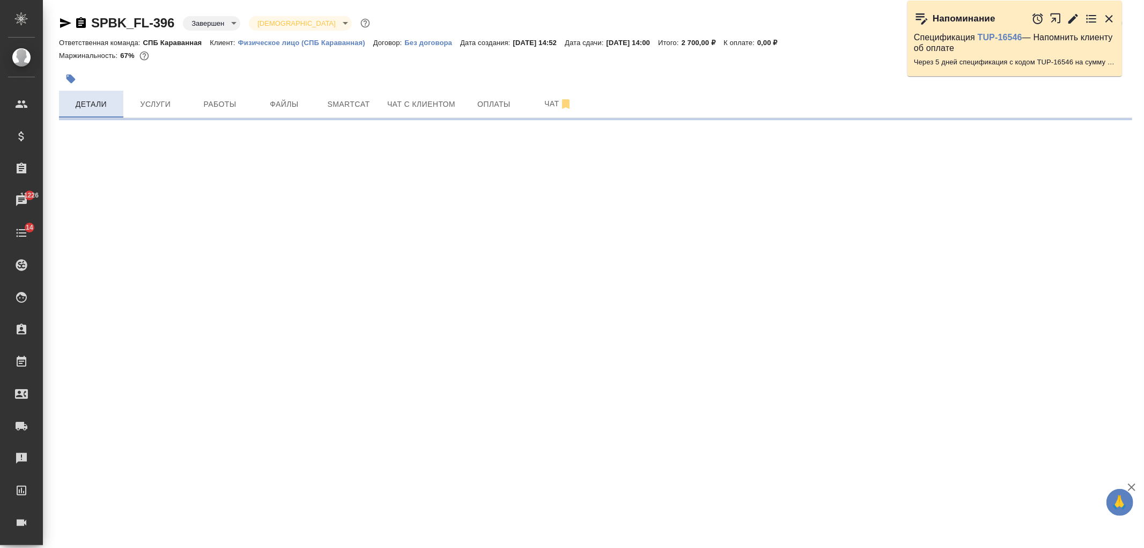
select select "RU"
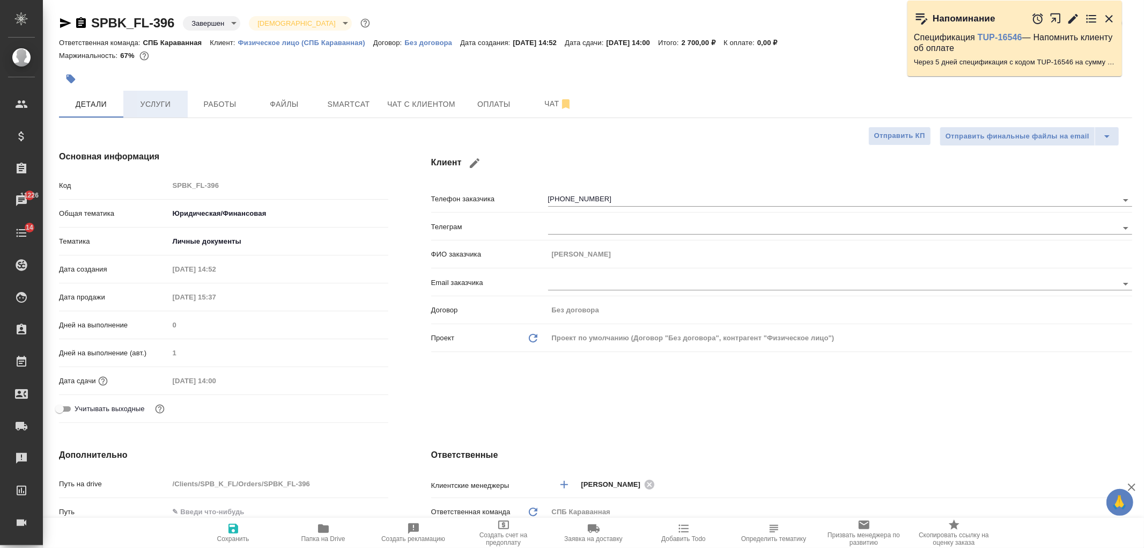
type textarea "x"
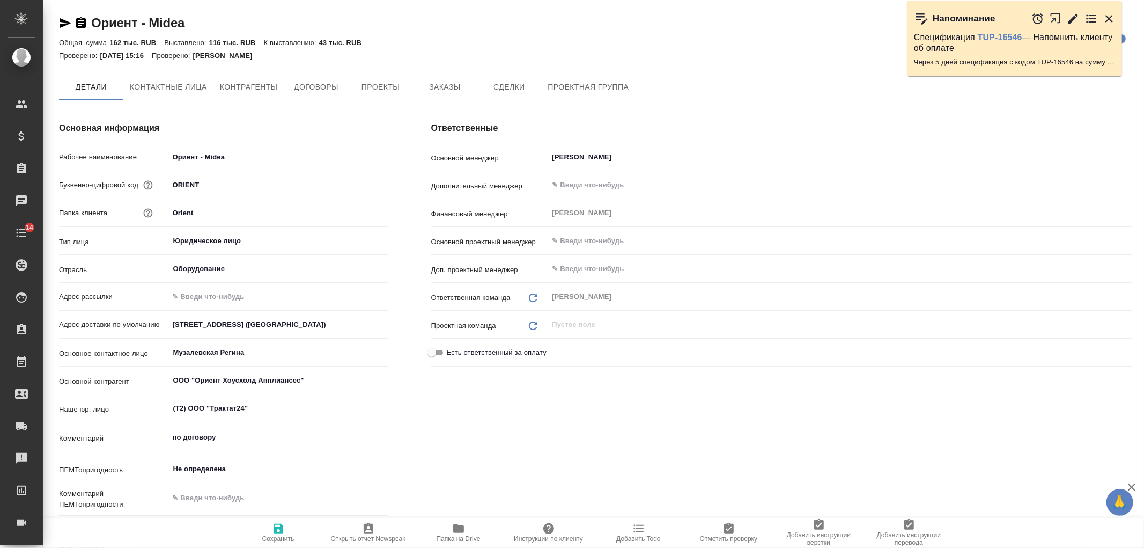
type textarea "x"
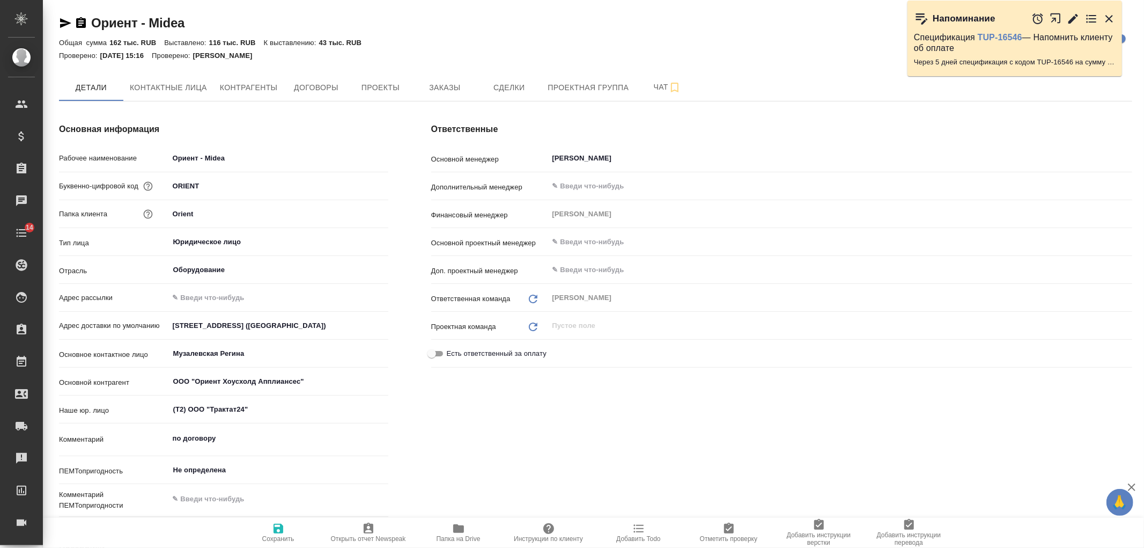
type textarea "x"
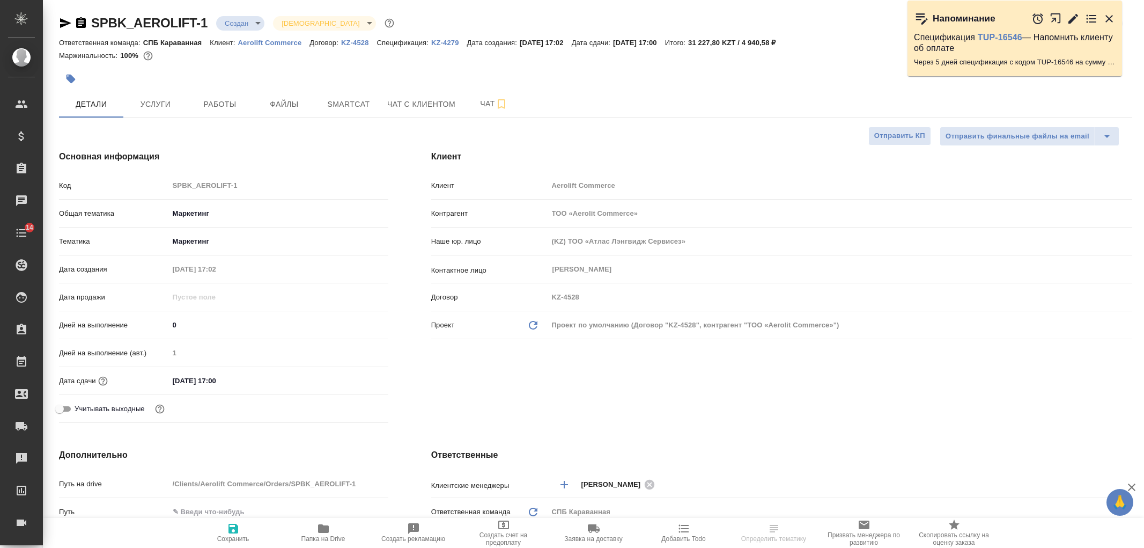
select select "RU"
click at [407, 100] on span "Чат с клиентом" at bounding box center [421, 104] width 68 height 13
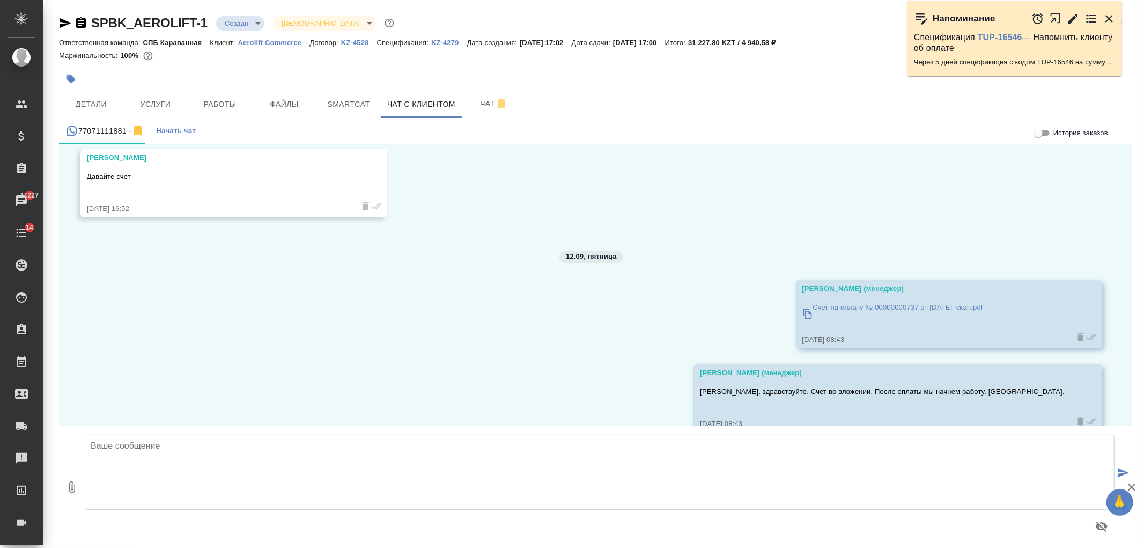
scroll to position [6038, 0]
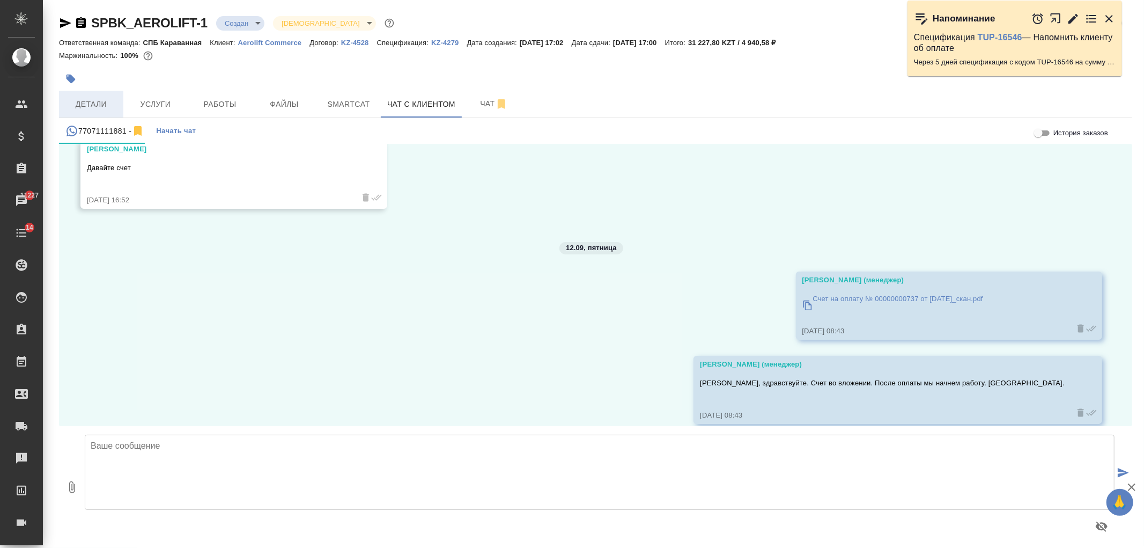
click at [98, 98] on span "Детали" at bounding box center [91, 104] width 52 height 13
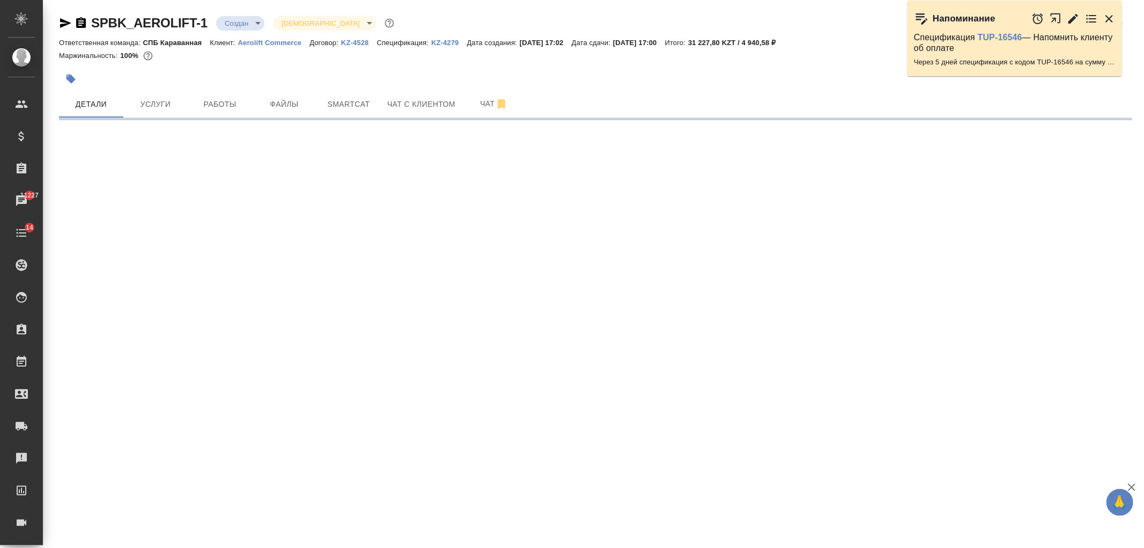
select select "RU"
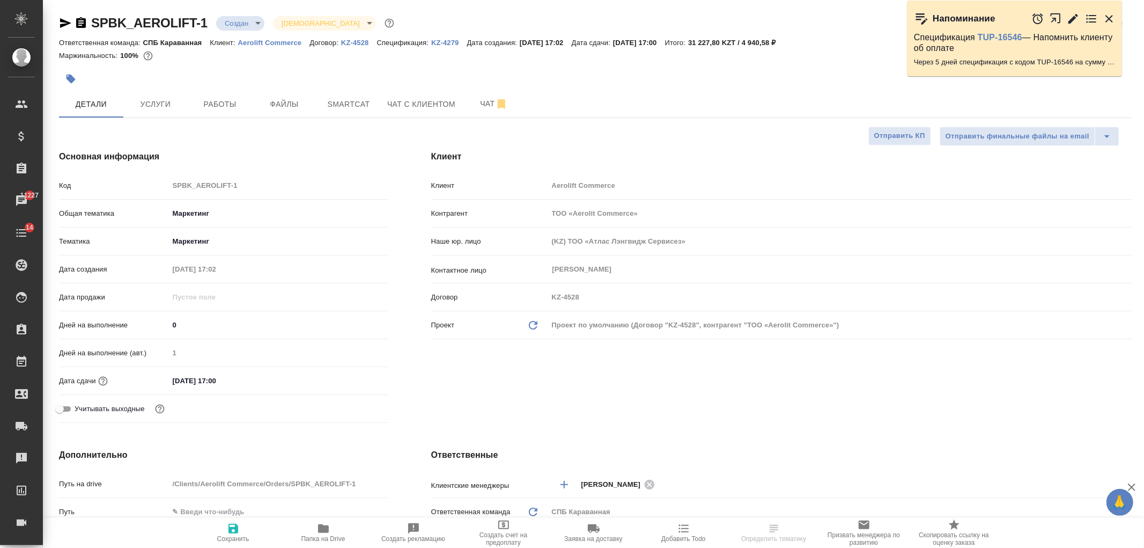
type textarea "x"
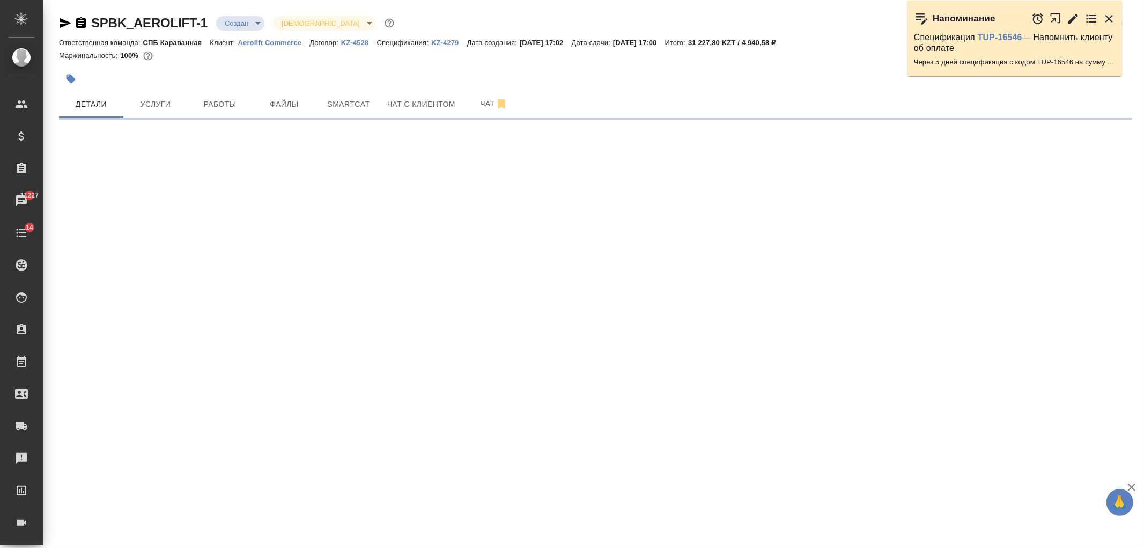
select select "RU"
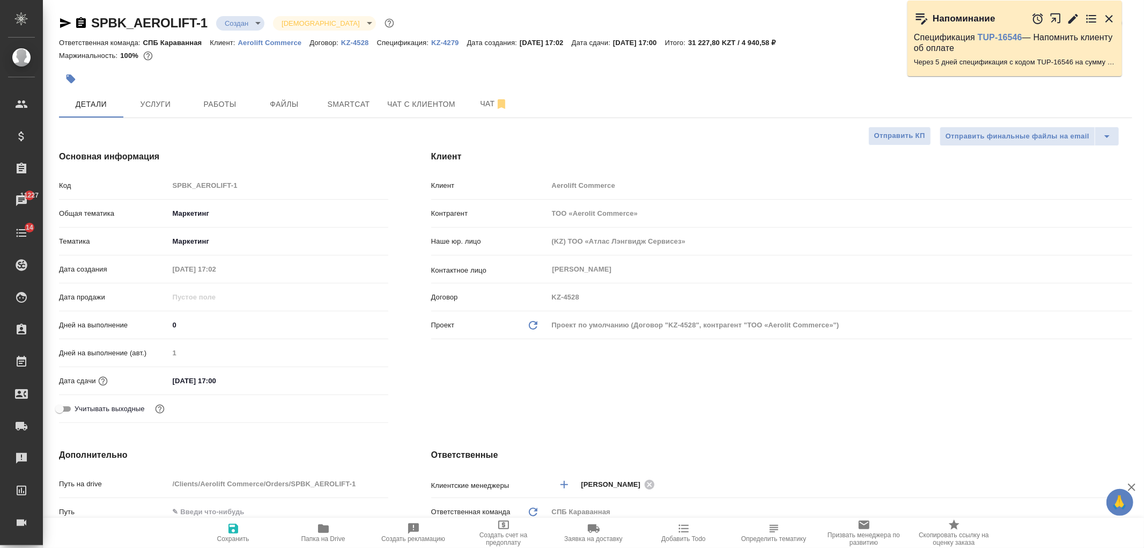
type textarea "x"
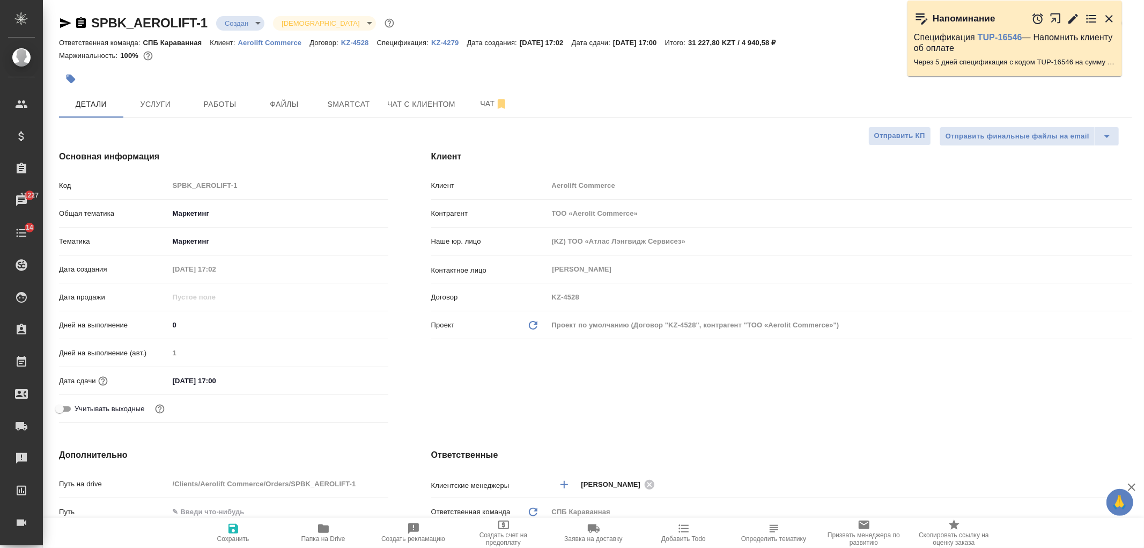
type textarea "x"
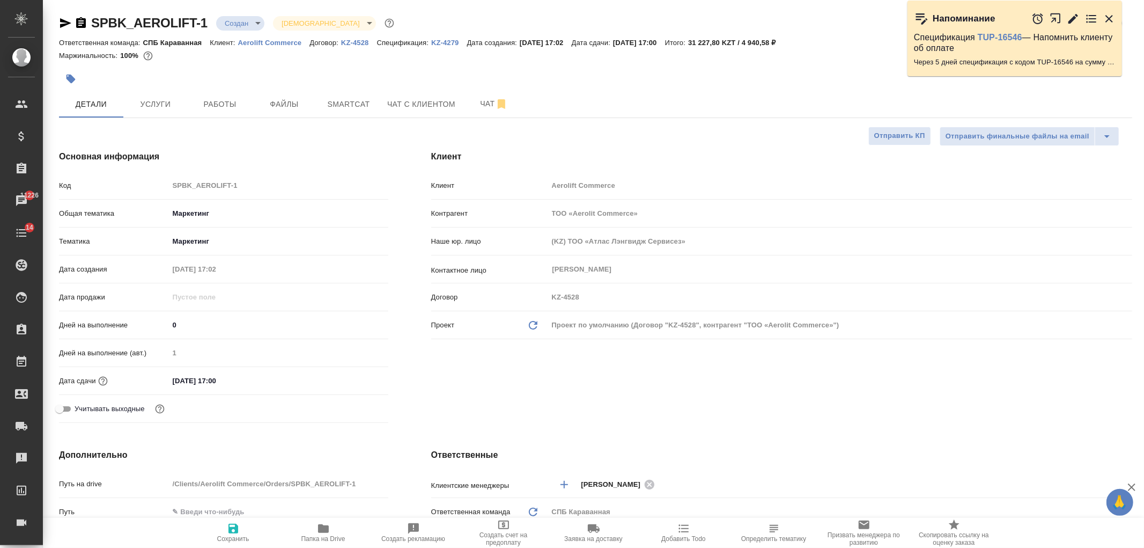
type textarea "x"
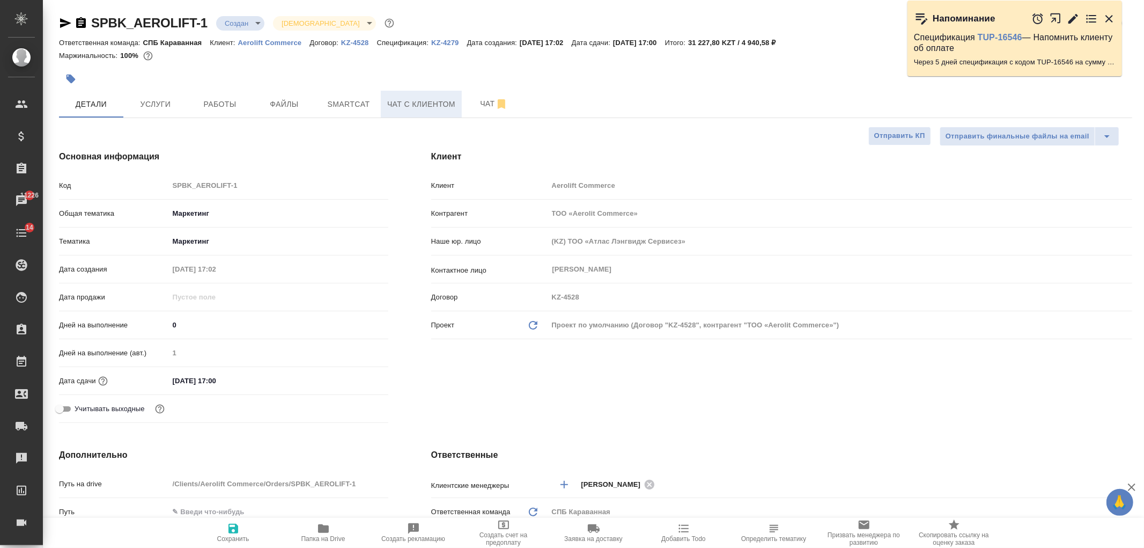
click at [401, 101] on span "Чат с клиентом" at bounding box center [421, 104] width 68 height 13
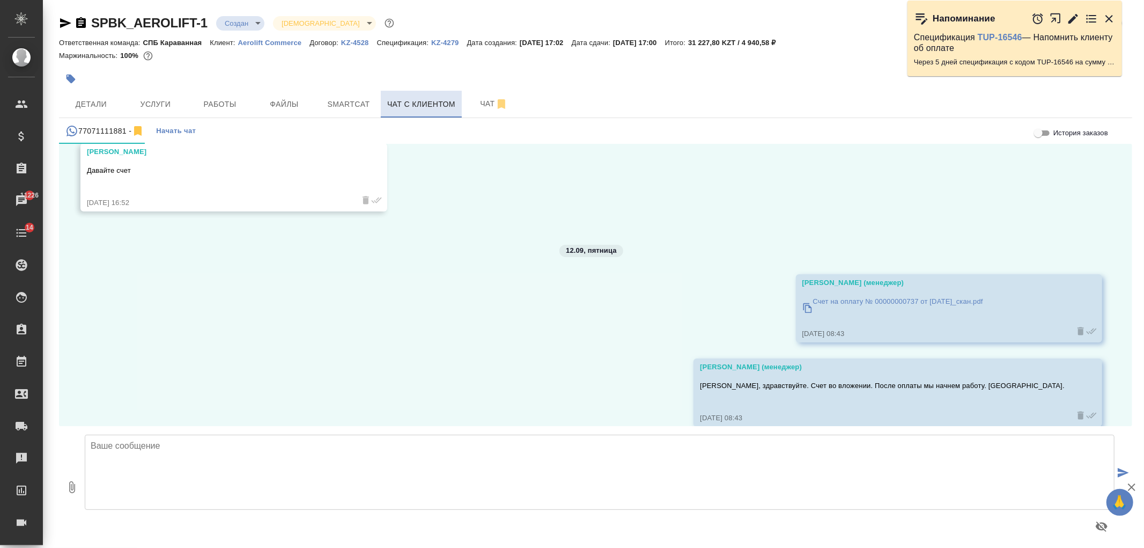
scroll to position [6038, 0]
click at [134, 95] on button "Услуги" at bounding box center [155, 104] width 64 height 27
click at [108, 99] on span "Детали" at bounding box center [91, 104] width 52 height 13
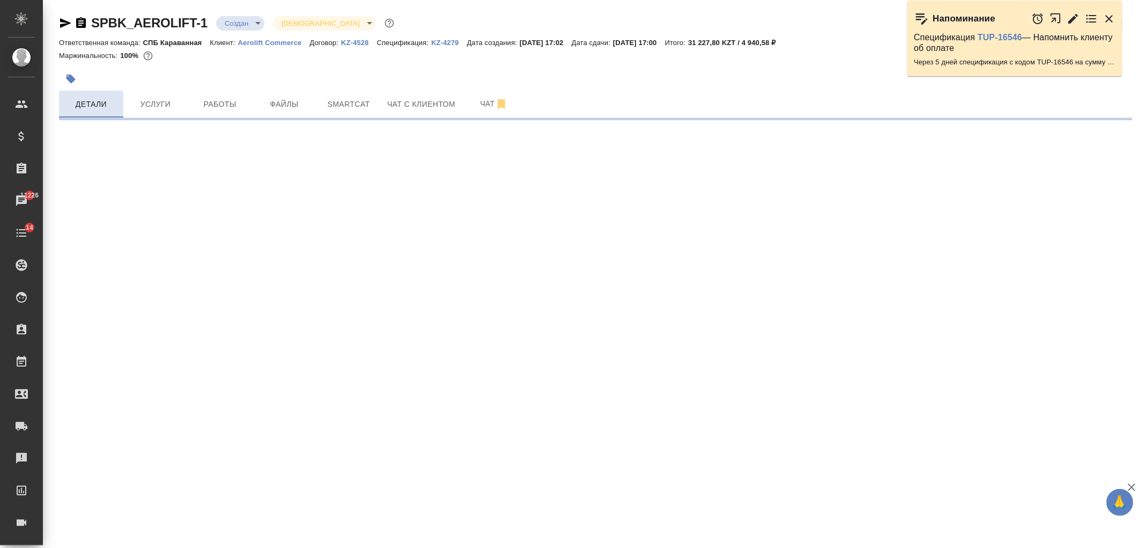
select select "RU"
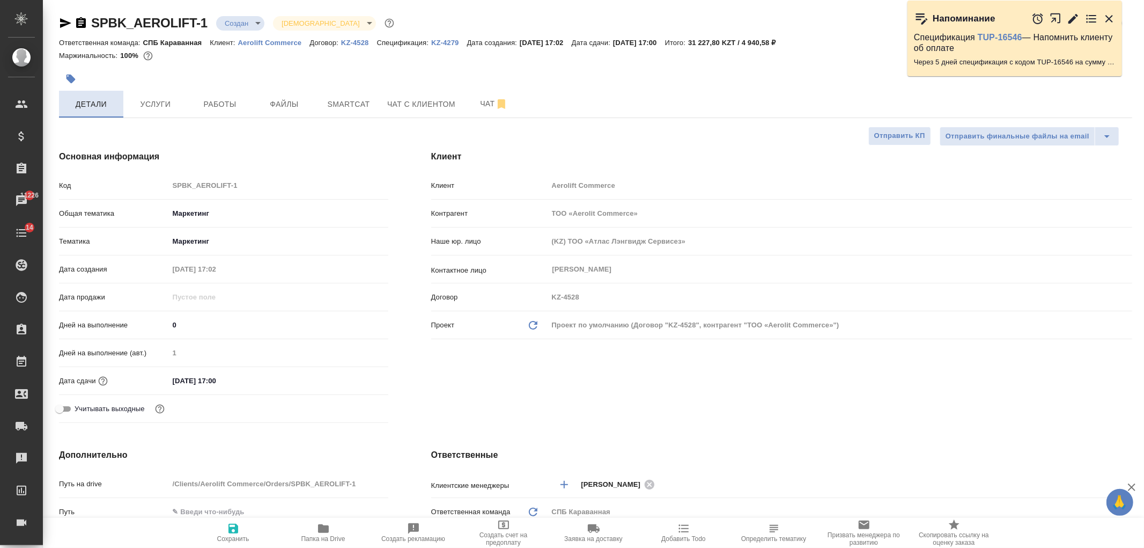
type textarea "x"
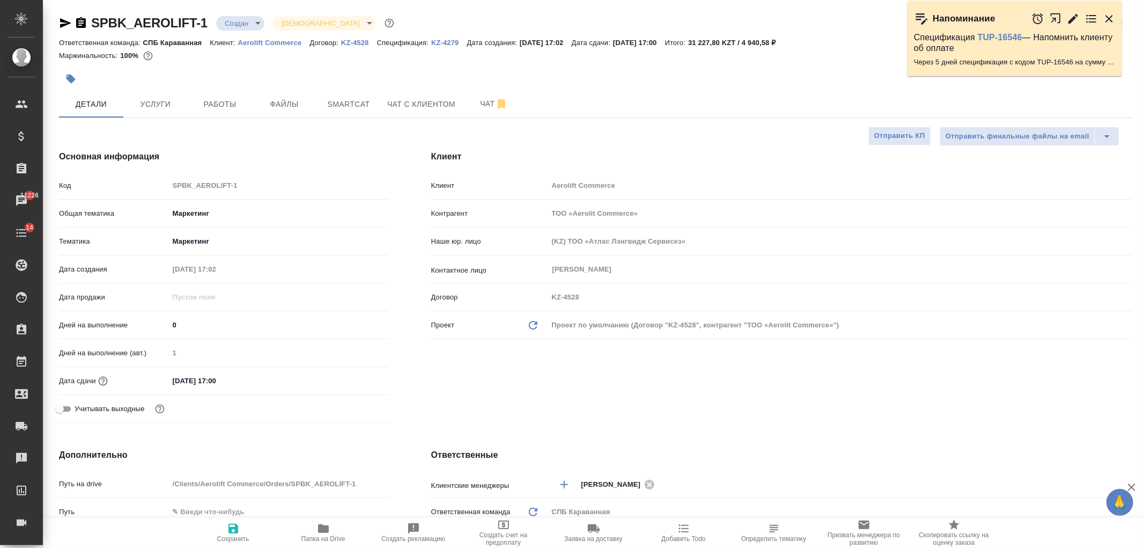
type textarea "x"
click at [438, 41] on p "KZ-4279" at bounding box center [449, 43] width 36 height 8
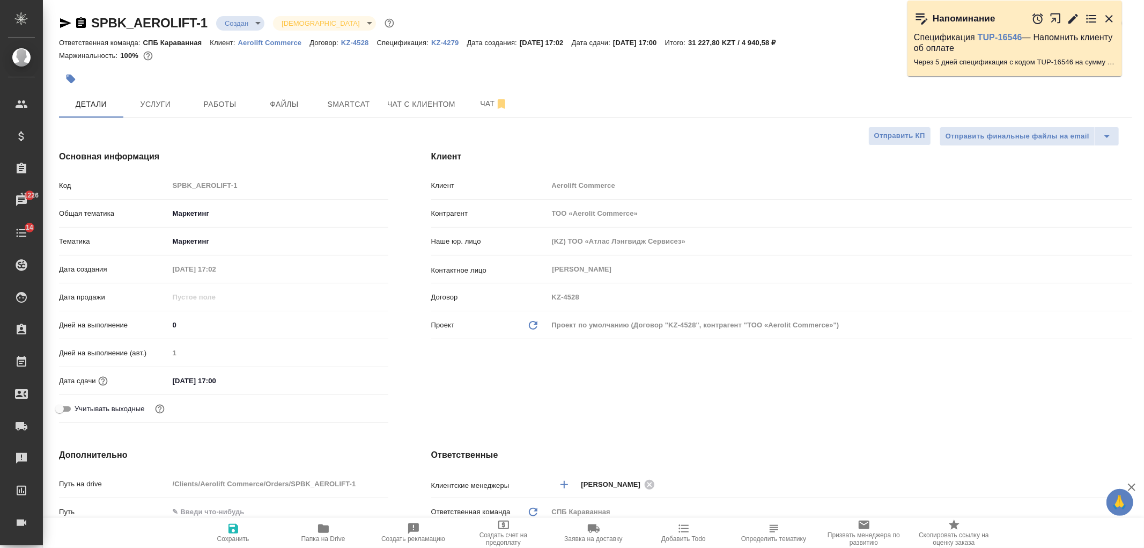
type textarea "x"
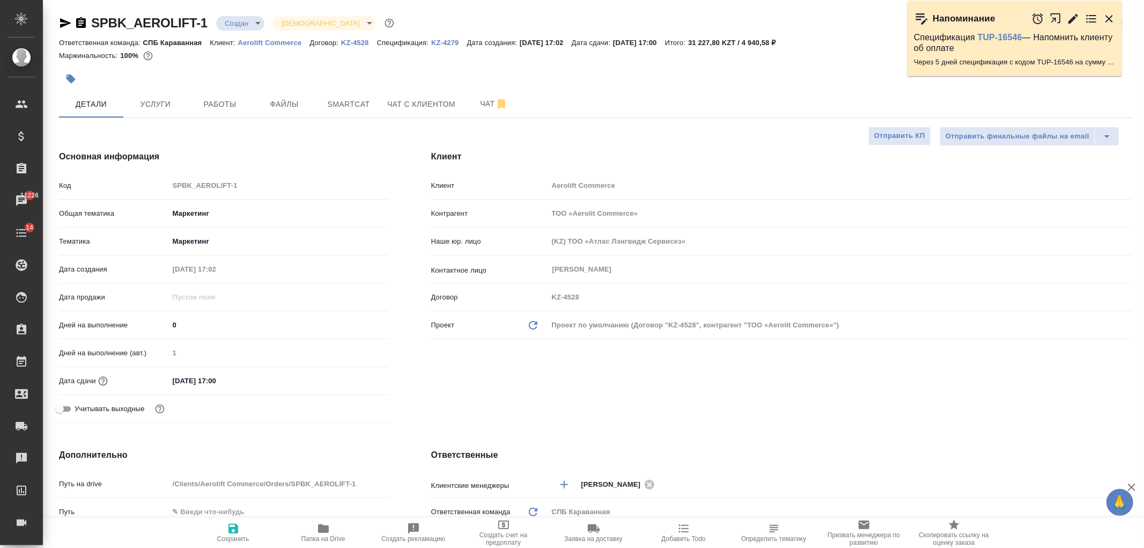
type textarea "x"
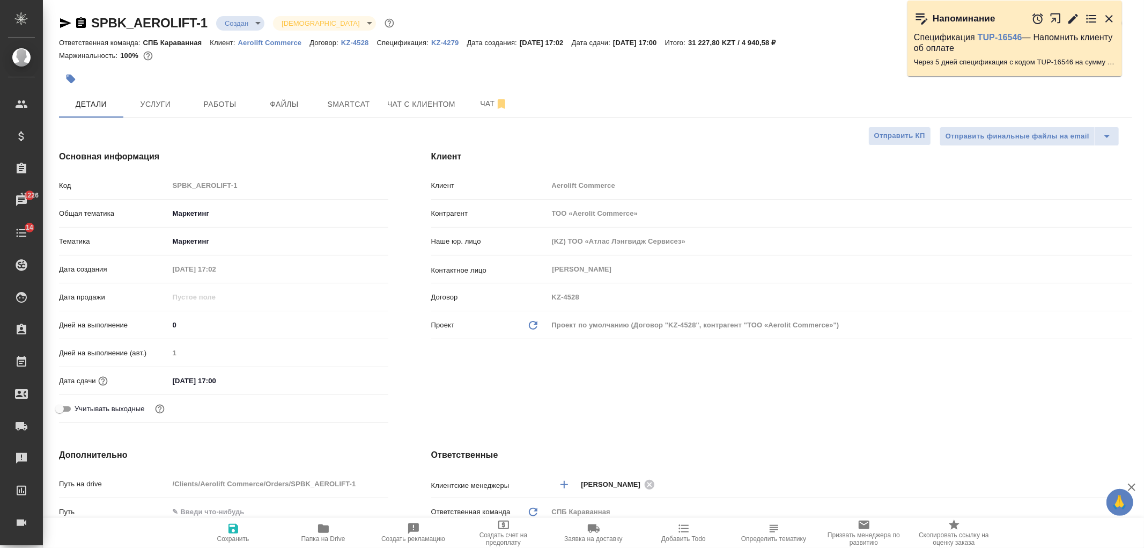
type textarea "x"
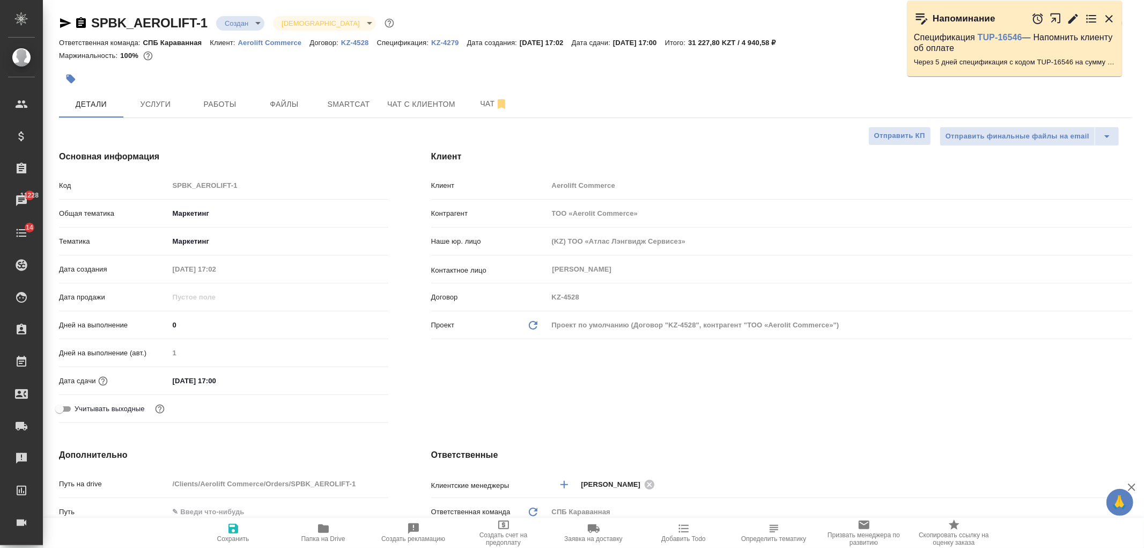
type textarea "x"
click at [398, 106] on span "Чат с клиентом" at bounding box center [421, 104] width 68 height 13
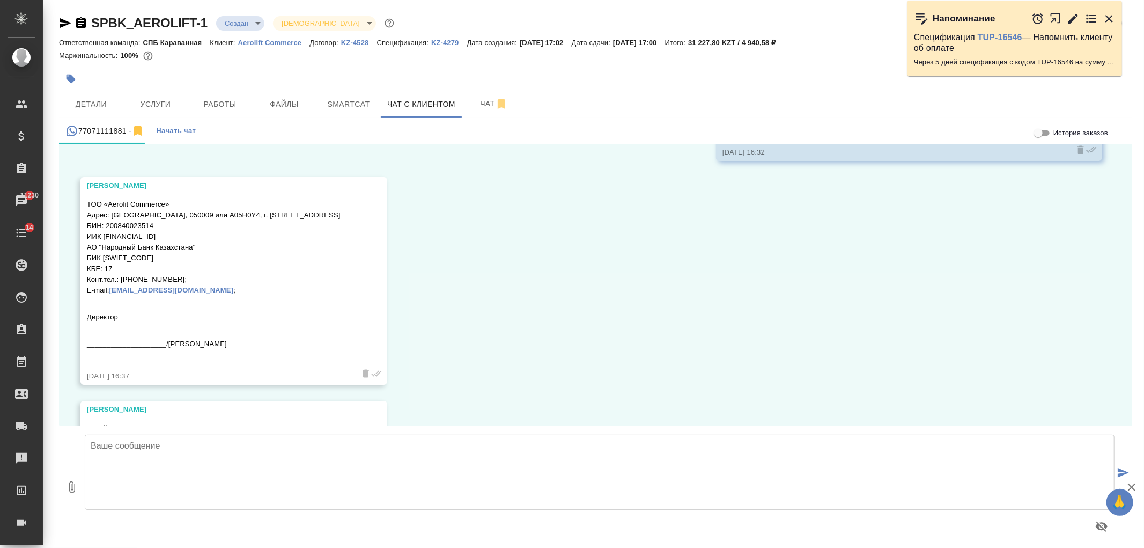
scroll to position [6038, 0]
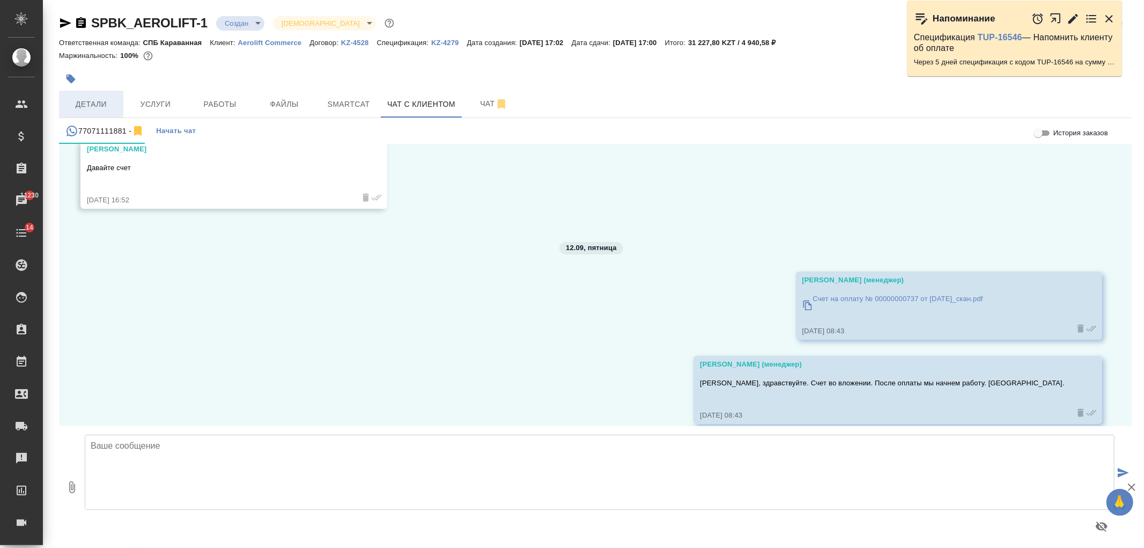
click at [89, 104] on span "Детали" at bounding box center [91, 104] width 52 height 13
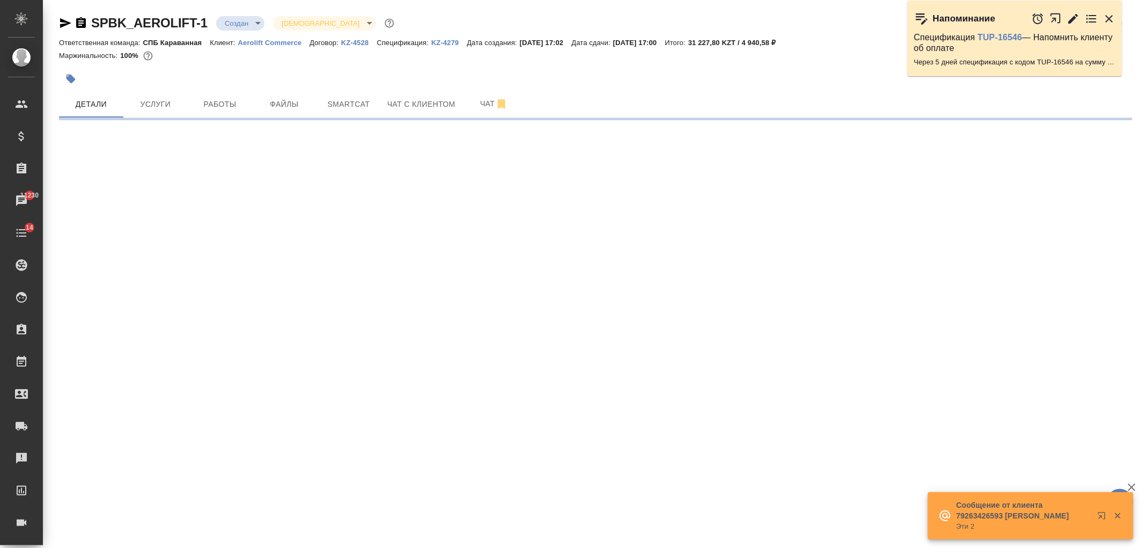
select select "RU"
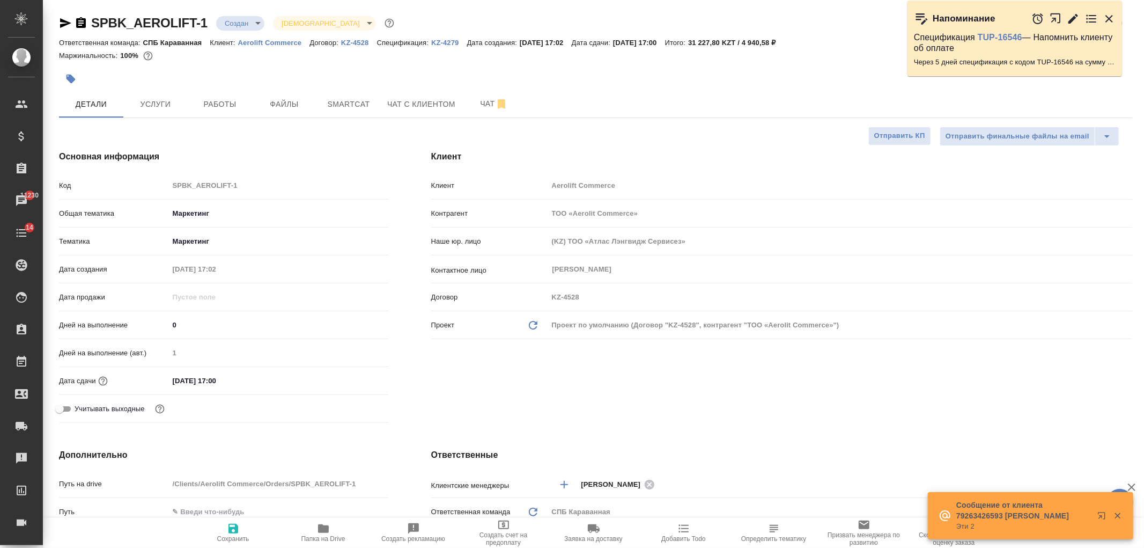
type textarea "x"
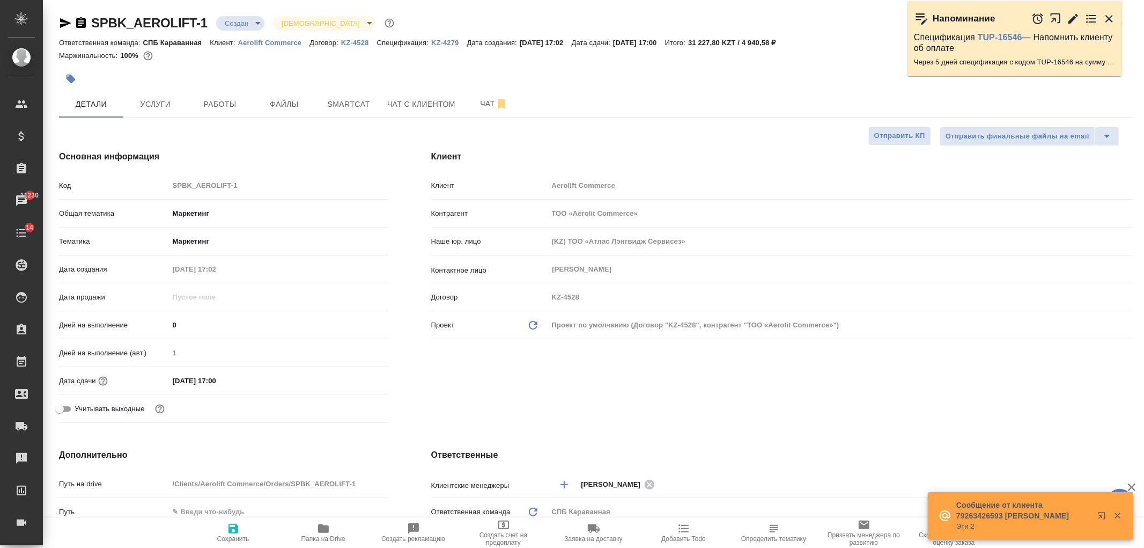
type textarea "x"
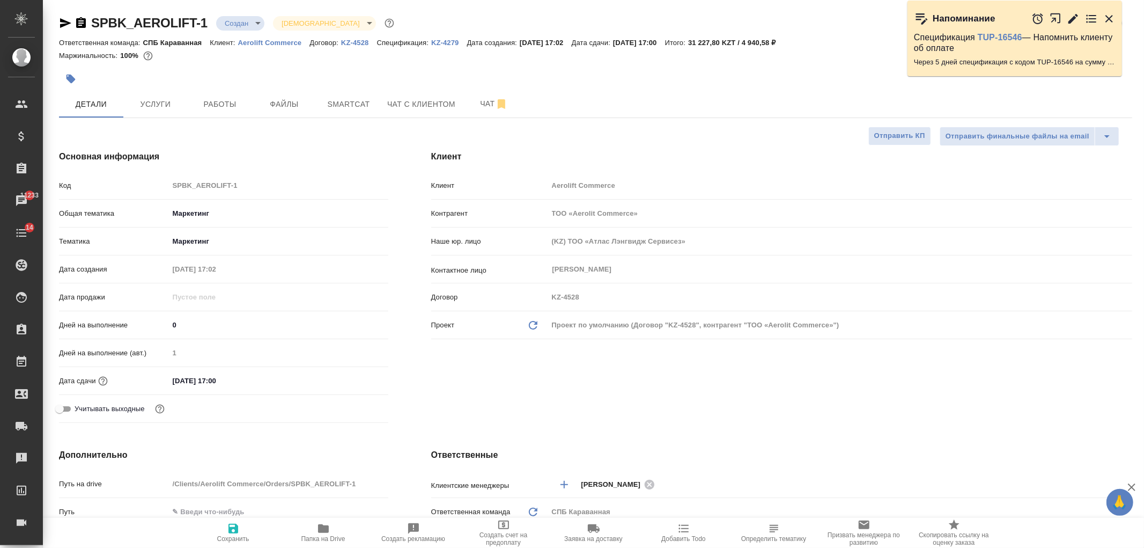
type textarea "x"
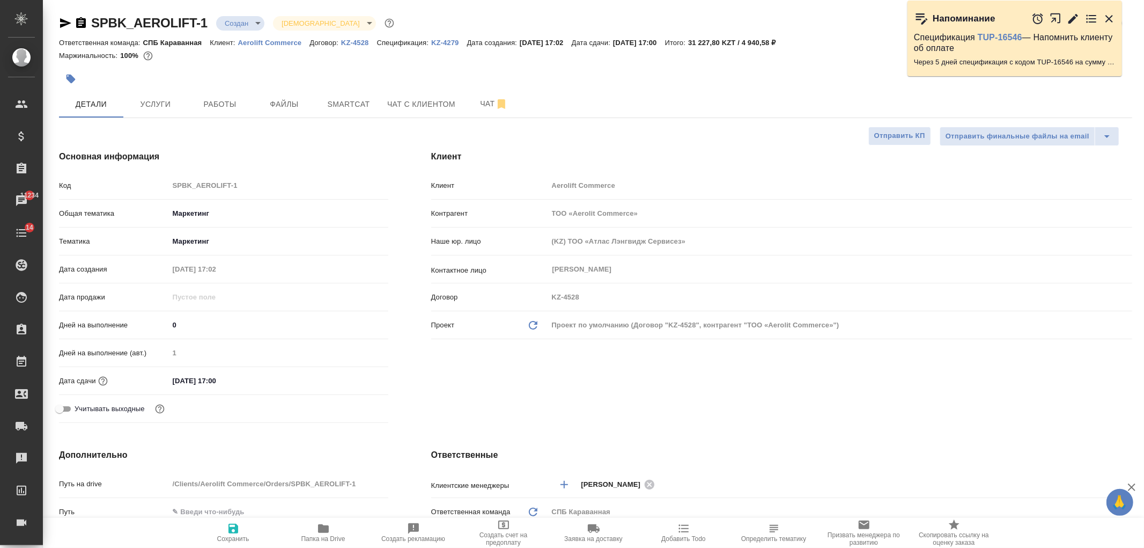
type textarea "x"
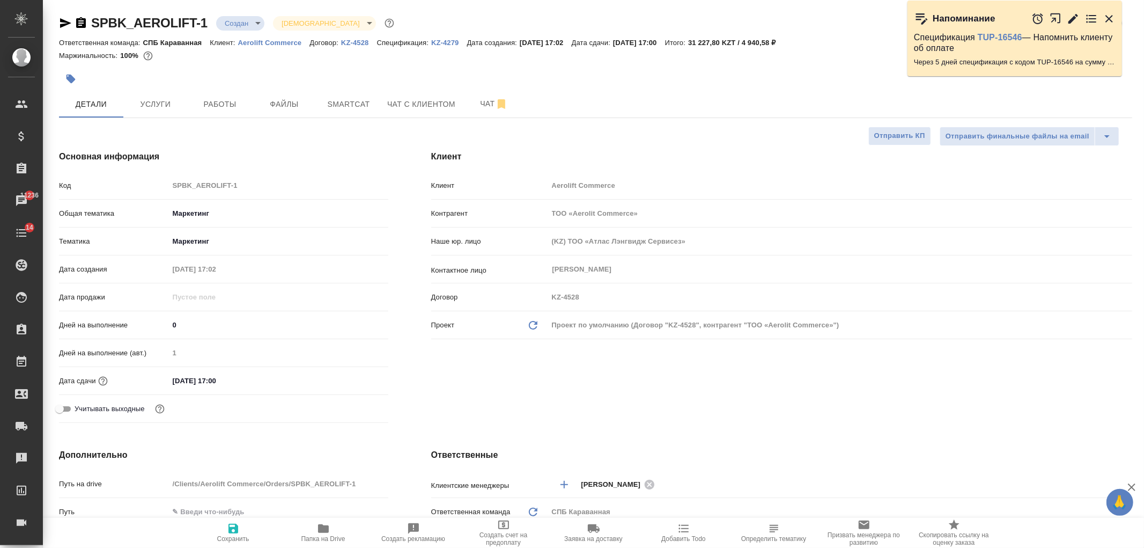
type textarea "x"
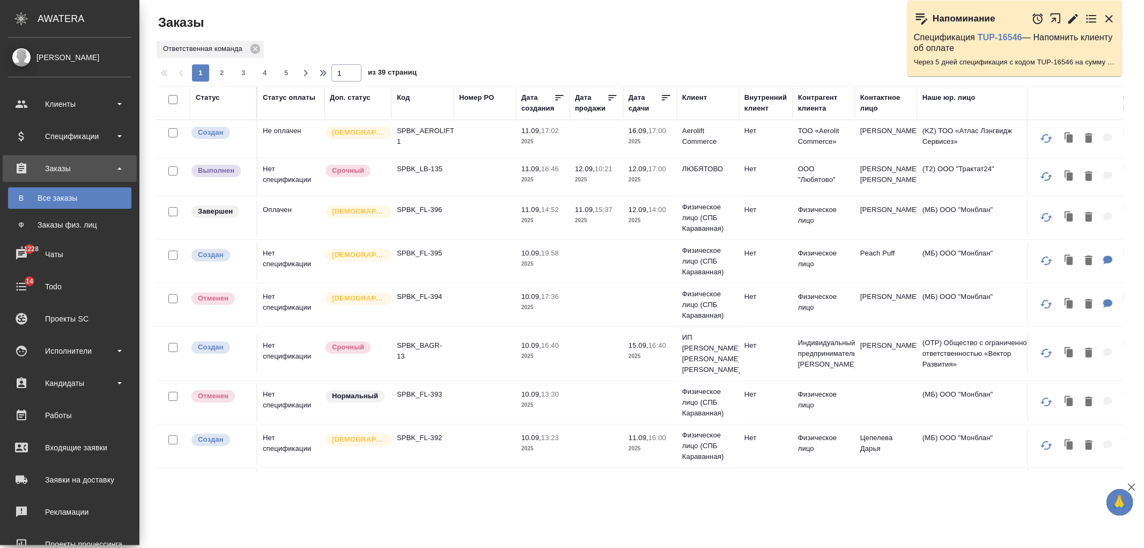
click at [80, 258] on div "Чаты" at bounding box center [69, 254] width 123 height 16
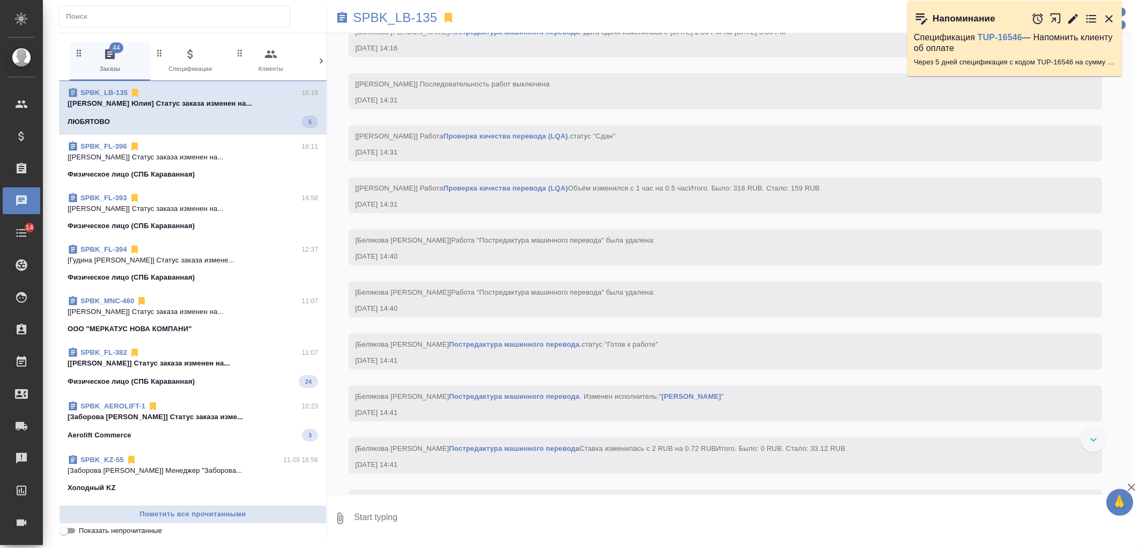
click at [323, 65] on icon at bounding box center [321, 61] width 11 height 11
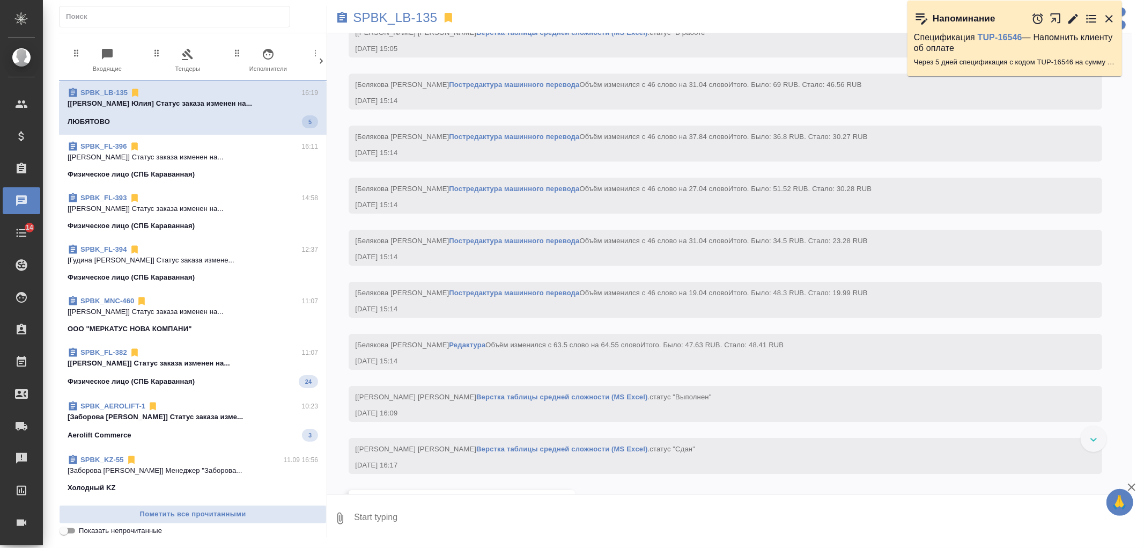
scroll to position [0, 246]
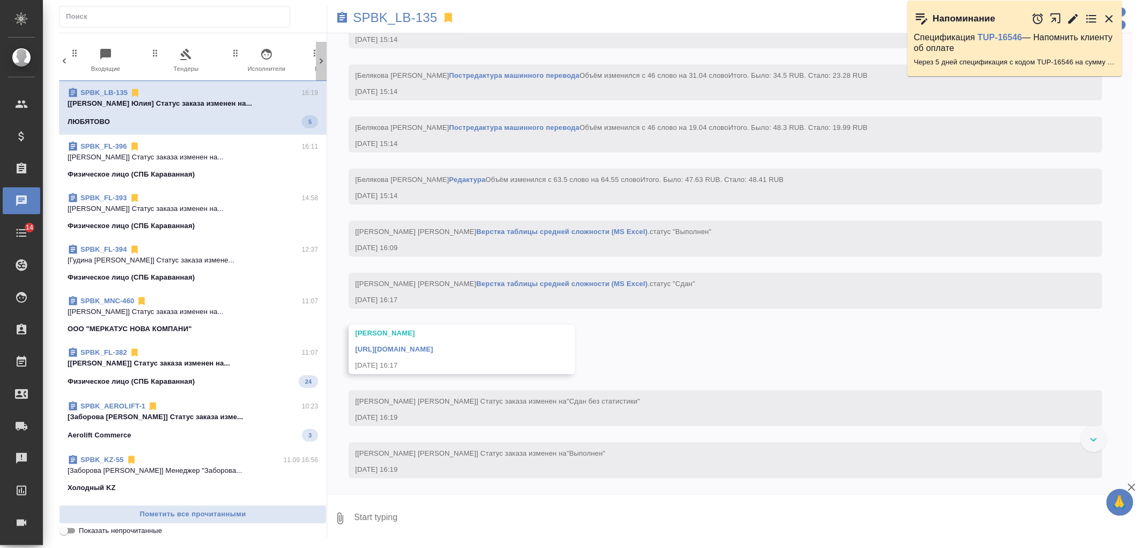
click at [323, 65] on icon at bounding box center [321, 61] width 11 height 11
click at [278, 65] on span "99+ Мессенджеры" at bounding box center [276, 61] width 72 height 26
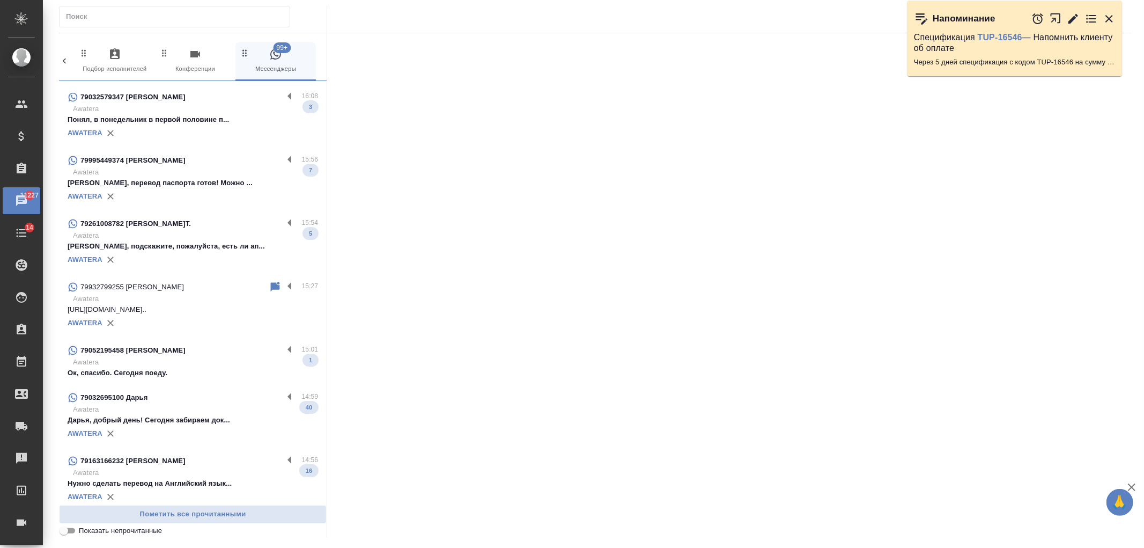
scroll to position [310, 0]
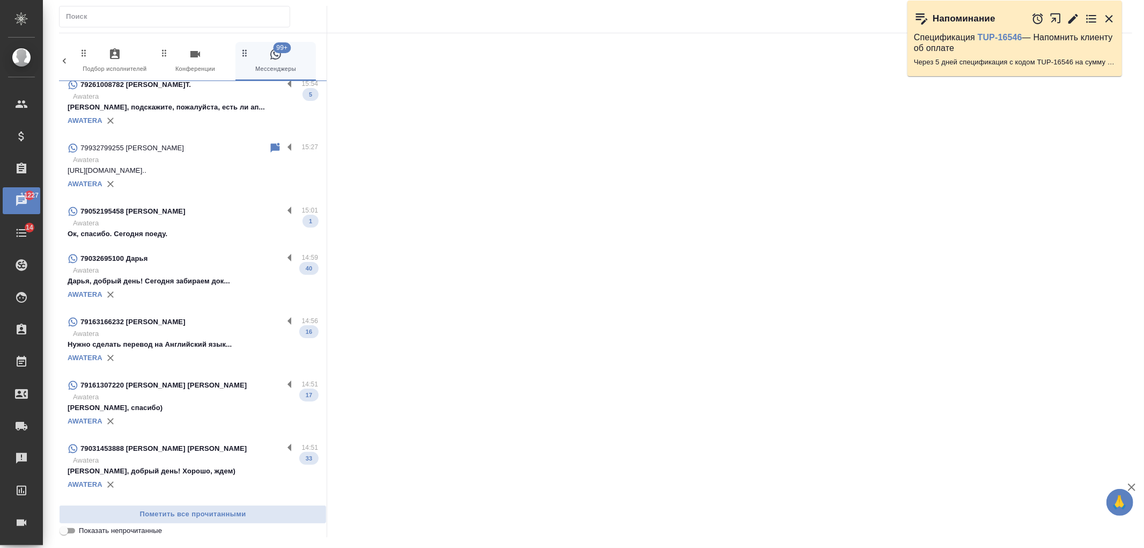
click at [223, 230] on p "Ок, спасибо. Сегодня поеду." at bounding box center [193, 234] width 251 height 11
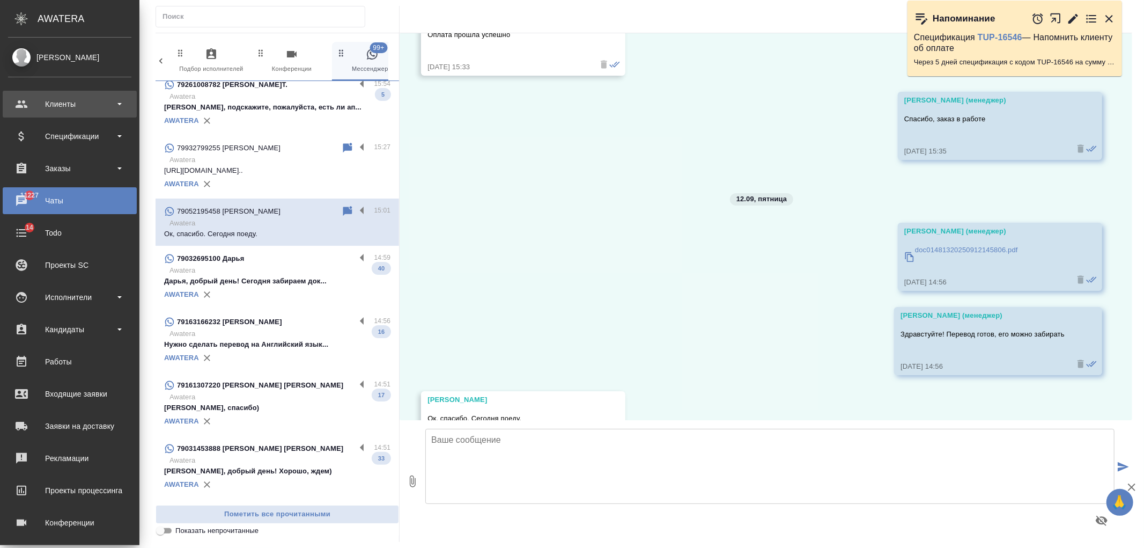
scroll to position [8092, 0]
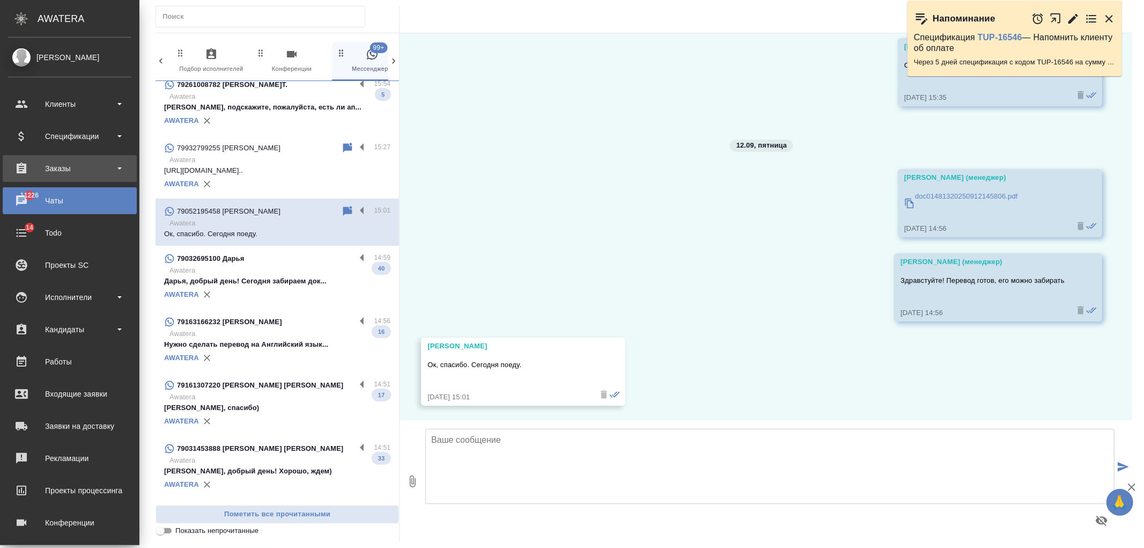
click at [51, 174] on div "Заказы" at bounding box center [69, 168] width 123 height 16
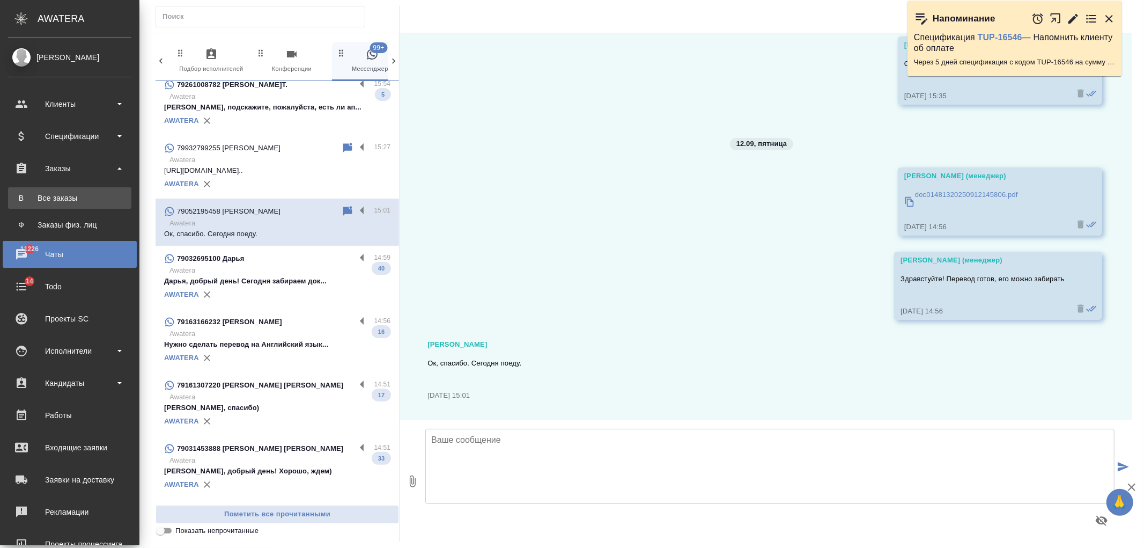
click at [65, 193] on div "Все заказы" at bounding box center [69, 198] width 113 height 11
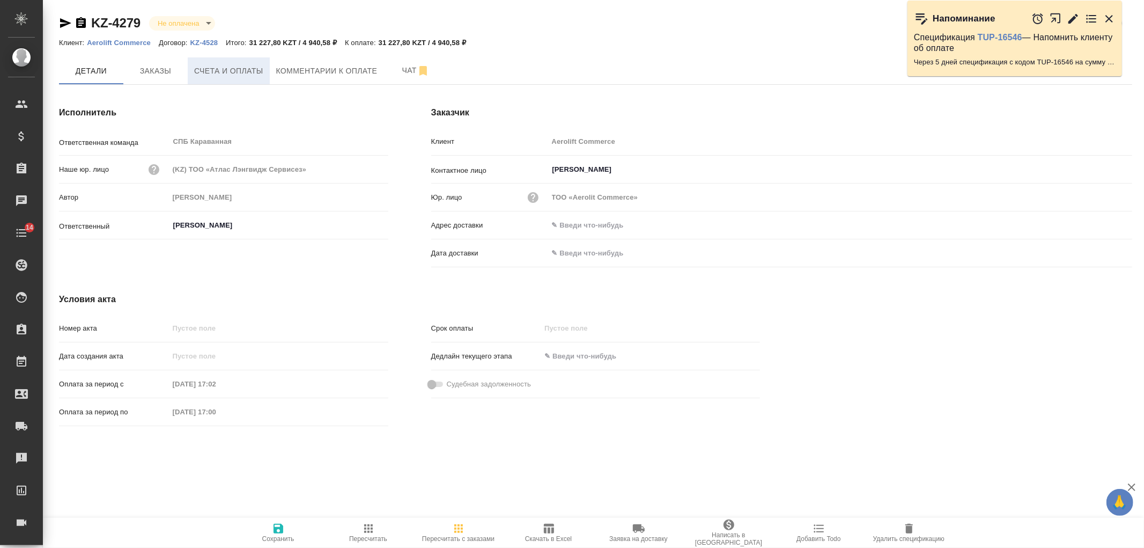
click at [230, 71] on span "Счета и оплаты" at bounding box center [228, 70] width 69 height 13
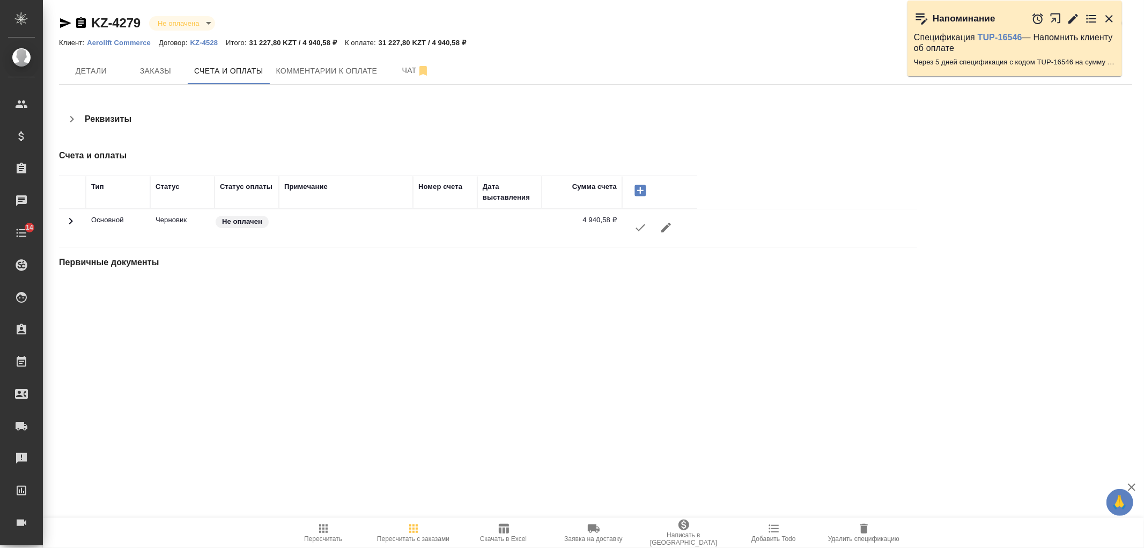
click at [305, 69] on span "Комментарии к оплате" at bounding box center [326, 70] width 101 height 13
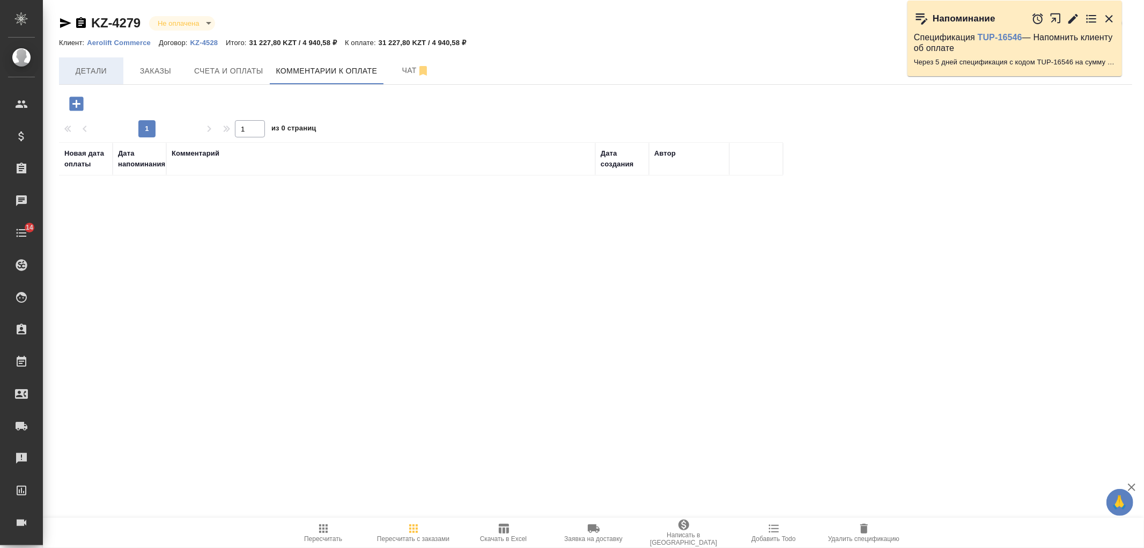
click at [105, 77] on span "Детали" at bounding box center [91, 70] width 52 height 13
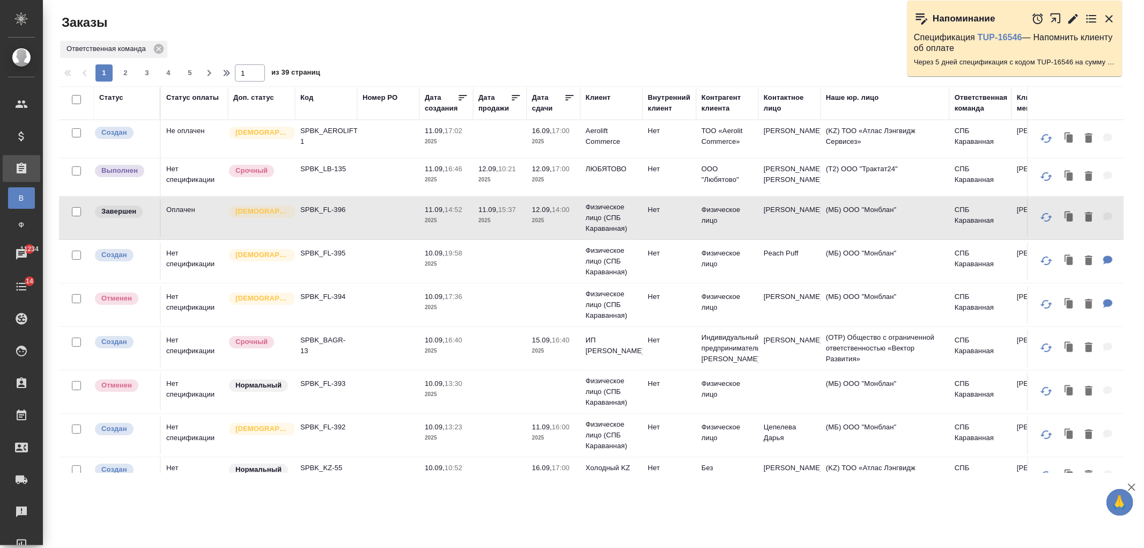
click at [387, 172] on td at bounding box center [388, 177] width 62 height 38
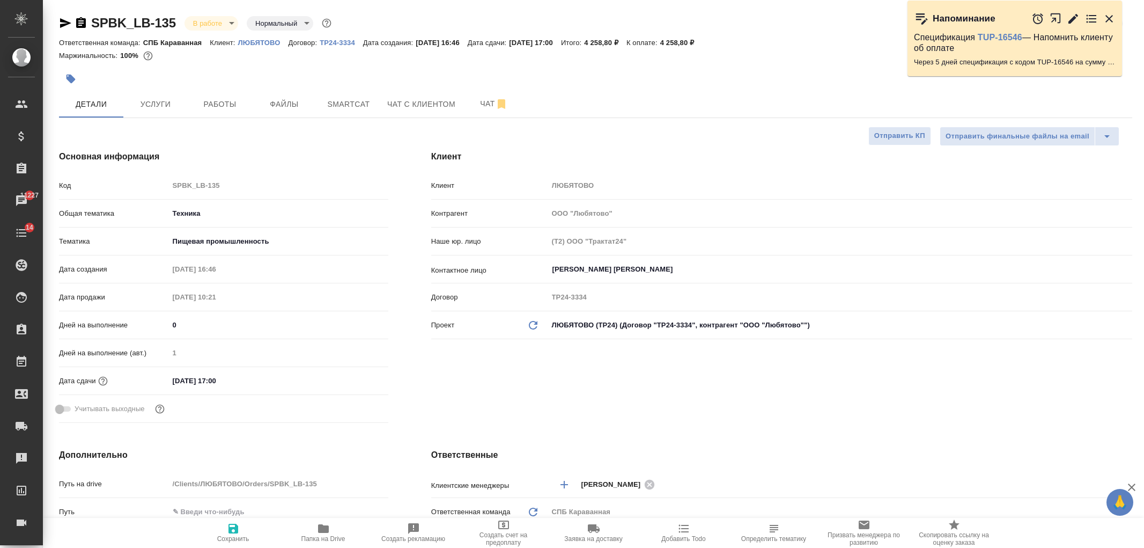
select select "RU"
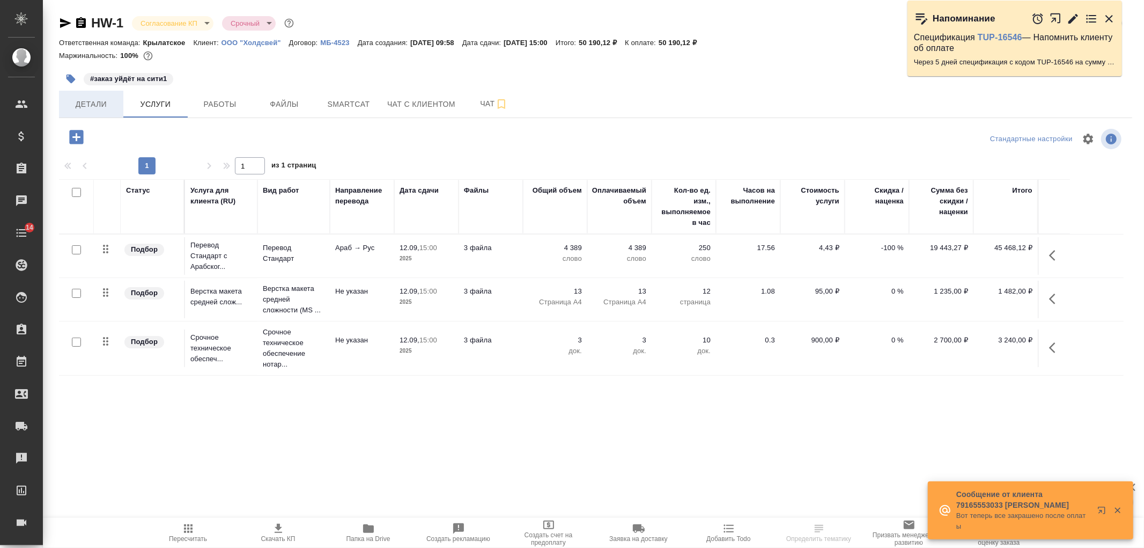
click at [108, 101] on span "Детали" at bounding box center [91, 104] width 52 height 13
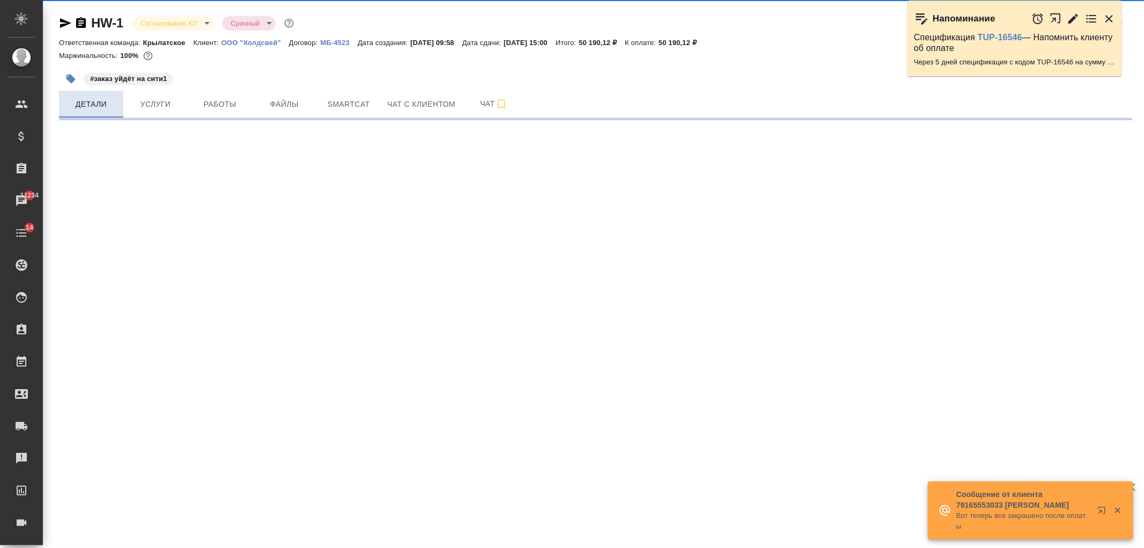
select select "RU"
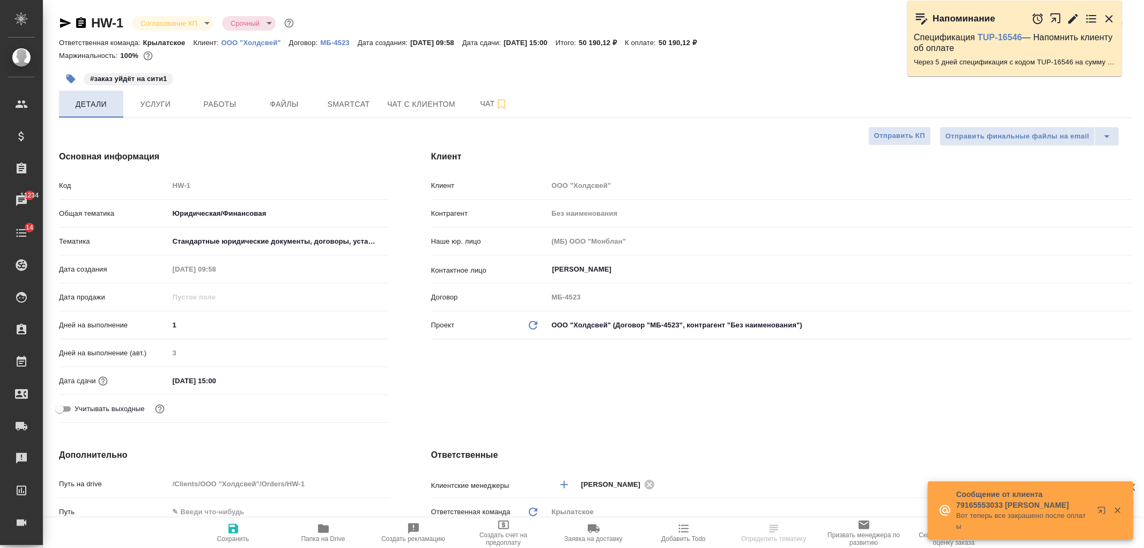
type textarea "x"
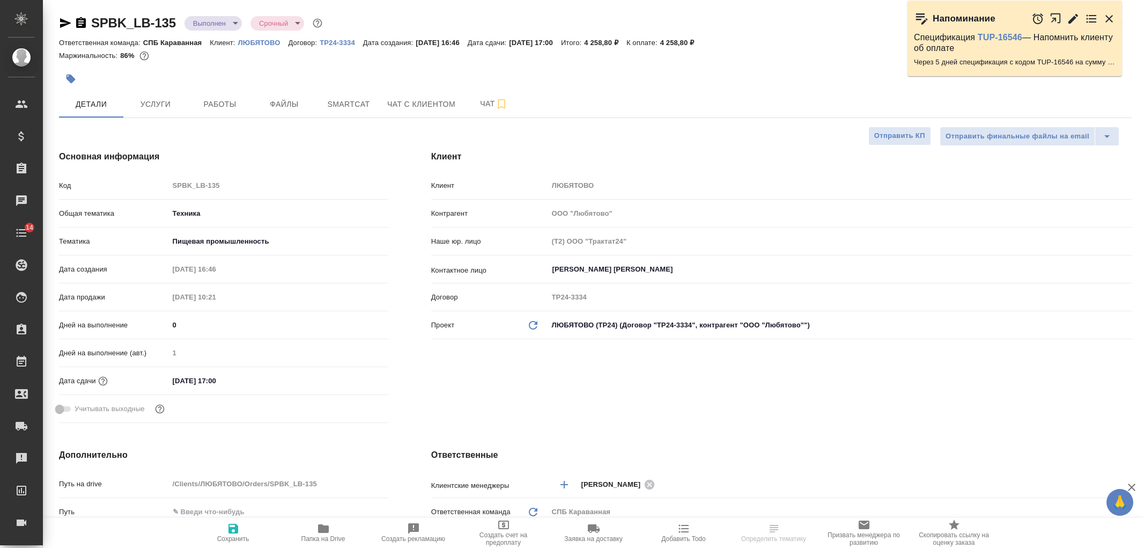
select select "RU"
click at [222, 18] on body "🙏 .cls-1 fill:#fff; AWATERA [PERSON_NAME] Спецификации Заказы Чаты 14 Todo Прое…" at bounding box center [572, 274] width 1144 height 548
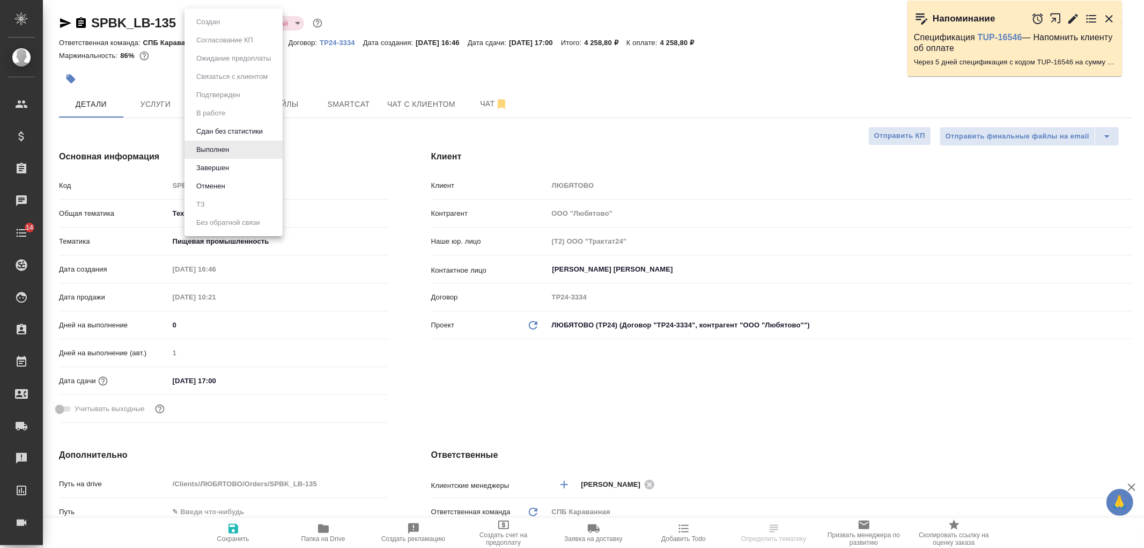
click at [253, 170] on li "Завершен" at bounding box center [234, 168] width 98 height 18
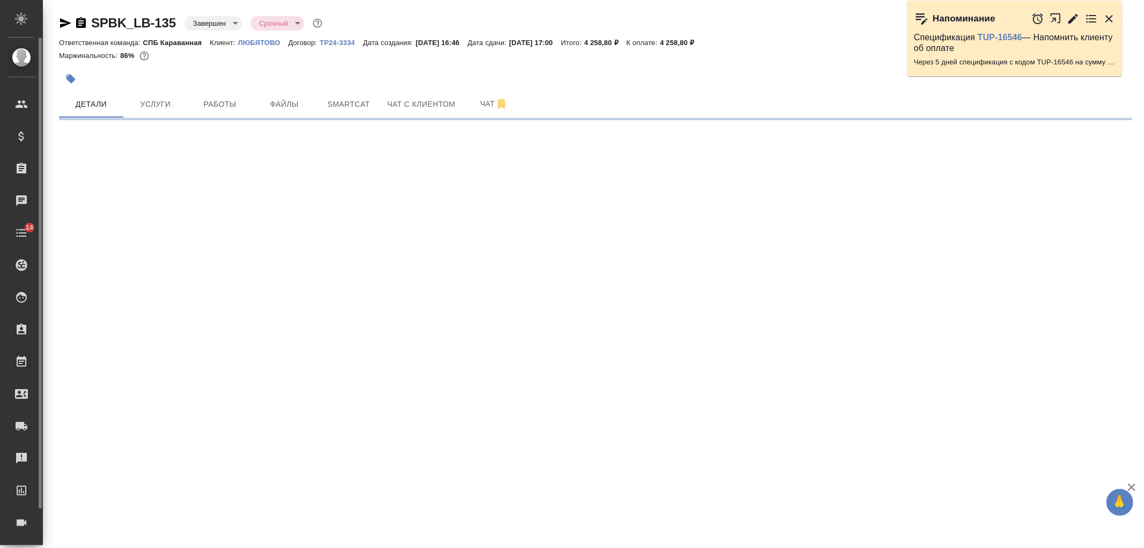
select select "RU"
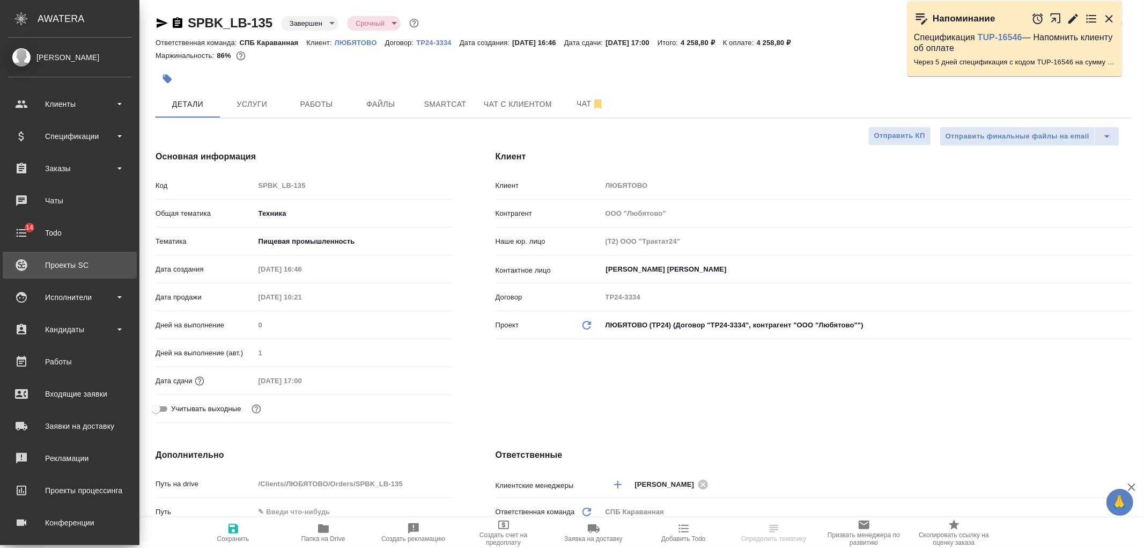
type textarea "x"
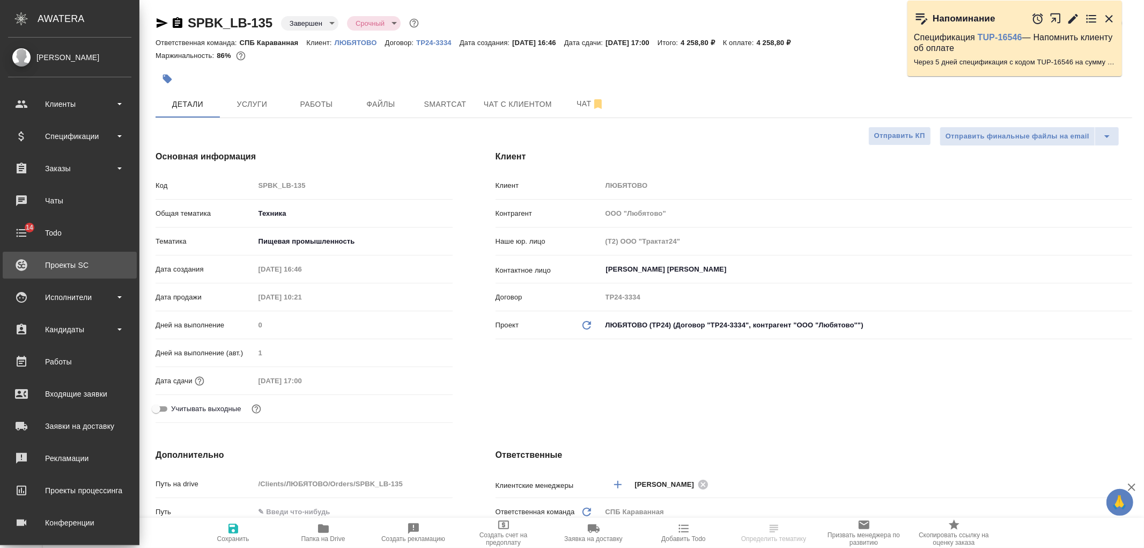
type textarea "x"
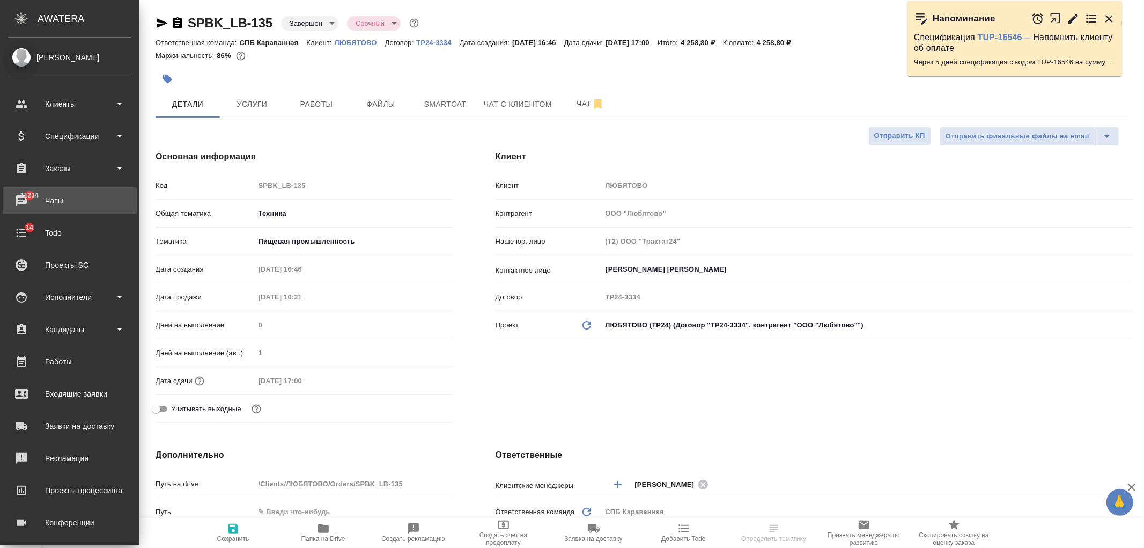
click at [97, 204] on div "Чаты" at bounding box center [69, 201] width 123 height 16
type textarea "x"
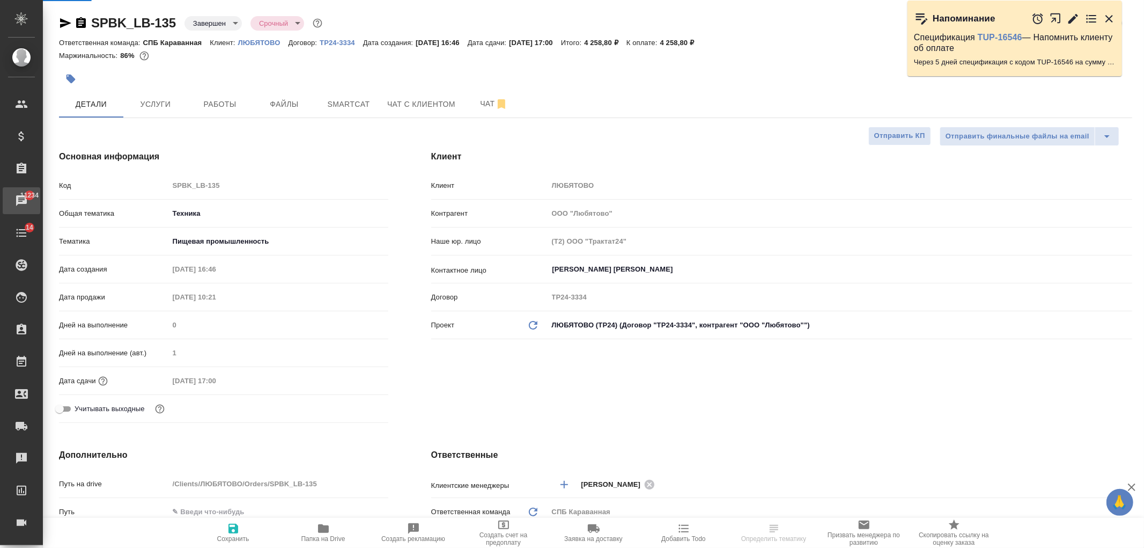
type textarea "x"
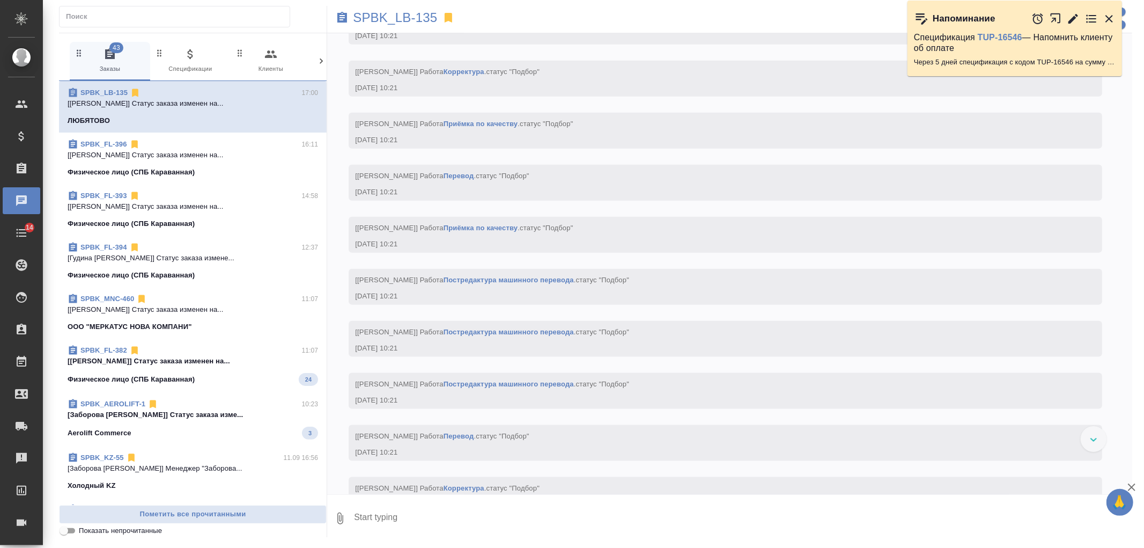
click at [318, 62] on icon at bounding box center [321, 61] width 11 height 11
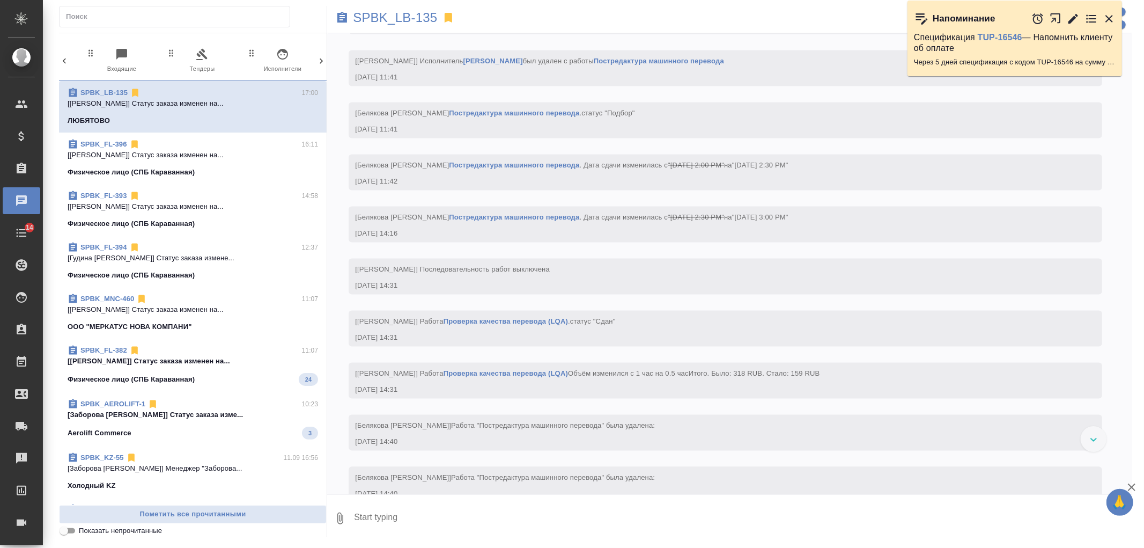
scroll to position [0, 246]
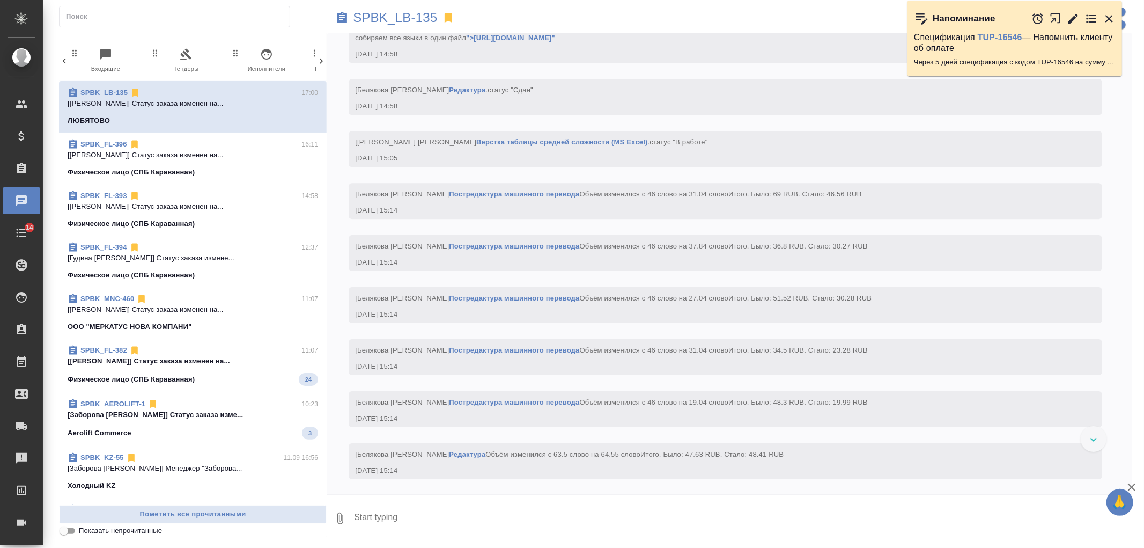
click at [318, 62] on icon at bounding box center [321, 61] width 11 height 11
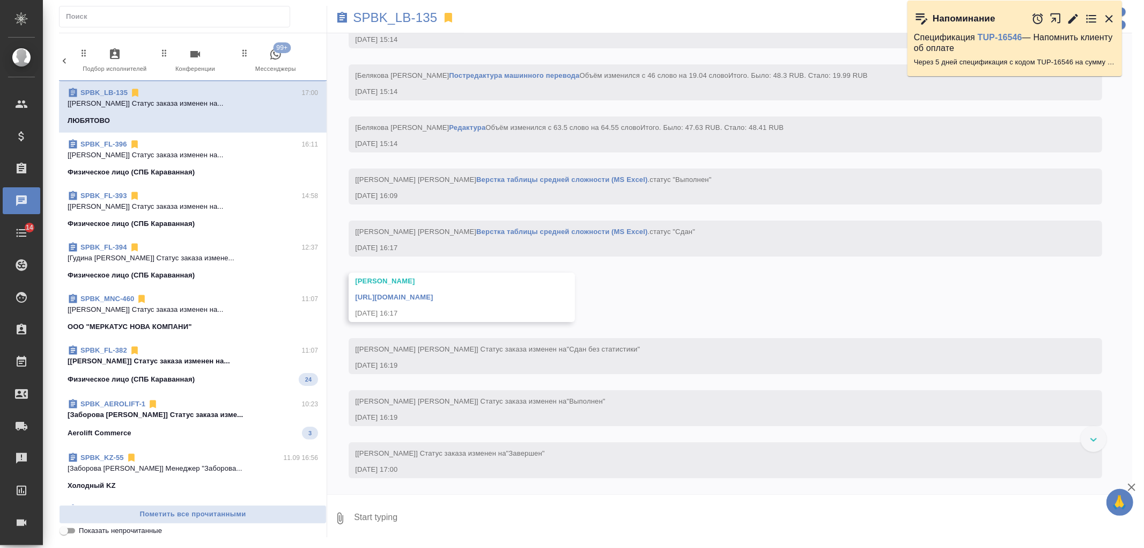
scroll to position [6769, 0]
click at [282, 67] on span "99+ Мессенджеры" at bounding box center [276, 61] width 72 height 26
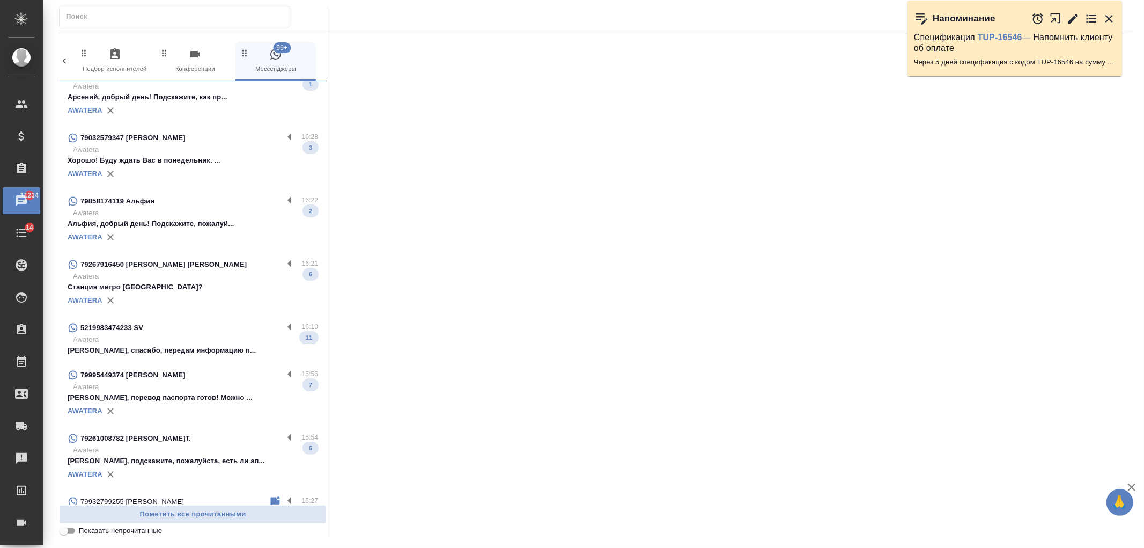
scroll to position [0, 0]
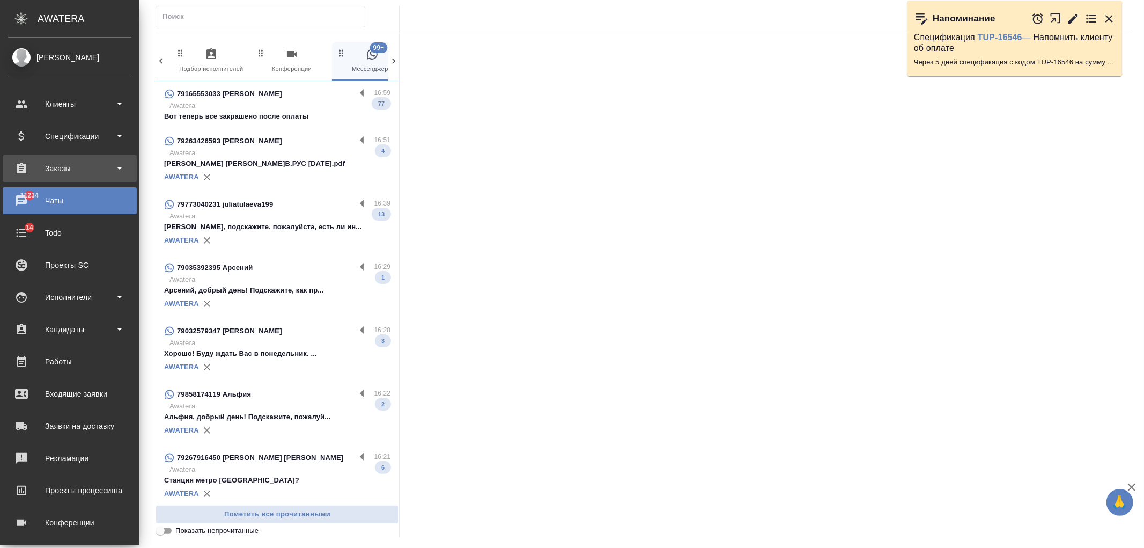
click at [79, 173] on div "Заказы" at bounding box center [69, 168] width 123 height 16
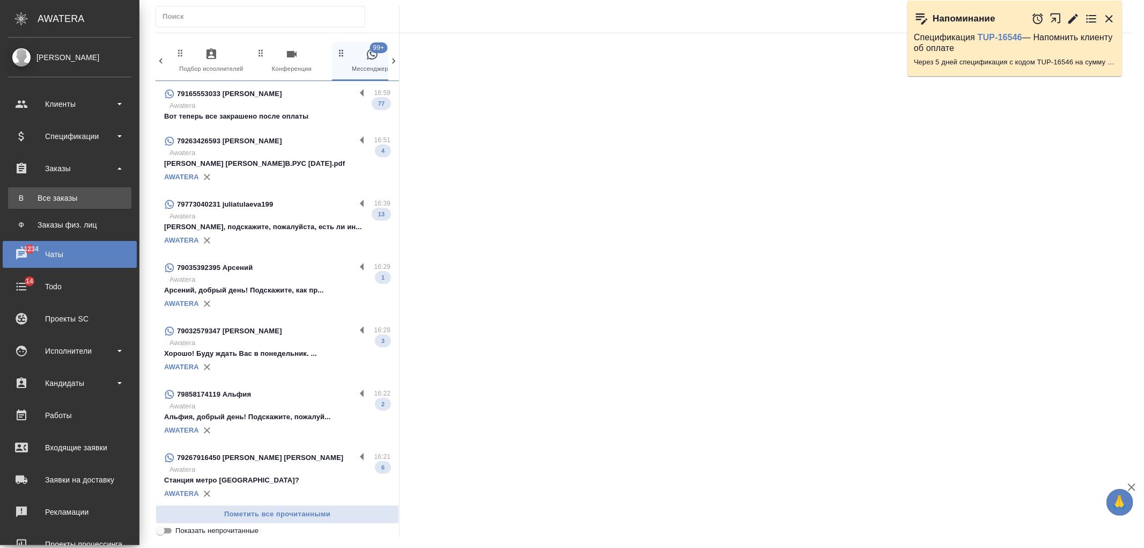
click at [89, 192] on link "В Все заказы" at bounding box center [69, 197] width 123 height 21
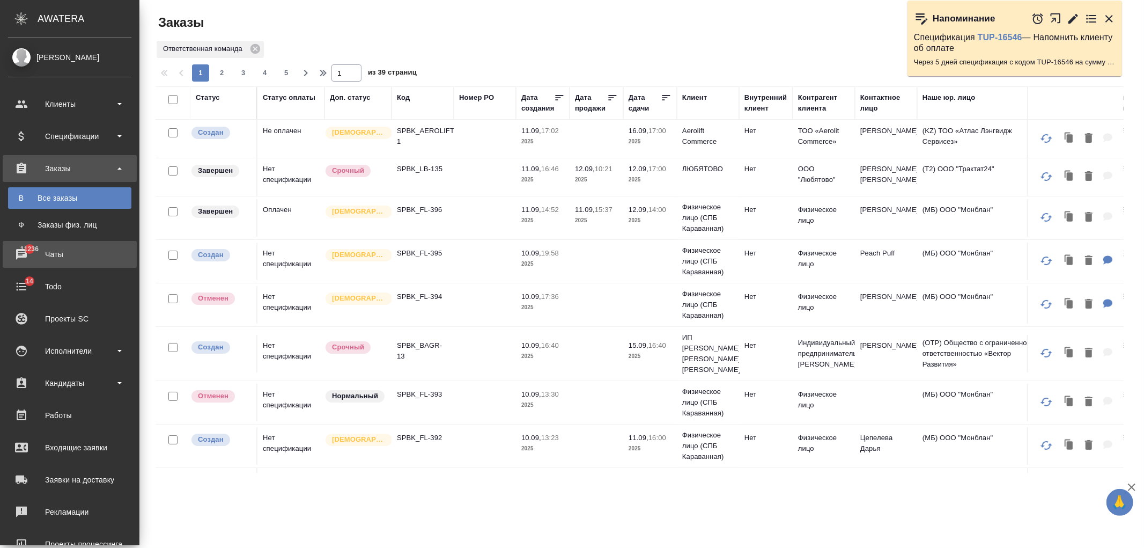
click at [25, 258] on div "Чаты" at bounding box center [69, 254] width 123 height 16
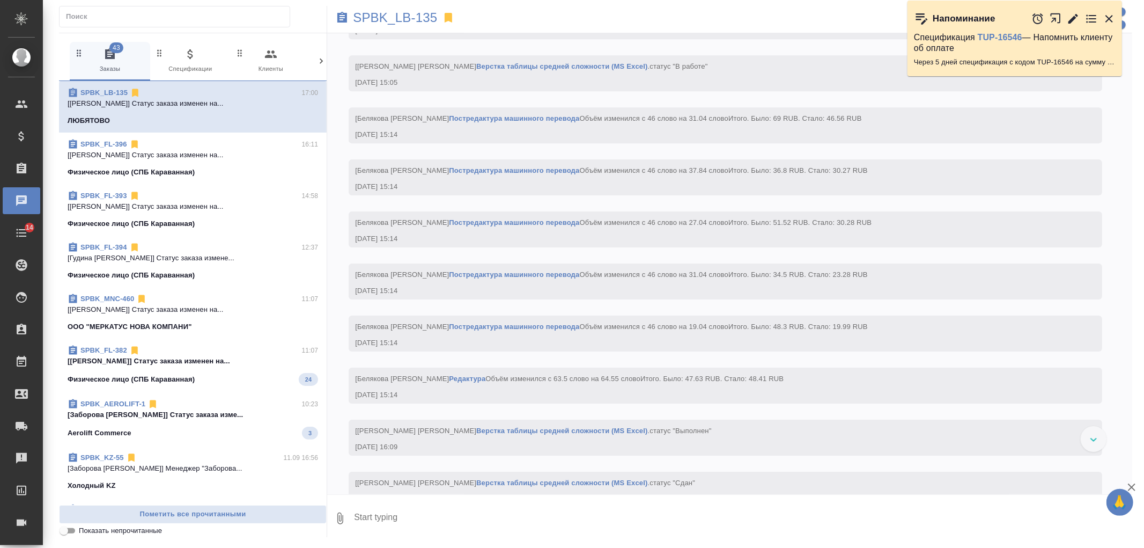
click at [329, 62] on div "11.09, четверг [[PERSON_NAME]] [PERSON_NAME] оставил комментарий: "Инструкция: …" at bounding box center [729, 263] width 805 height 461
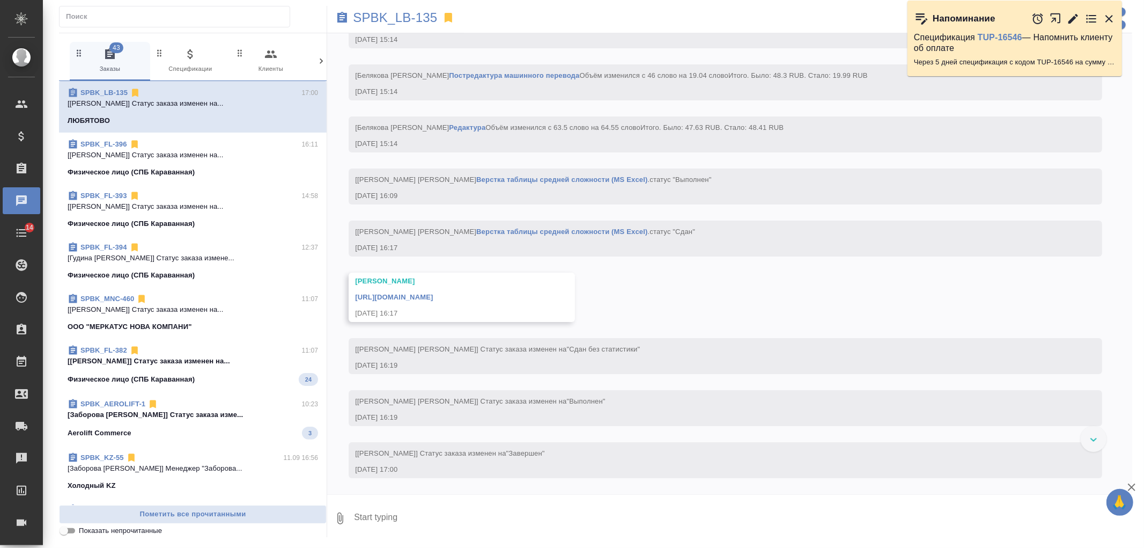
click at [319, 63] on icon at bounding box center [321, 61] width 11 height 11
click at [284, 65] on span "99+ Мессенджеры" at bounding box center [276, 61] width 72 height 26
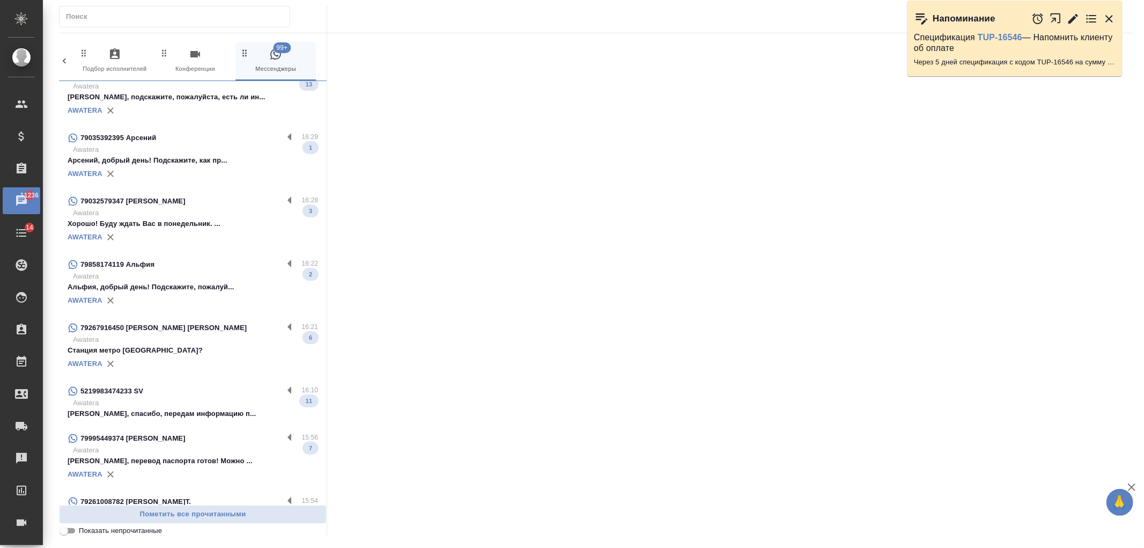
scroll to position [207, 0]
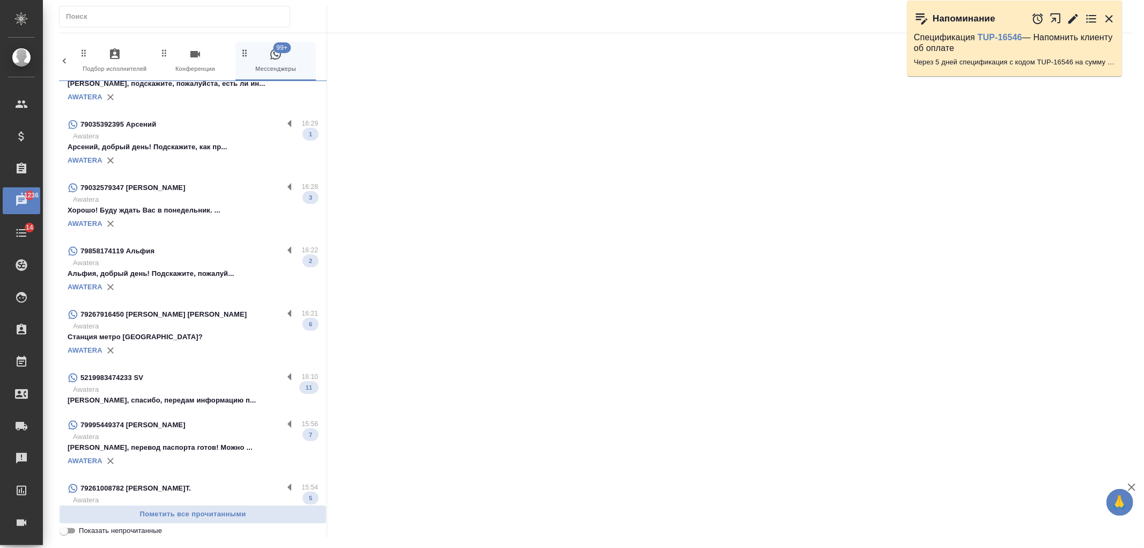
click at [213, 146] on p "Арсений, добрый день! Подскажите, как пр..." at bounding box center [193, 147] width 251 height 11
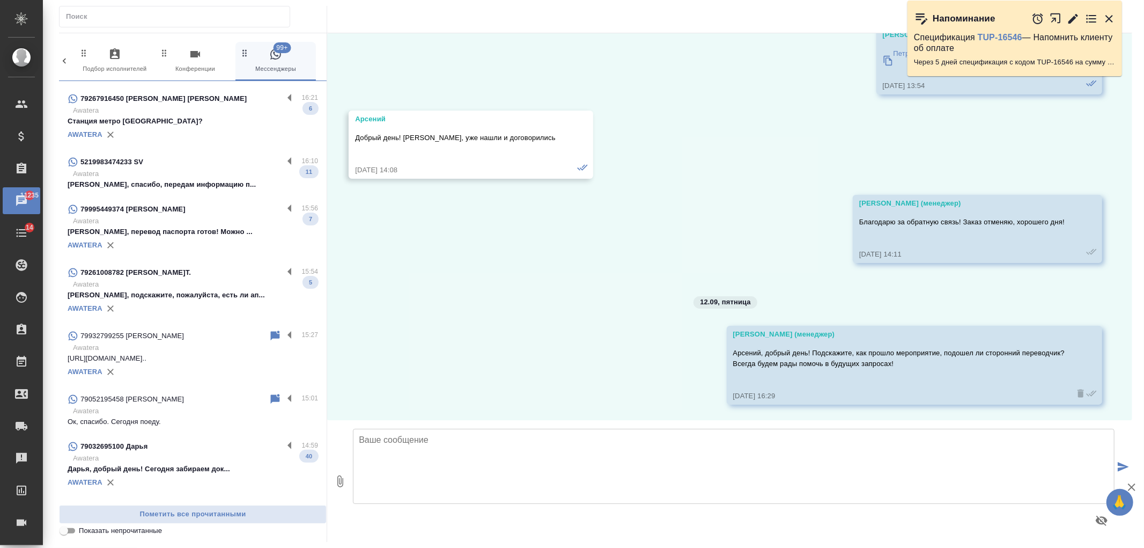
scroll to position [441, 0]
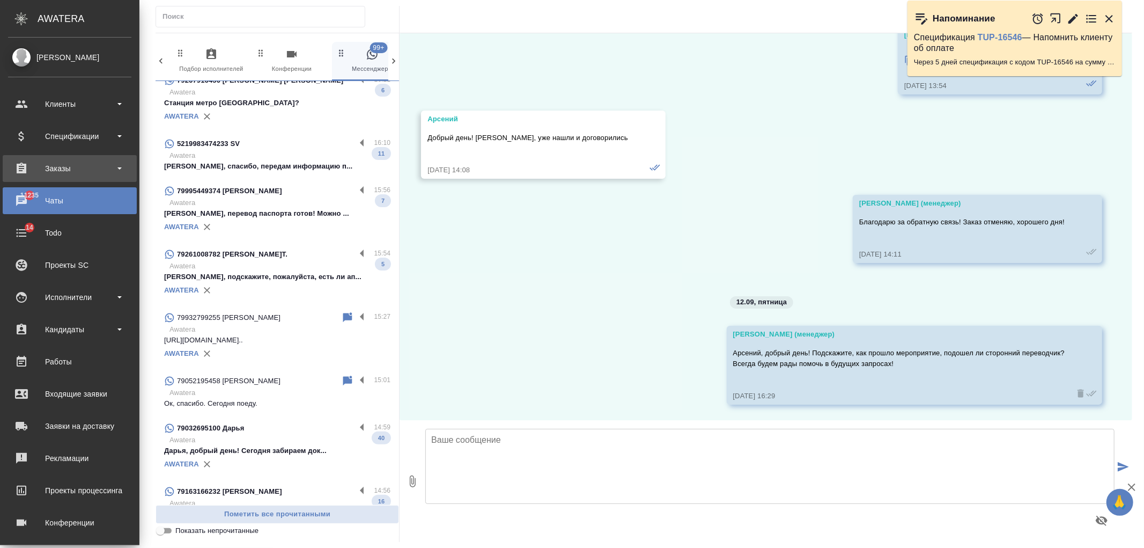
click at [60, 165] on div "Заказы" at bounding box center [69, 168] width 123 height 16
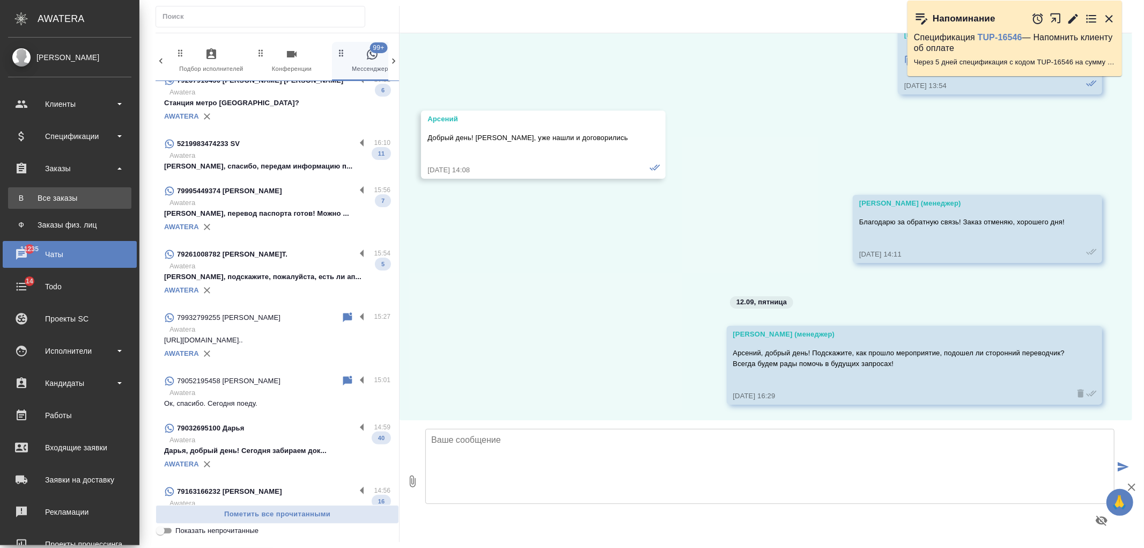
click at [41, 207] on link "В Все заказы" at bounding box center [69, 197] width 123 height 21
